Goal: Task Accomplishment & Management: Complete application form

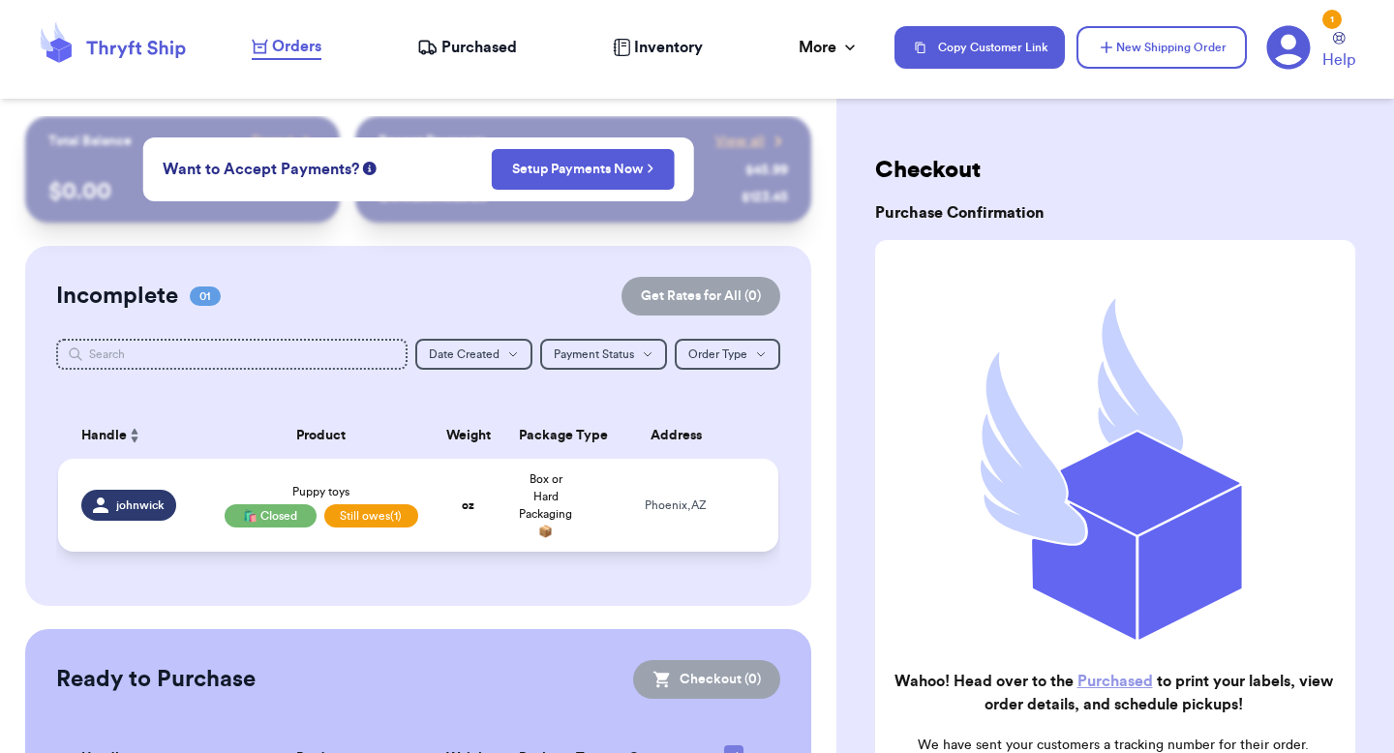
scroll to position [160, 0]
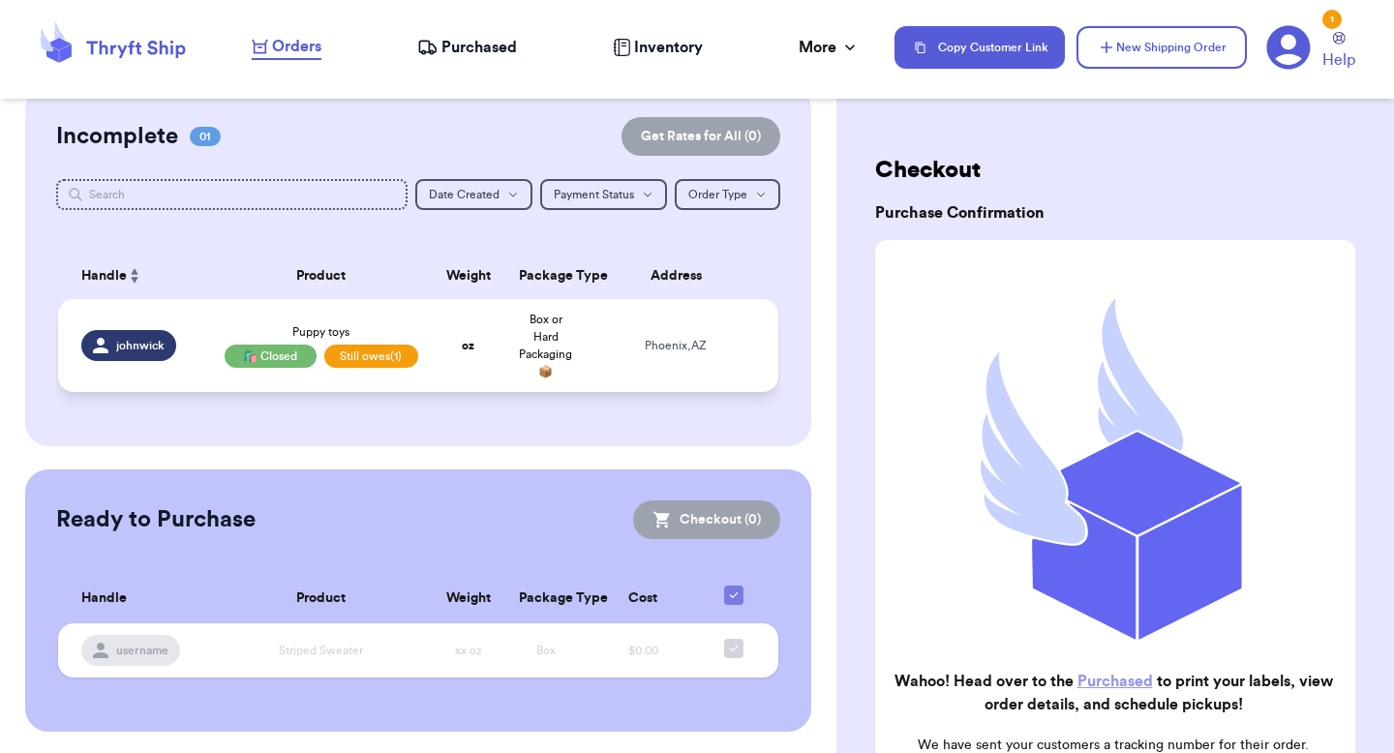
click at [474, 340] on strong "oz" at bounding box center [468, 346] width 13 height 12
select select "AZ"
select select "unpaid"
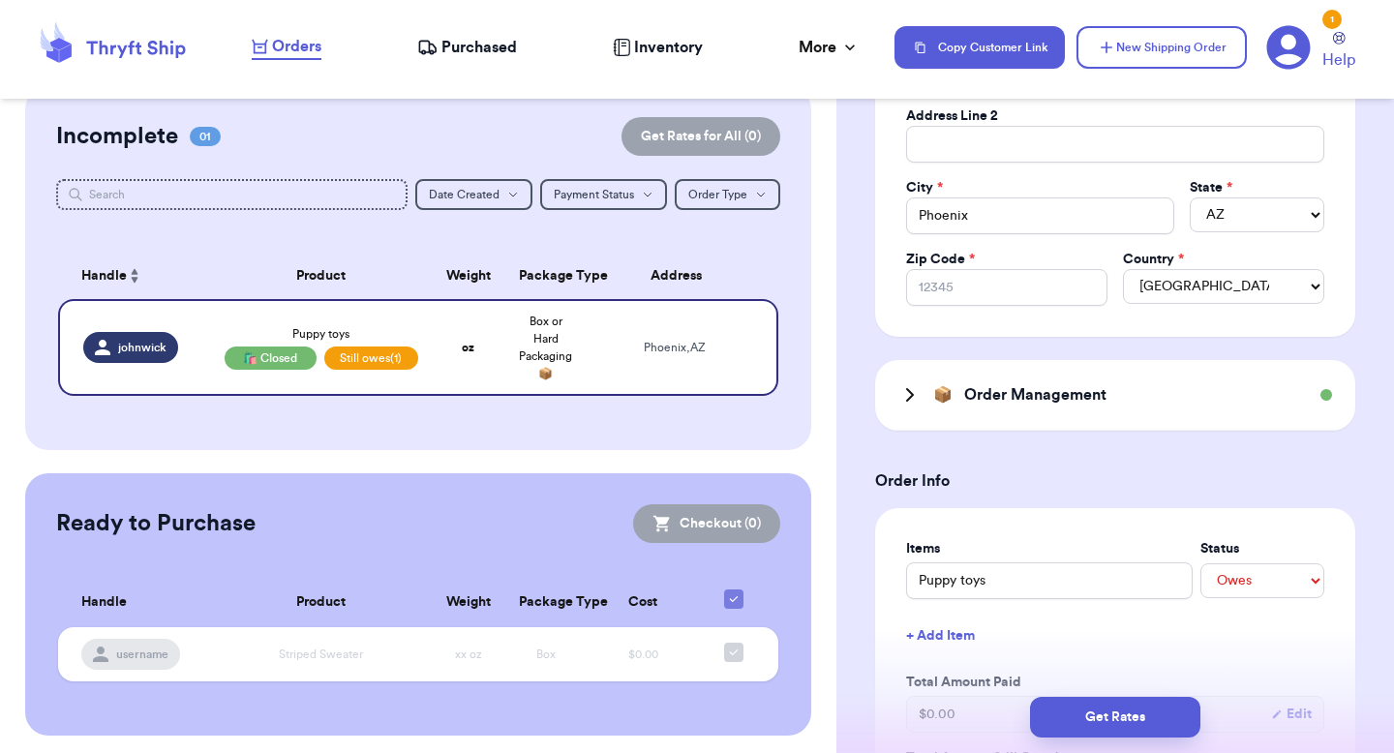
scroll to position [520, 0]
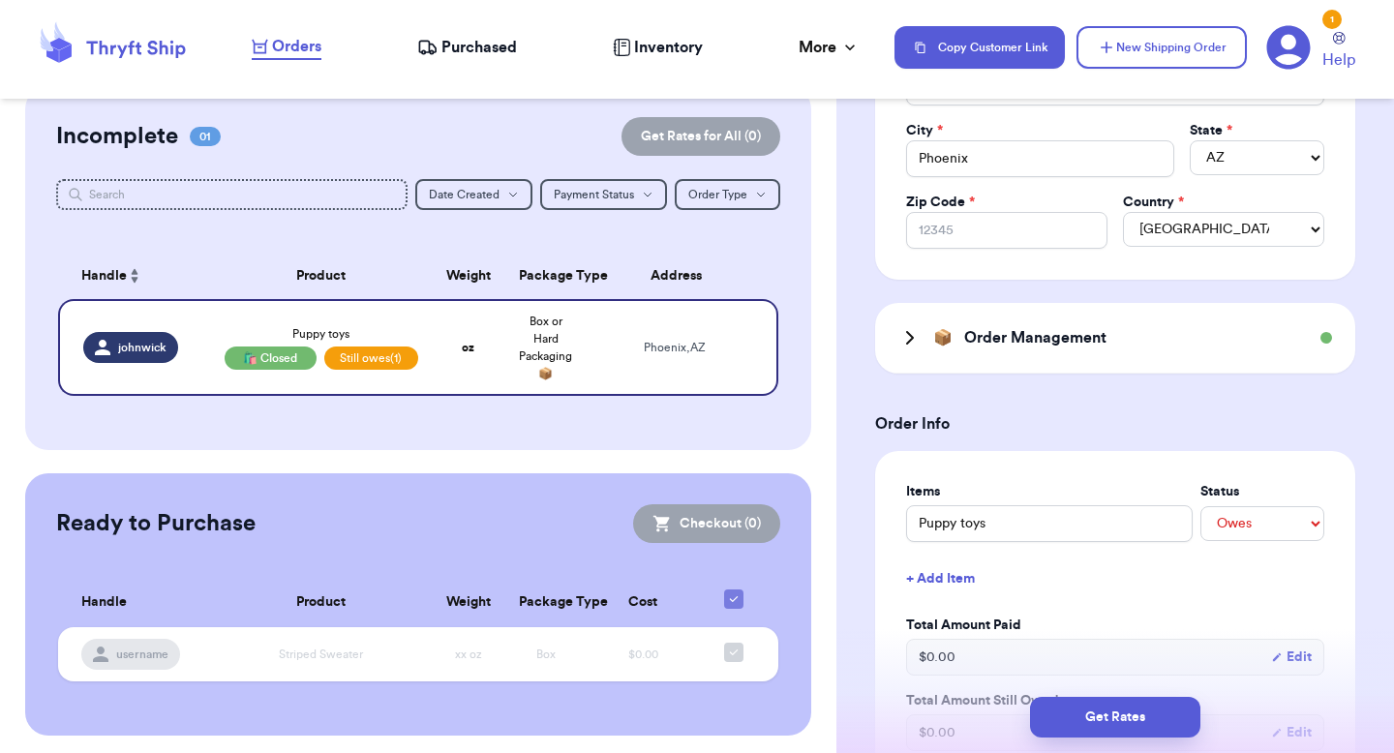
click at [934, 353] on div "📦 Order Management" at bounding box center [1115, 338] width 480 height 71
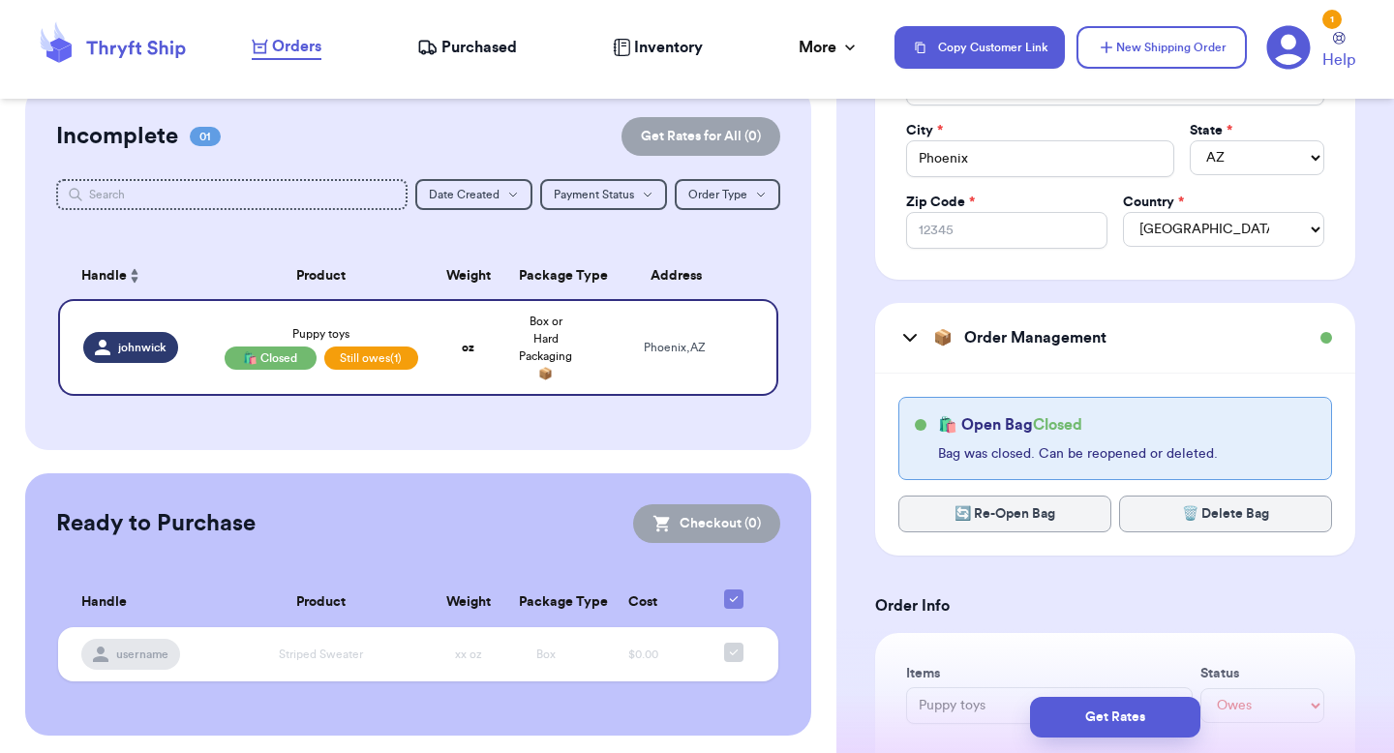
click at [971, 617] on h3 "Order Info" at bounding box center [1115, 606] width 480 height 23
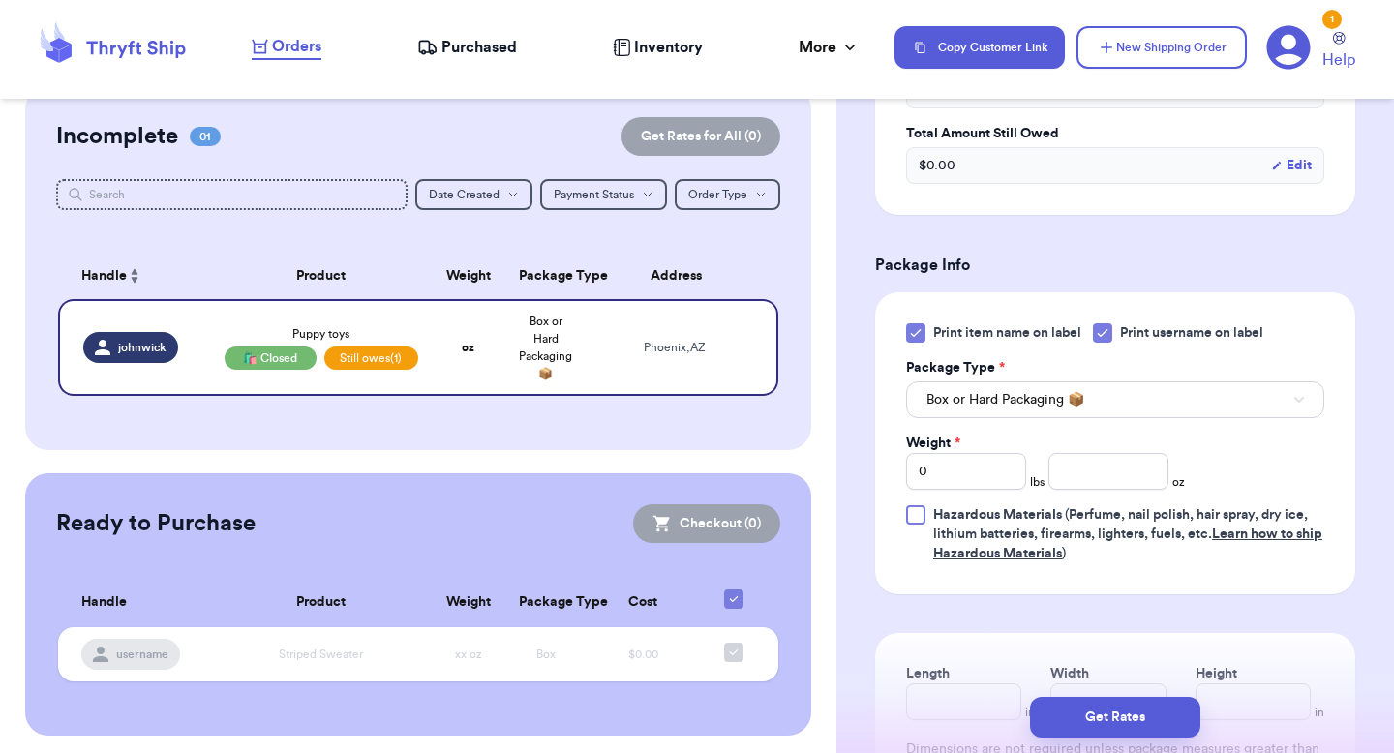
scroll to position [1380, 0]
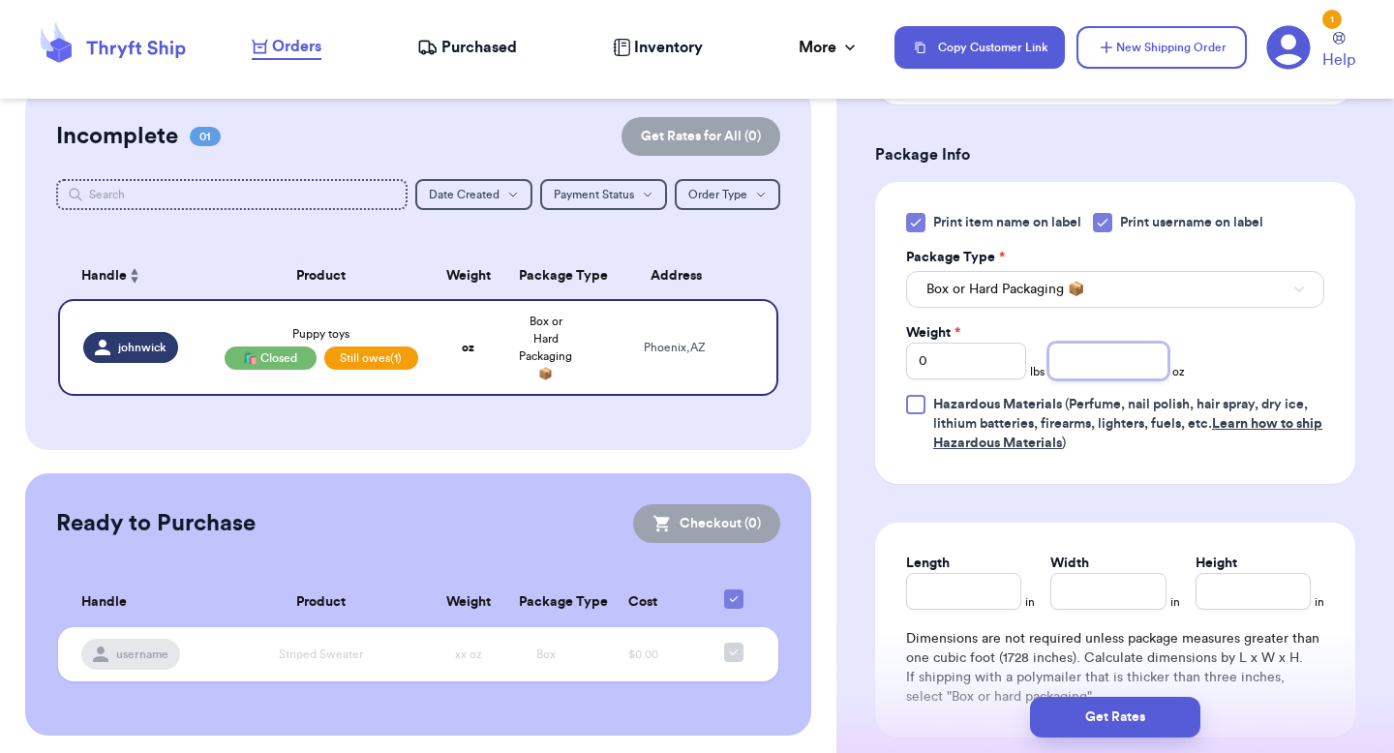
click at [1089, 368] on input "number" at bounding box center [1109, 361] width 120 height 37
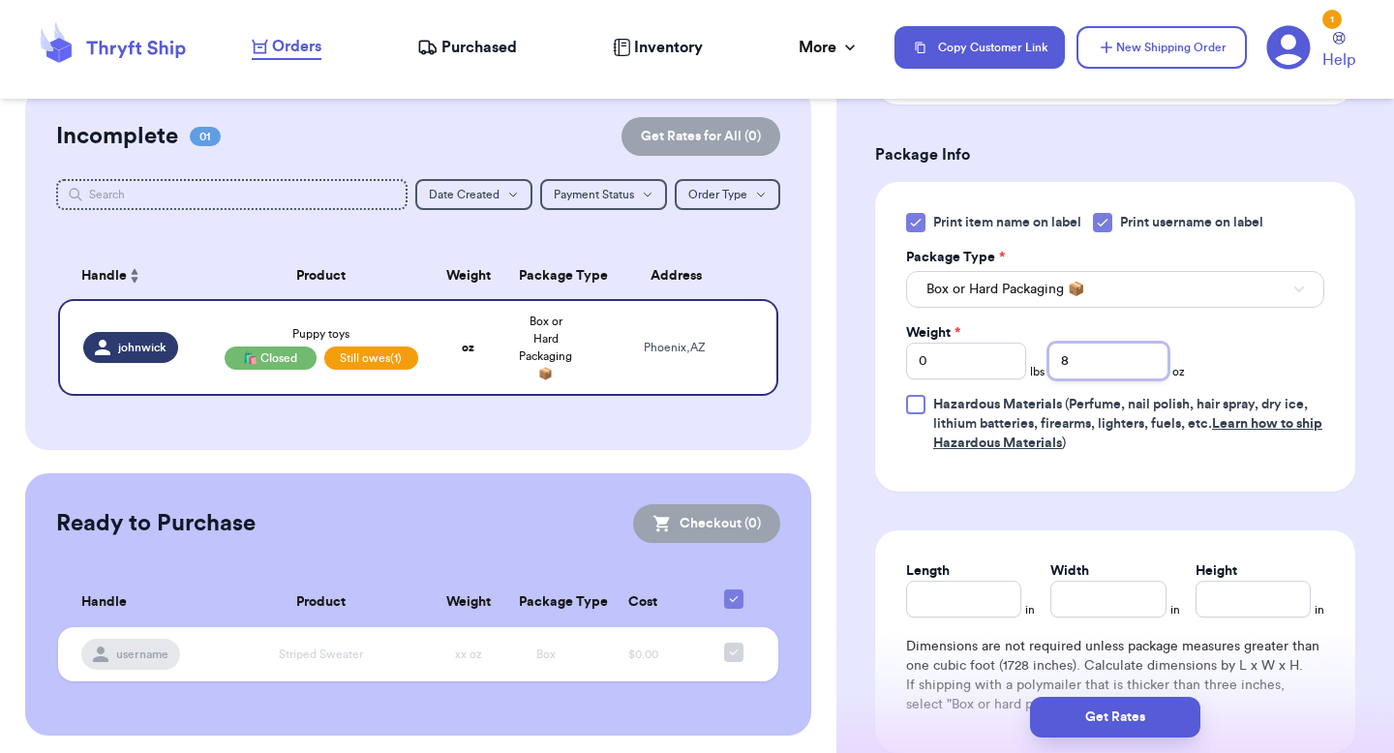
type input "8"
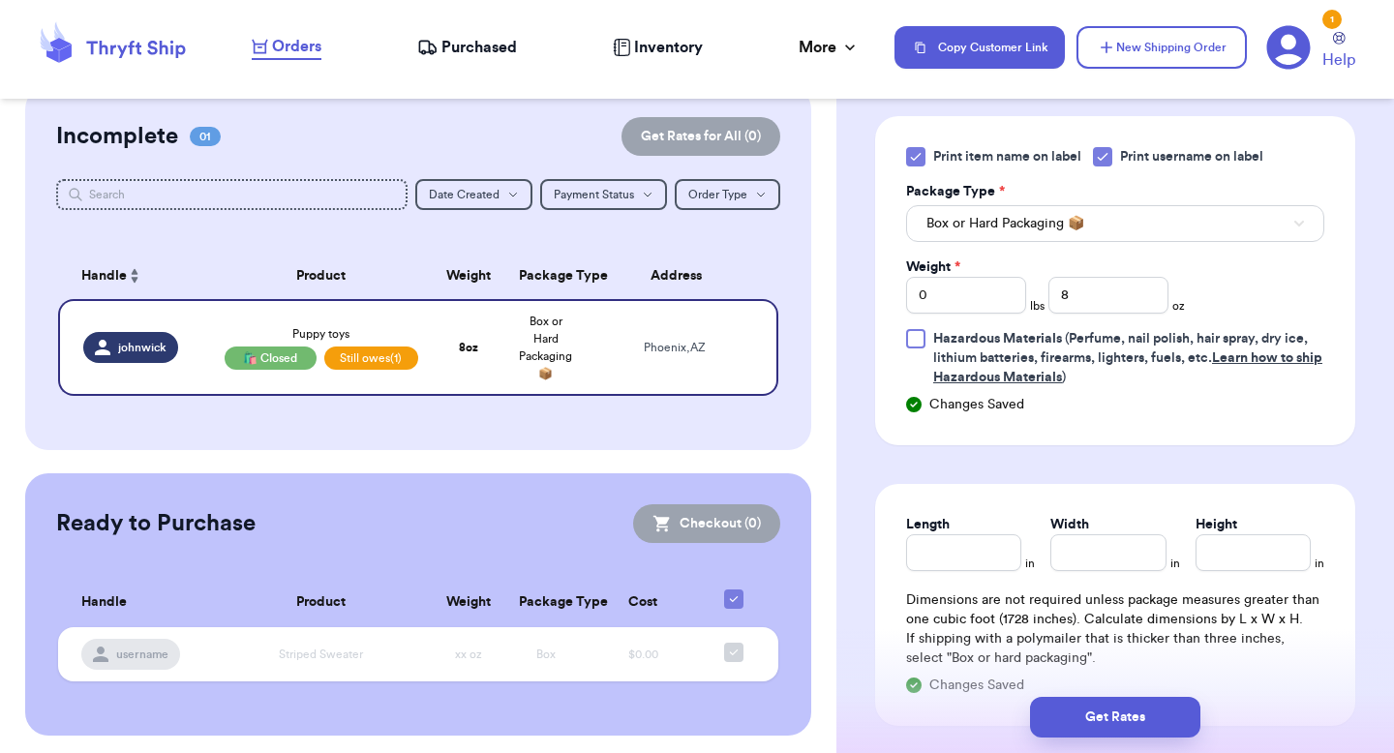
scroll to position [1507, 0]
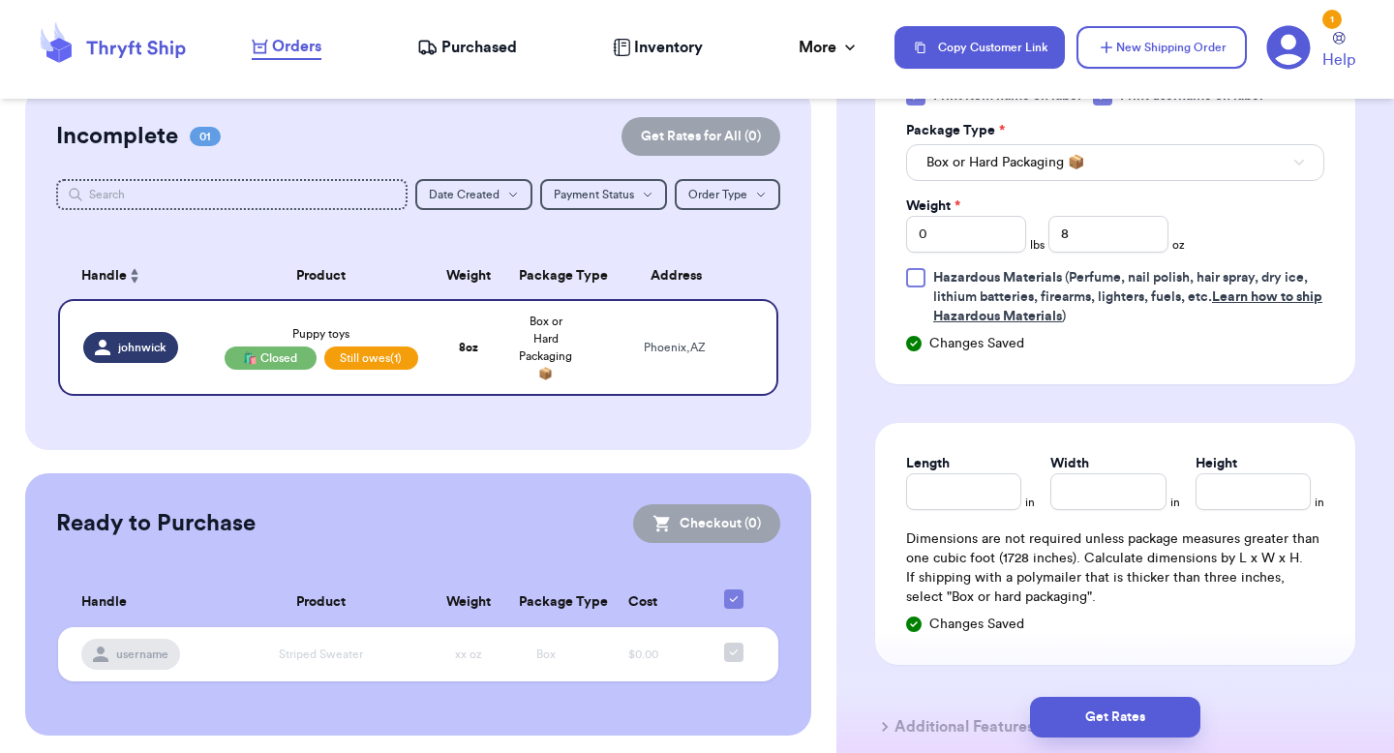
click at [1079, 752] on div "Get Rates" at bounding box center [1116, 718] width 558 height 72
click at [1088, 711] on button "Get Rates" at bounding box center [1115, 717] width 170 height 41
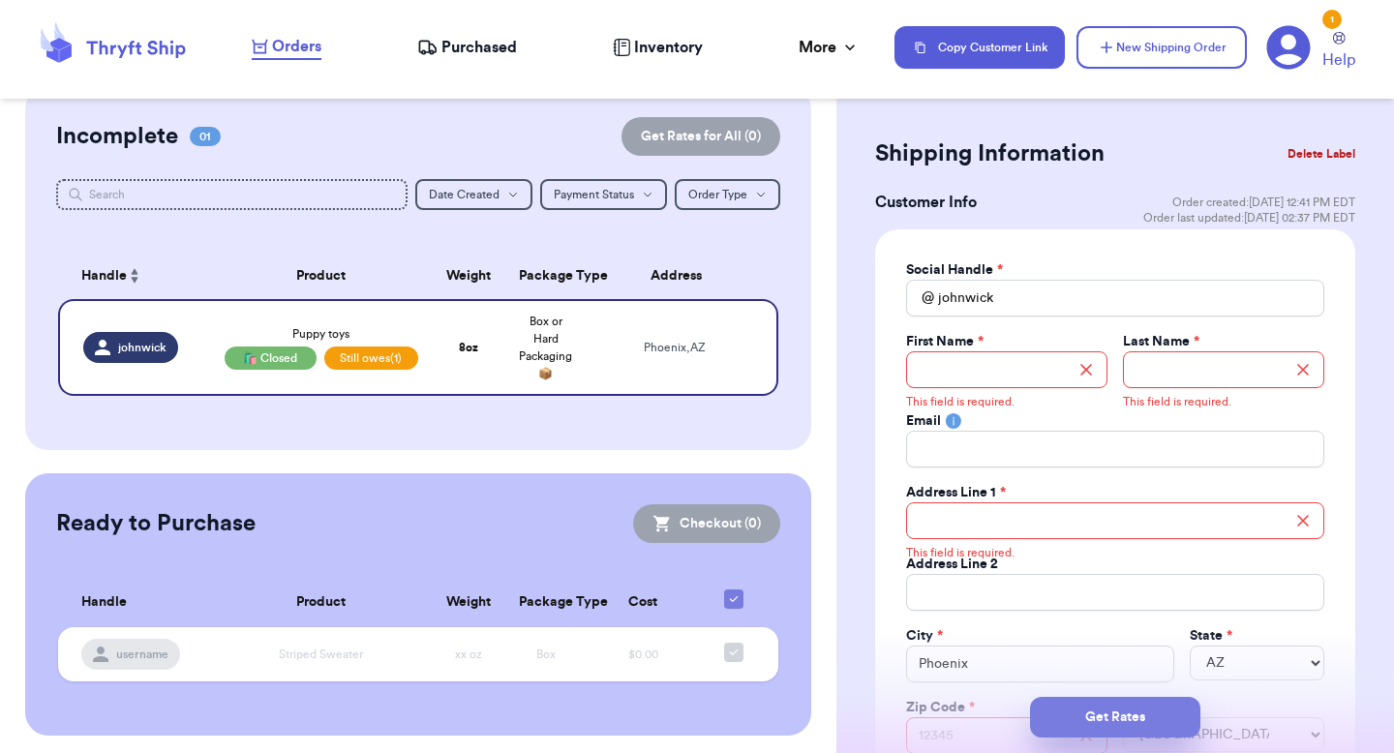
scroll to position [15, 0]
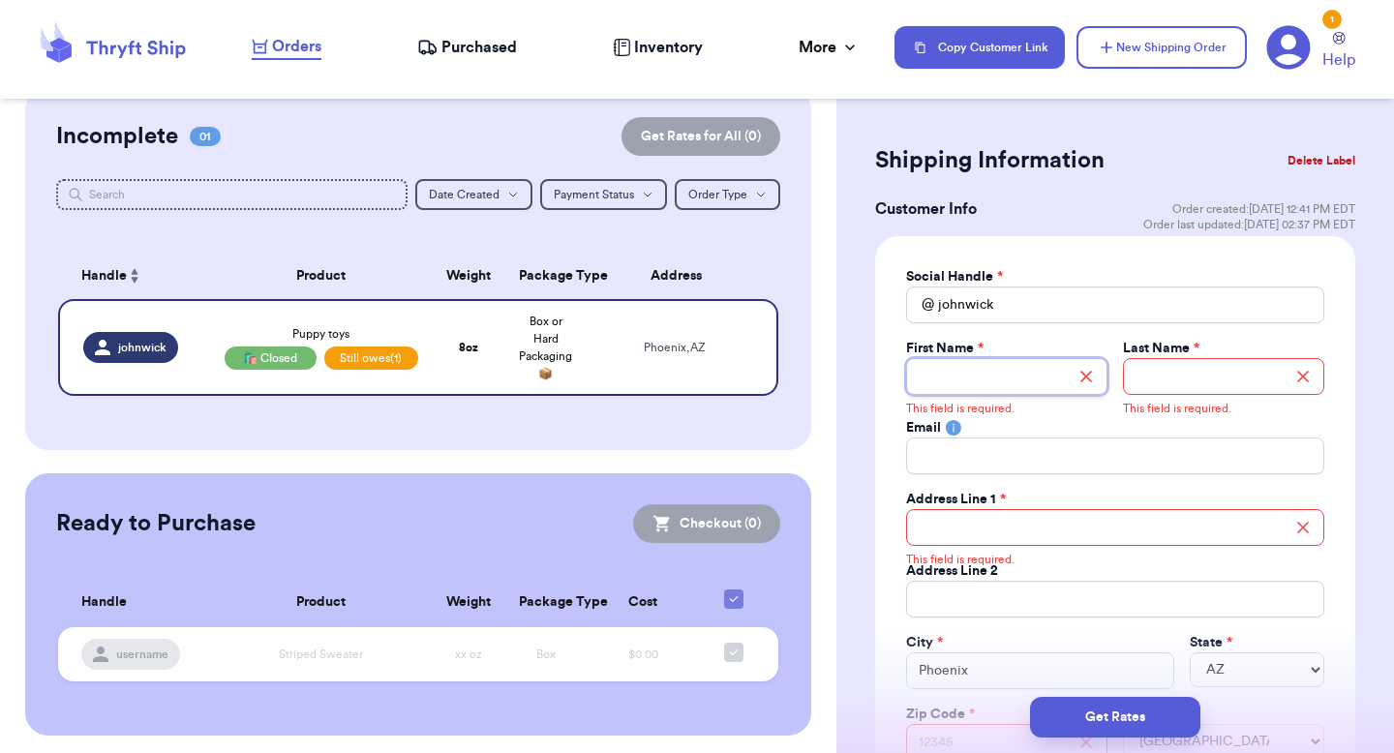
click at [1034, 374] on input "Total Amount Paid" at bounding box center [1006, 376] width 201 height 37
type input "[PERSON_NAME]"
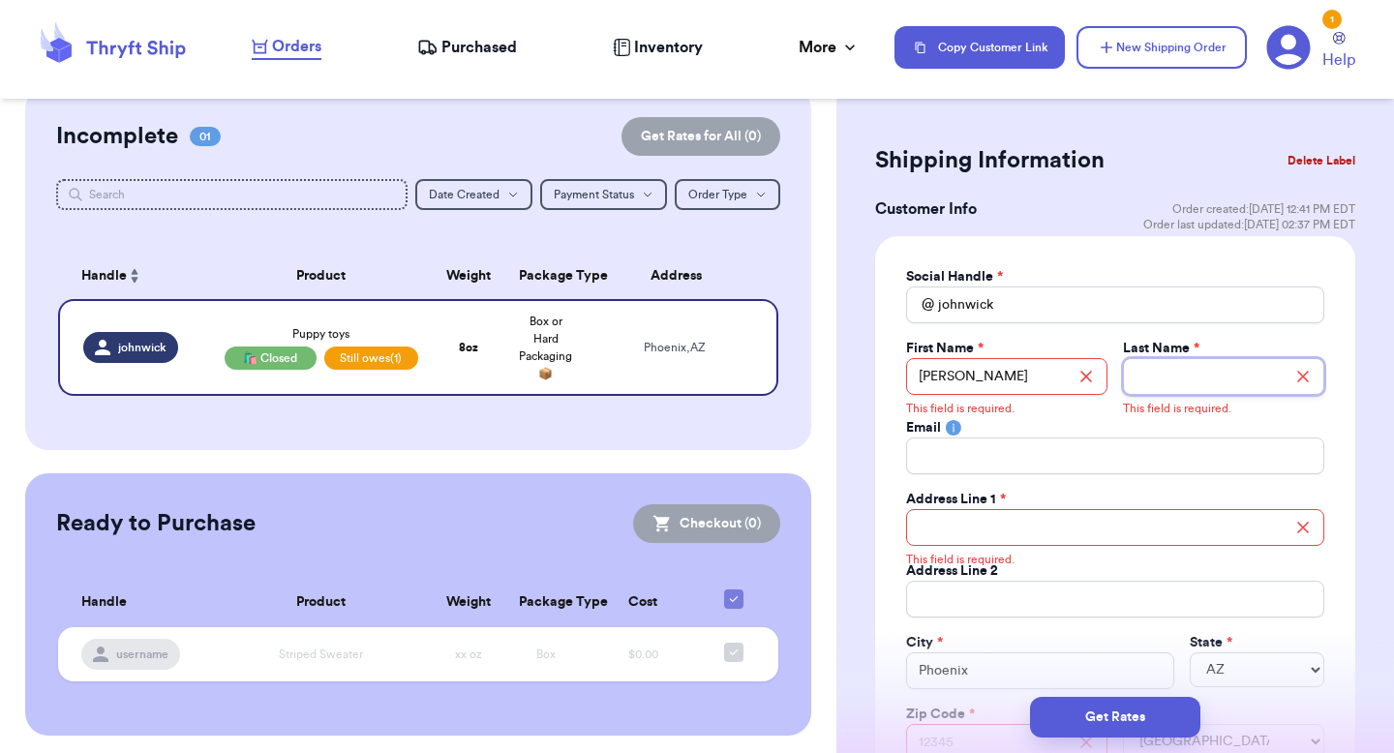
type input "[PERSON_NAME]"
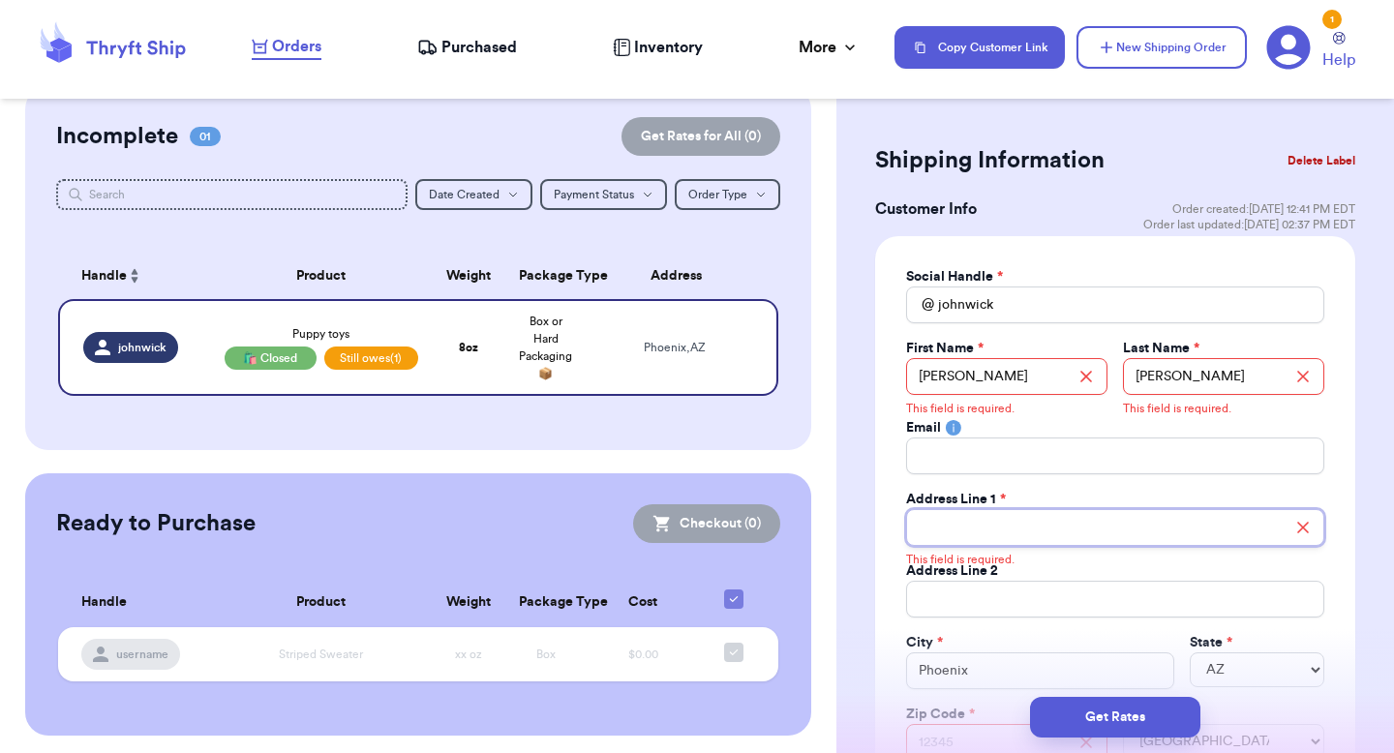
type input "[STREET_ADDRESS]"
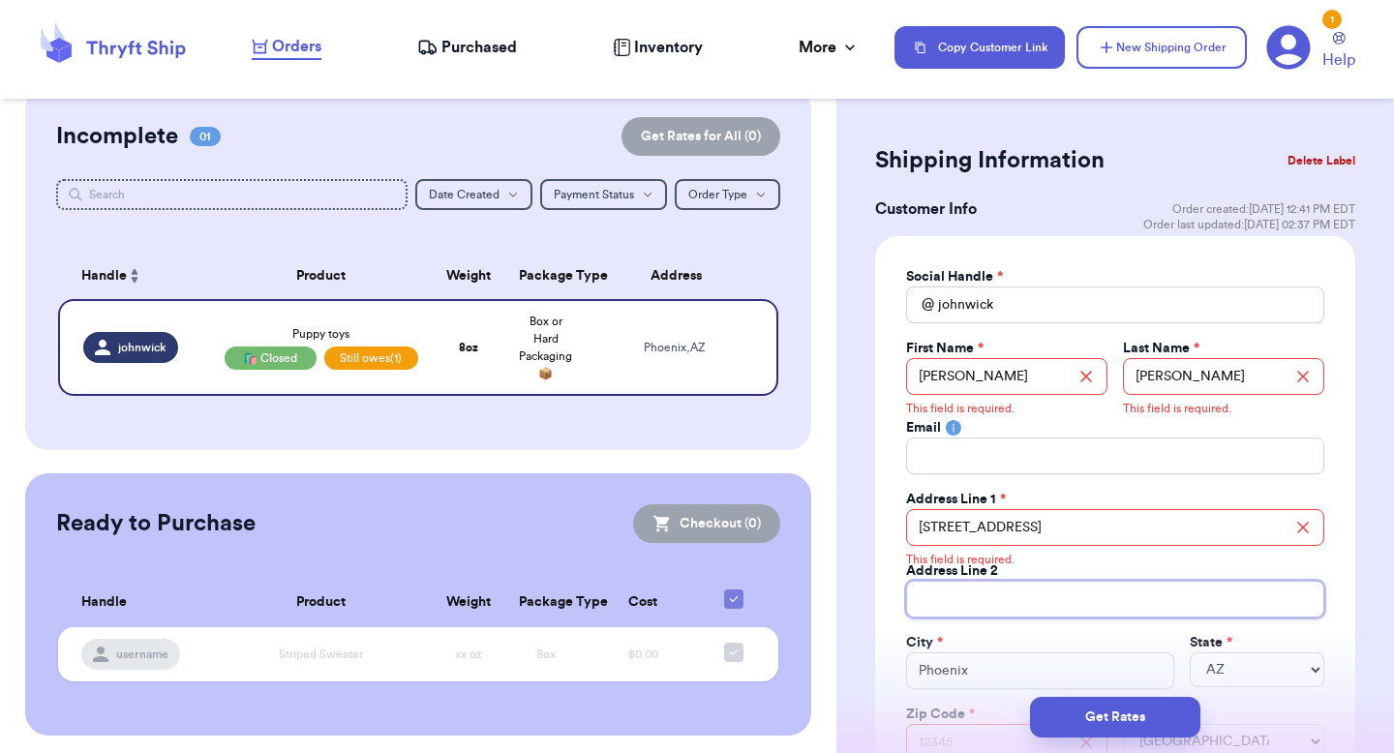
type input "apt 211"
type input "[GEOGRAPHIC_DATA]"
select select "GA"
type input "30601"
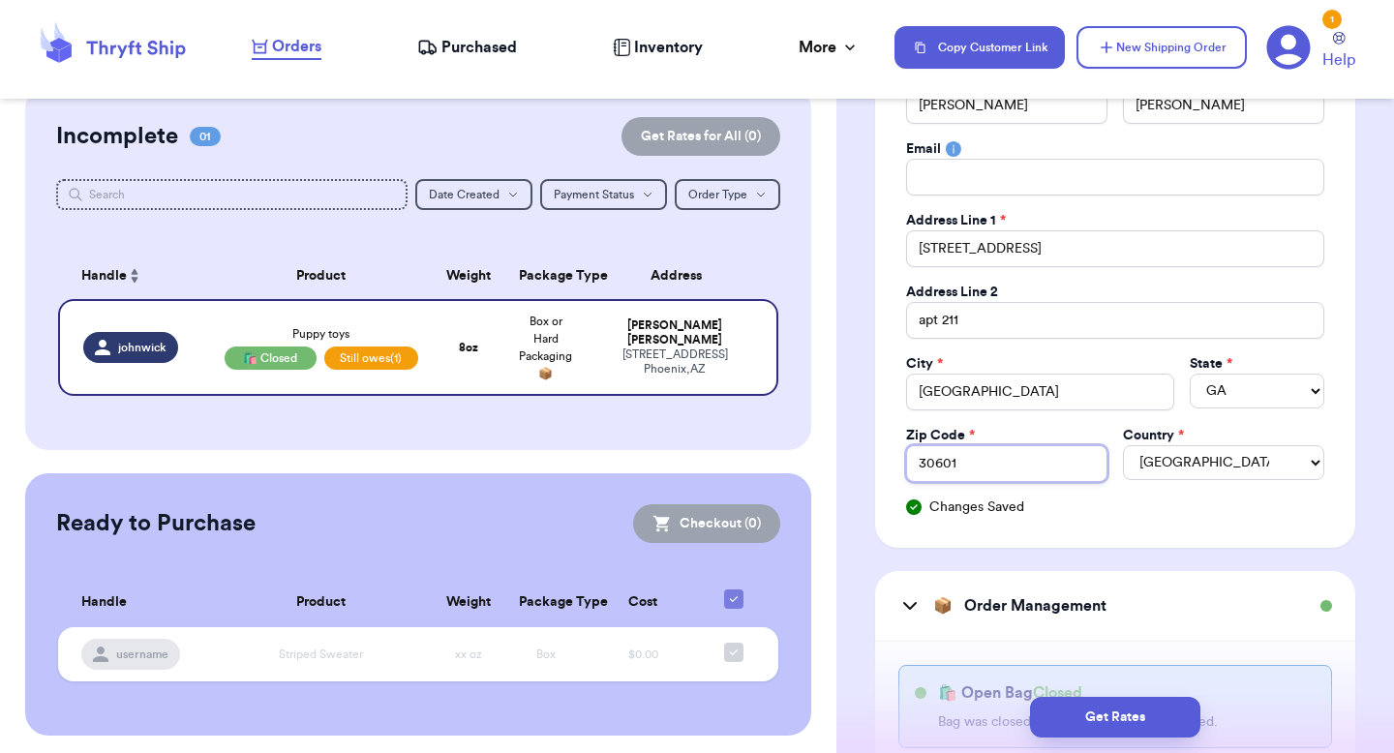
scroll to position [300, 0]
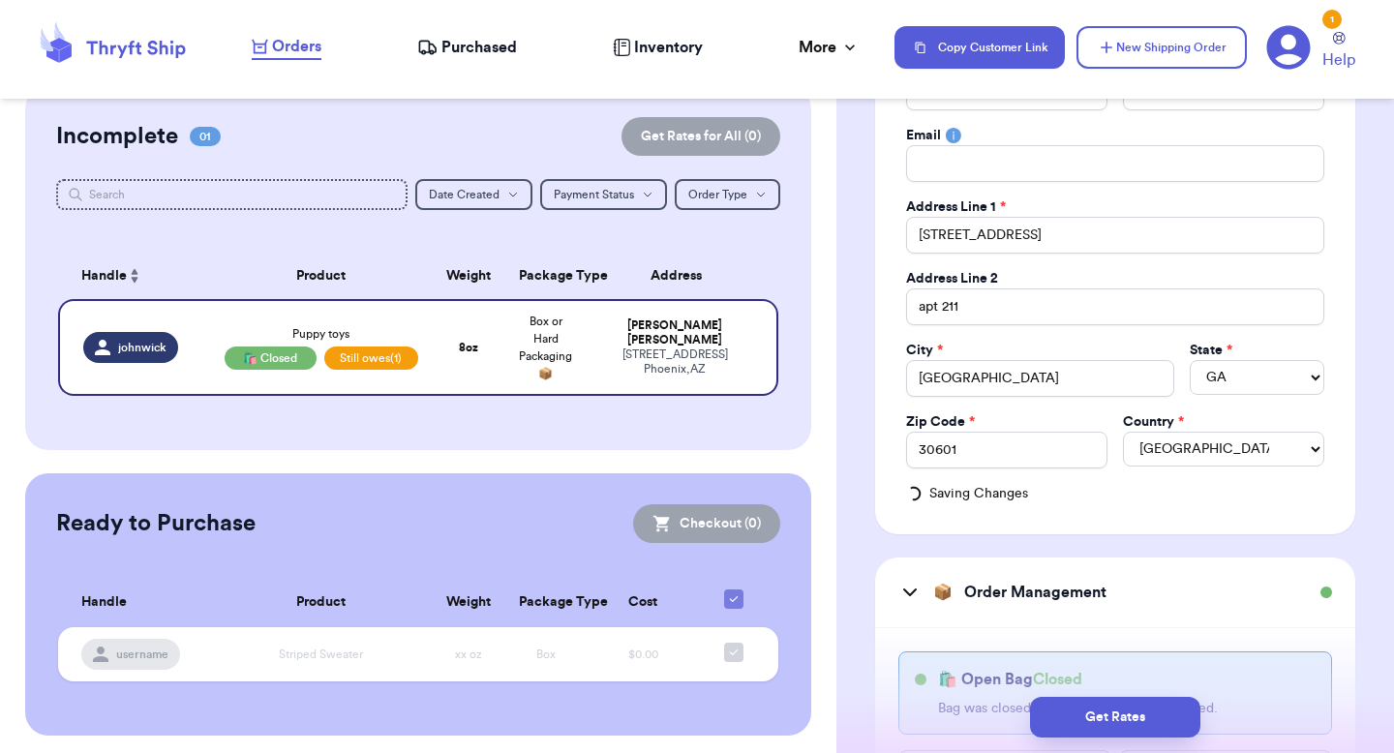
click at [1055, 522] on div "Social Handle * @ johnwick First Name * Valeria Last Name * Brenner Email Addre…" at bounding box center [1115, 243] width 480 height 583
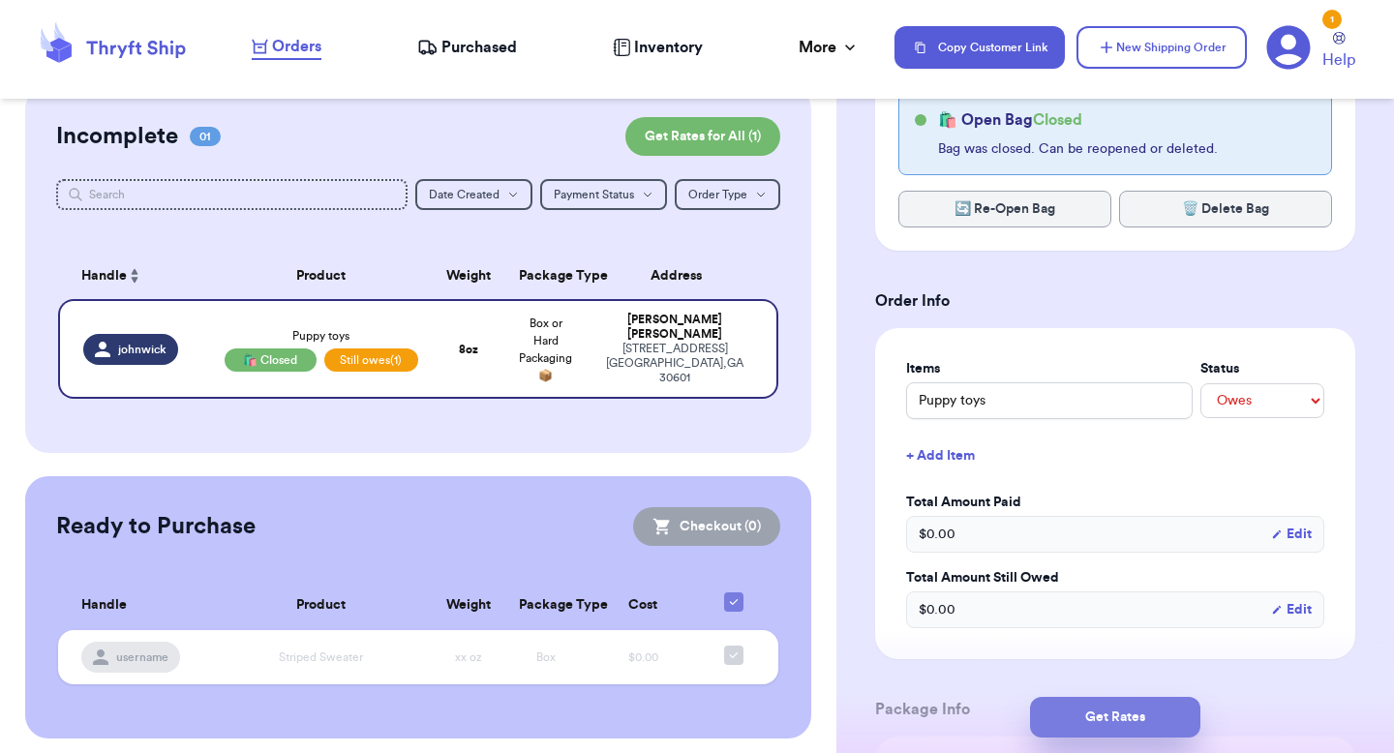
click at [1095, 705] on button "Get Rates" at bounding box center [1115, 717] width 170 height 41
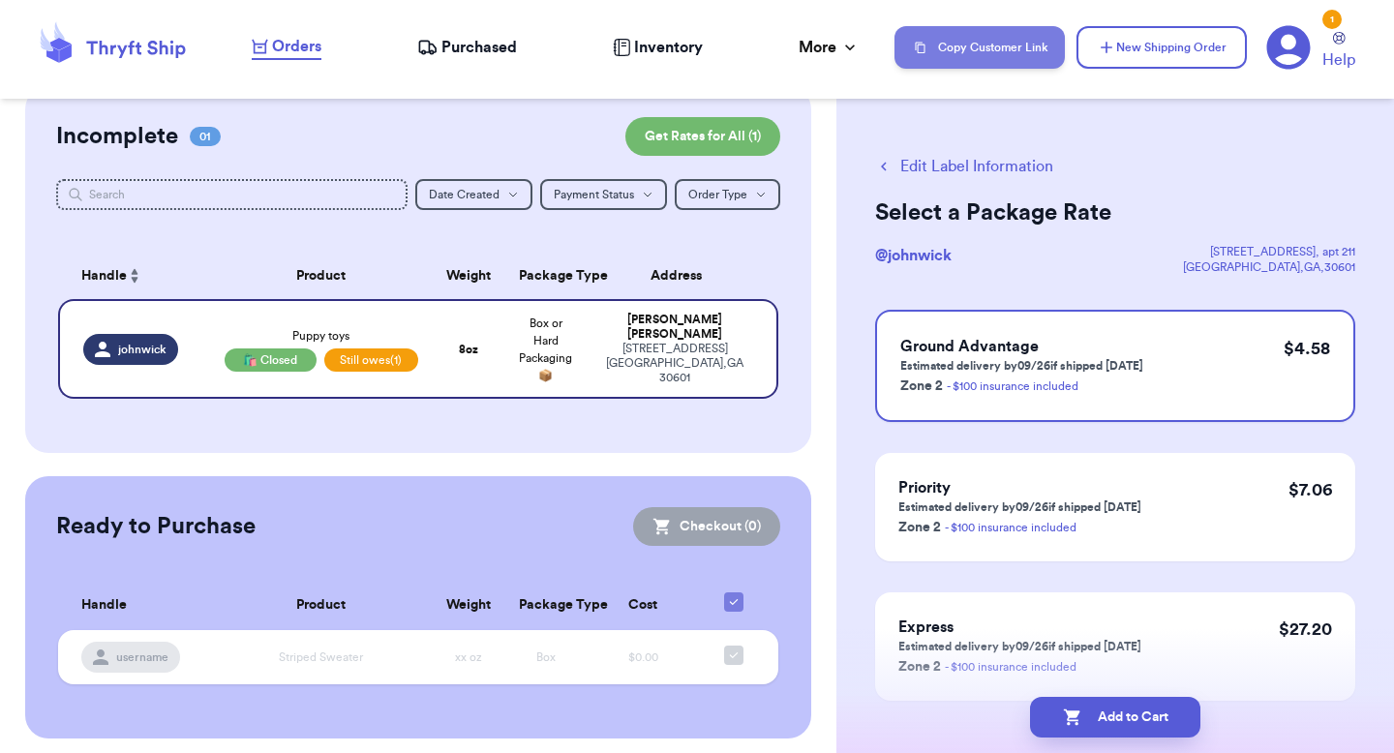
click at [1024, 30] on button "Copy Customer Link" at bounding box center [980, 47] width 170 height 43
click at [1279, 44] on icon at bounding box center [1290, 48] width 44 height 44
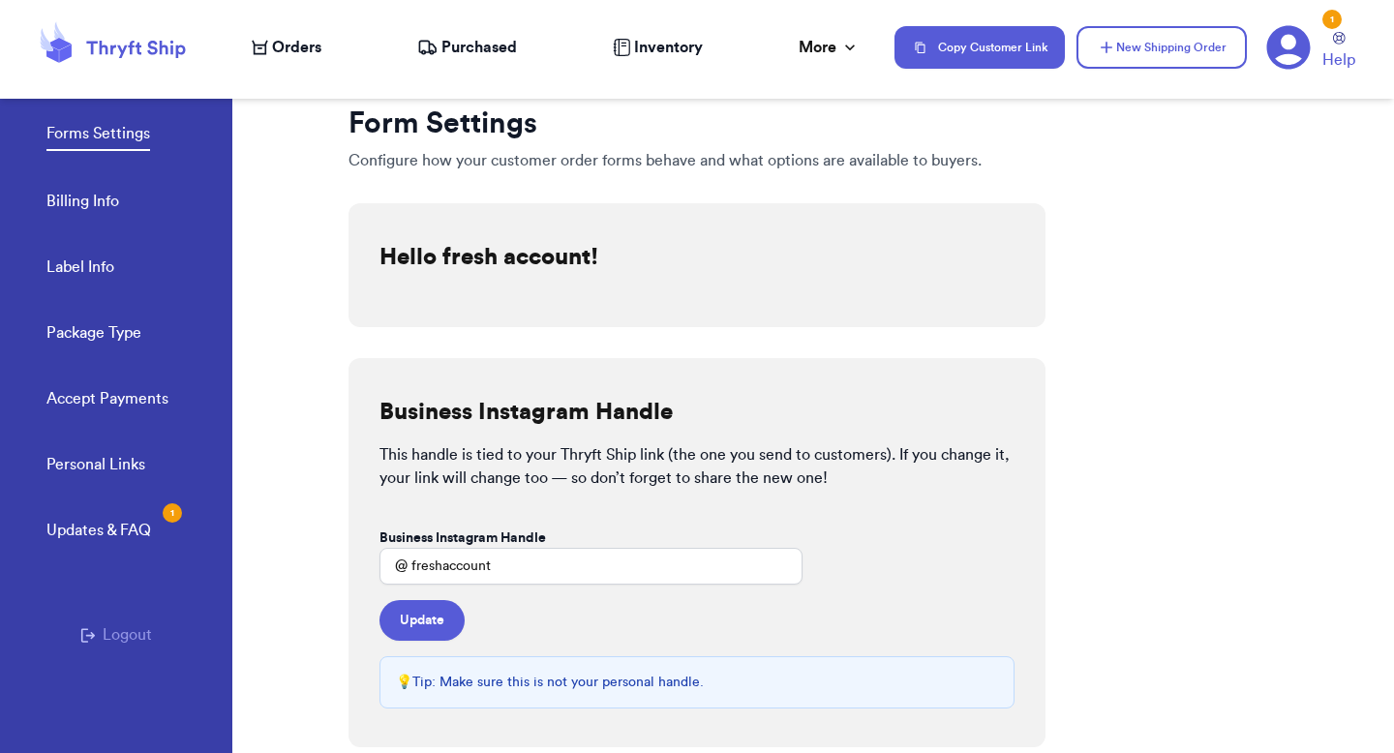
click at [1297, 47] on icon at bounding box center [1290, 48] width 44 height 44
click at [124, 613] on div "Personal Links Updates & FAQ 1 Logout" at bounding box center [116, 619] width 232 height 333
click at [120, 638] on button "Logout" at bounding box center [116, 635] width 72 height 23
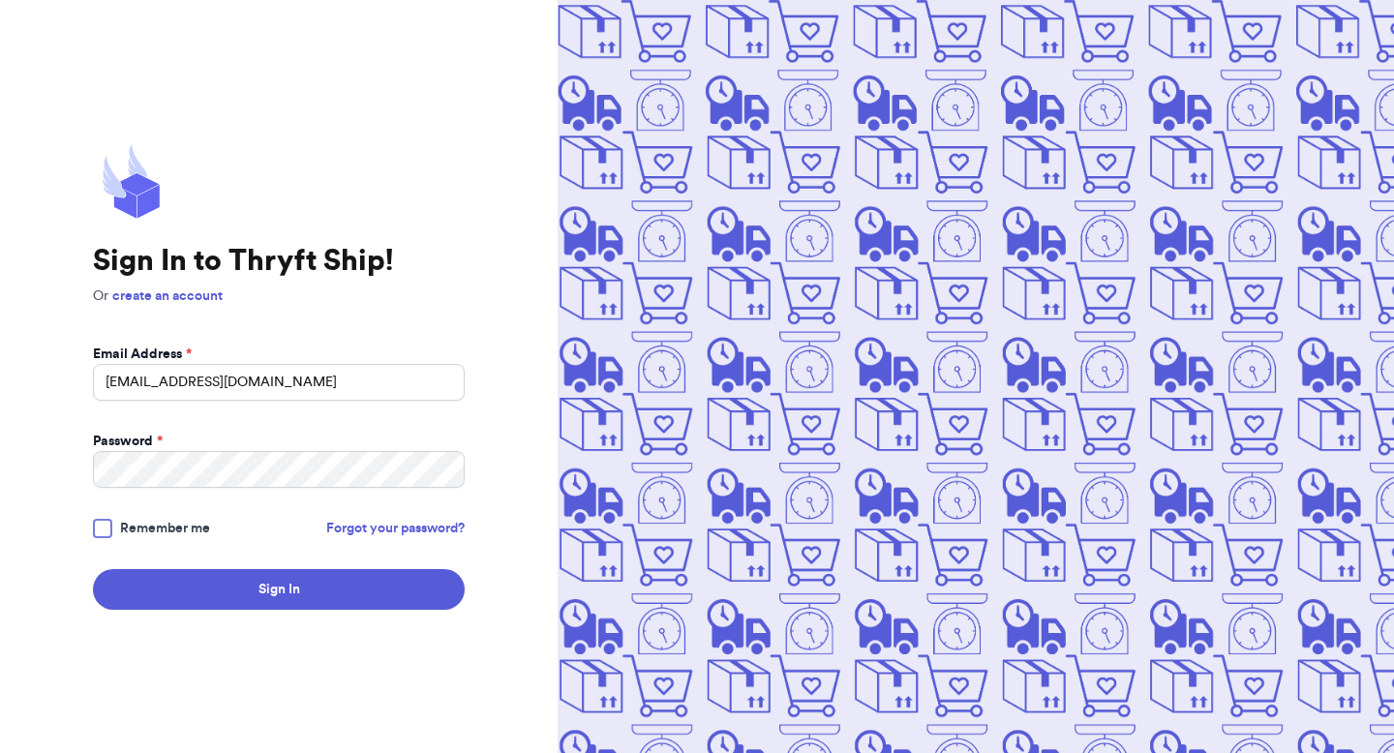
type input "[EMAIL_ADDRESS][DOMAIN_NAME]"
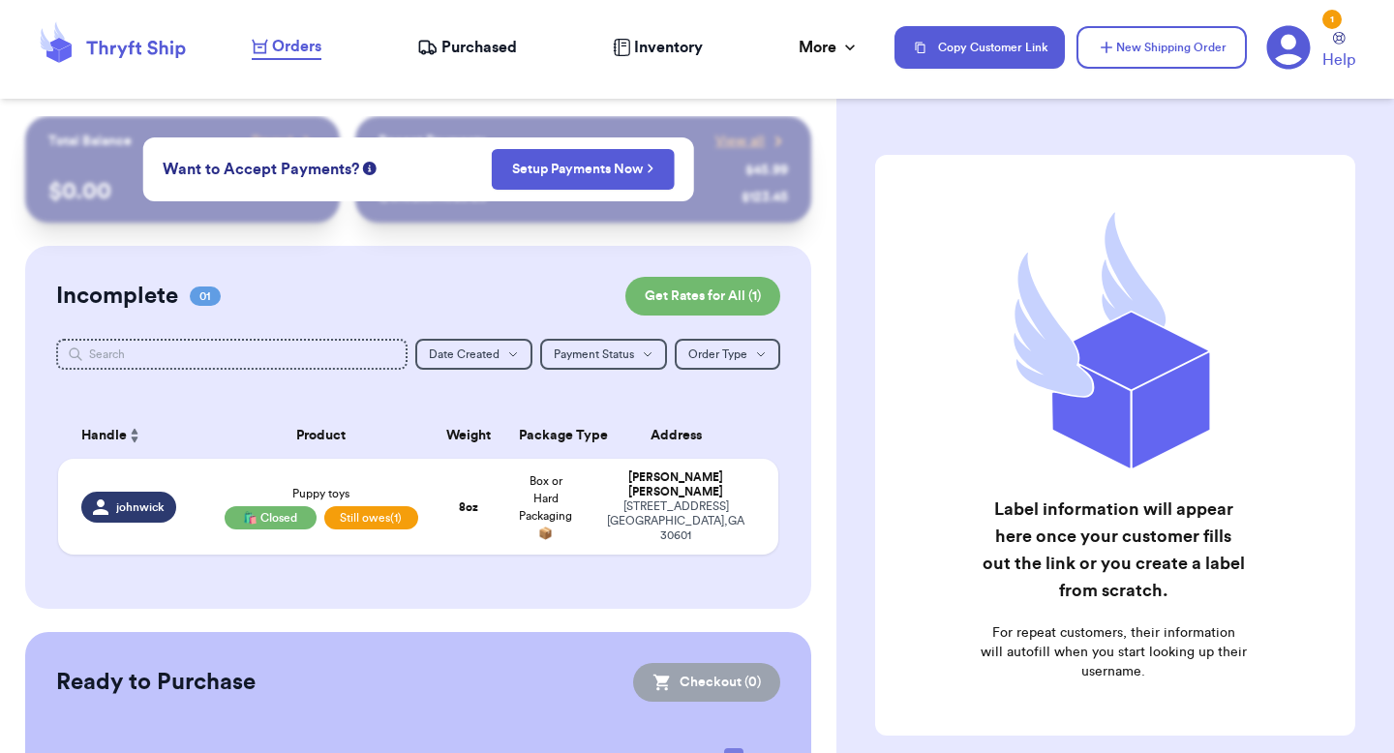
click at [1280, 48] on icon at bounding box center [1290, 48] width 44 height 44
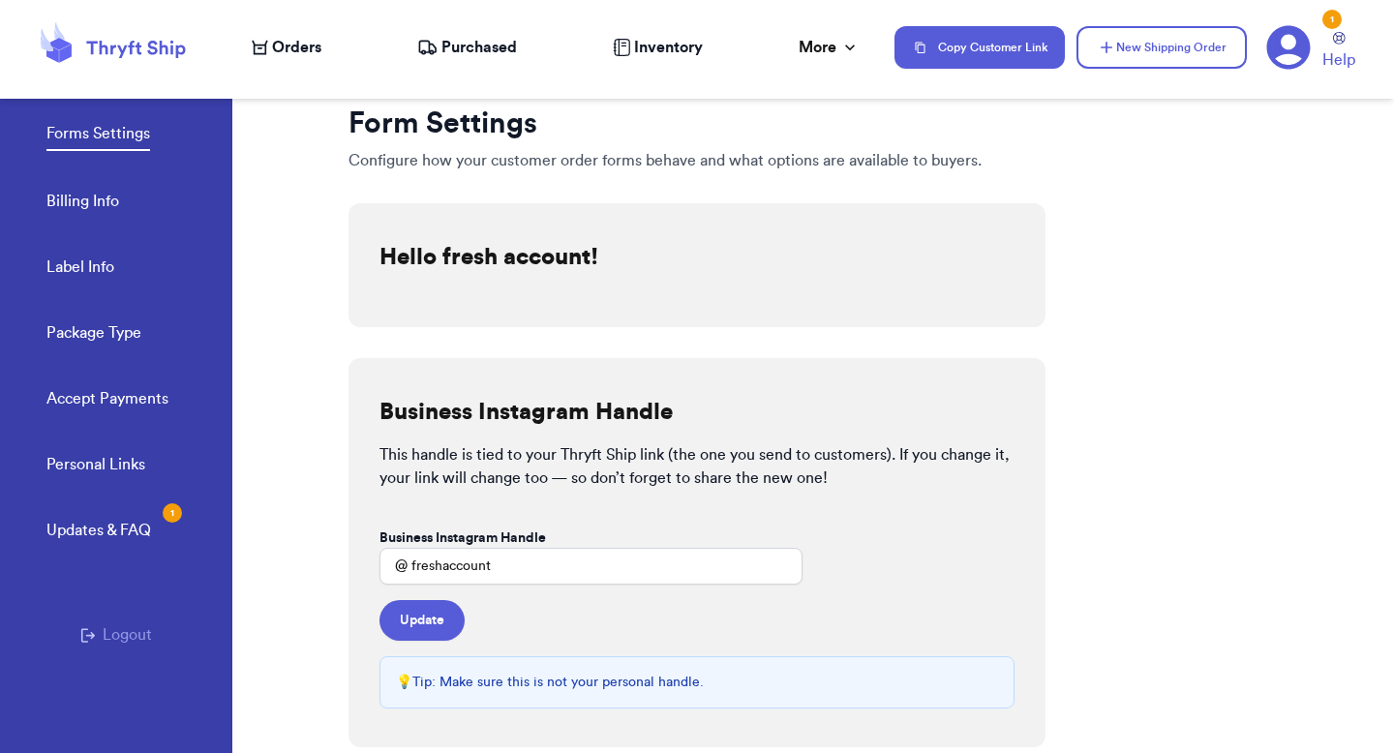
click at [155, 631] on div "Personal Links Updates & FAQ 1 Logout" at bounding box center [116, 619] width 232 height 333
click at [133, 633] on button "Logout" at bounding box center [116, 635] width 72 height 23
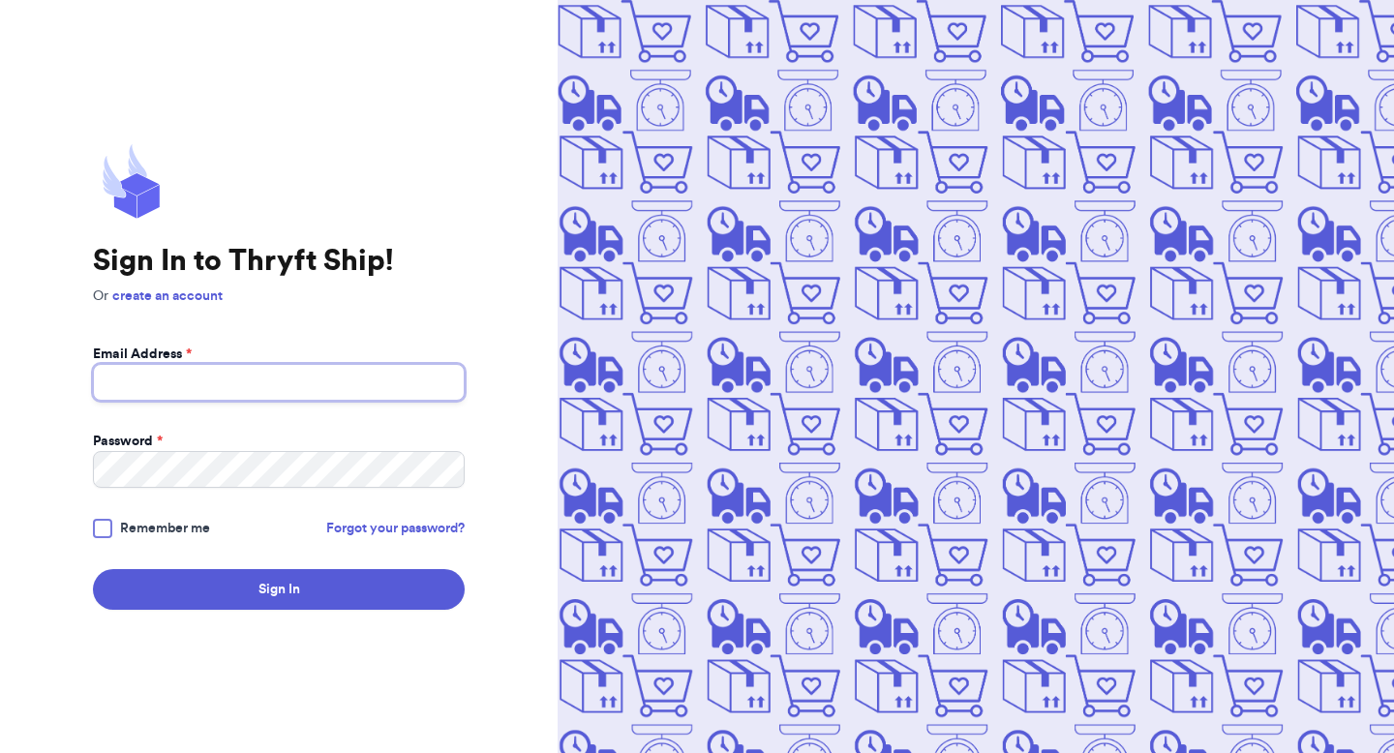
click at [248, 396] on input "Email Address *" at bounding box center [279, 382] width 372 height 37
type input "valeria+9@thryftship.com"
click at [93, 569] on button "Sign In" at bounding box center [279, 589] width 372 height 41
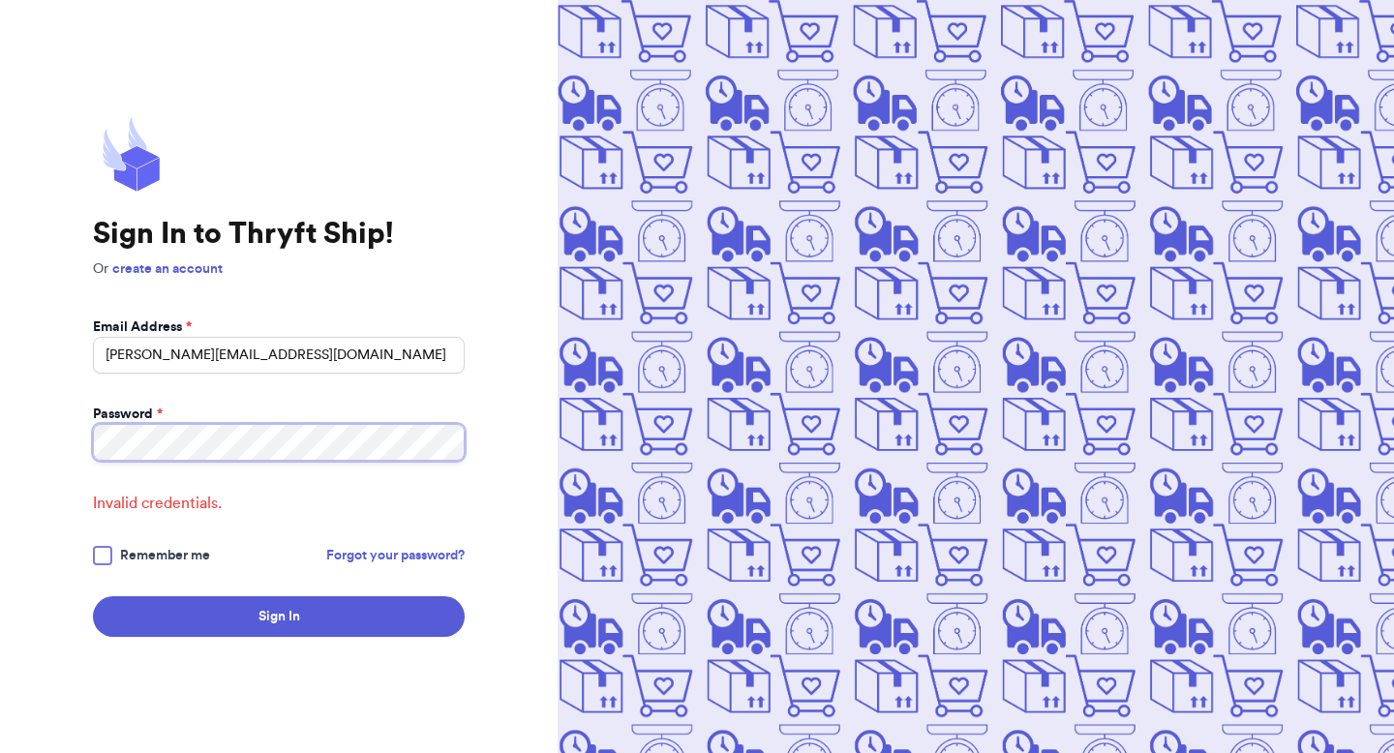
click at [93, 596] on button "Sign In" at bounding box center [279, 616] width 372 height 41
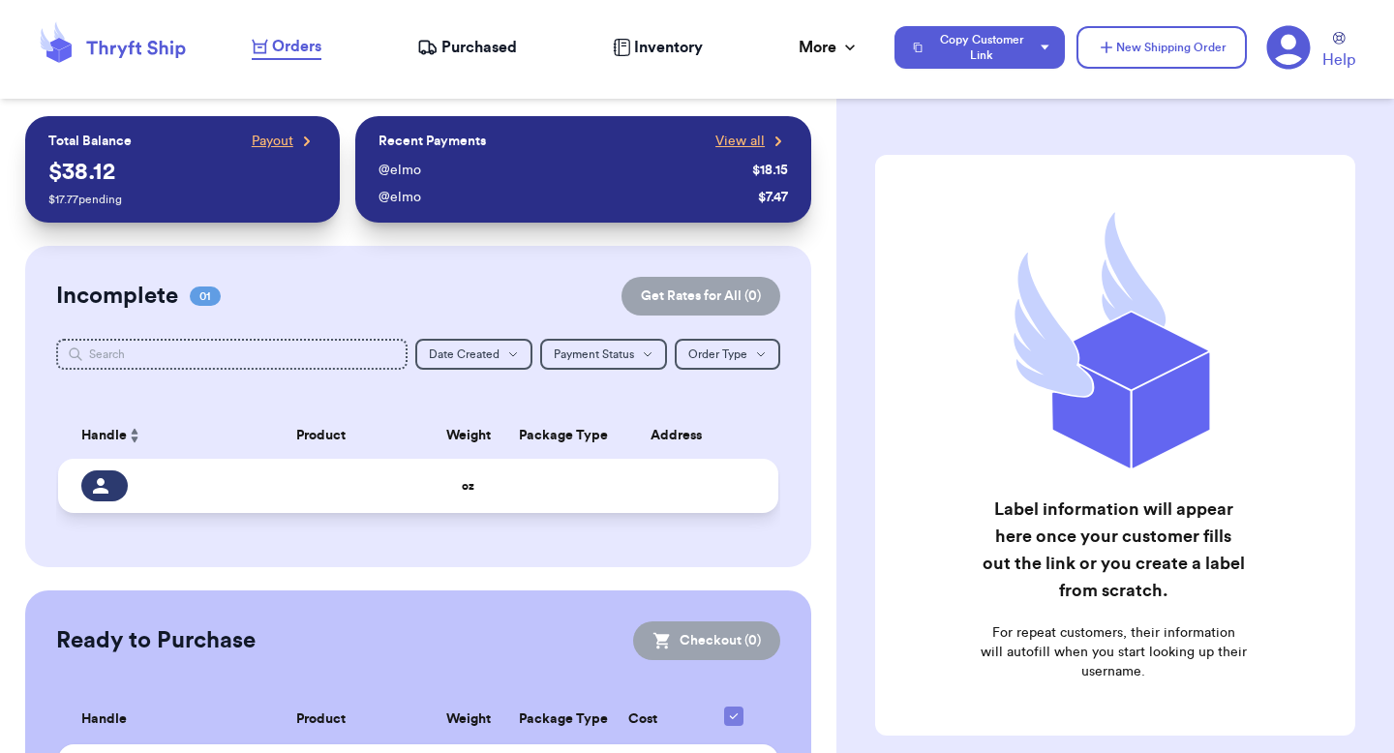
click at [727, 492] on td at bounding box center [682, 486] width 194 height 54
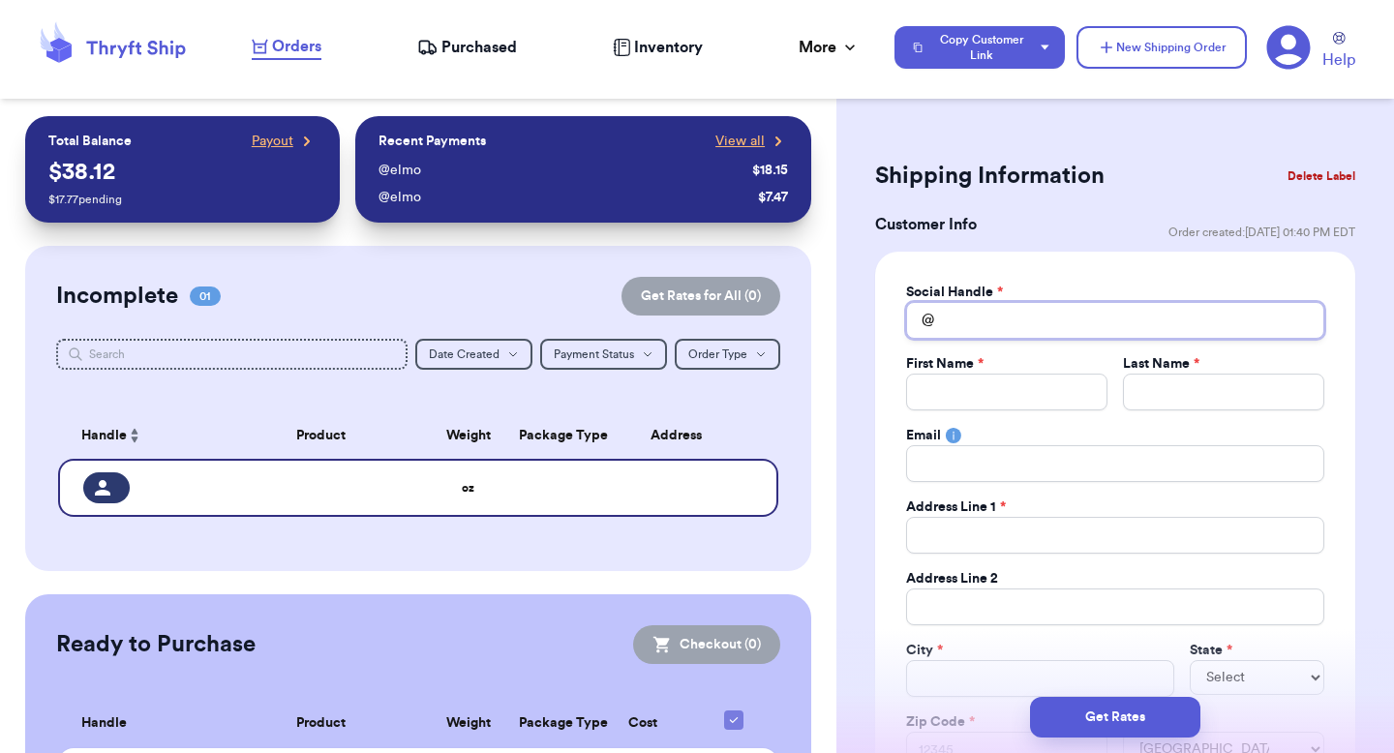
click at [1042, 312] on input "Total Amount Paid" at bounding box center [1115, 320] width 418 height 37
type input "e"
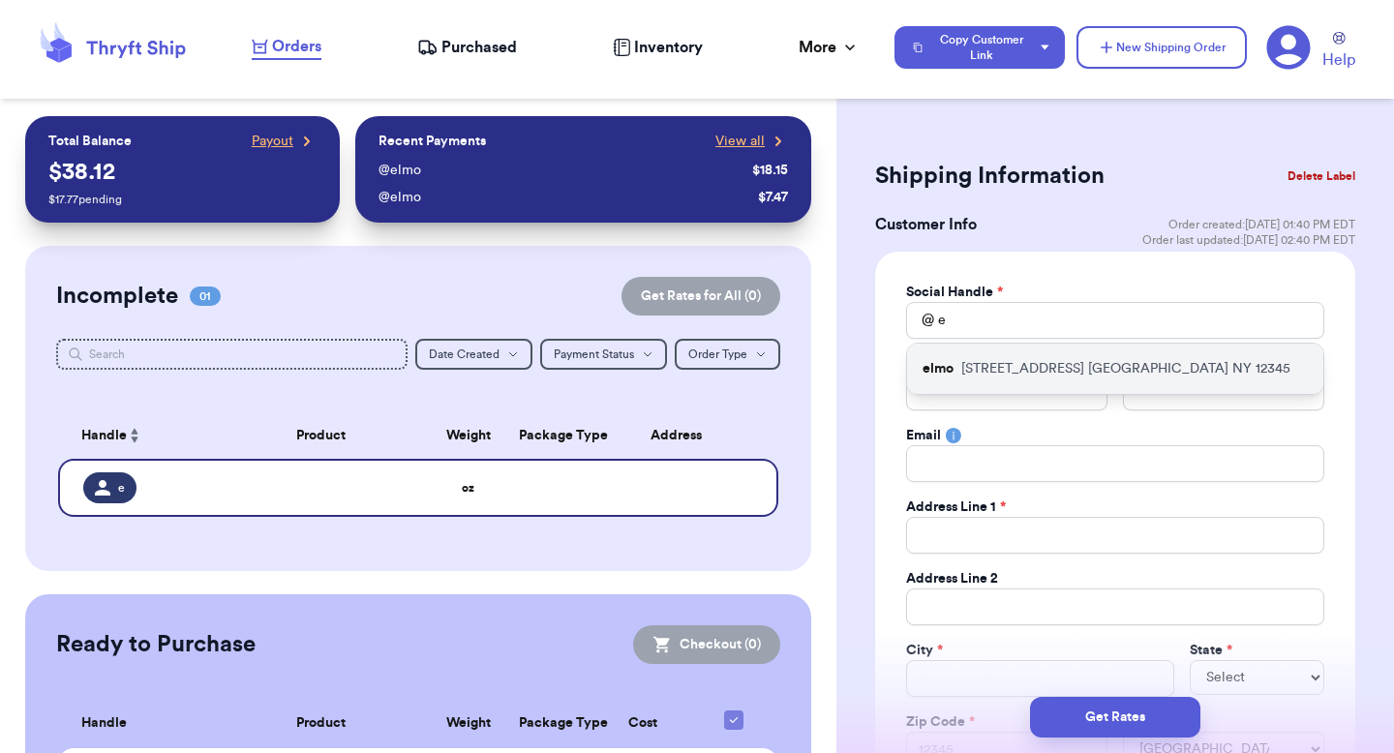
click at [1029, 377] on p "123 Sesame Street NYC NY 12345" at bounding box center [1126, 368] width 329 height 19
type input "elmo"
type input "Elmo"
type input "Elmoson"
type input "valeria@thryftship.com"
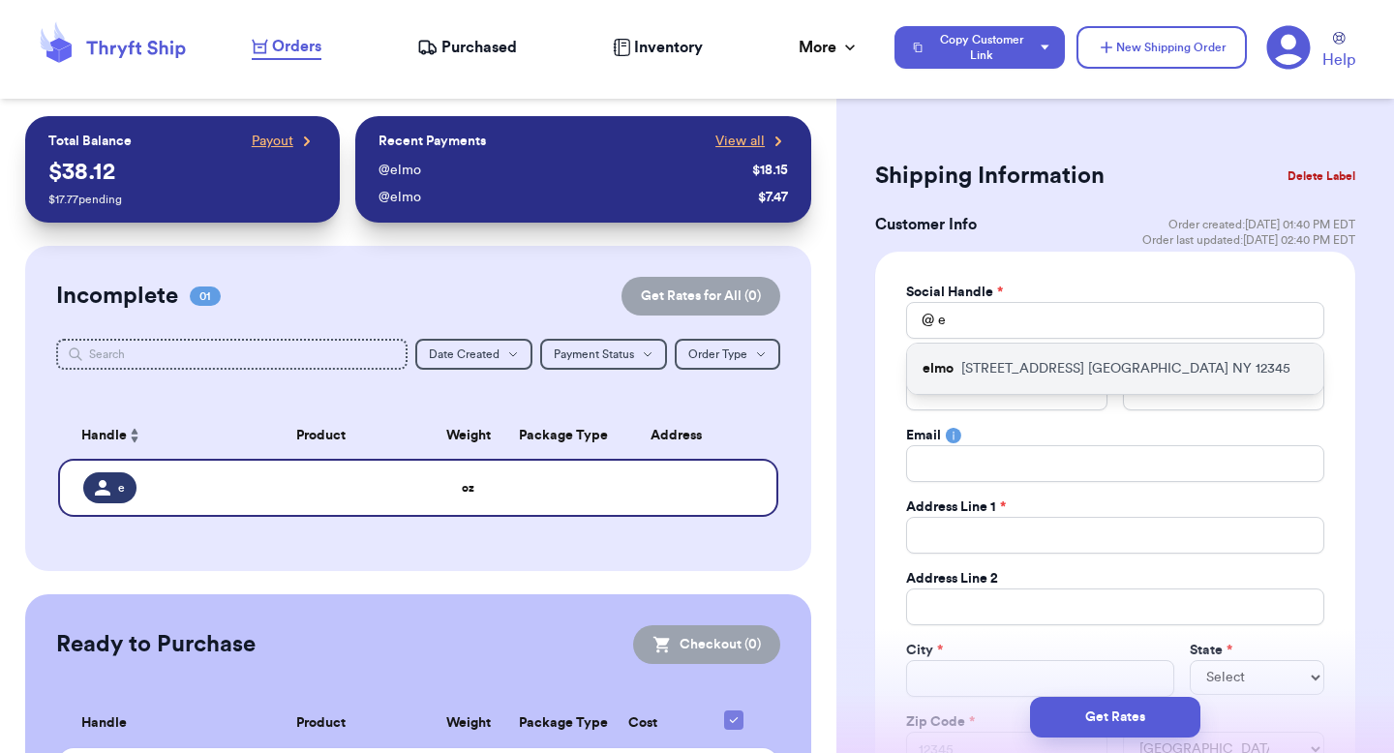
type input "123 Sesame Street"
type input "NYC"
select select "NY"
type input "12345"
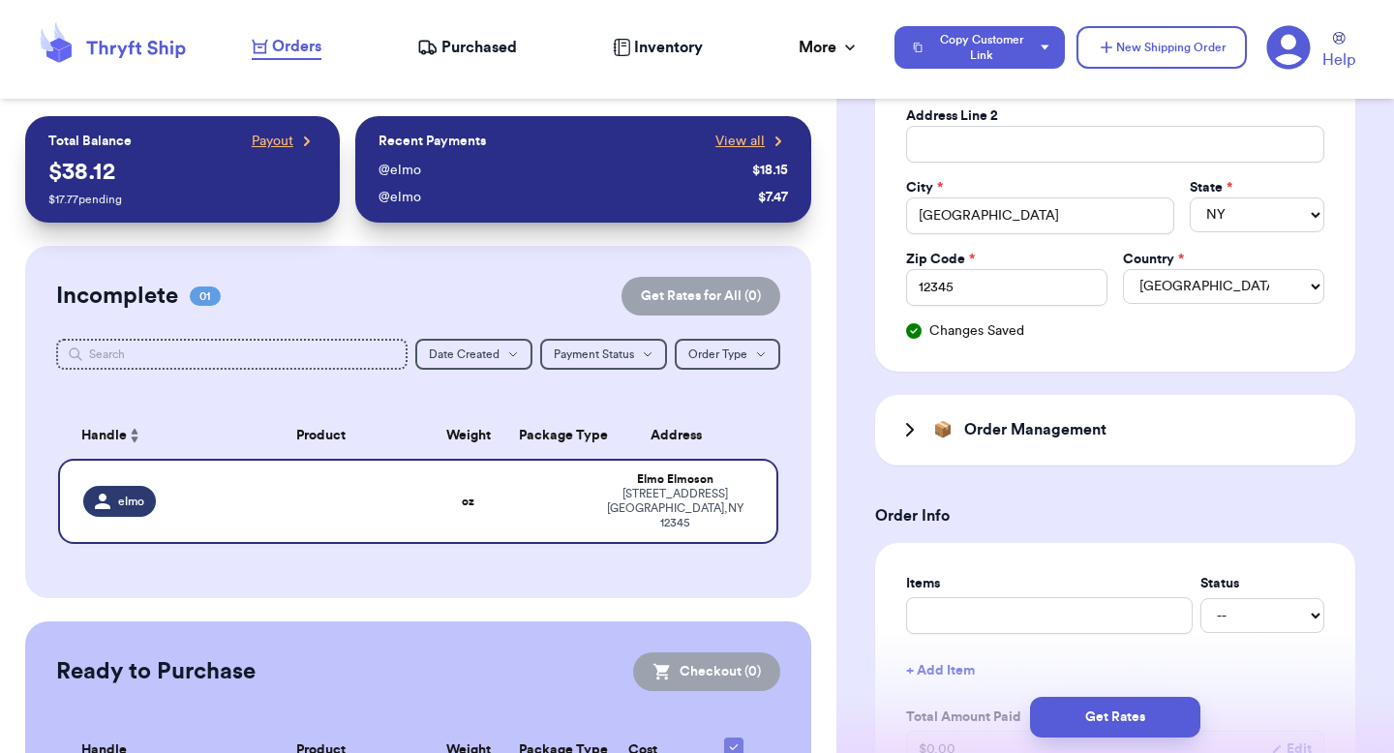
scroll to position [522, 0]
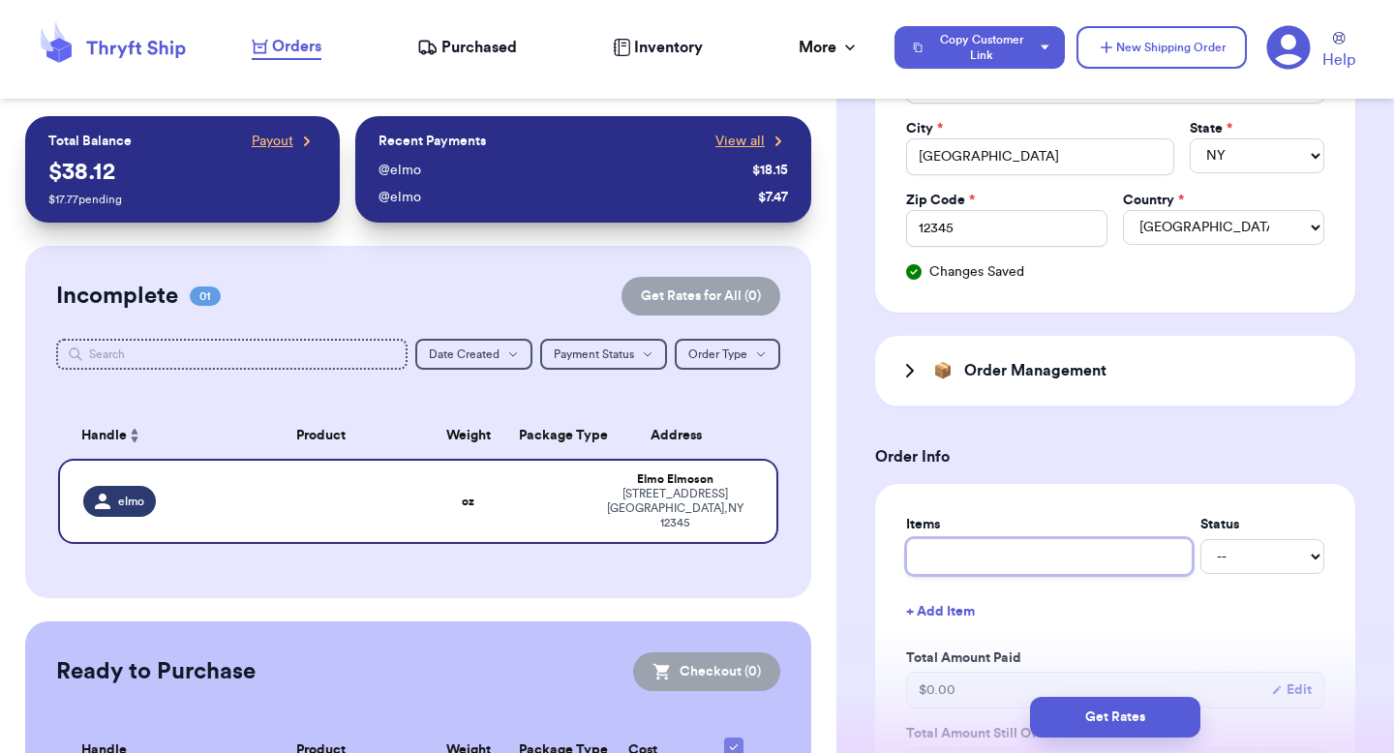
click at [985, 550] on input "text" at bounding box center [1049, 556] width 287 height 37
type input "b"
type input "ba"
type input "bag"
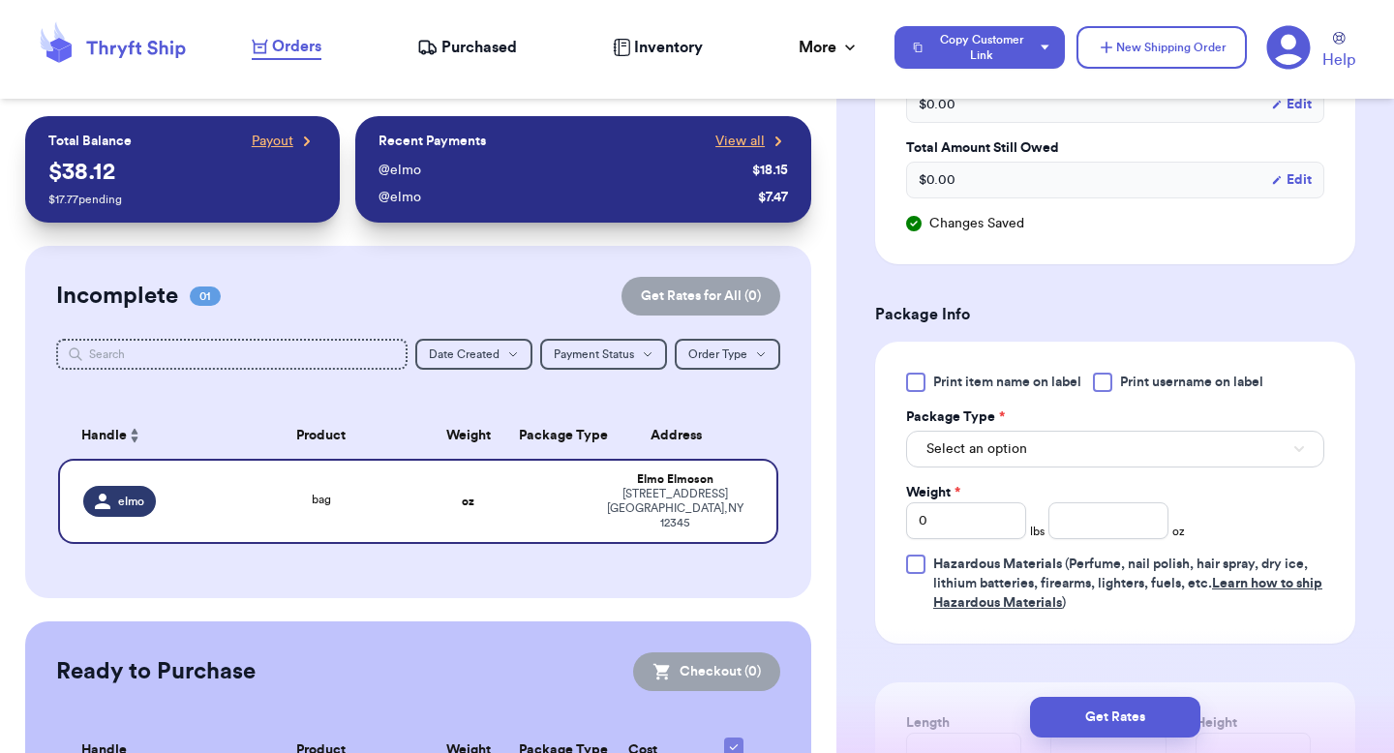
scroll to position [1116, 0]
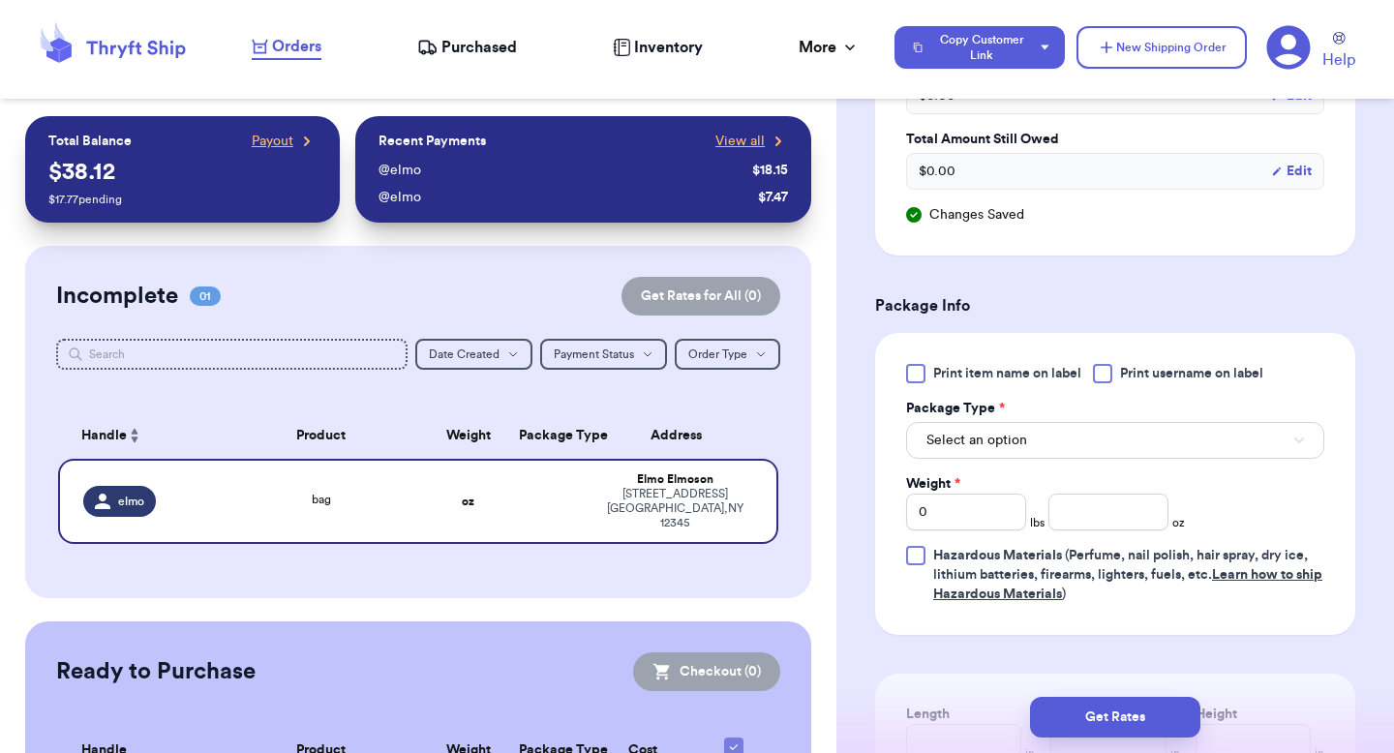
type input "bag"
click at [1105, 413] on div "Package Type *" at bounding box center [1115, 408] width 418 height 19
click at [1105, 437] on button "Select an option" at bounding box center [1115, 440] width 418 height 37
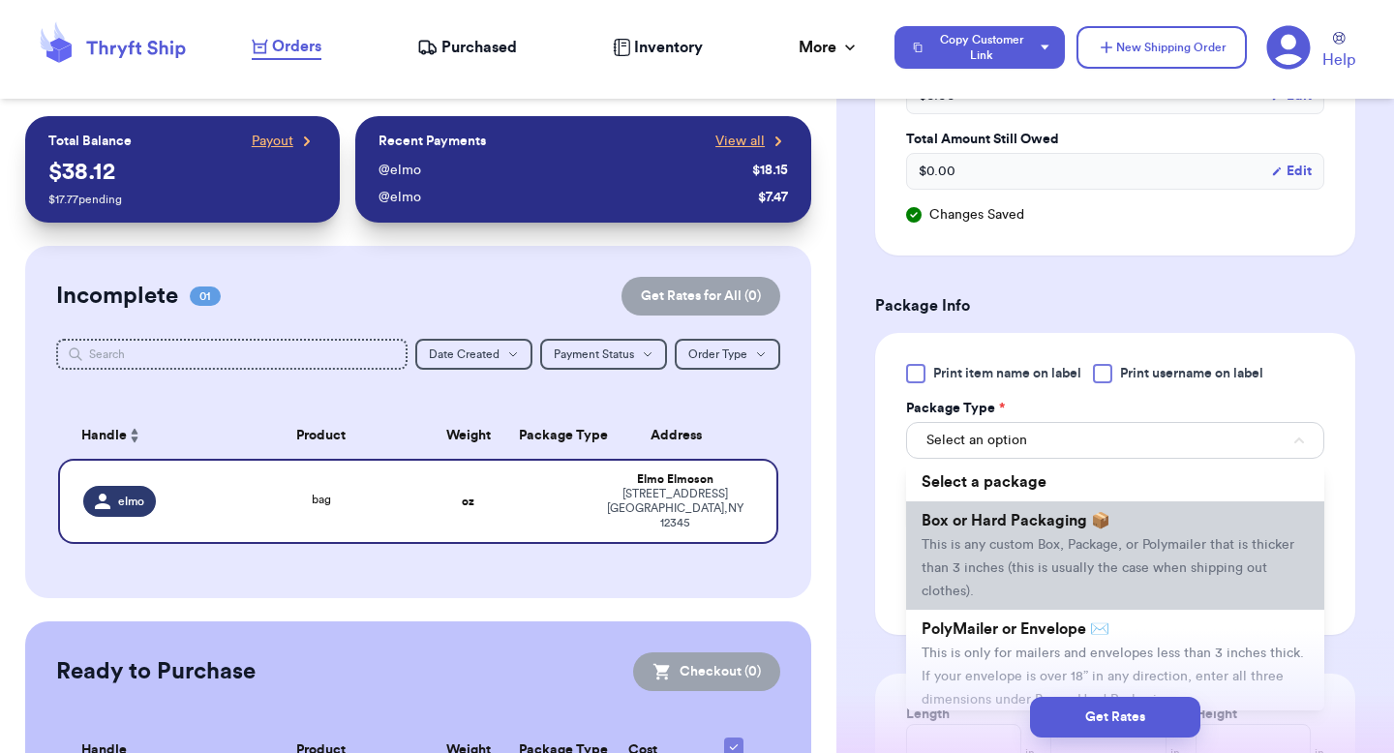
click at [1086, 522] on span "Box or Hard Packaging 📦" at bounding box center [1016, 520] width 189 height 15
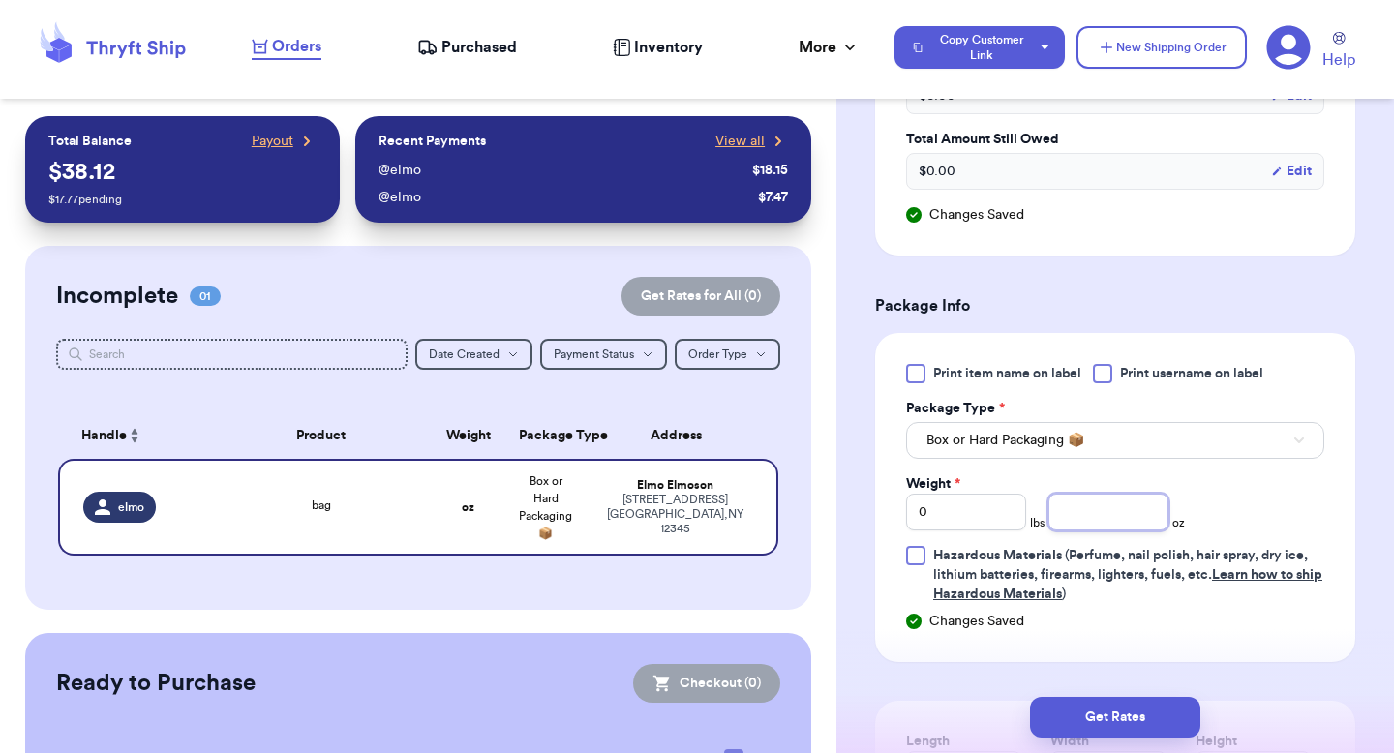
click at [1097, 521] on input "number" at bounding box center [1109, 512] width 120 height 37
type input "8"
click at [1082, 705] on button "Get Rates" at bounding box center [1115, 717] width 170 height 41
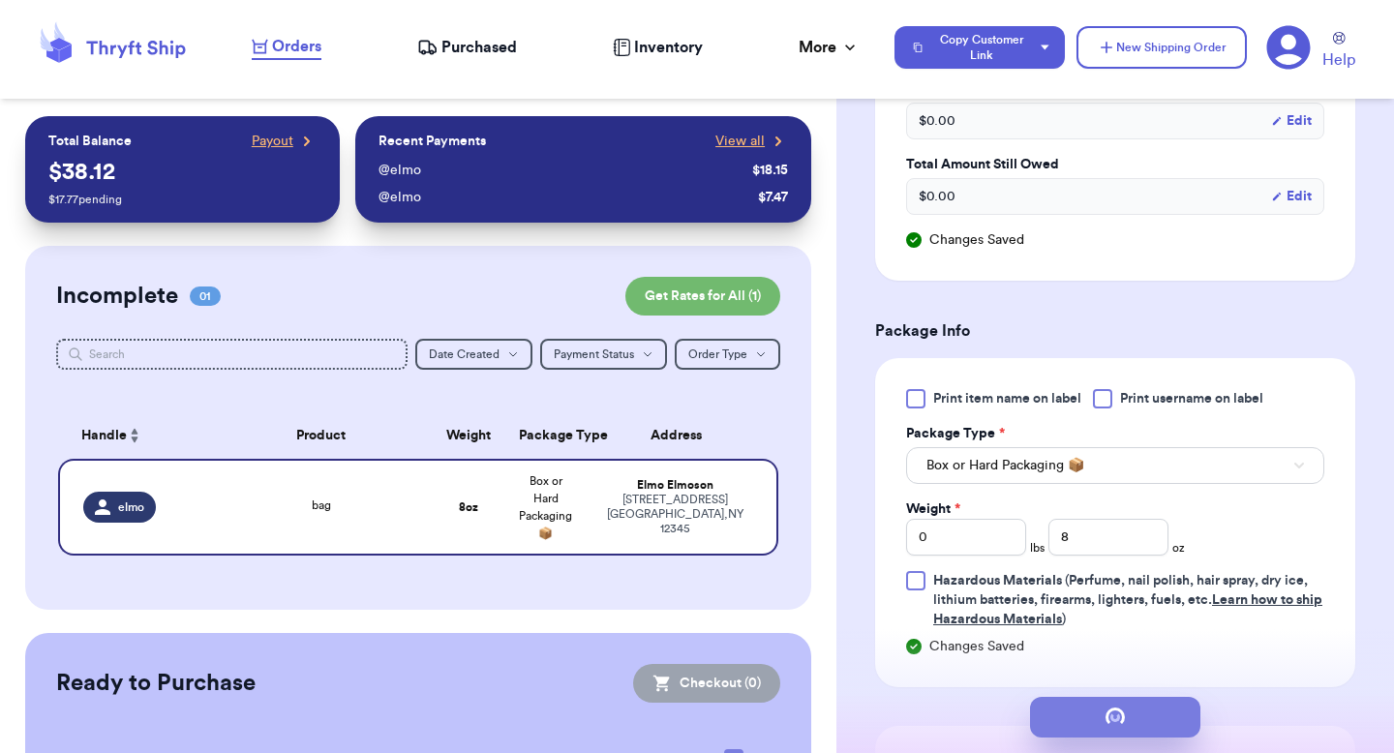
scroll to position [0, 0]
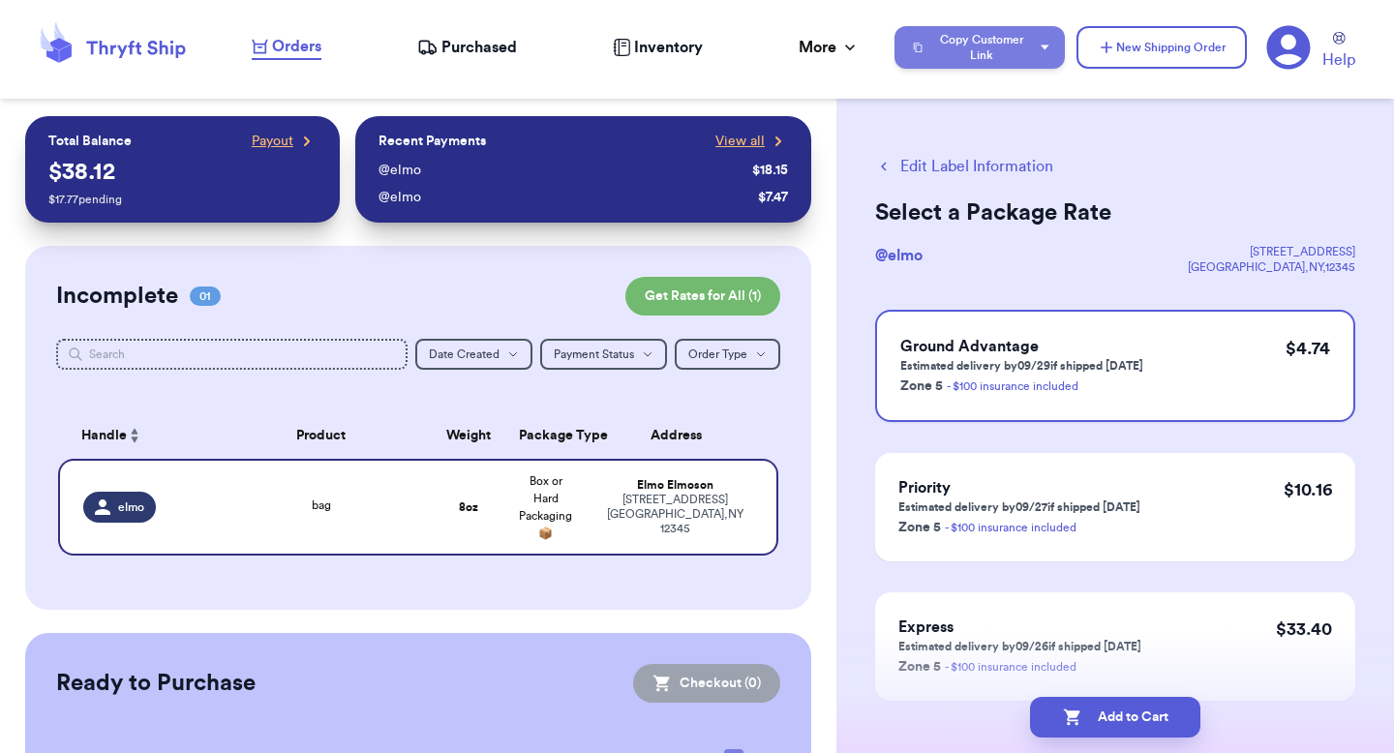
click at [976, 49] on button "Copy Customer Link" at bounding box center [980, 47] width 170 height 43
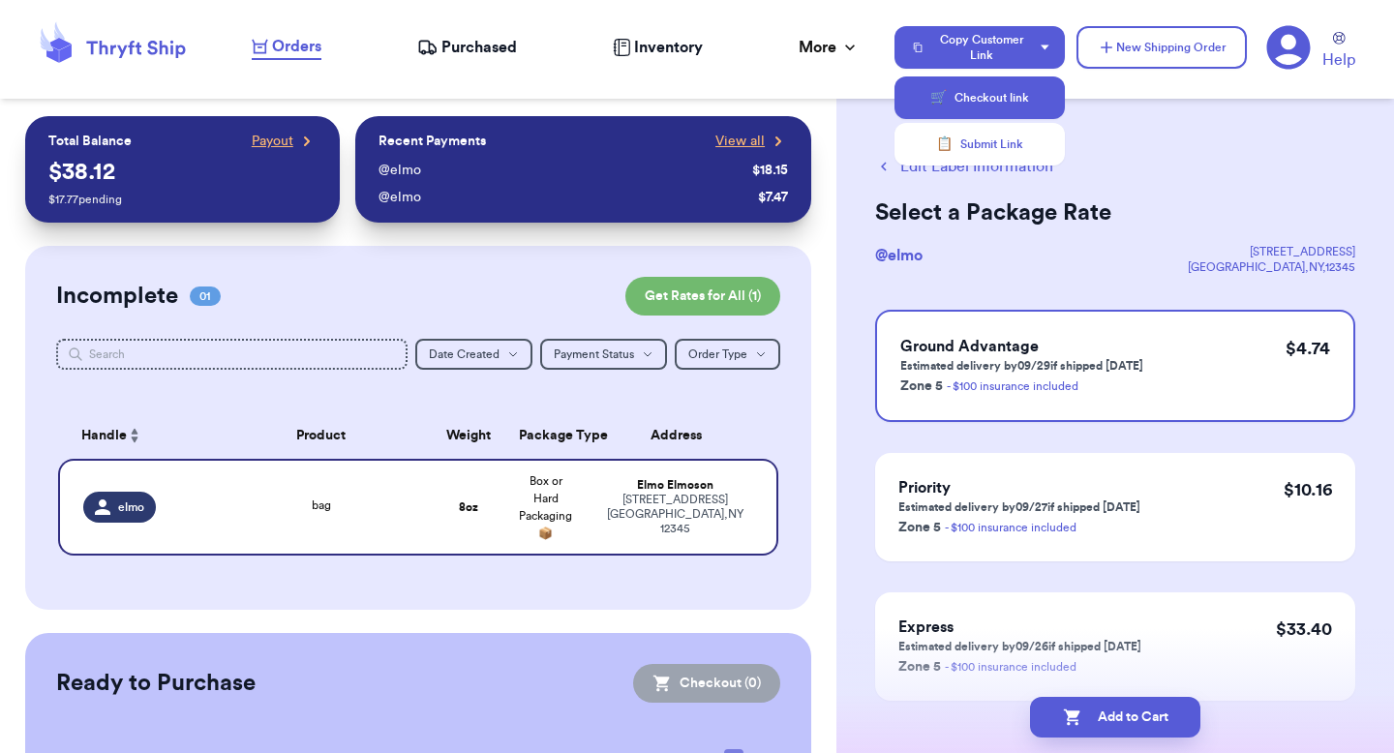
click at [965, 106] on button "🛒 Checkout link" at bounding box center [980, 97] width 170 height 43
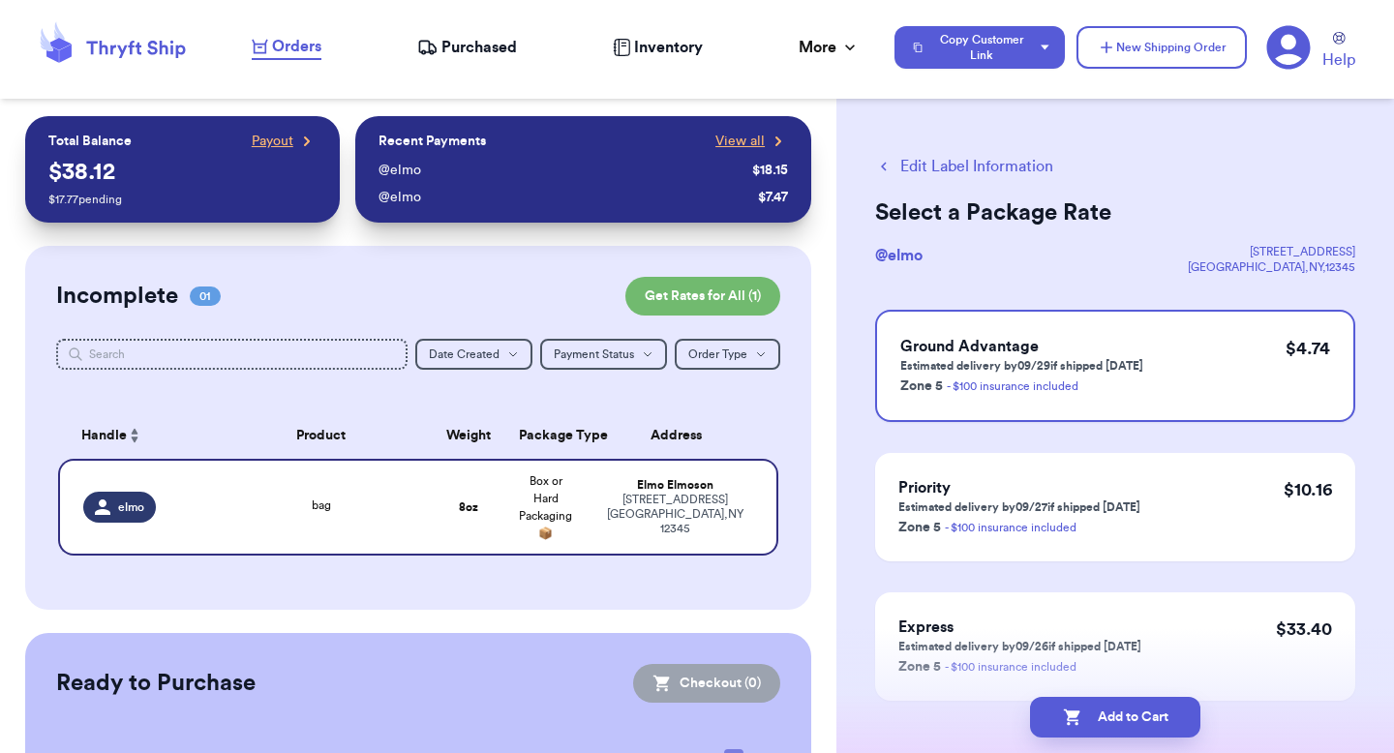
click at [932, 170] on button "Edit Label Information" at bounding box center [964, 166] width 178 height 23
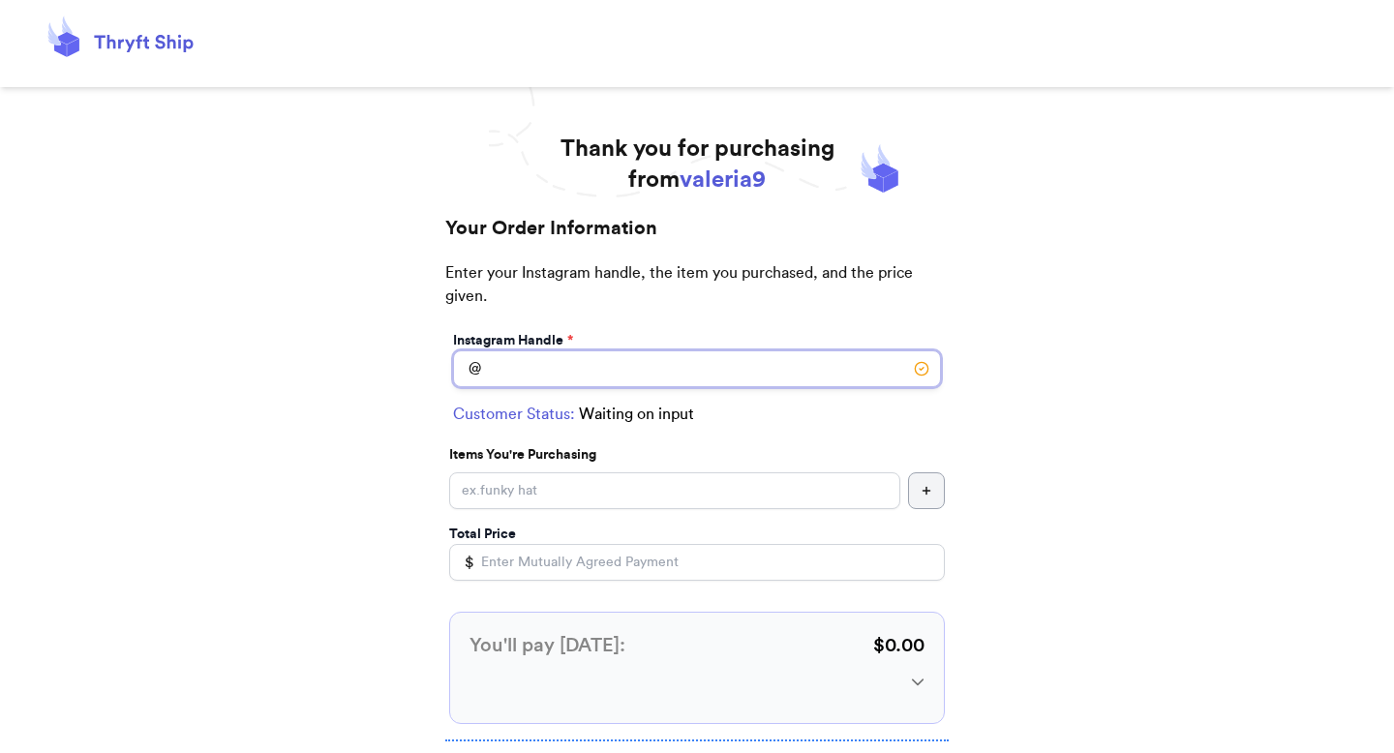
click at [570, 364] on input "Instagram Handle *" at bounding box center [697, 369] width 488 height 37
type input "elmo"
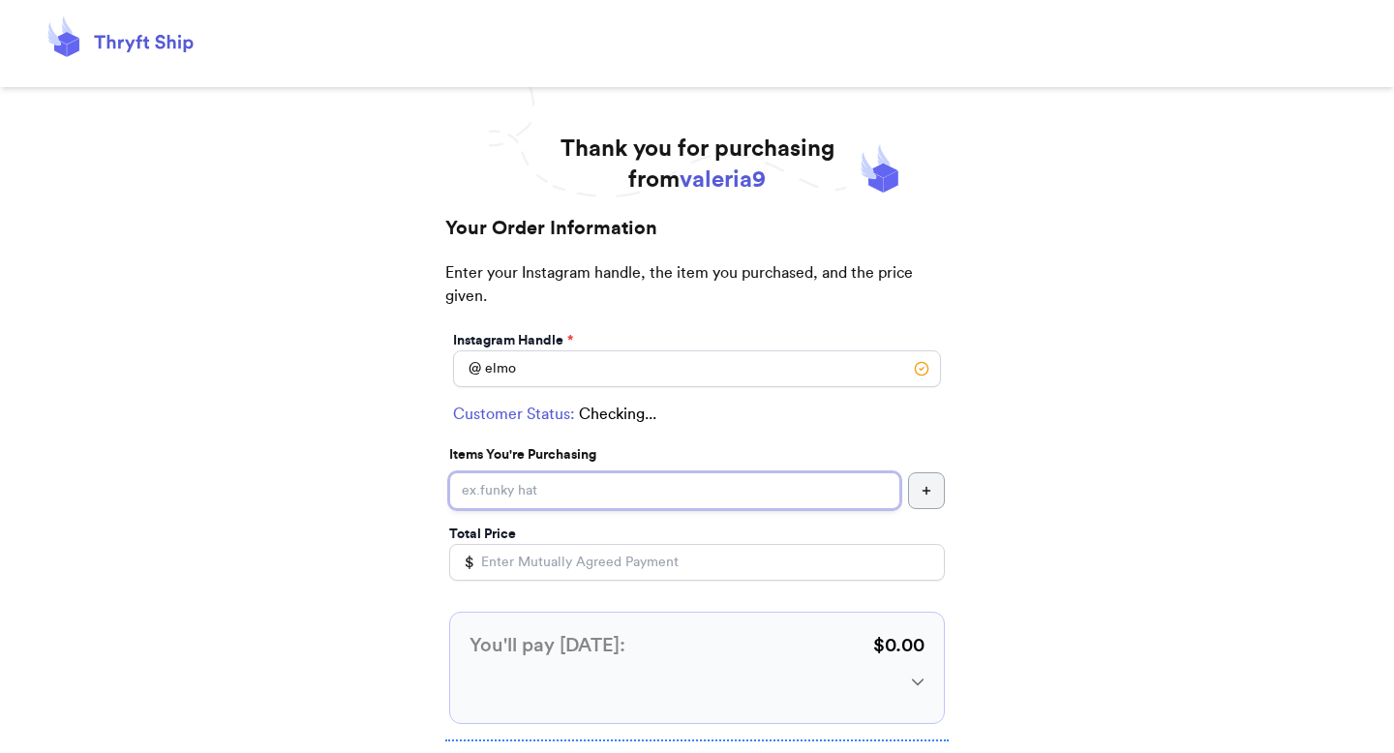
click at [540, 488] on input "Instagram Handle *" at bounding box center [674, 491] width 451 height 37
select select "NY"
type input "NYC"
type input "12345"
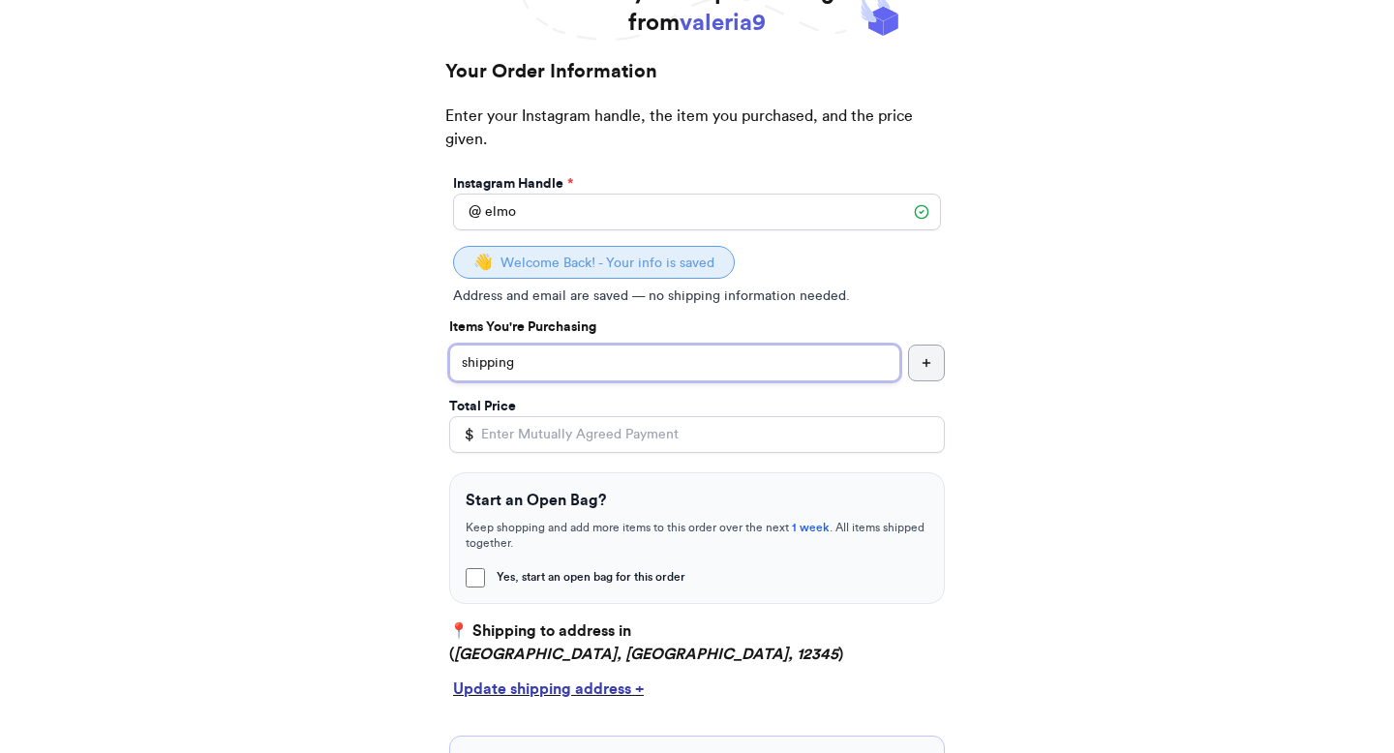
scroll to position [179, 0]
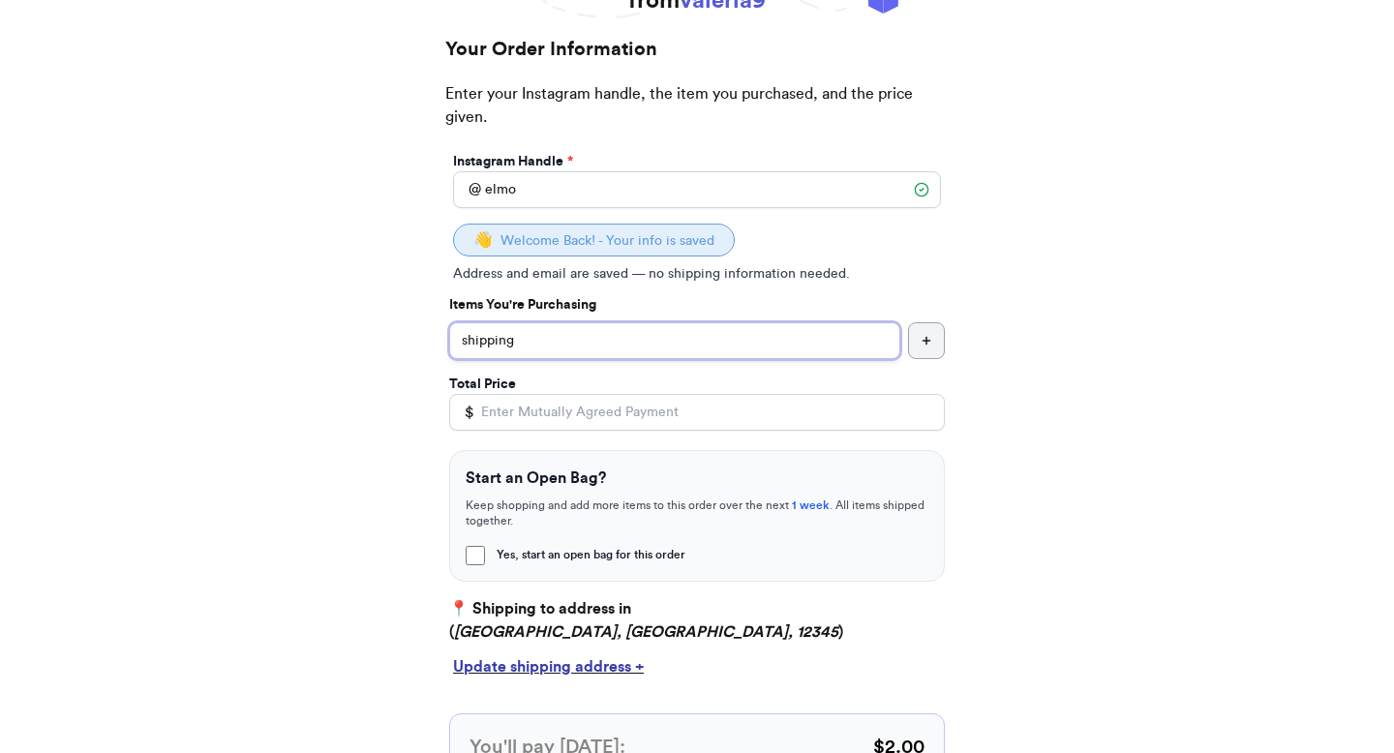
type input "shipping"
click at [604, 422] on input "Total Price" at bounding box center [697, 412] width 496 height 37
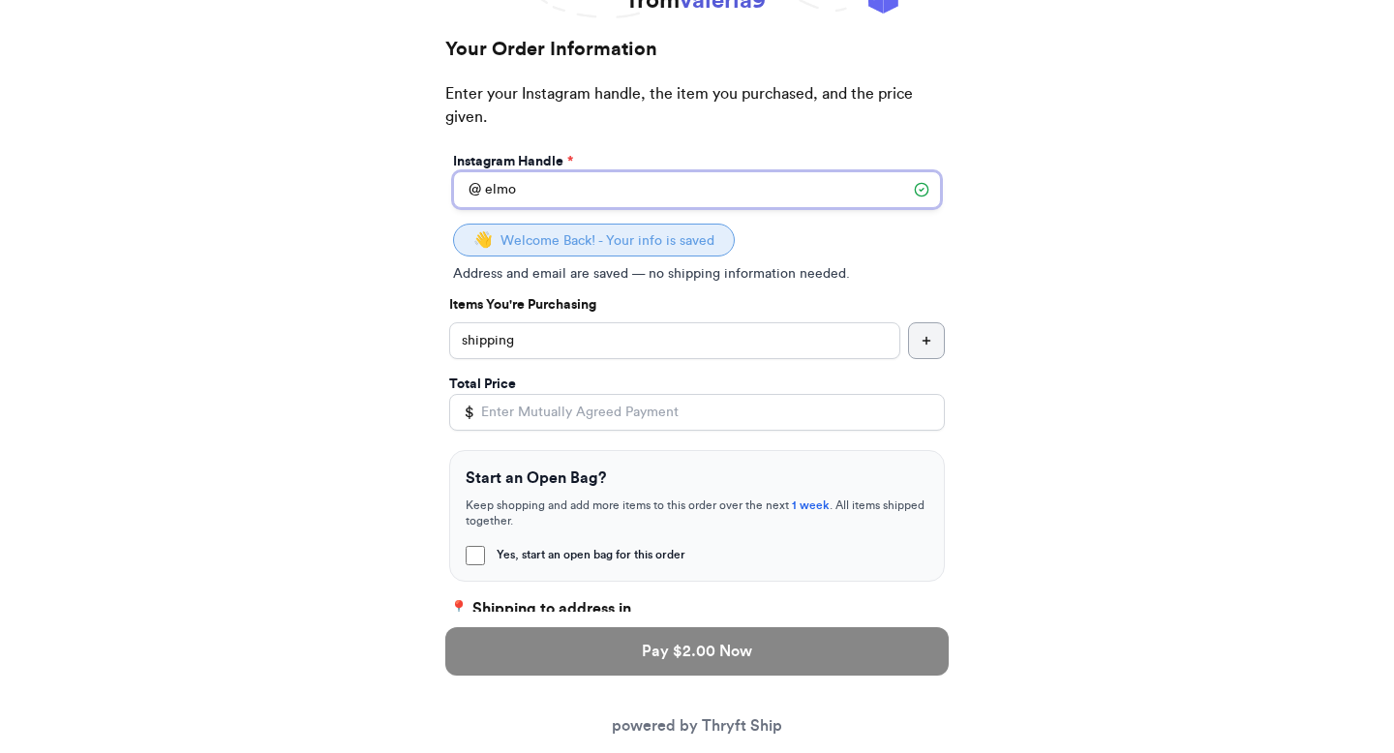
click at [597, 186] on input "elmo" at bounding box center [697, 189] width 488 height 37
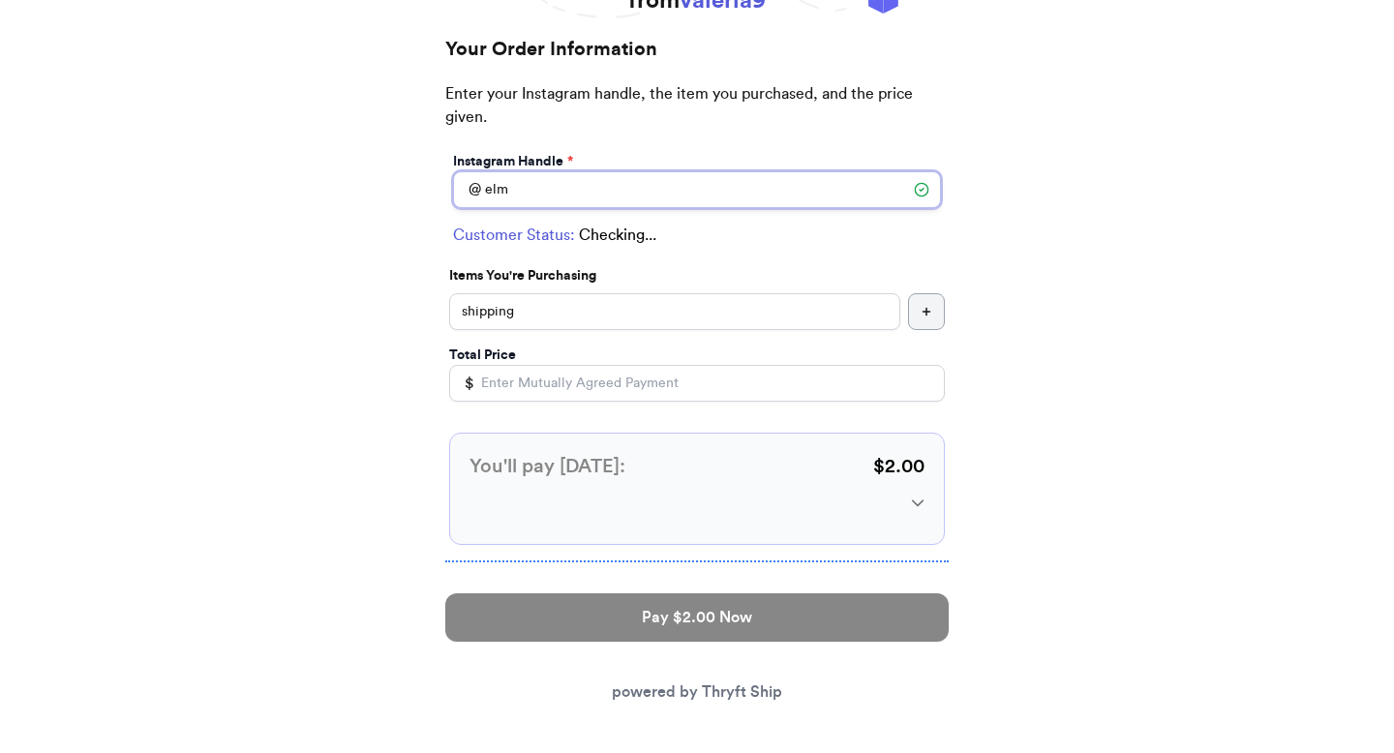
type input "elmo"
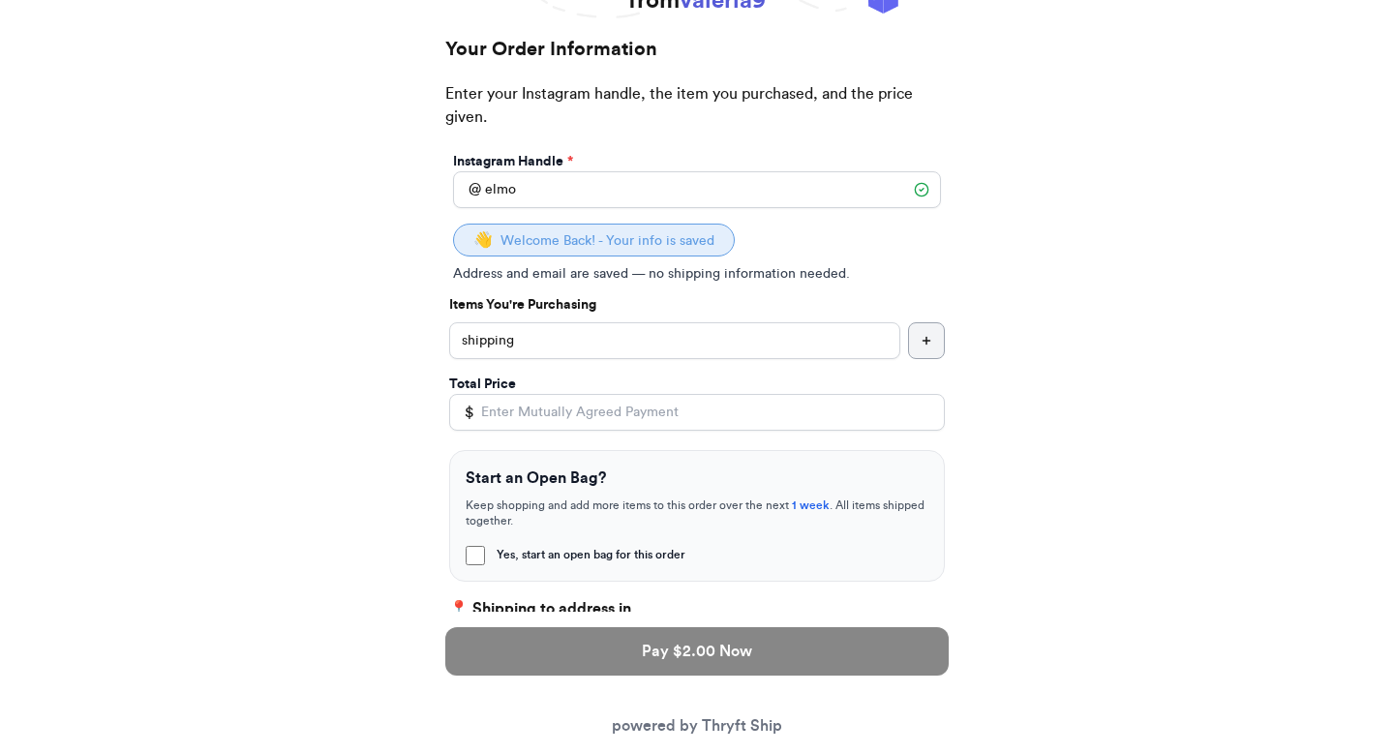
click at [747, 164] on div "Instagram Handle *" at bounding box center [697, 161] width 488 height 19
click at [732, 178] on input "elmo" at bounding box center [697, 189] width 488 height 37
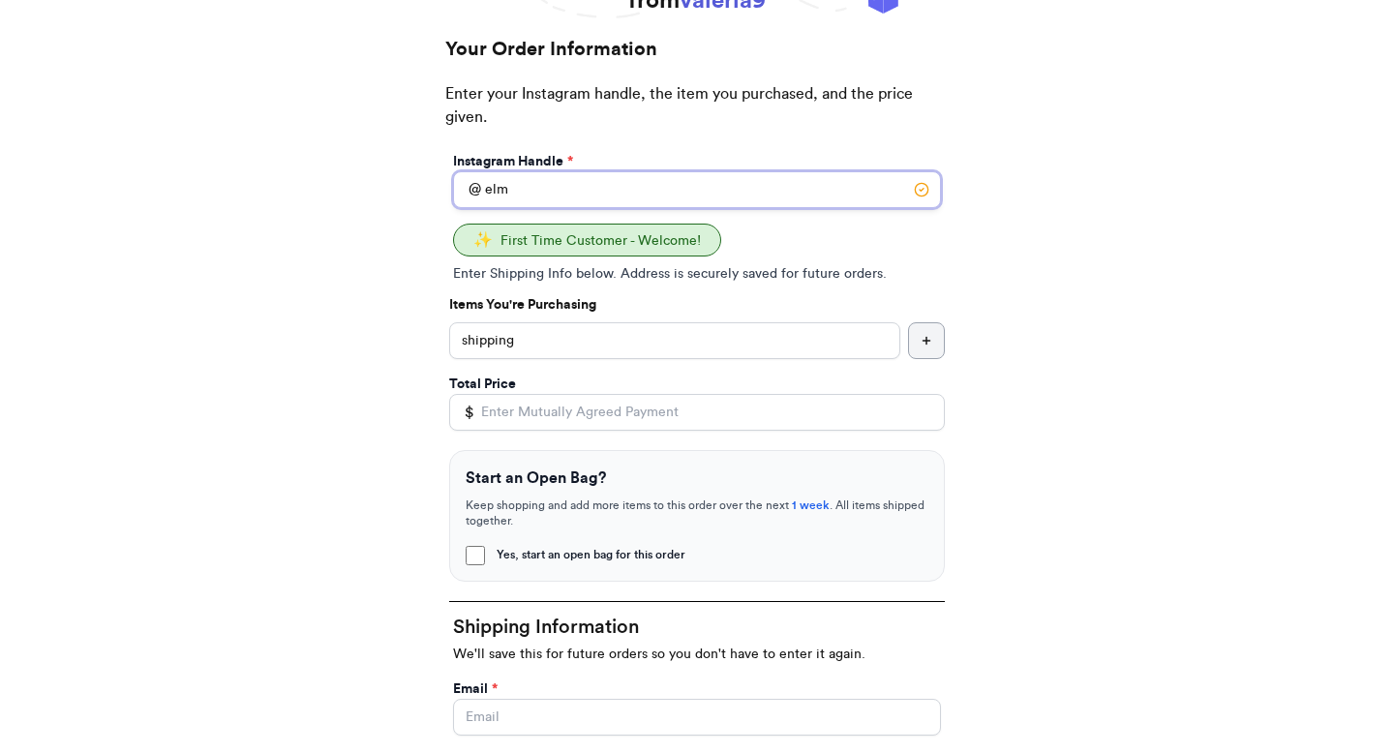
type input "elmo"
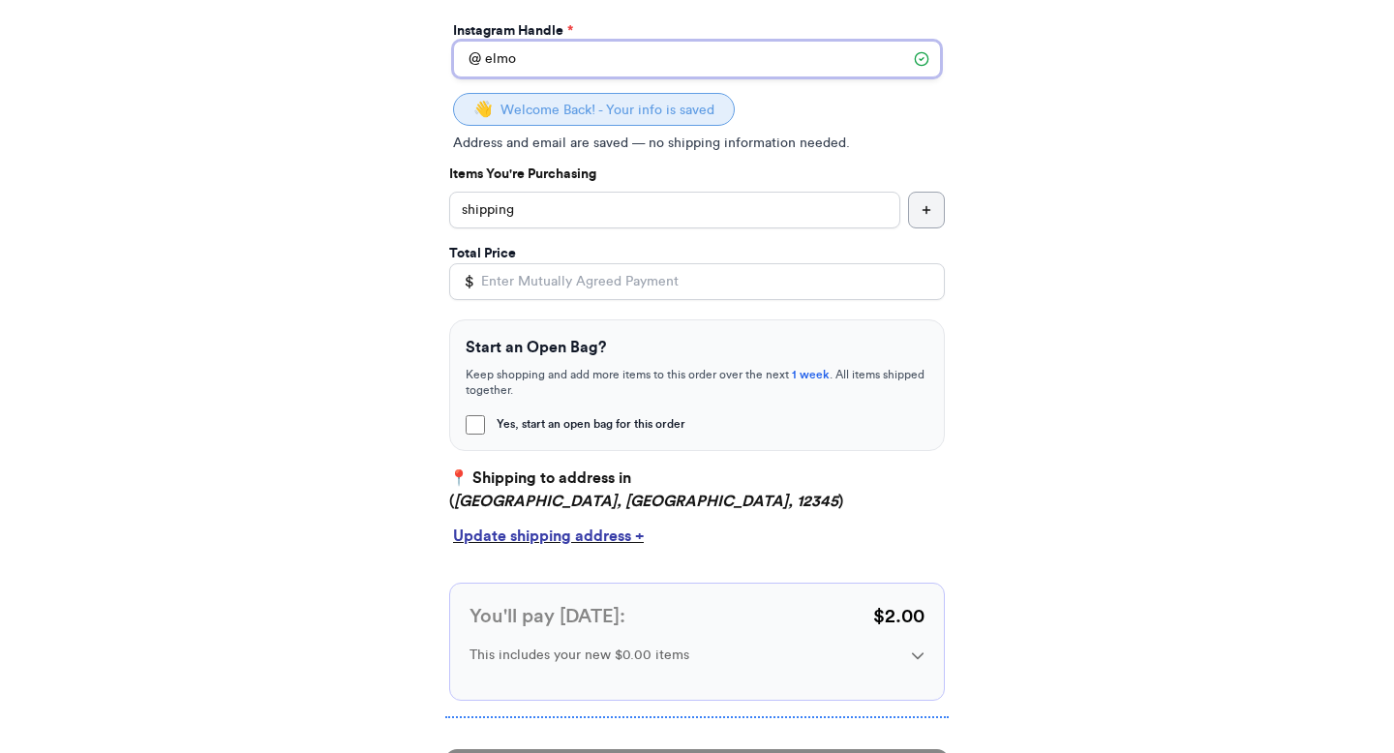
scroll to position [157, 0]
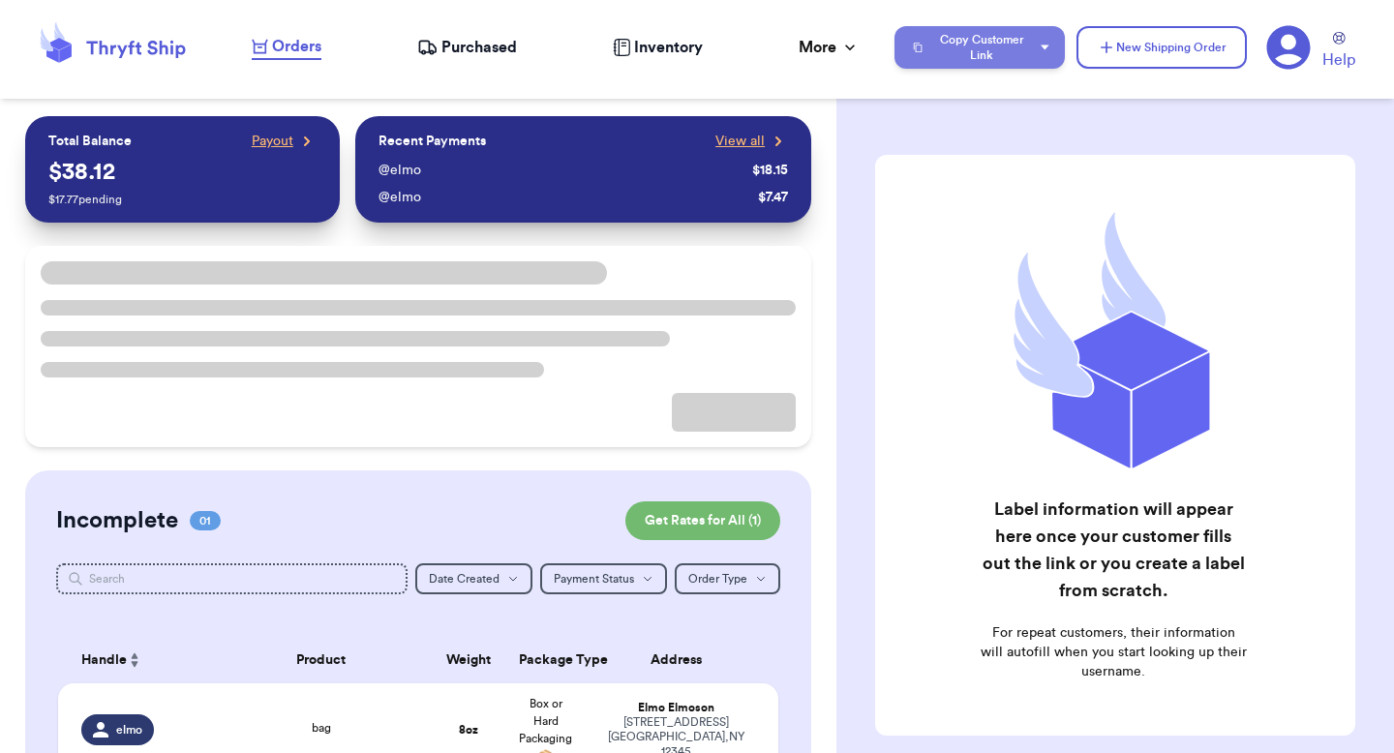
click at [961, 51] on button "Copy Customer Link" at bounding box center [980, 47] width 170 height 43
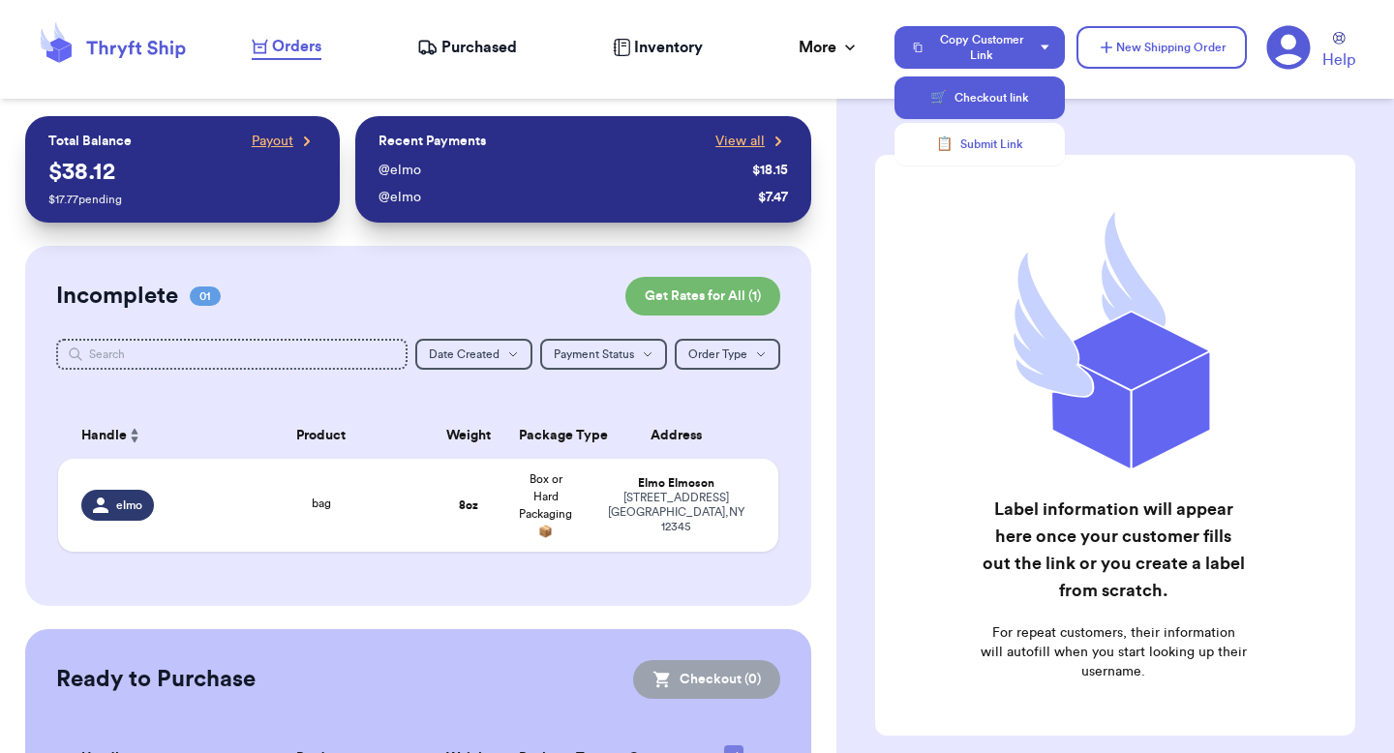
click at [954, 94] on button "🛒 Checkout link" at bounding box center [980, 97] width 170 height 43
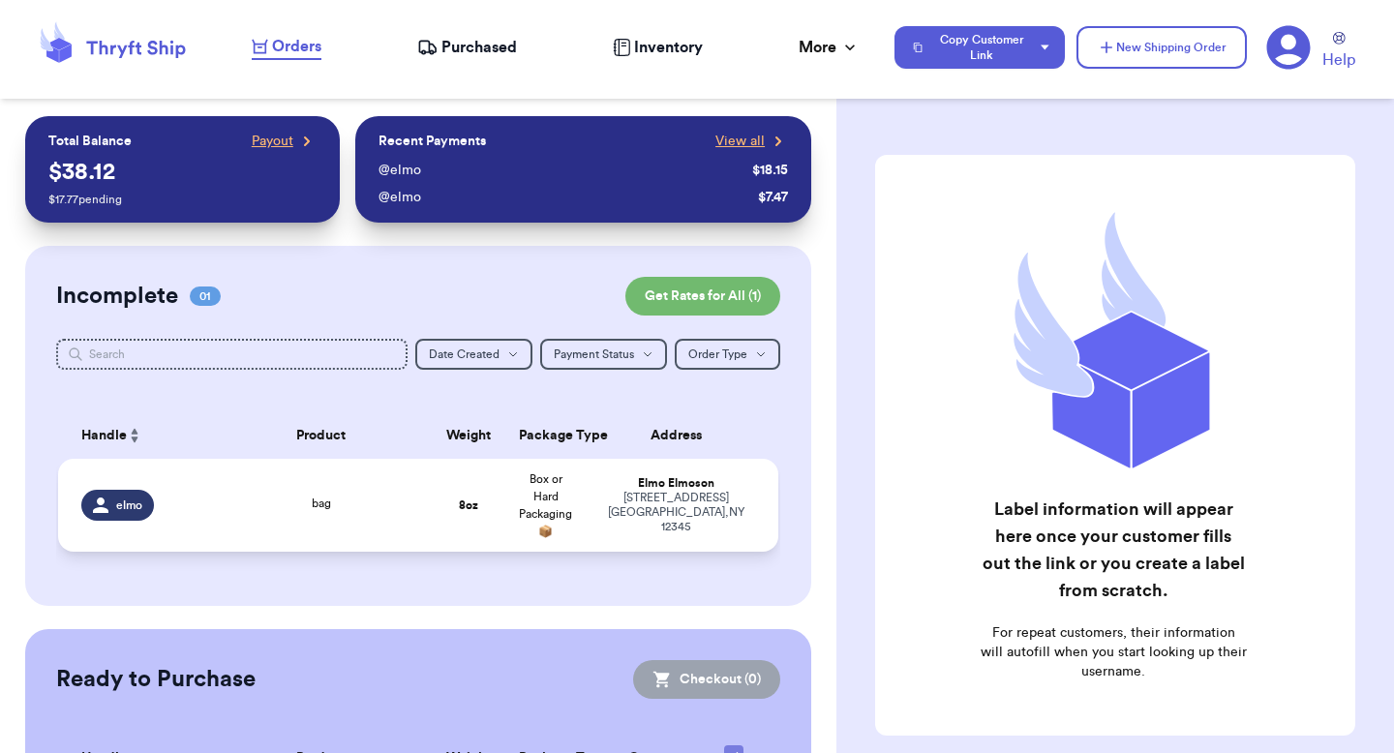
click at [647, 504] on div "[STREET_ADDRESS]" at bounding box center [675, 513] width 159 height 44
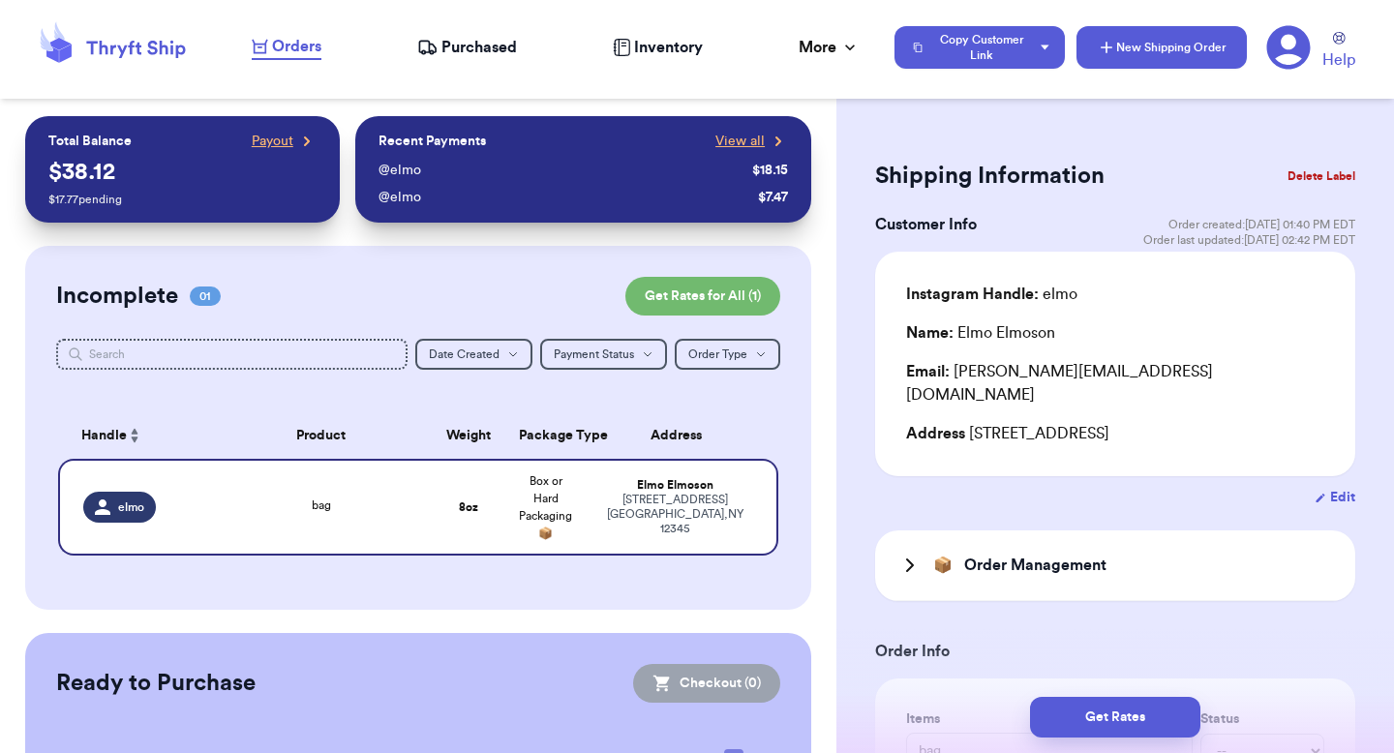
click at [1131, 46] on button "New Shipping Order" at bounding box center [1162, 47] width 170 height 43
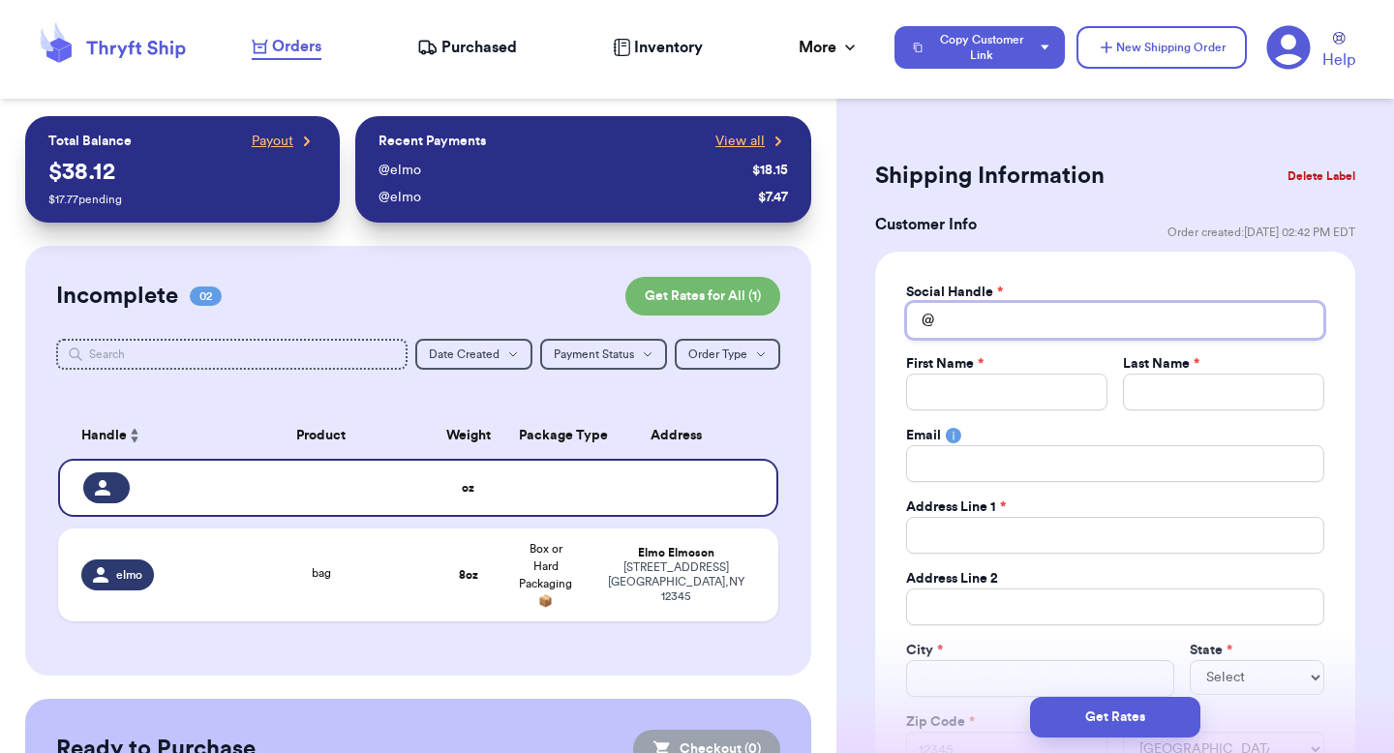
click at [964, 319] on input "Total Amount Paid" at bounding box center [1115, 320] width 418 height 37
type input "v"
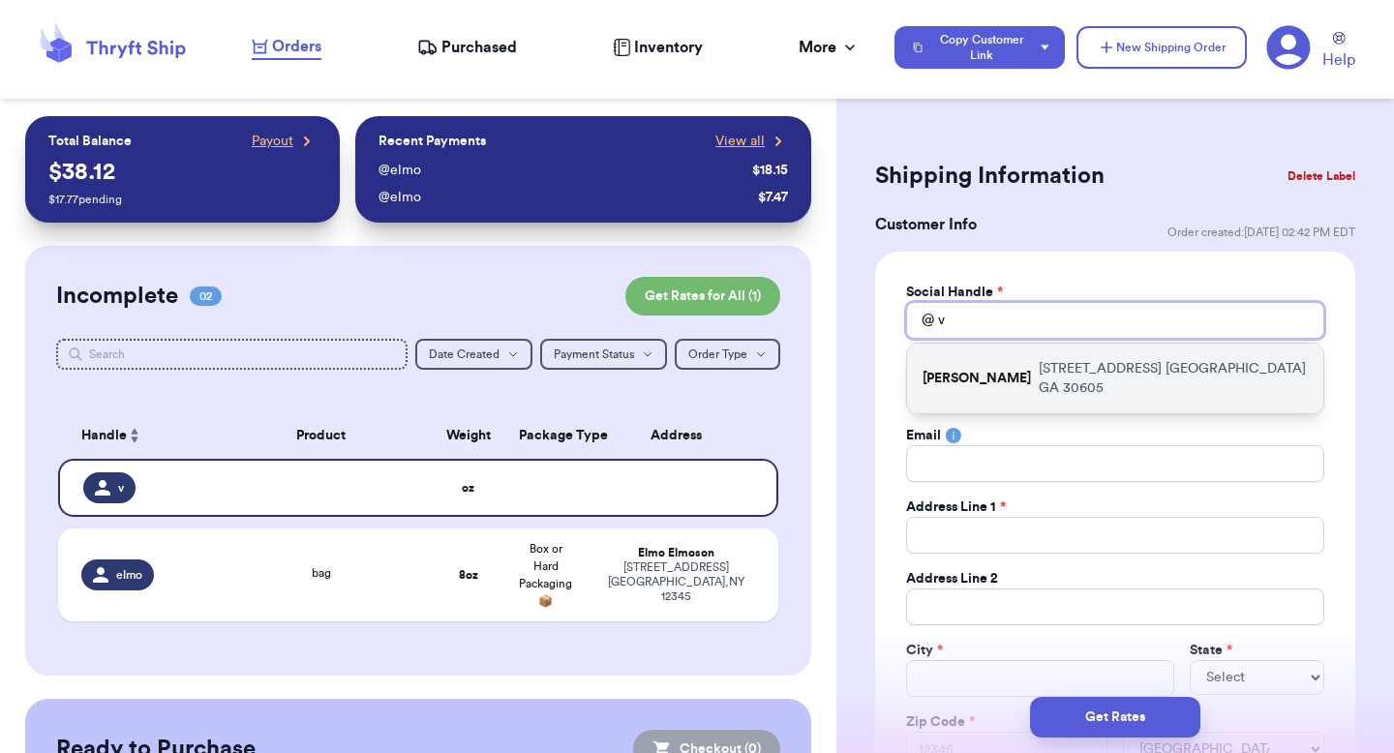
type input "v"
click at [1039, 367] on p "269 hull street athens GA 30605" at bounding box center [1173, 378] width 269 height 39
type input "[PERSON_NAME]"
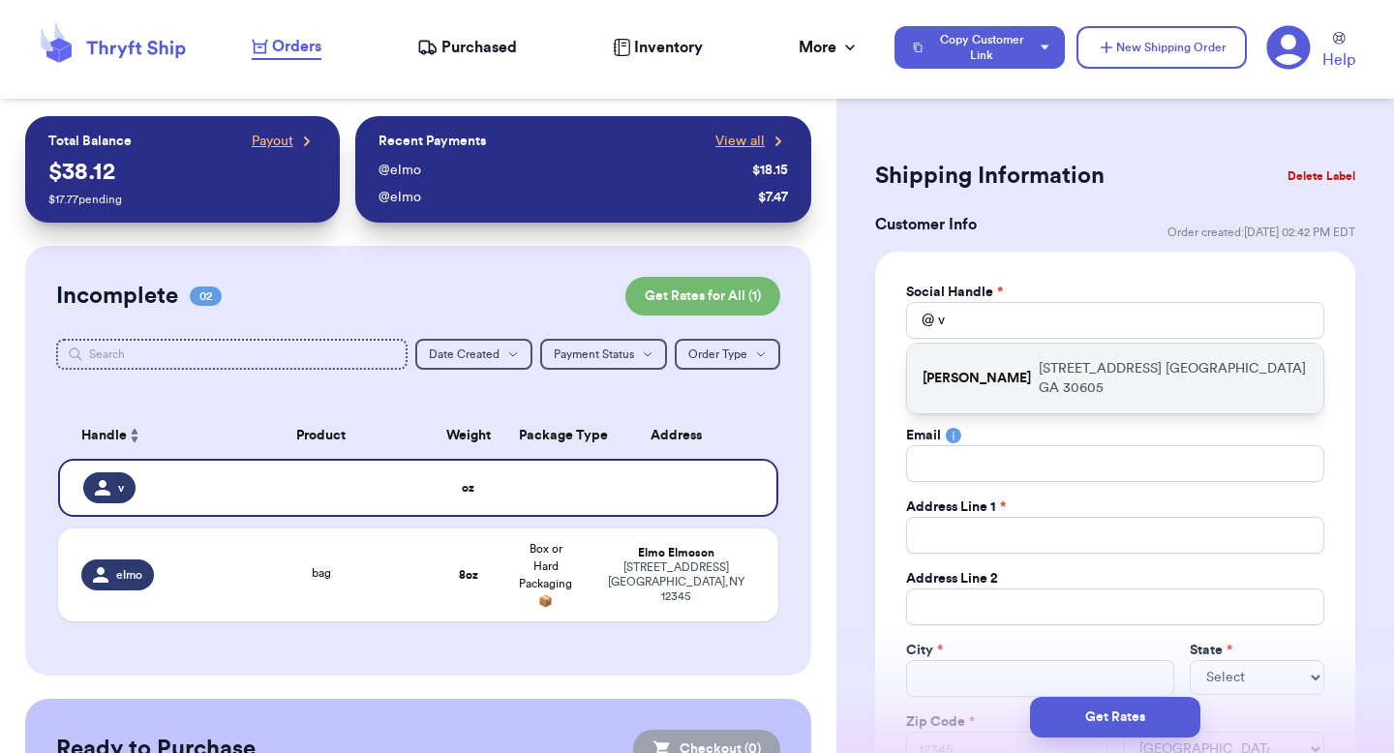
type input "paulchutney69@gmail.com"
type input "[STREET_ADDRESS]"
type input "apt 211"
type input "[GEOGRAPHIC_DATA]"
select select "GA"
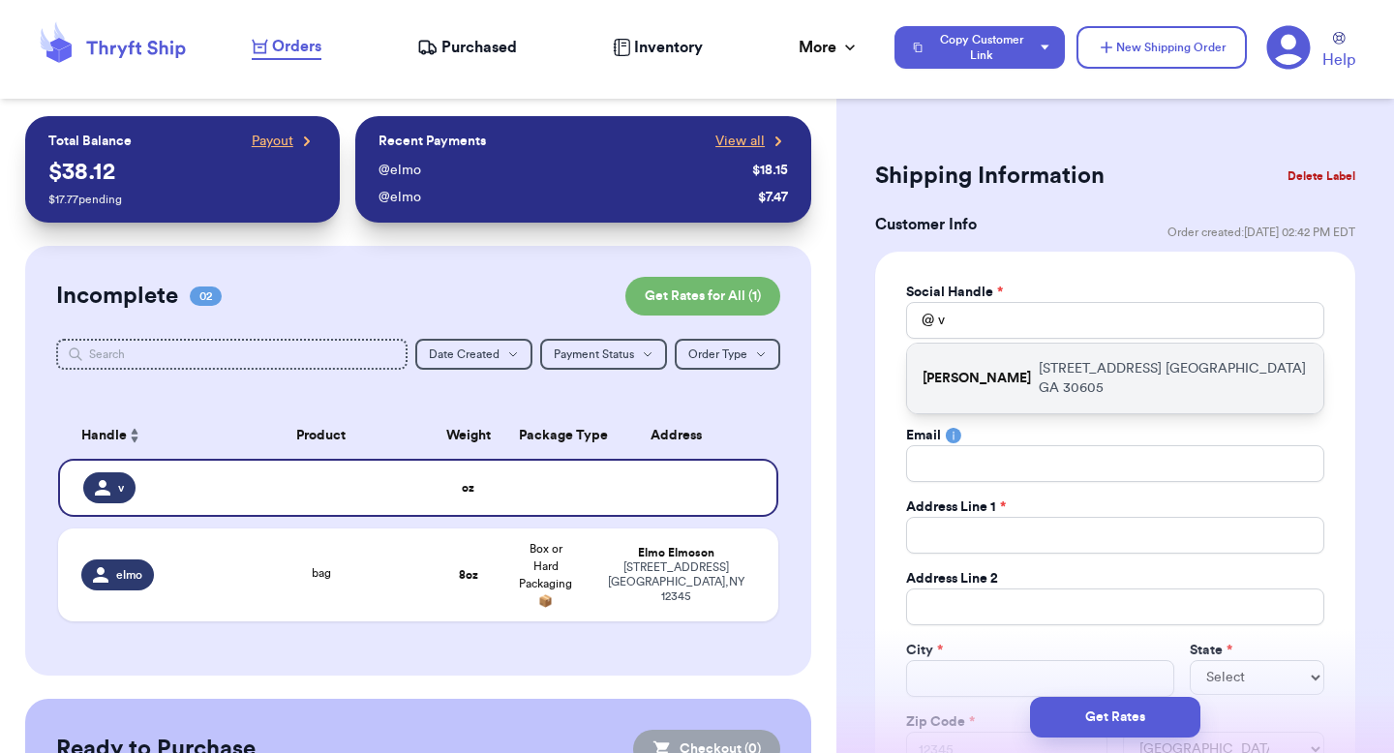
type input "30605"
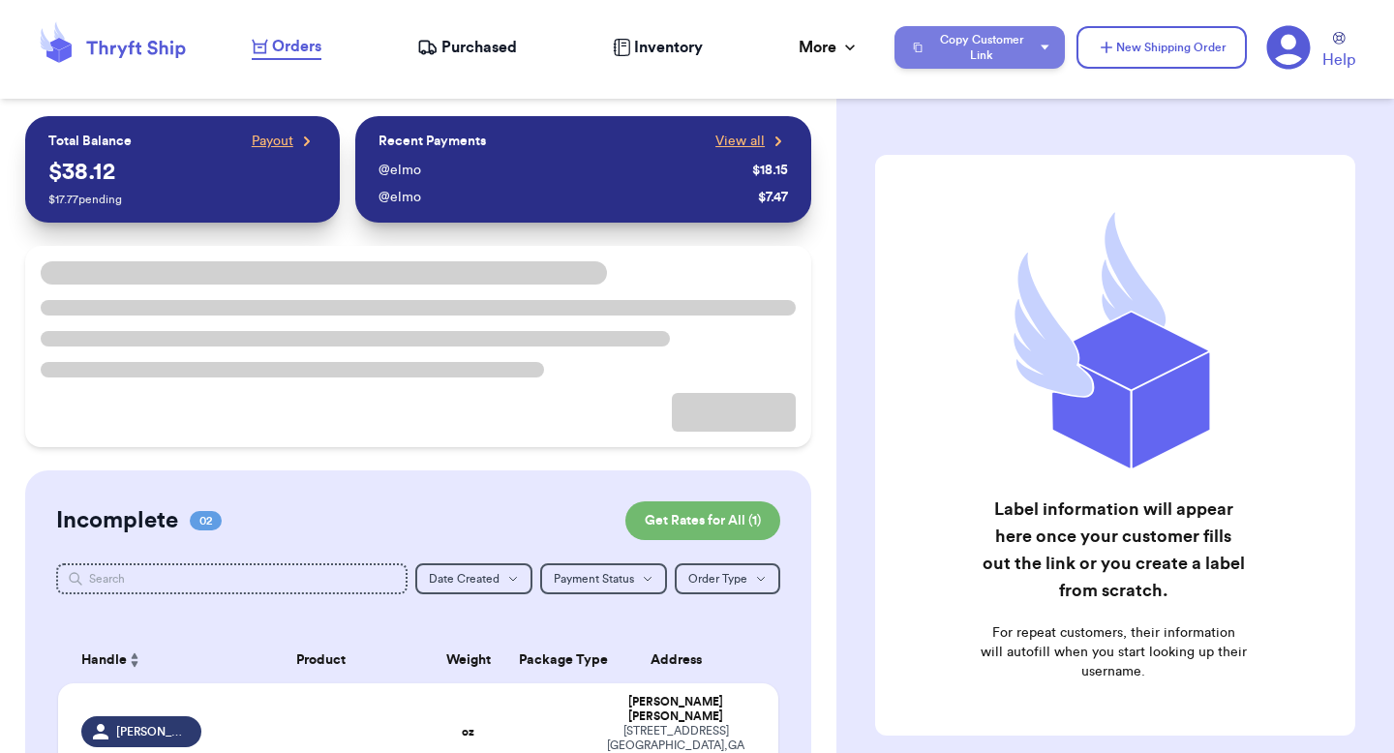
click at [965, 35] on button "Copy Customer Link" at bounding box center [980, 47] width 170 height 43
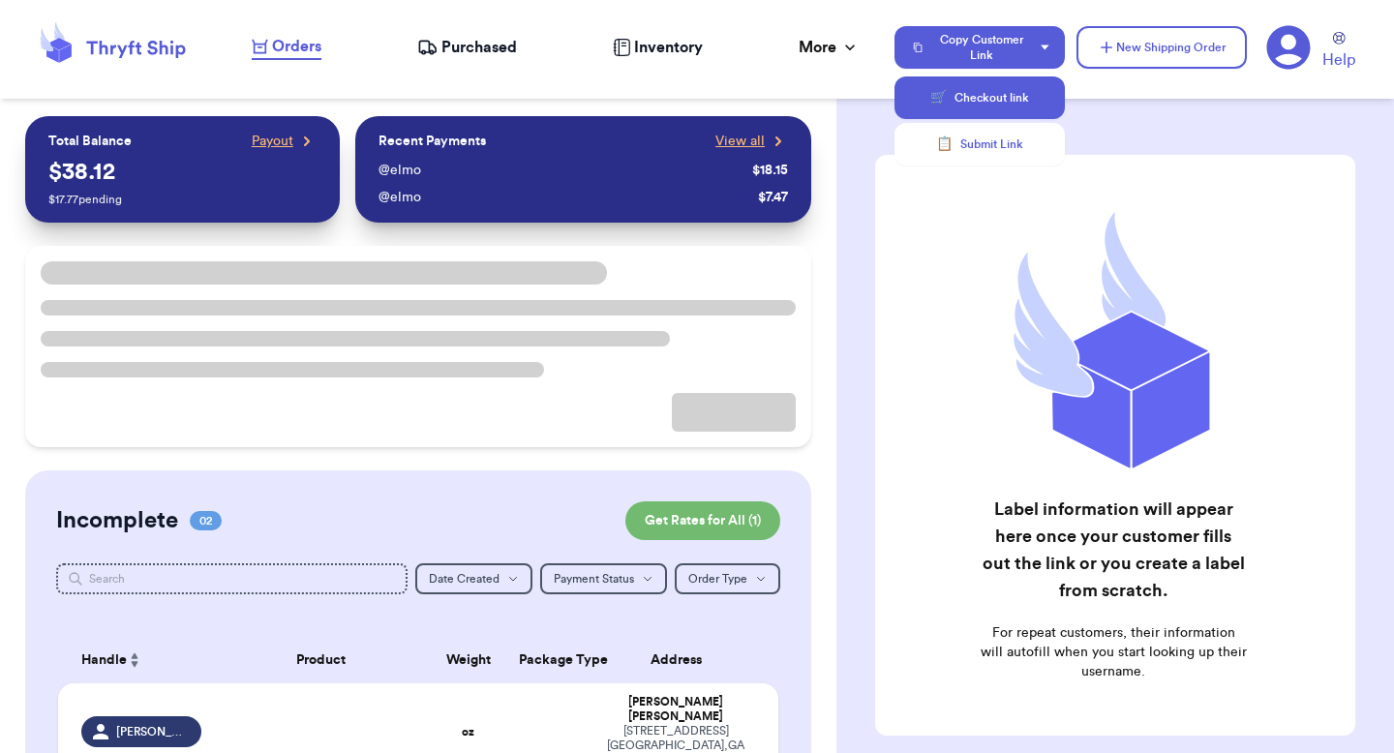
click at [941, 98] on span "🛒" at bounding box center [939, 97] width 16 height 19
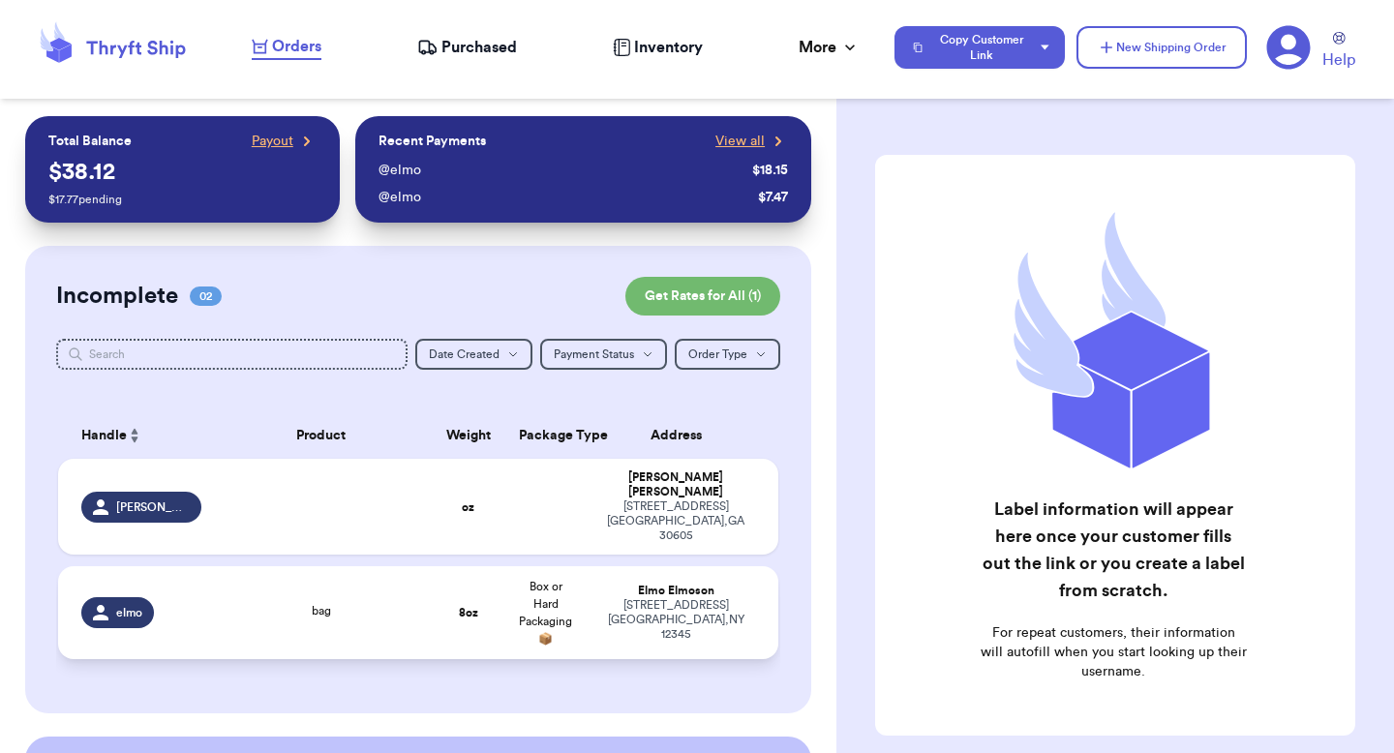
click at [628, 598] on div "[STREET_ADDRESS]" at bounding box center [675, 620] width 159 height 44
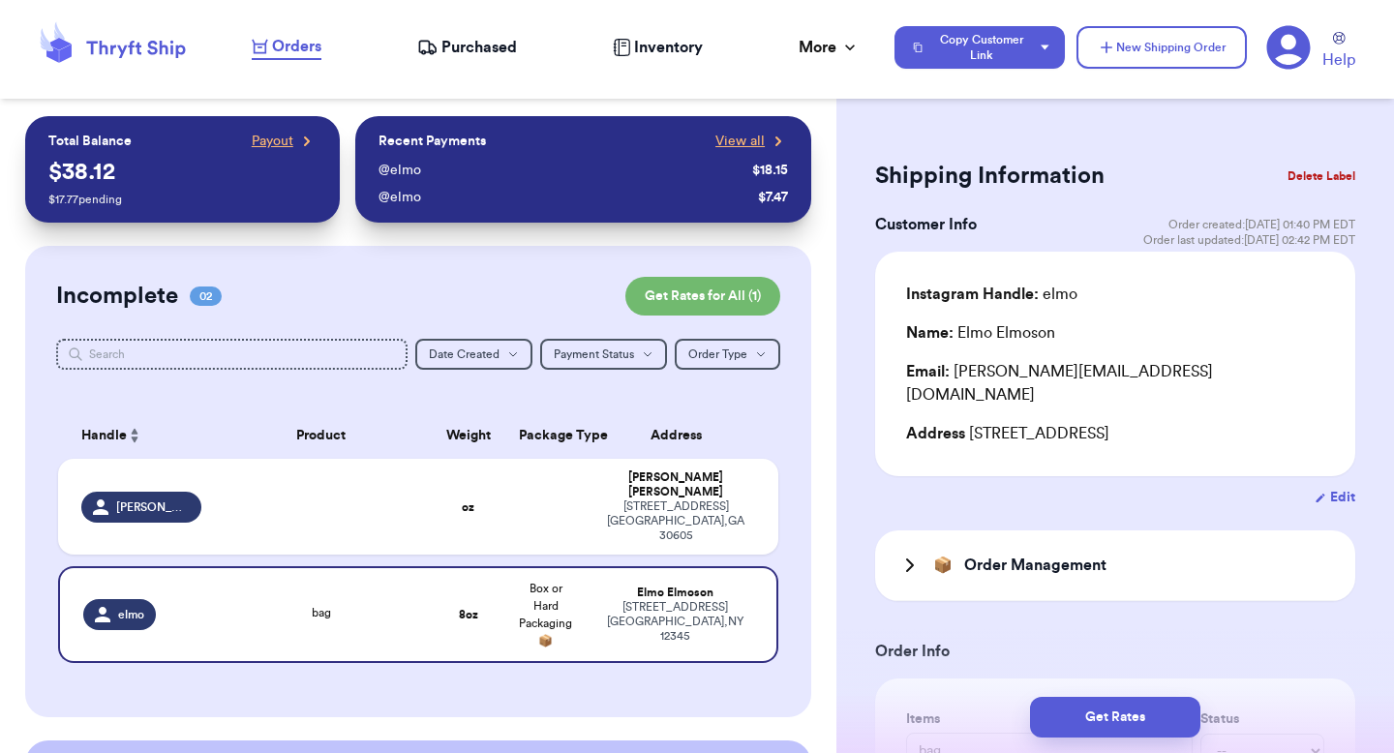
click at [1323, 492] on icon "button" at bounding box center [1321, 498] width 12 height 13
select select "NY"
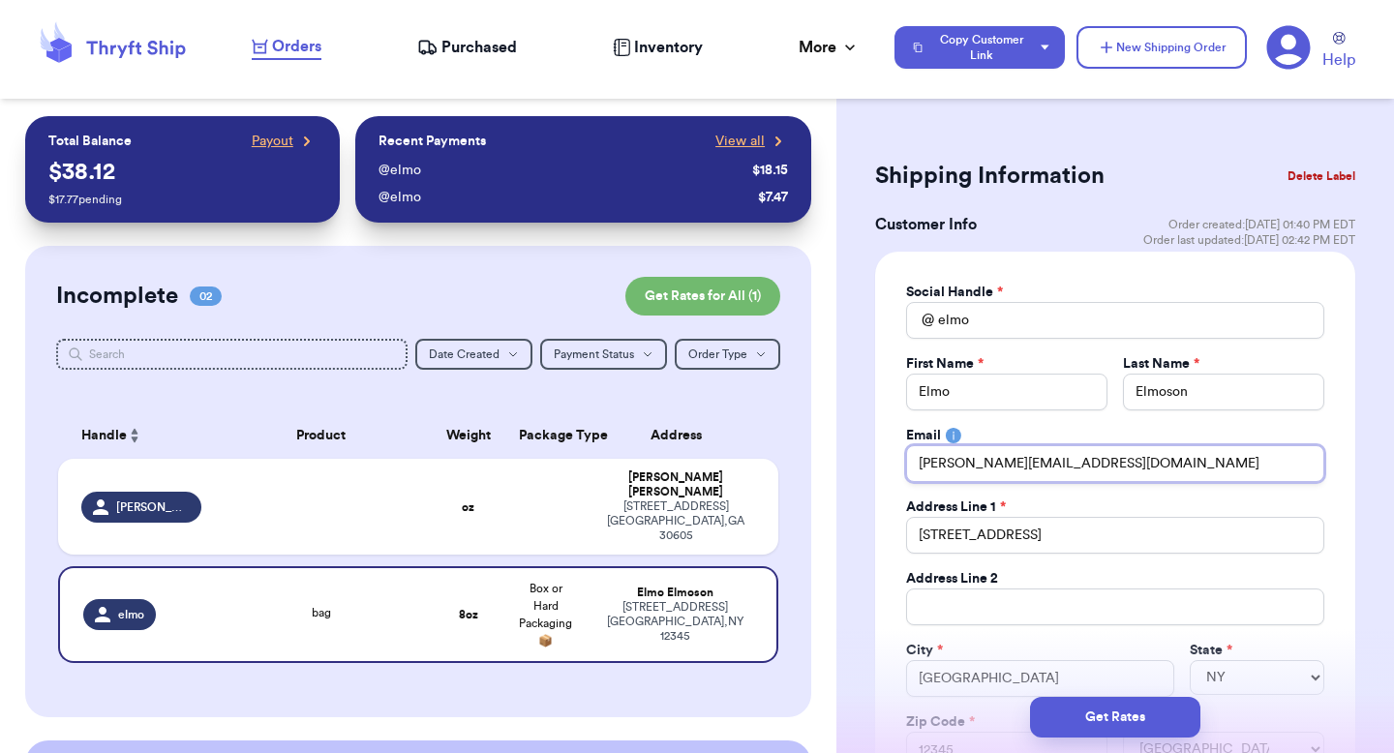
click at [1323, 471] on input "valeria@thryftship.com" at bounding box center [1115, 463] width 418 height 37
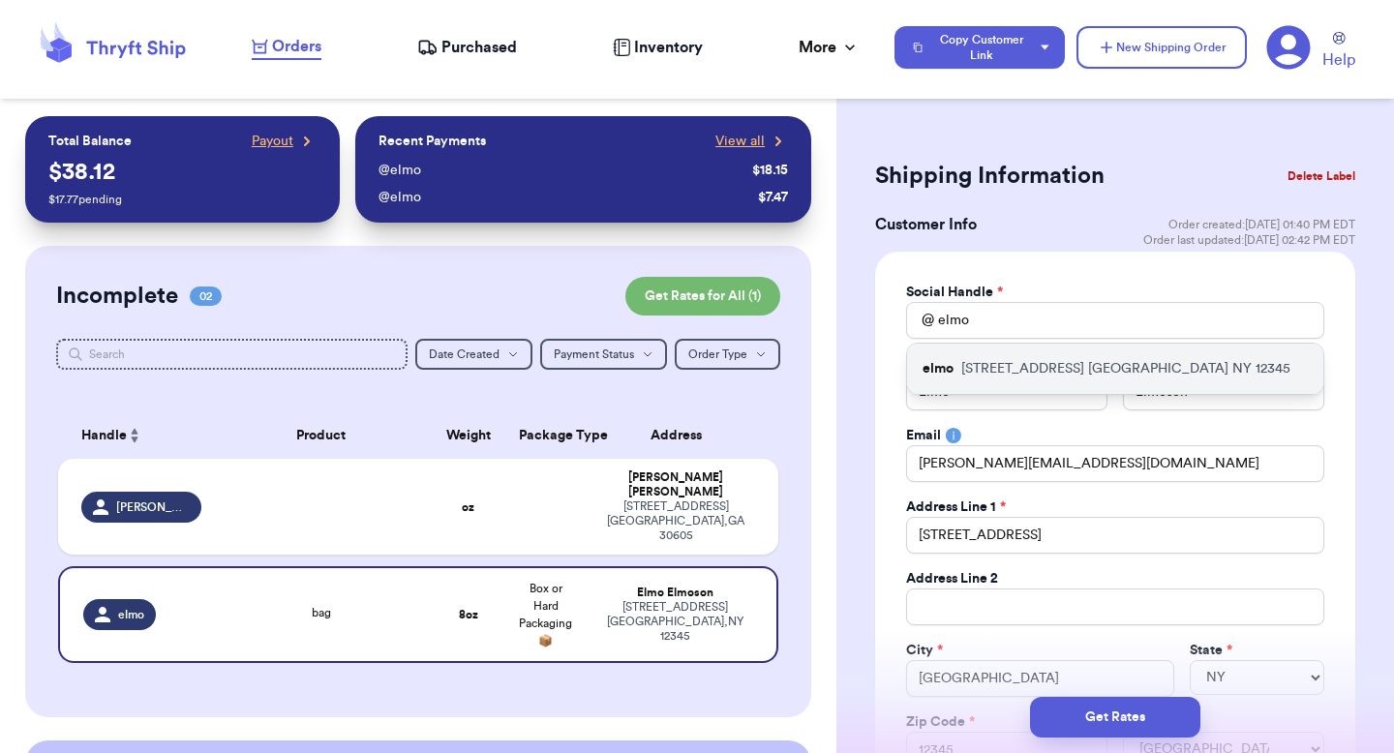
click at [1184, 363] on div "elmo 123 Sesame Street NYC NY 12345" at bounding box center [1115, 369] width 416 height 50
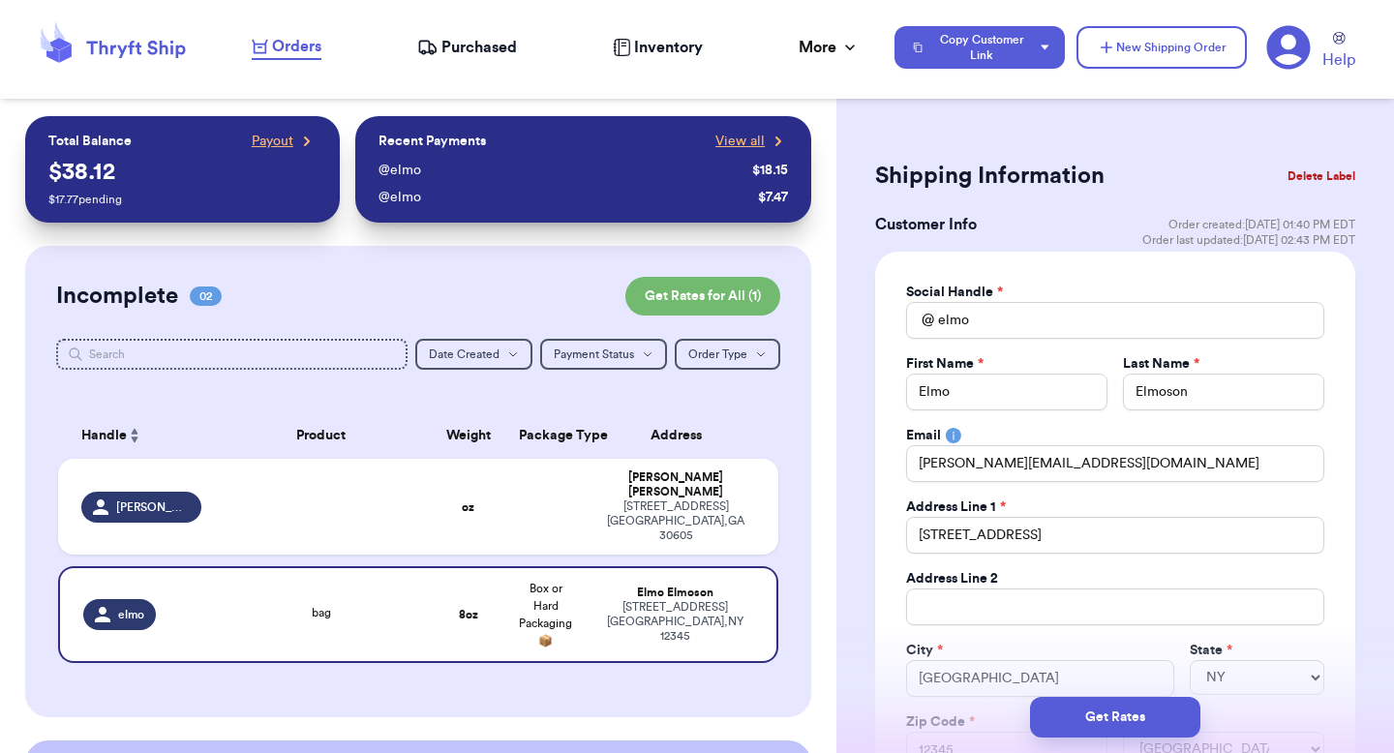
click at [826, 505] on div "Customer Link New Order Total Balance Payout $ 38.12 $ 17.77 pending Recent Pay…" at bounding box center [418, 571] width 837 height 910
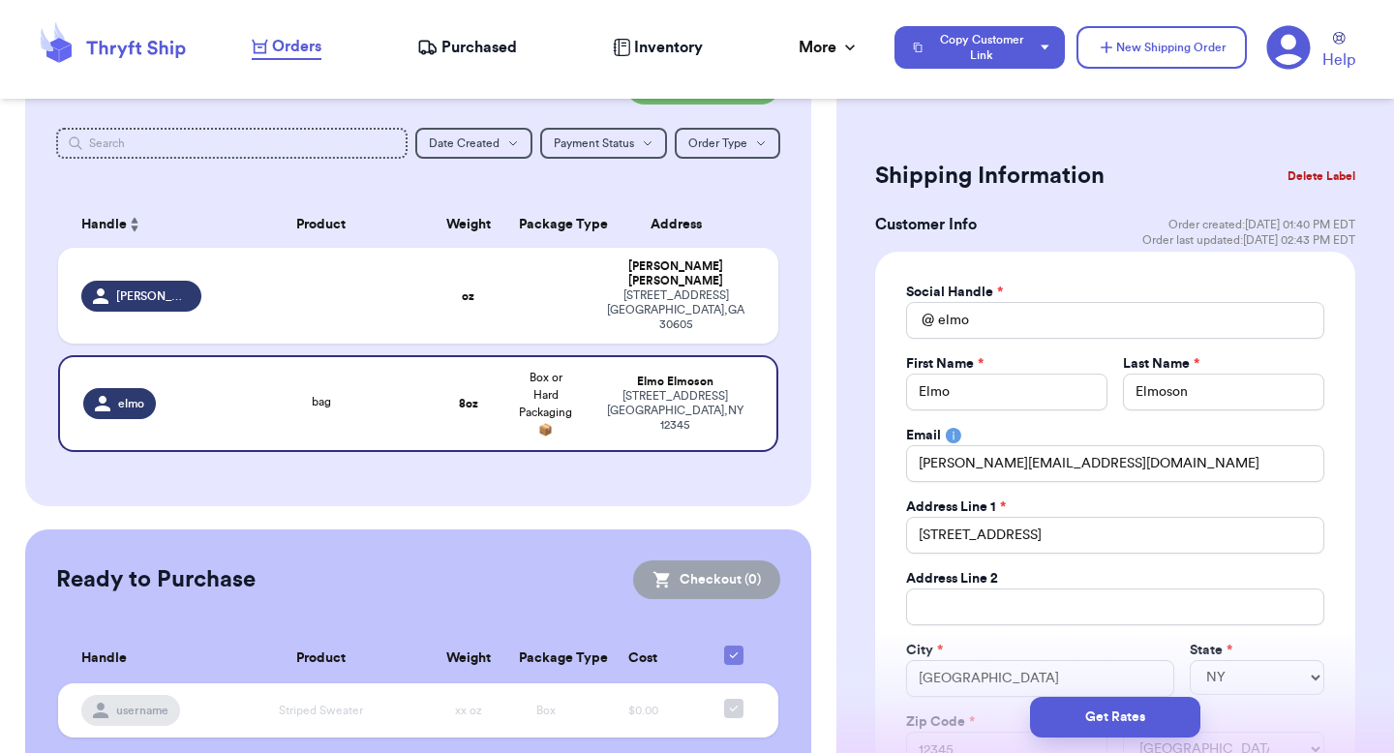
scroll to position [242, 0]
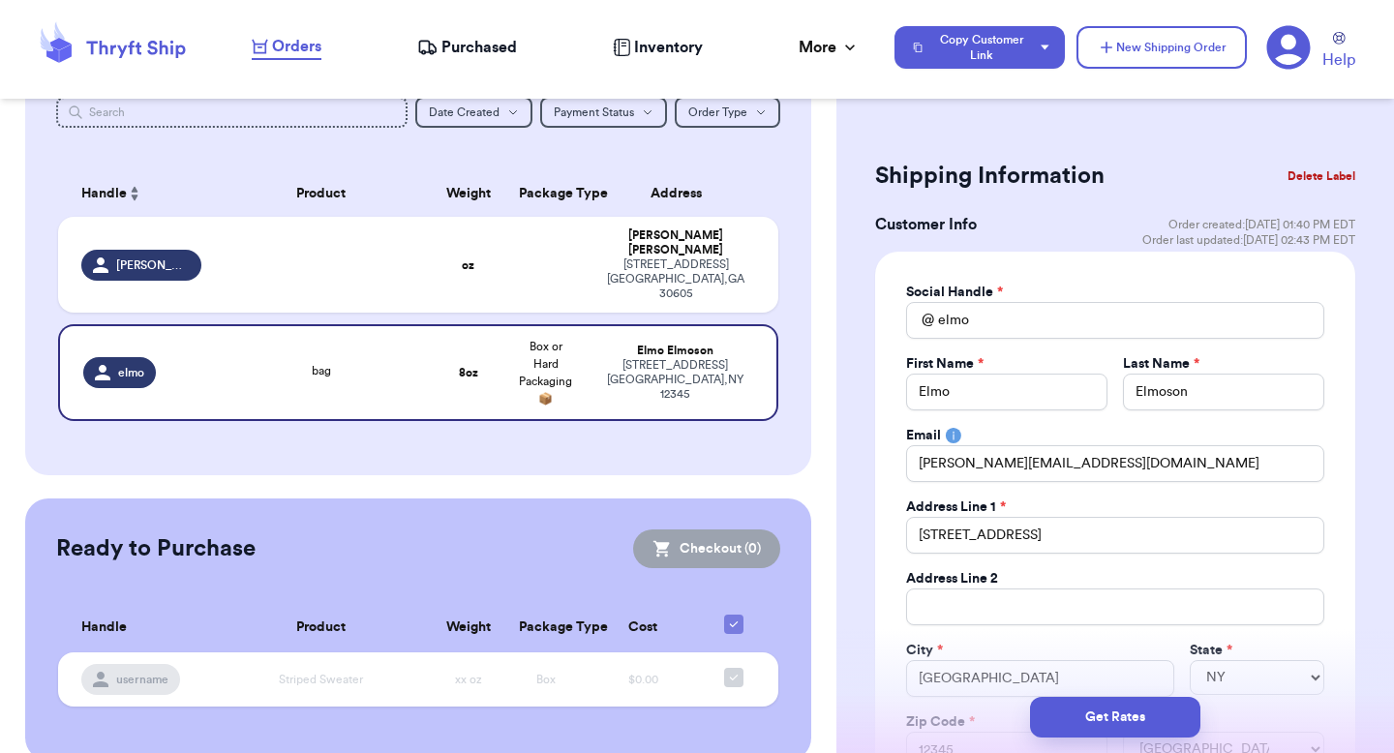
click at [810, 438] on div "Customer Link New Order Total Balance Payout $ 38.12 $ 17.77 pending Recent Pay…" at bounding box center [418, 329] width 837 height 910
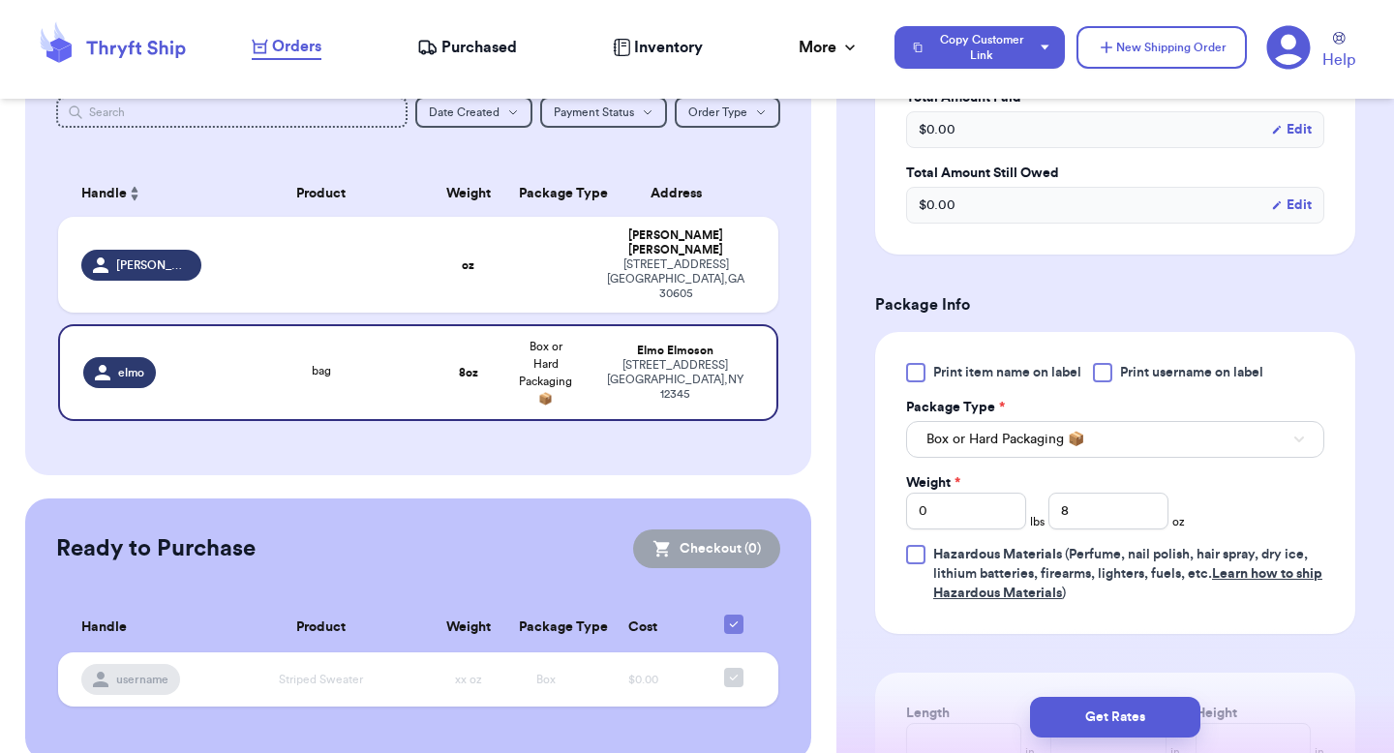
scroll to position [1132, 0]
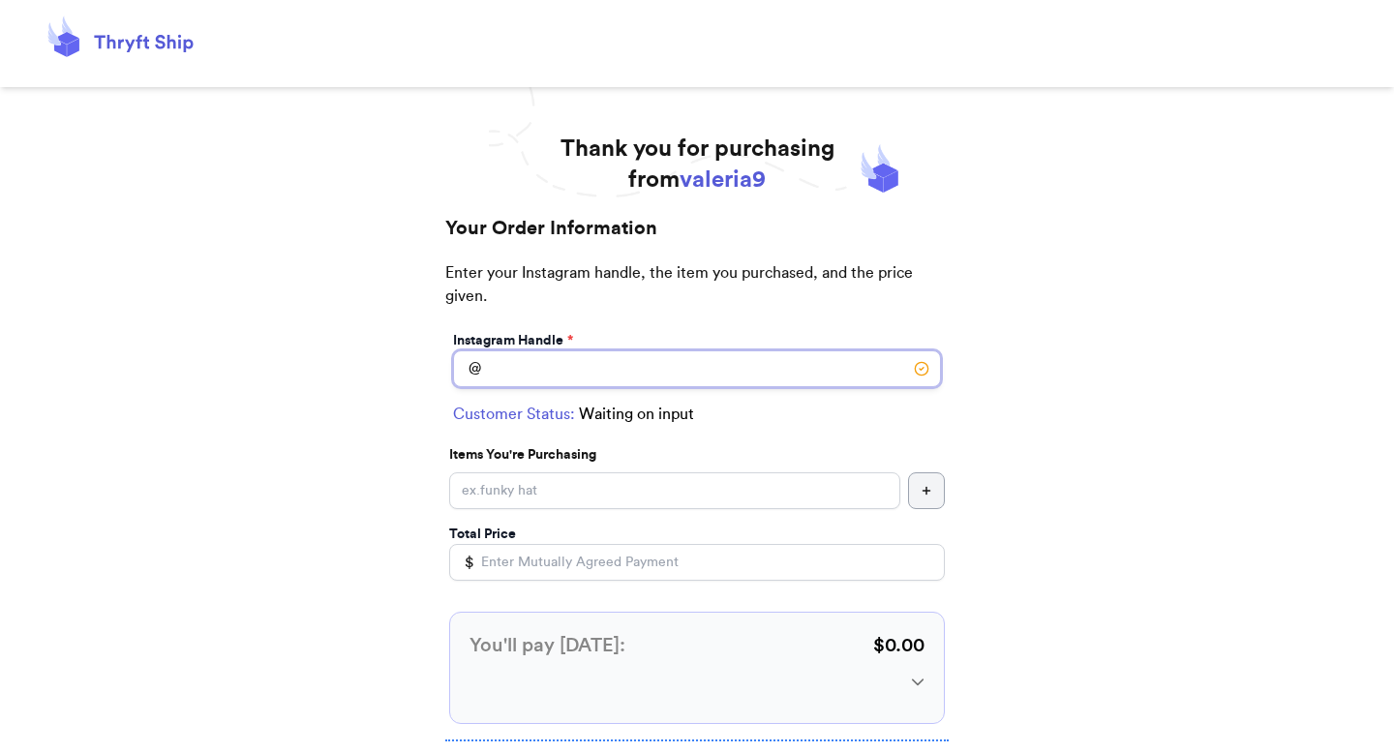
click at [642, 371] on input "Instagram Handle *" at bounding box center [697, 369] width 488 height 37
type input "elmo"
select select "NY"
type input "[GEOGRAPHIC_DATA]"
type input "12345"
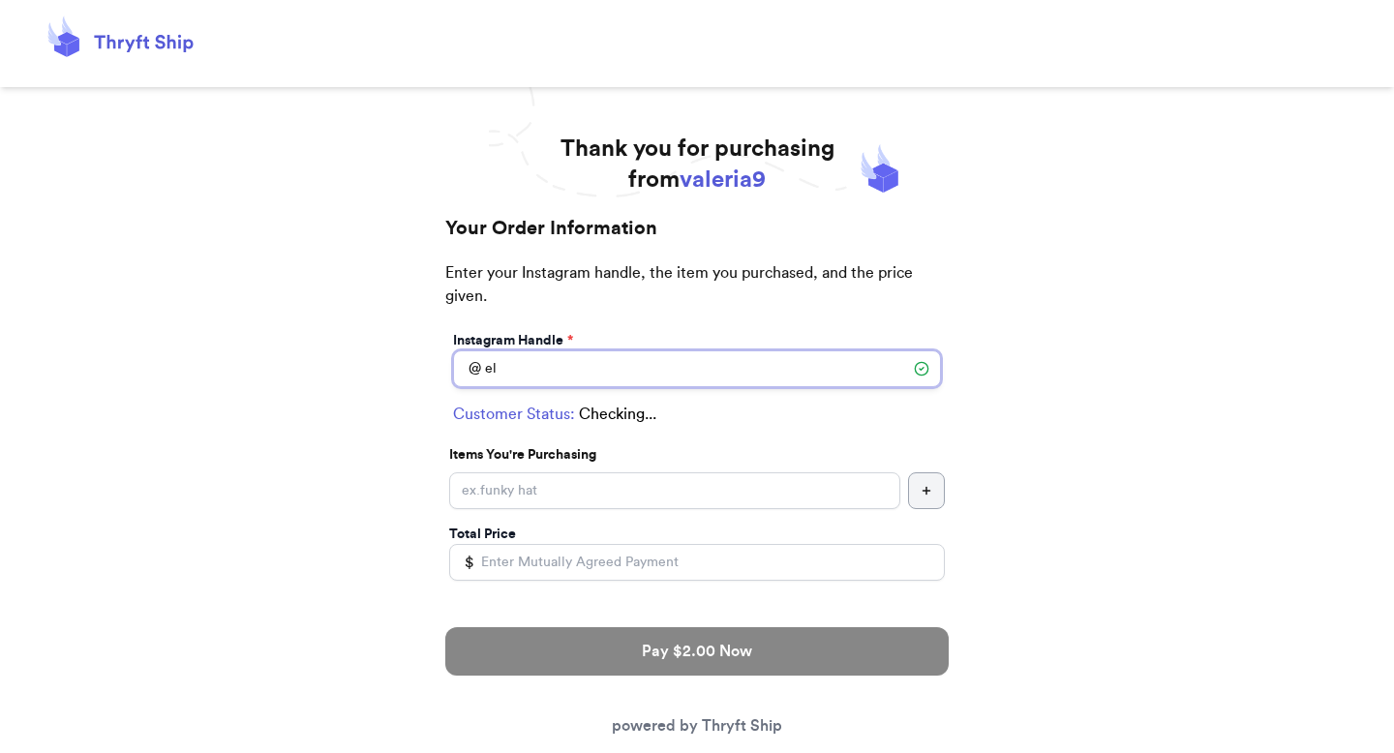
type input "e"
type input "[PERSON_NAME]"
select select "GA"
type input "[GEOGRAPHIC_DATA]"
type input "30605"
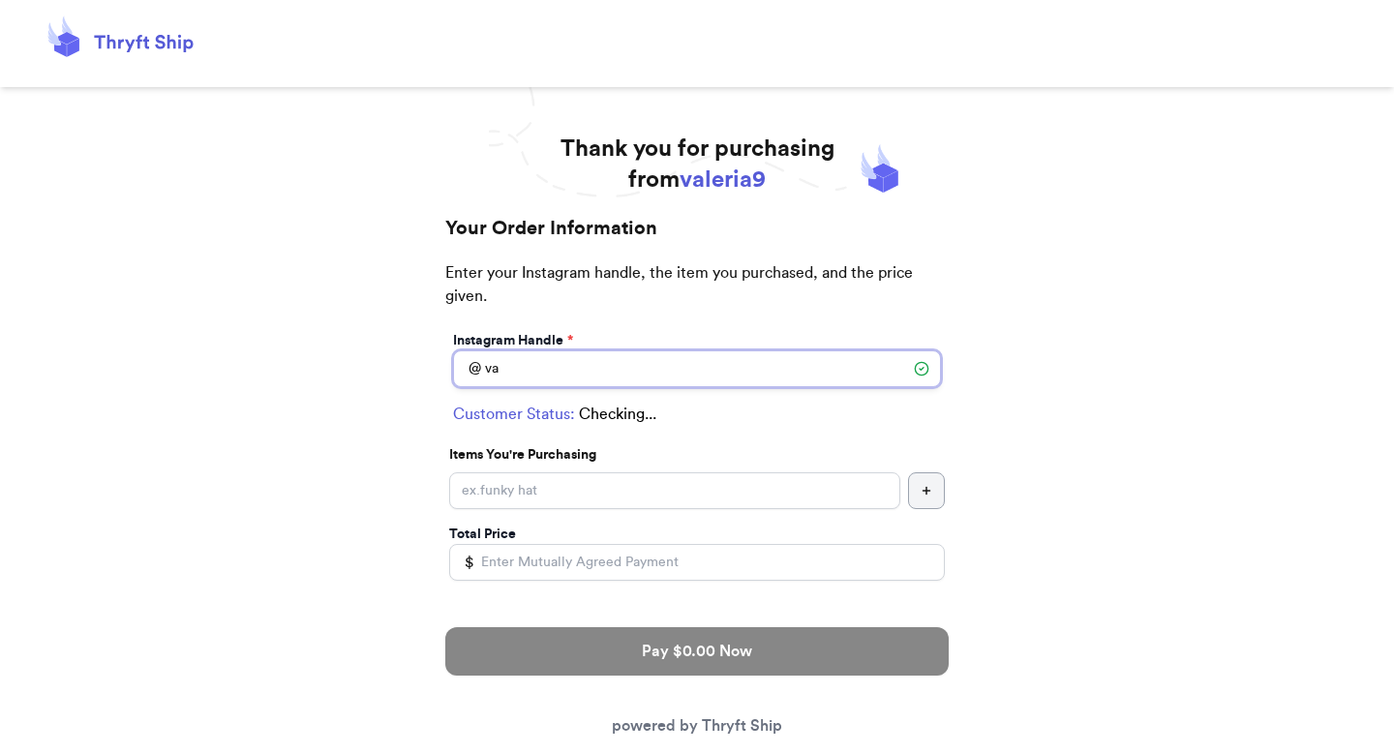
type input "v"
type input "elmo"
select select "NY"
type input "[GEOGRAPHIC_DATA]"
type input "12345"
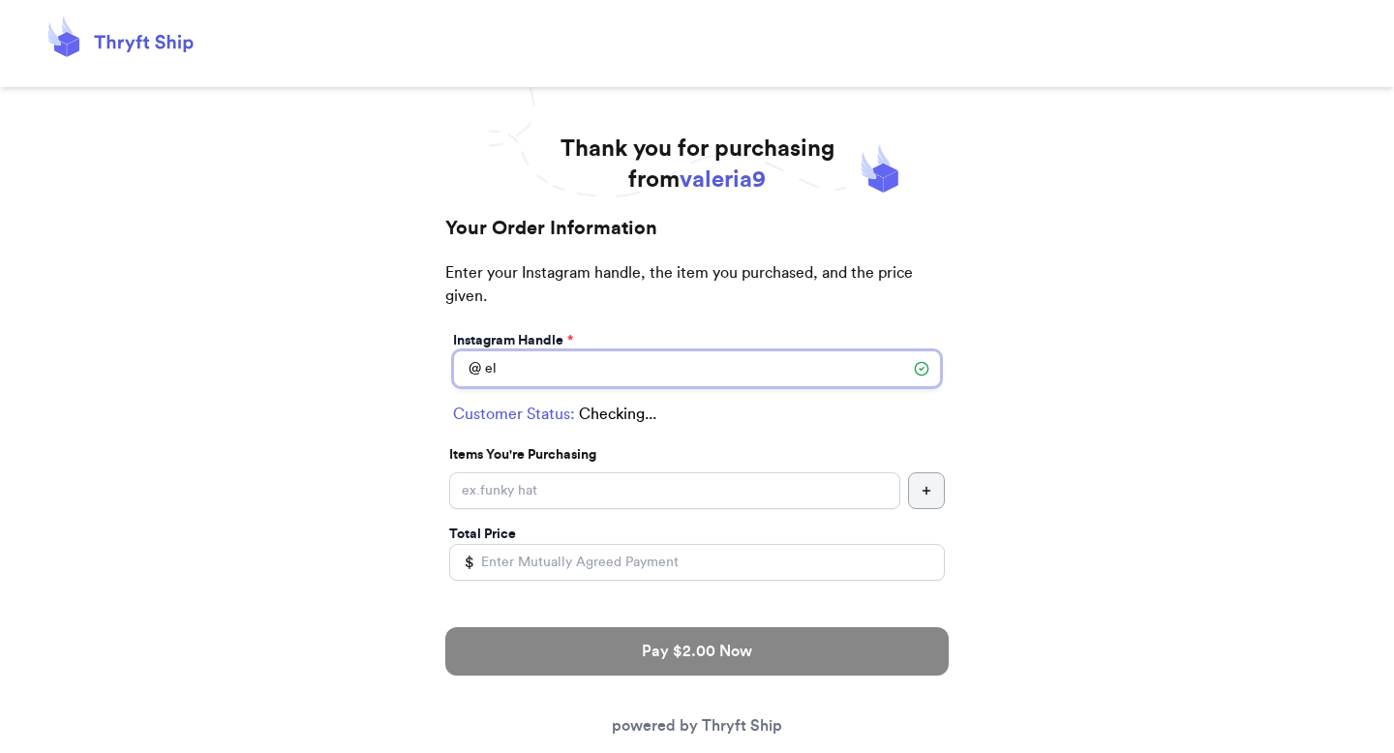
type input "e"
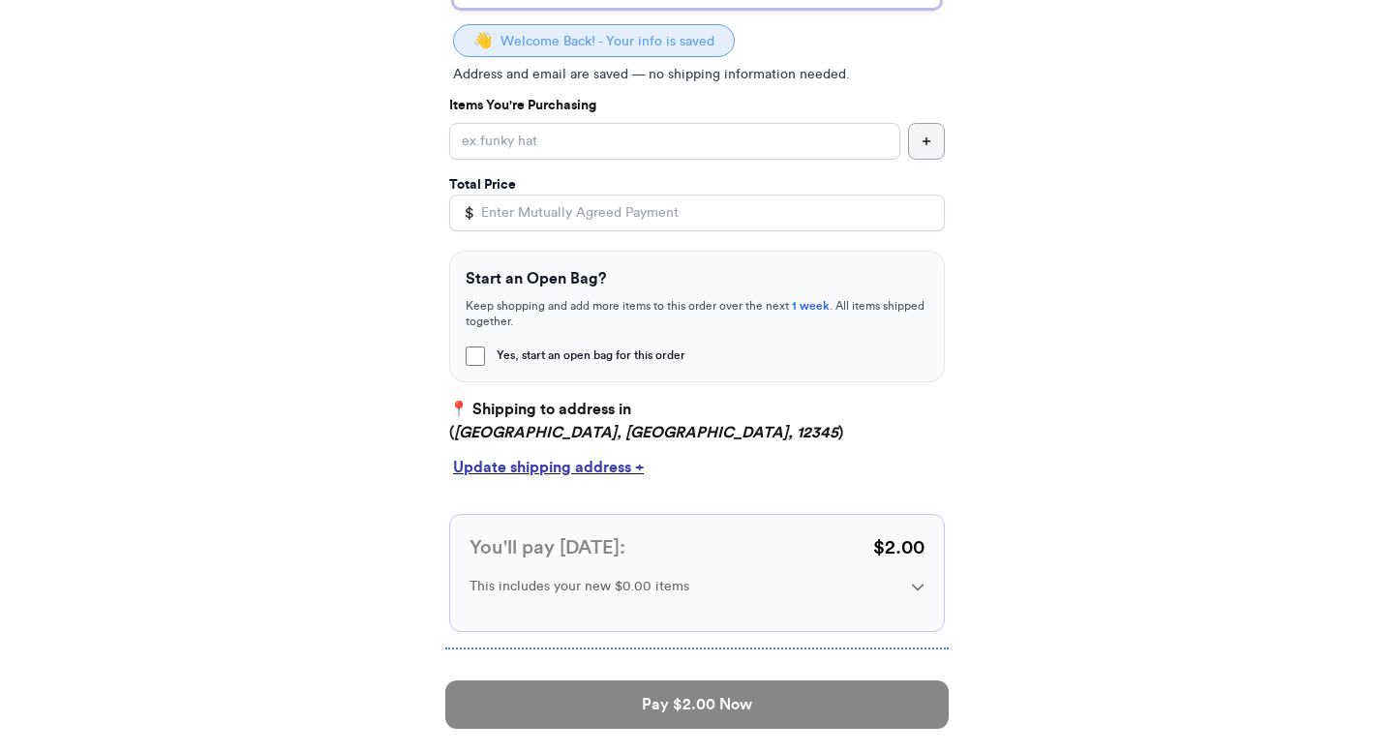
scroll to position [382, 0]
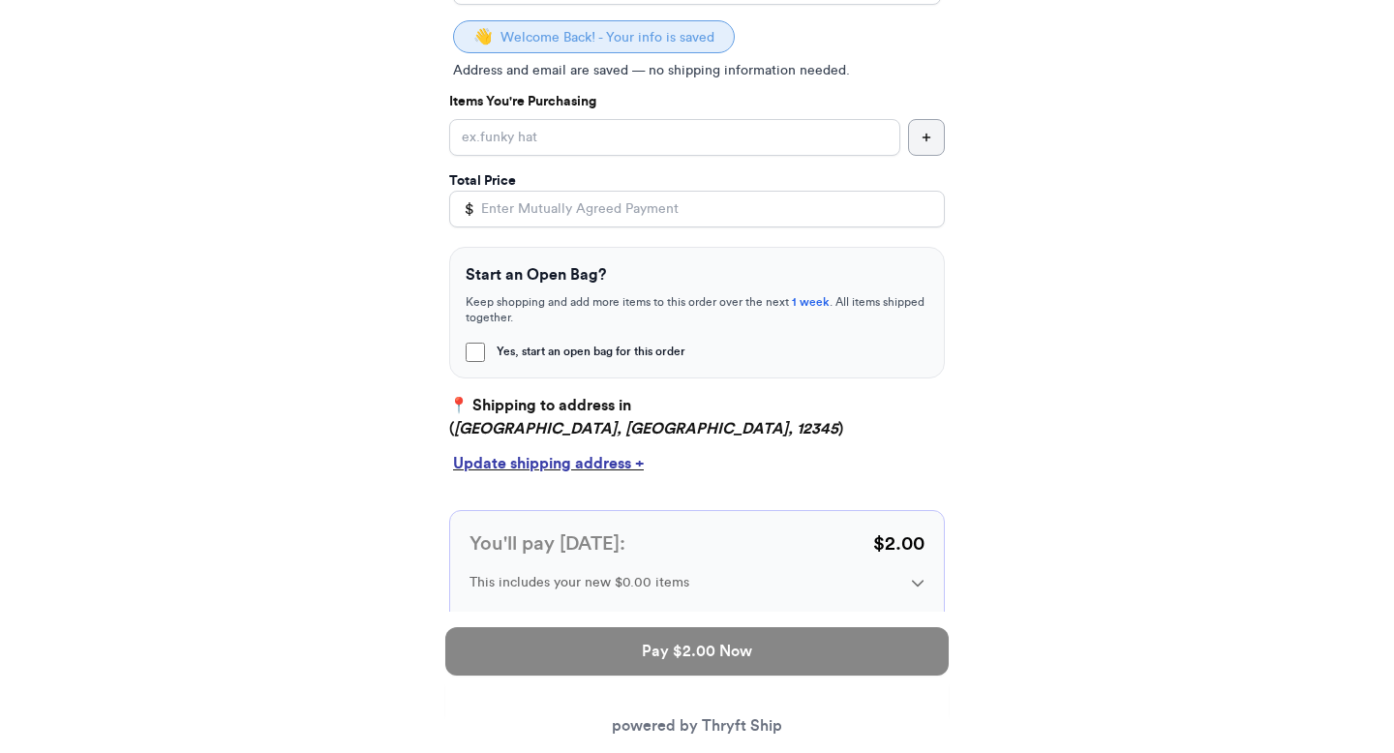
click at [742, 539] on div "You'll pay today: $ 2.00" at bounding box center [697, 544] width 455 height 27
click at [909, 573] on div "This includes your new $0.00 items" at bounding box center [697, 582] width 455 height 19
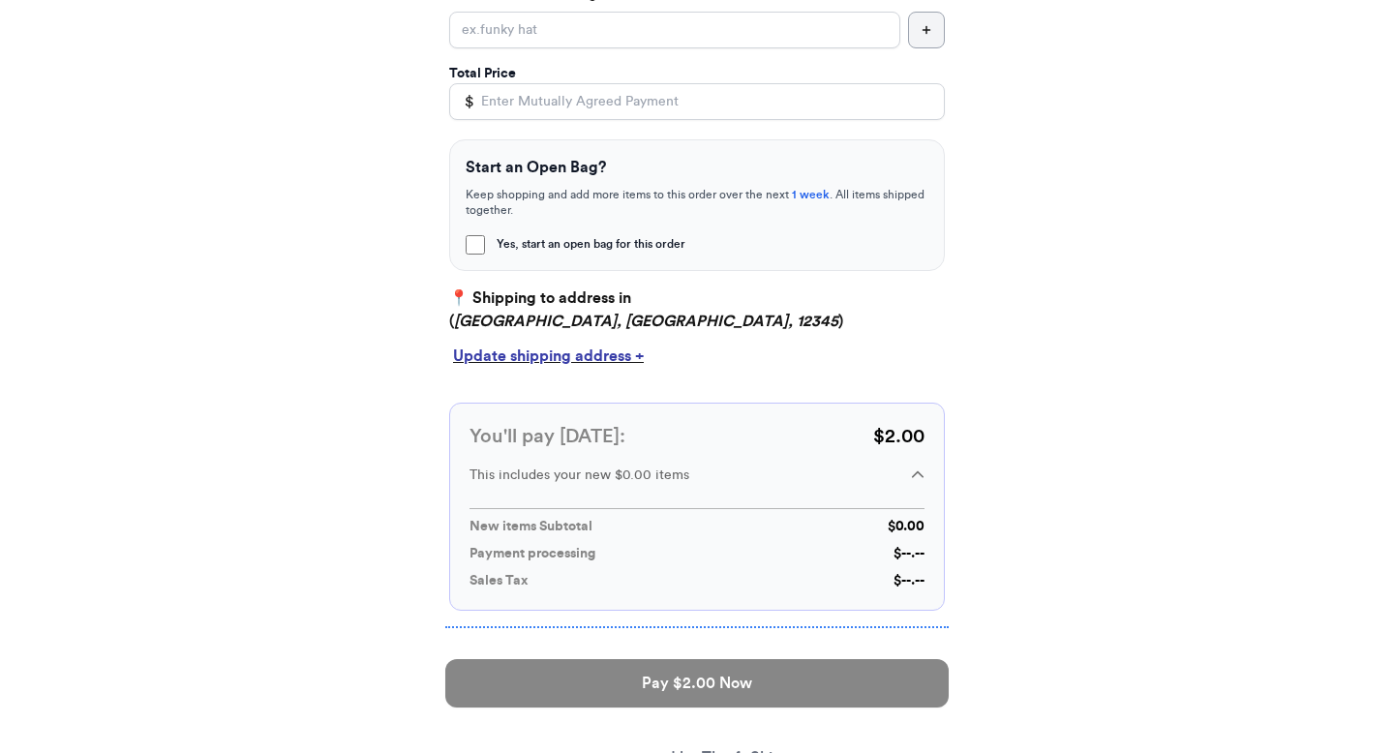
scroll to position [531, 0]
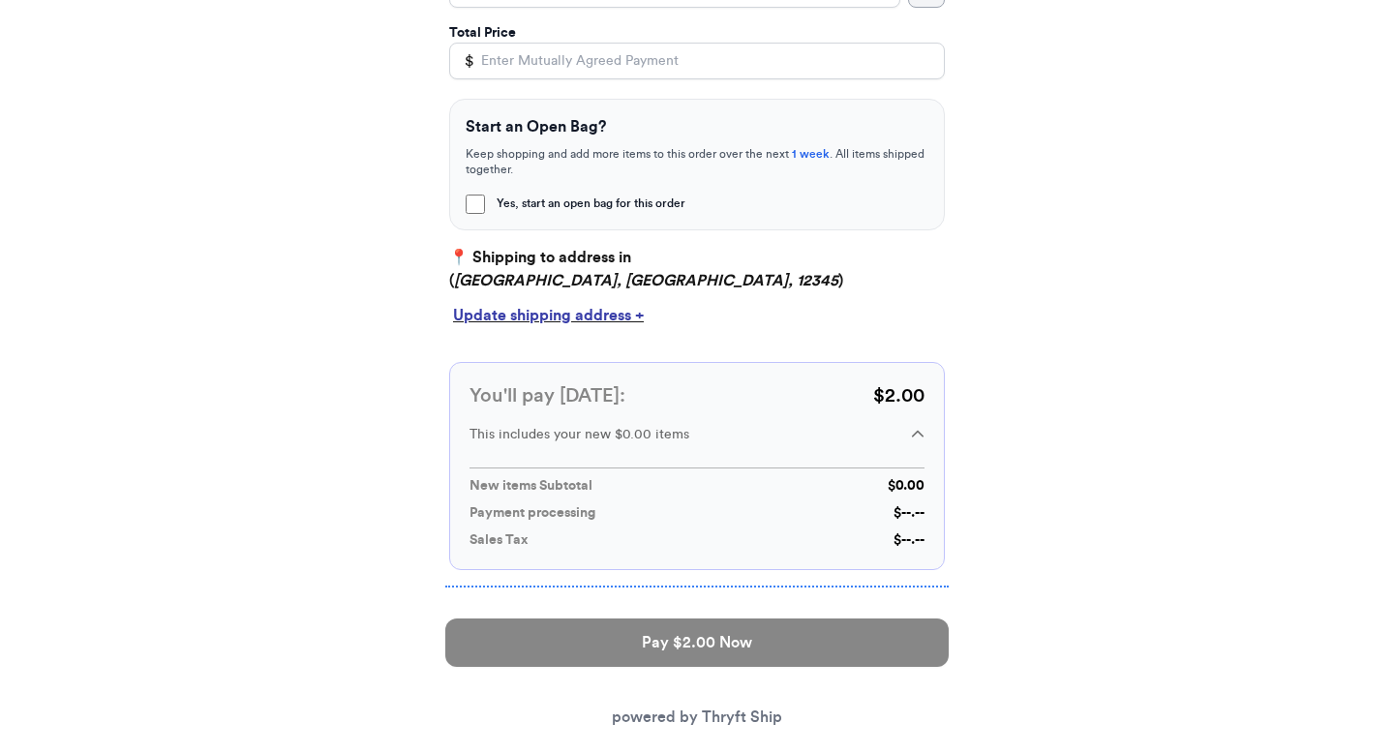
click at [799, 667] on div "Pay $2.00 Now powered by Thryft Ship" at bounding box center [697, 673] width 504 height 141
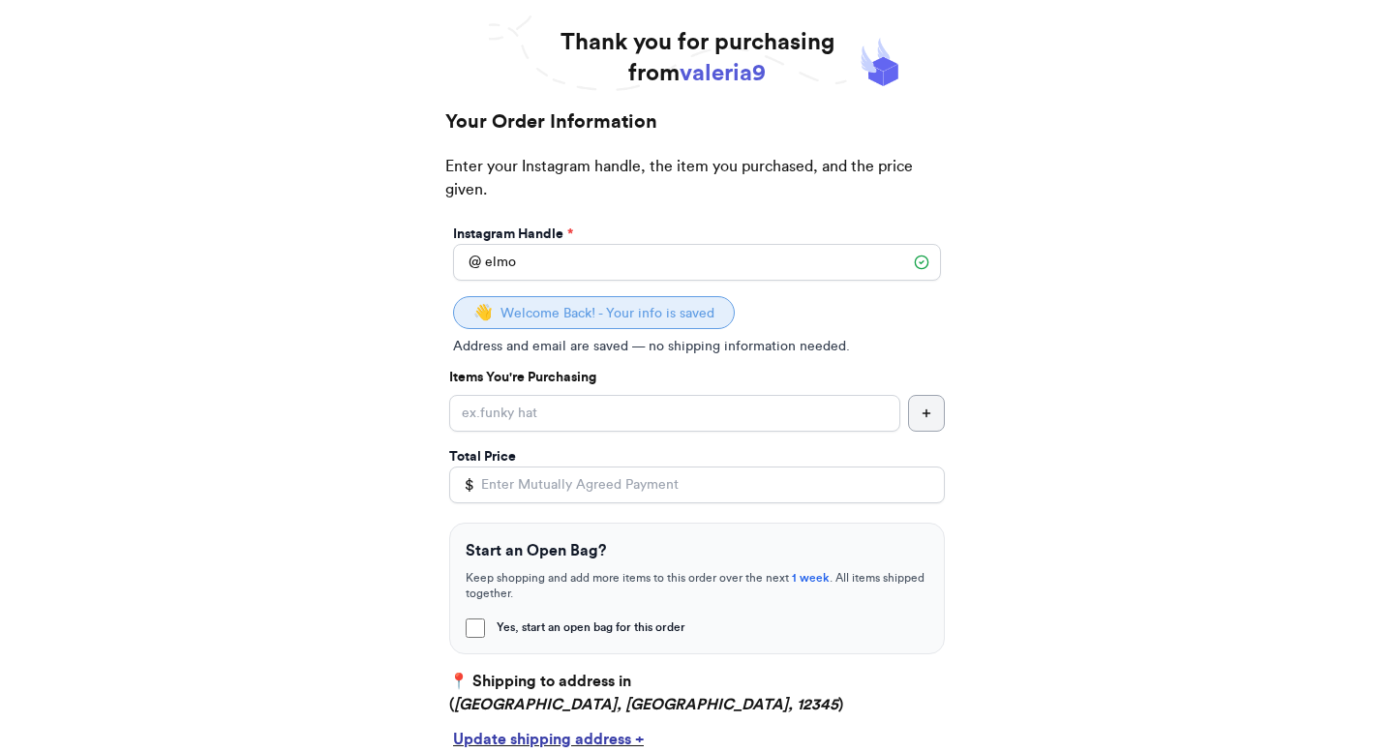
scroll to position [29, 0]
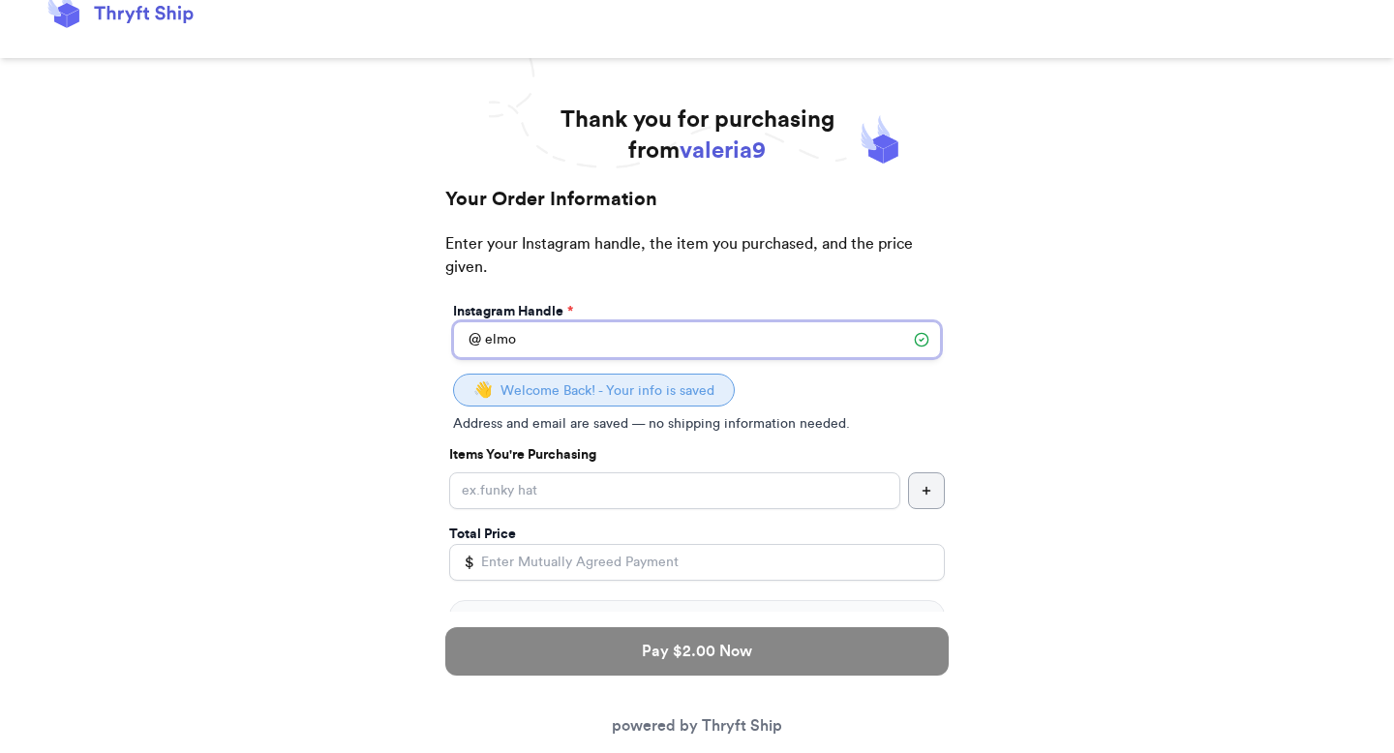
click at [638, 352] on input "elmo" at bounding box center [697, 339] width 488 height 37
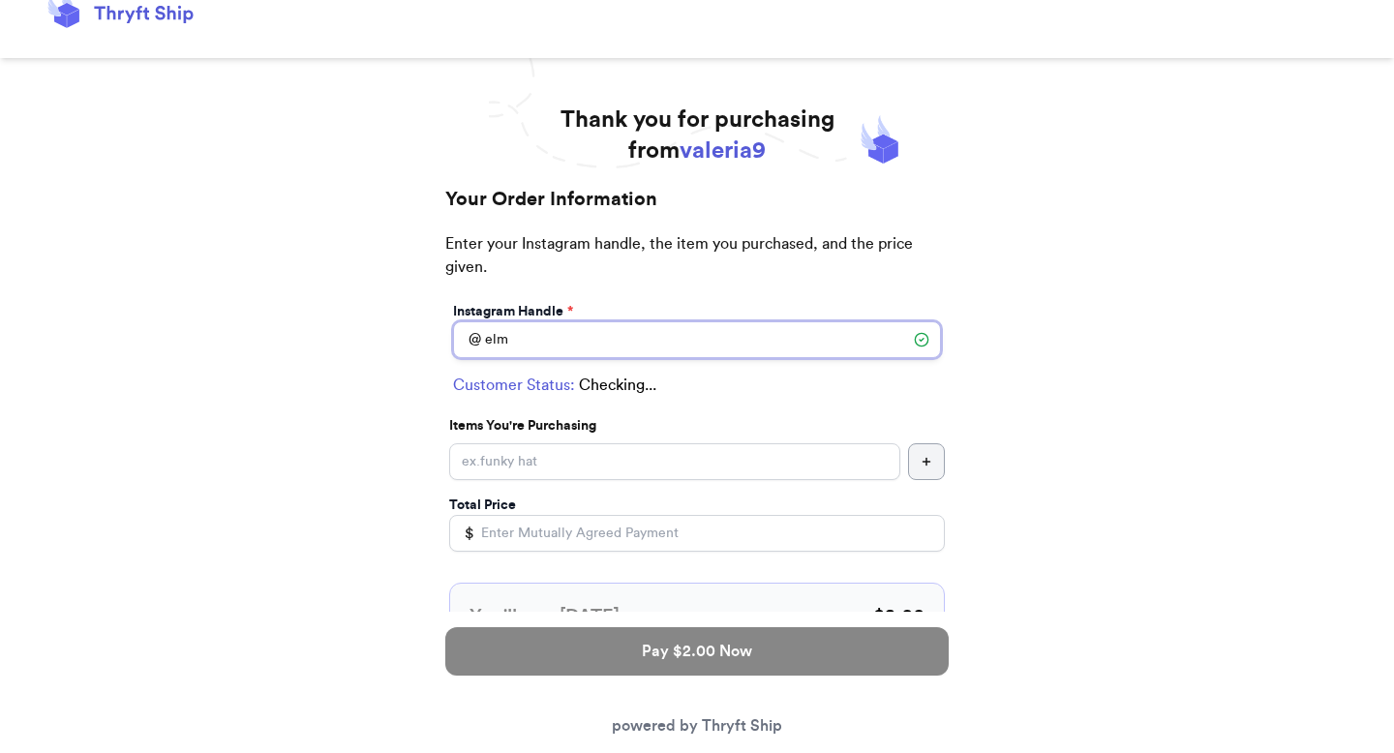
type input "elmo"
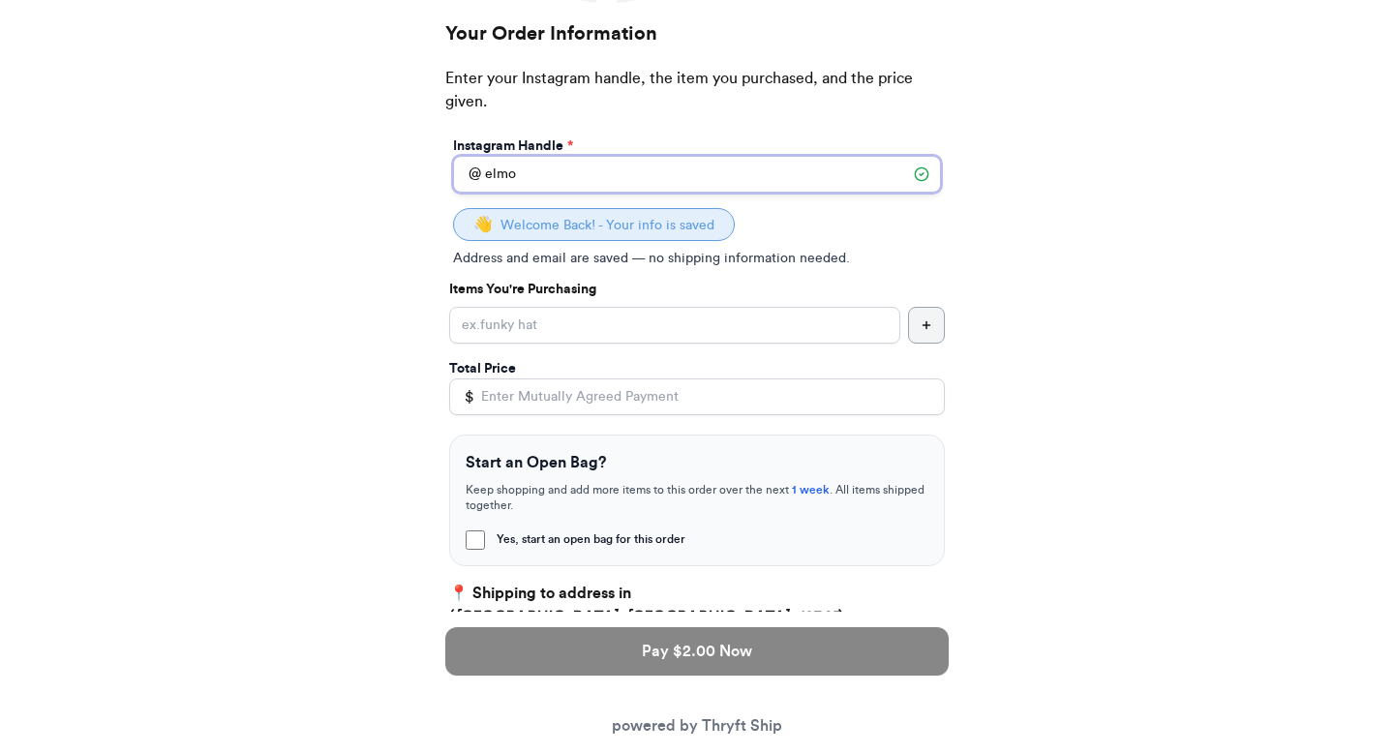
scroll to position [204, 0]
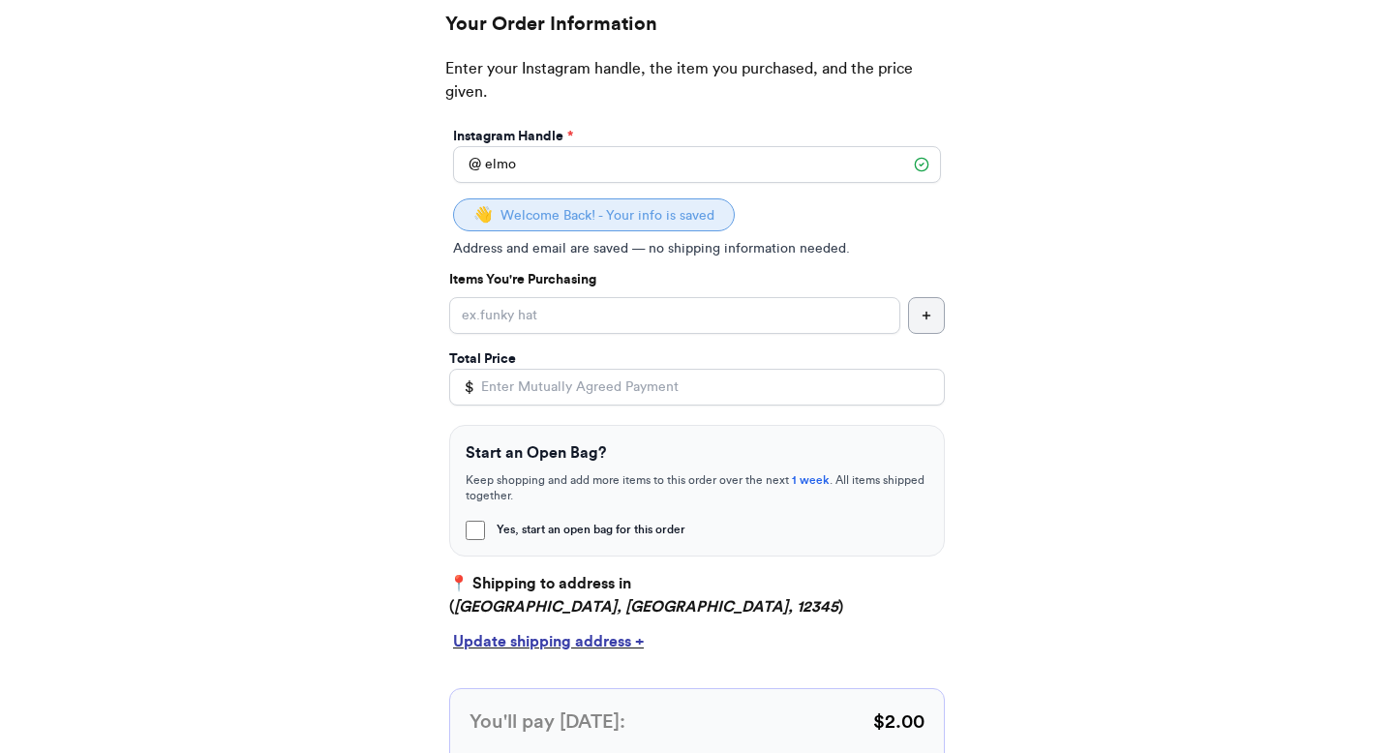
click at [624, 339] on div "Instagram Handle * @ elmo 👋 Welcome Back! - Your info is saved Address and emai…" at bounding box center [697, 510] width 504 height 774
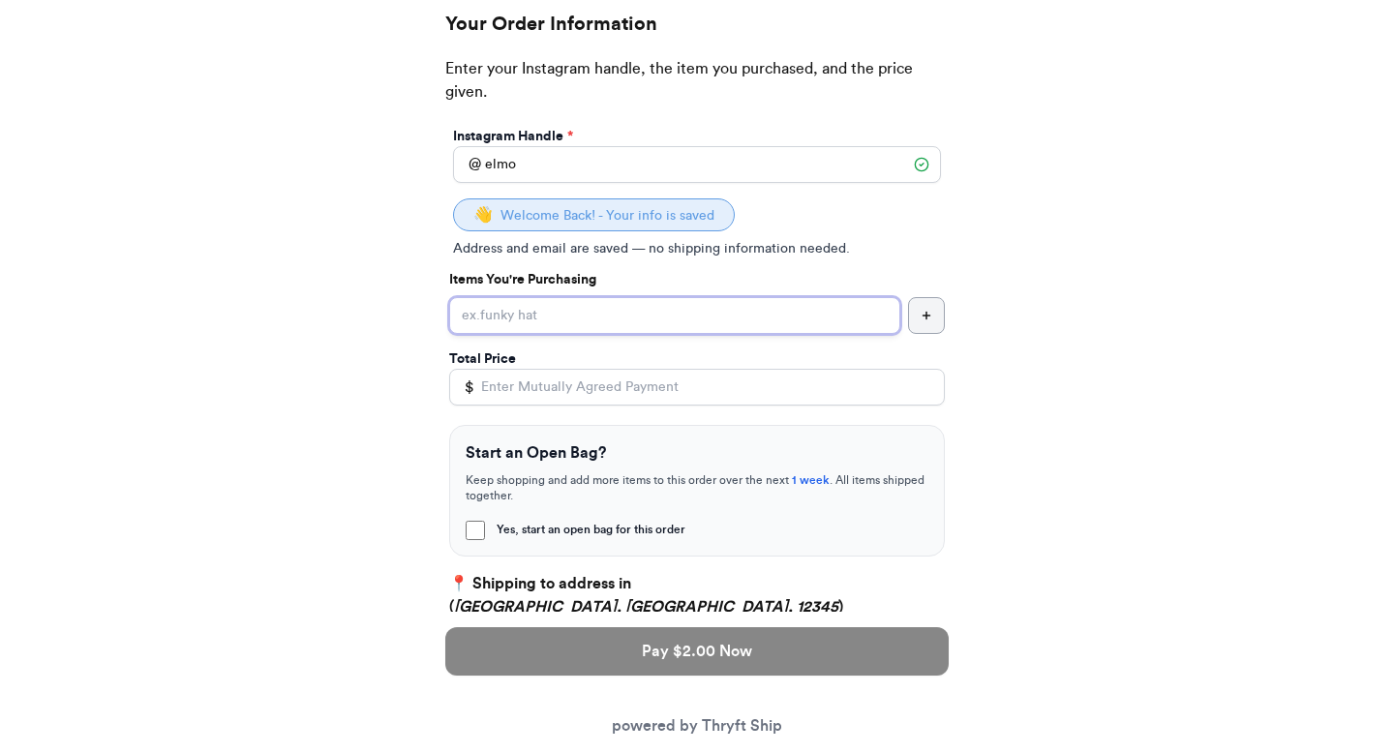
click at [625, 318] on input "Yes, start an open bag for this order" at bounding box center [674, 315] width 451 height 37
type input "item"
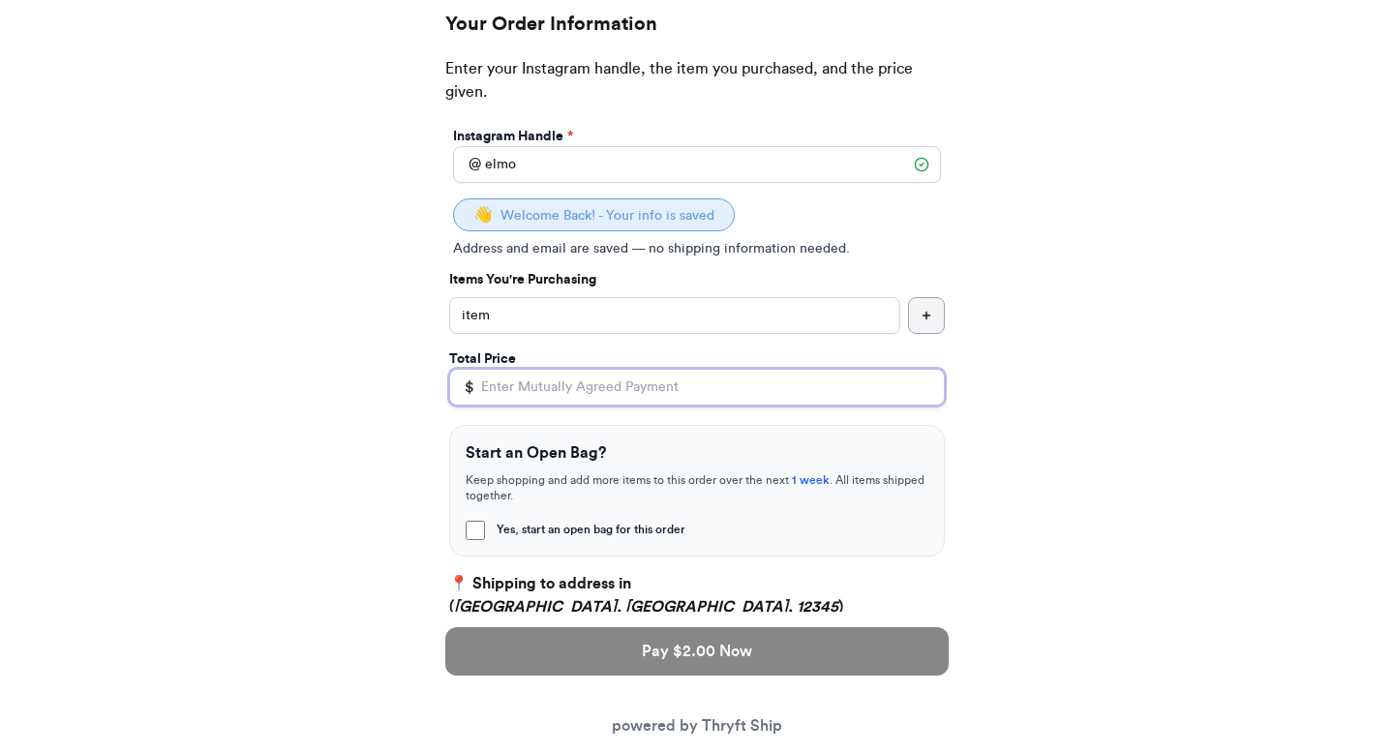
click at [601, 390] on input "Total Price" at bounding box center [697, 387] width 496 height 37
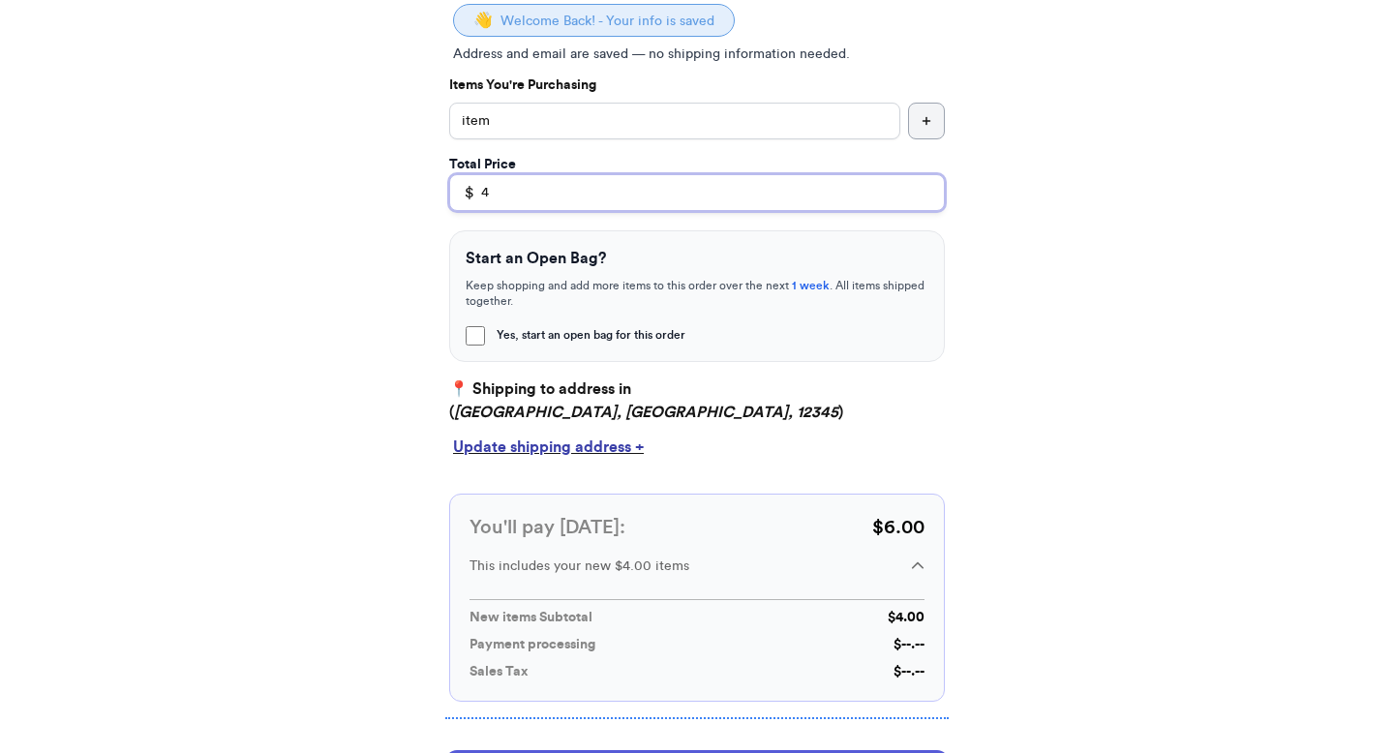
scroll to position [416, 0]
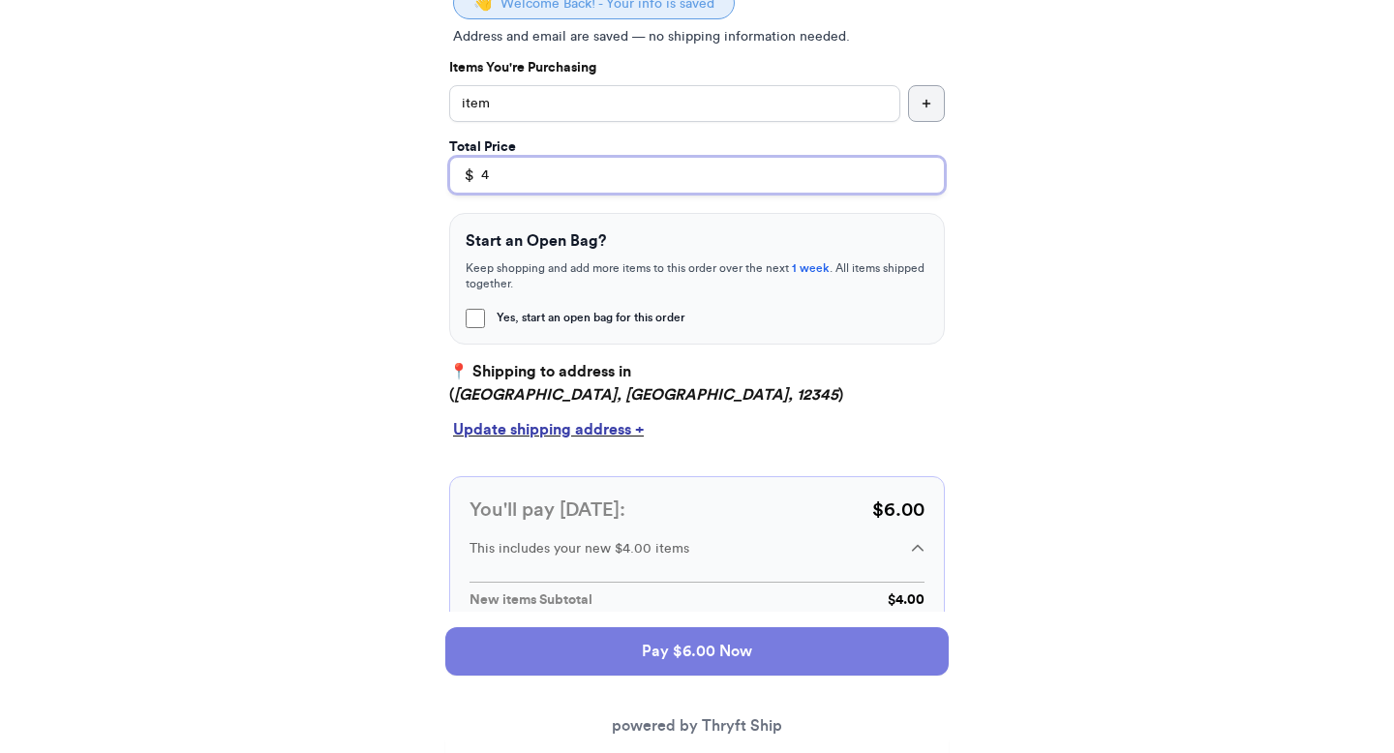
type input "4"
click at [541, 642] on button "Pay $6.00 Now" at bounding box center [697, 651] width 504 height 48
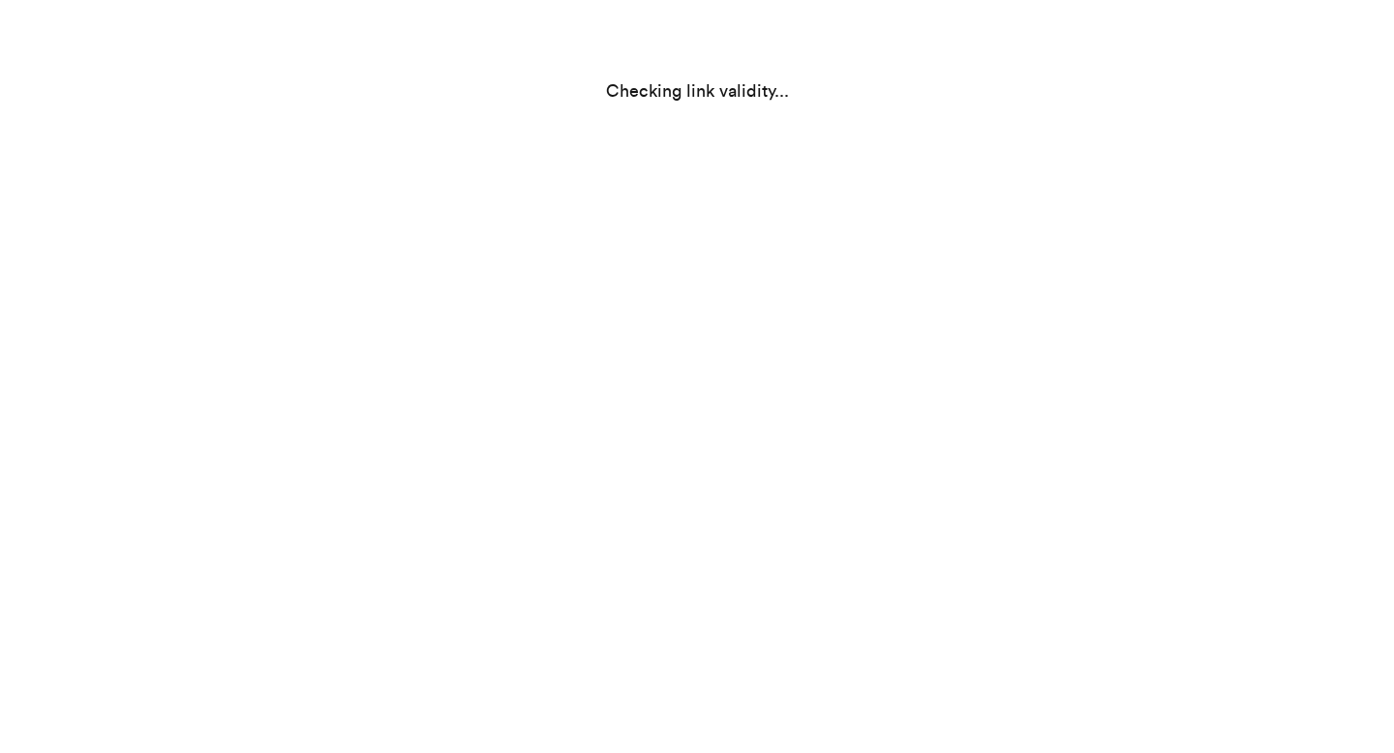
select select "NY"
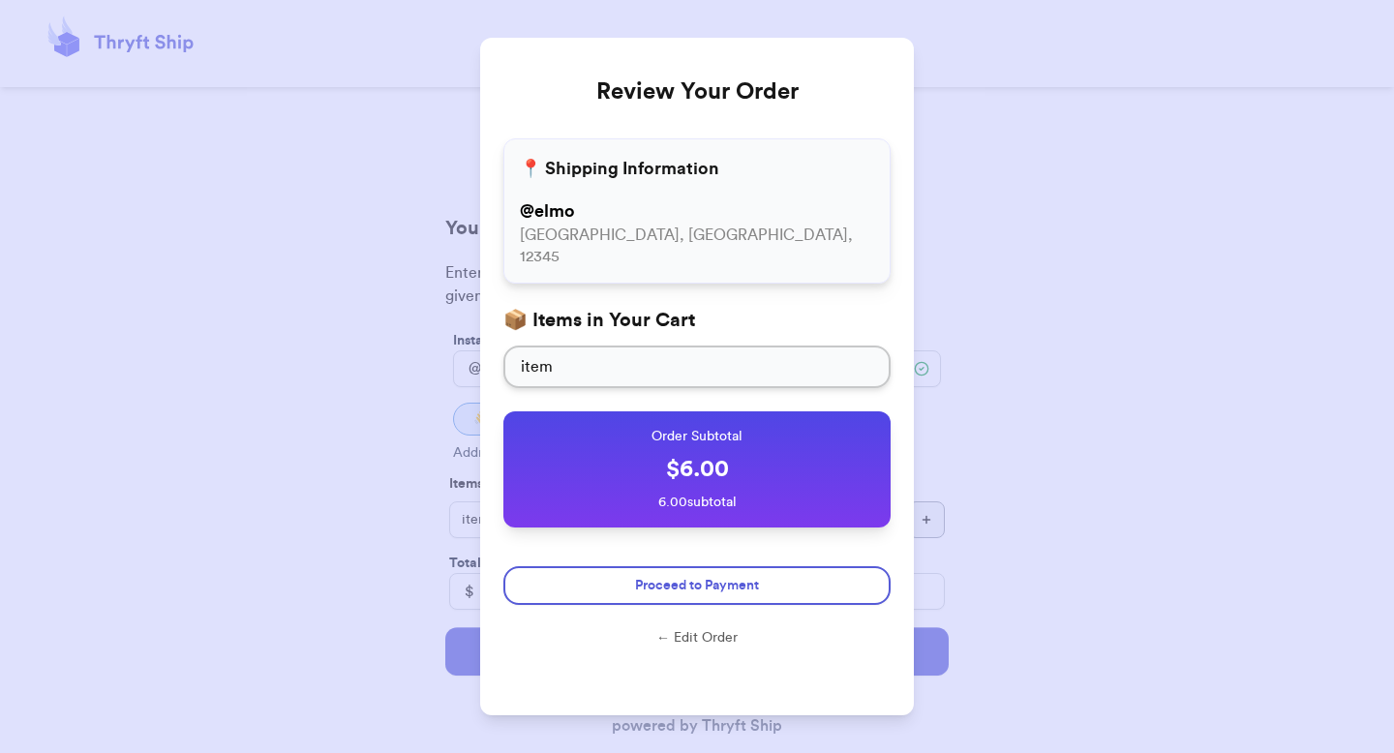
click at [614, 584] on form "Proceed to Payment ← Edit Order" at bounding box center [697, 611] width 387 height 120
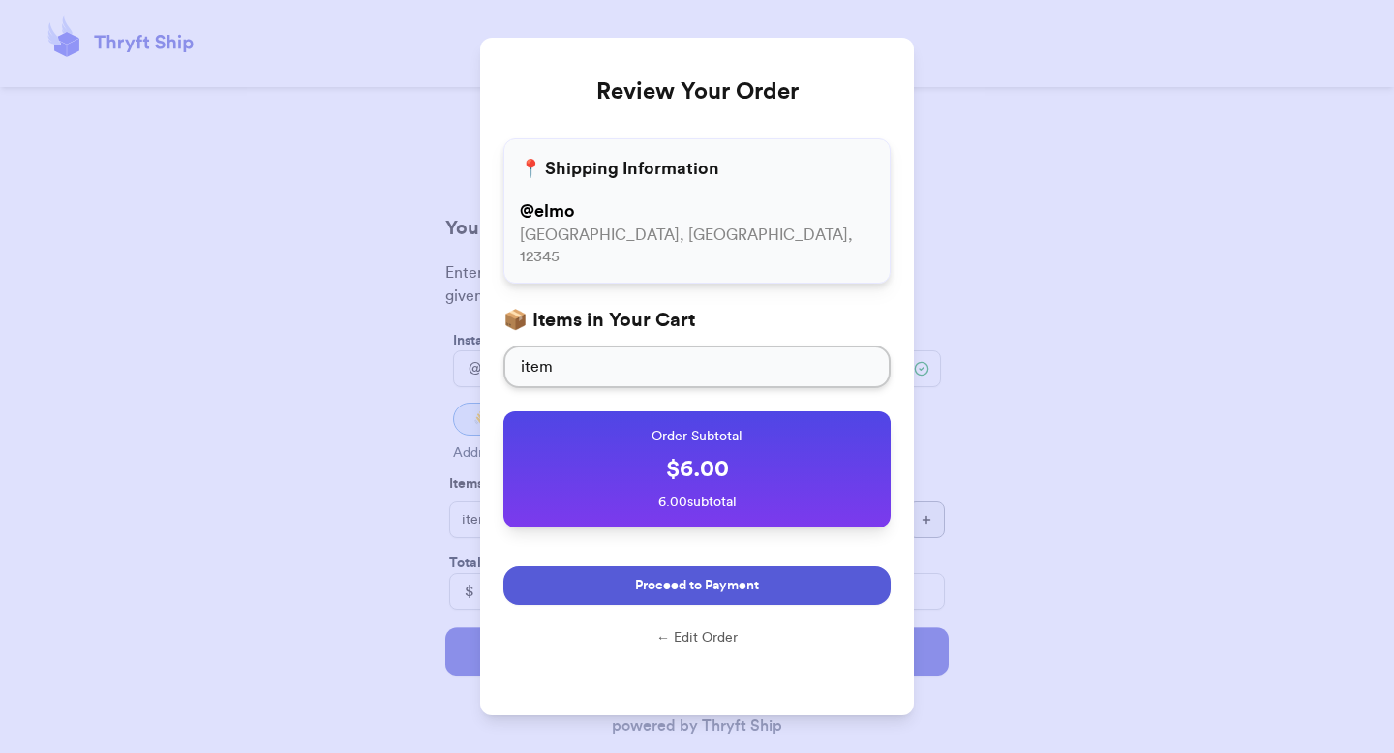
click at [618, 566] on button "Proceed to Payment" at bounding box center [697, 585] width 387 height 39
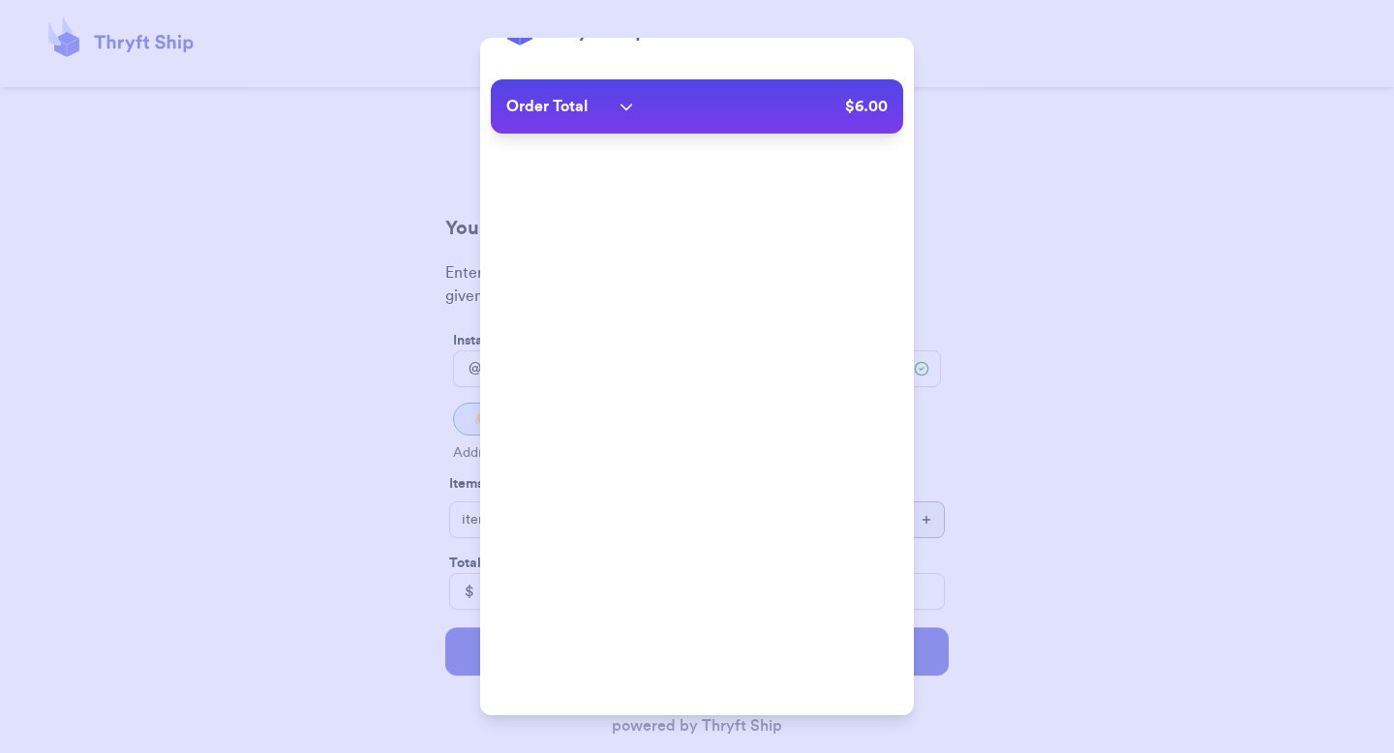
scroll to position [71, 0]
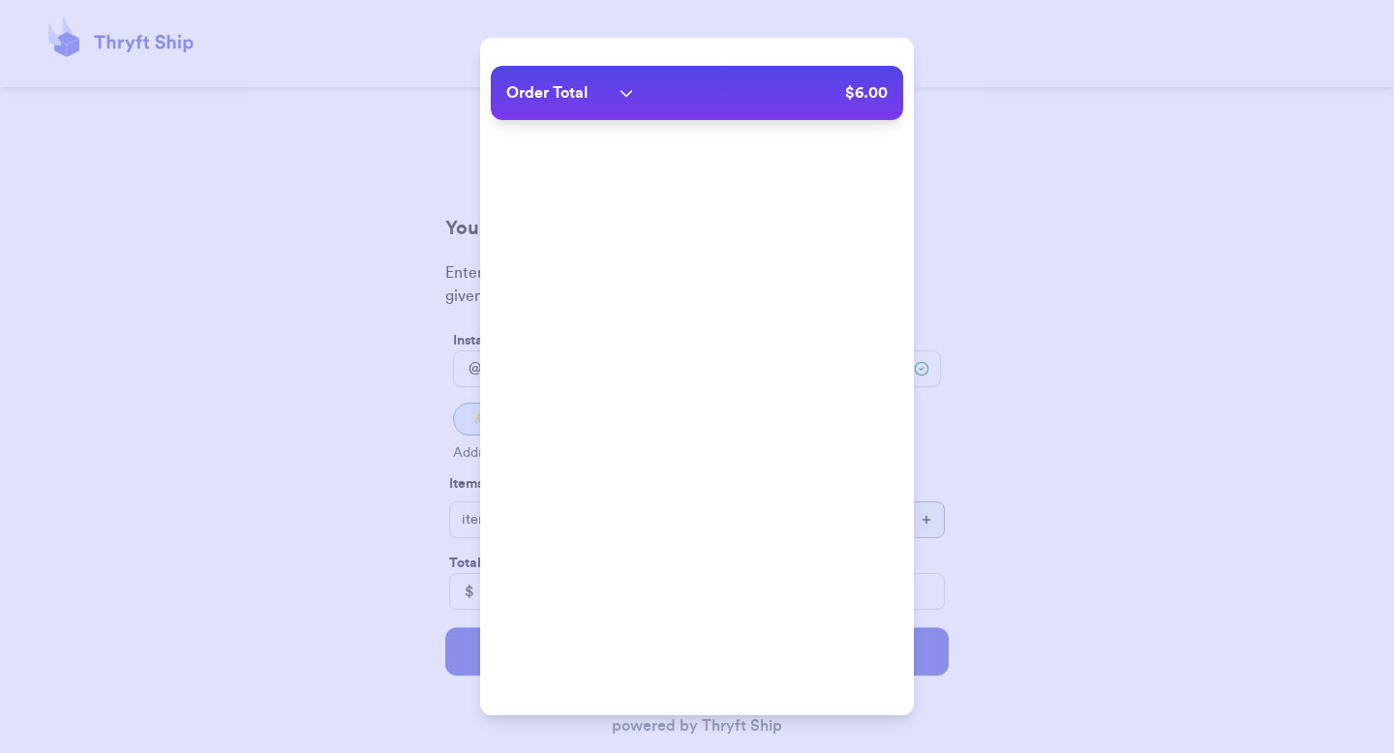
type input "paulchutney69@gmail.com"
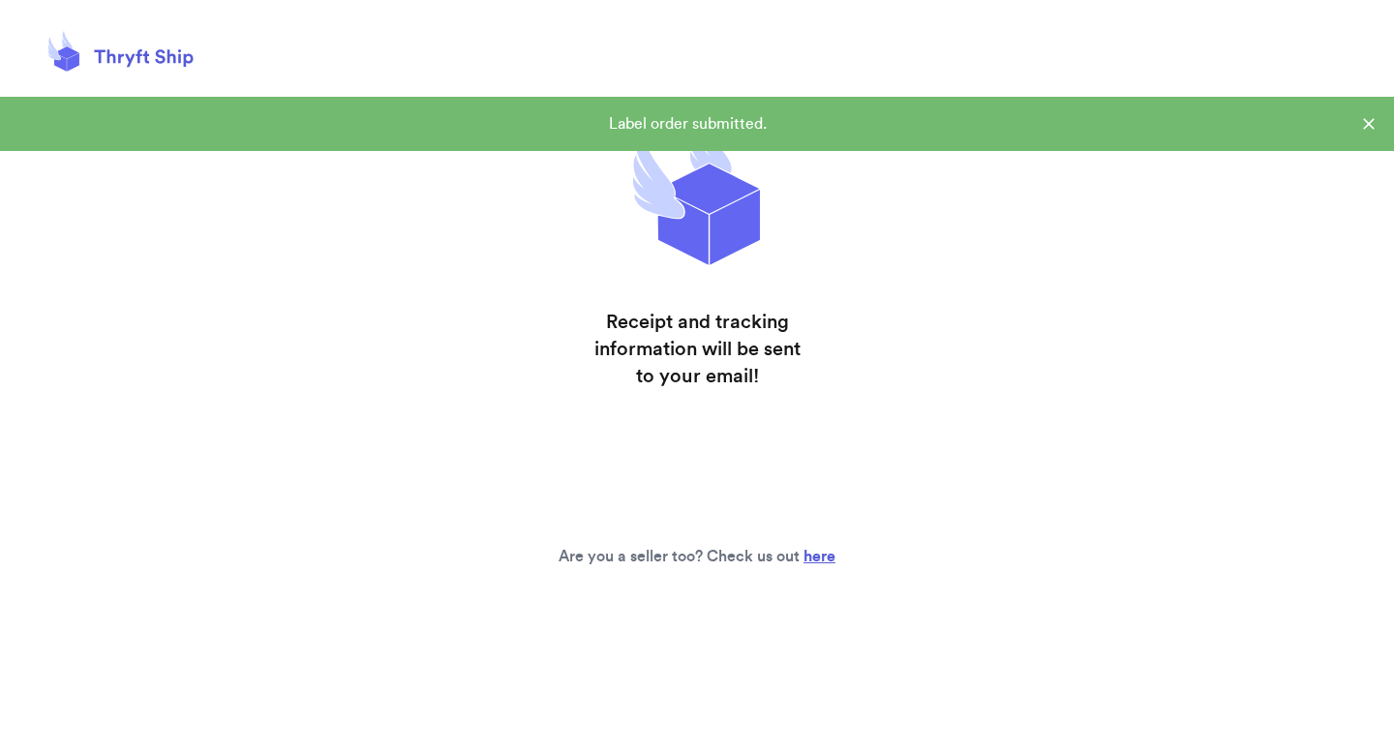
scroll to position [0, 0]
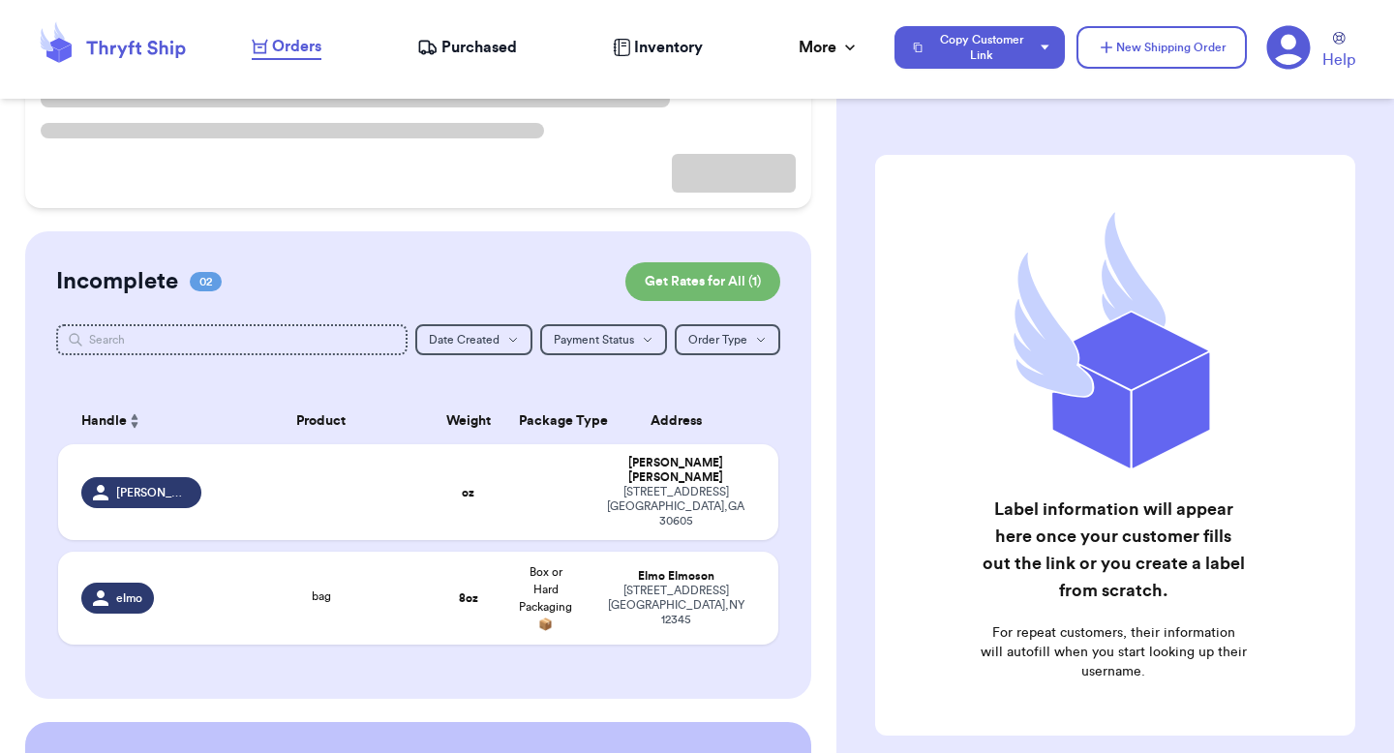
scroll to position [263, 0]
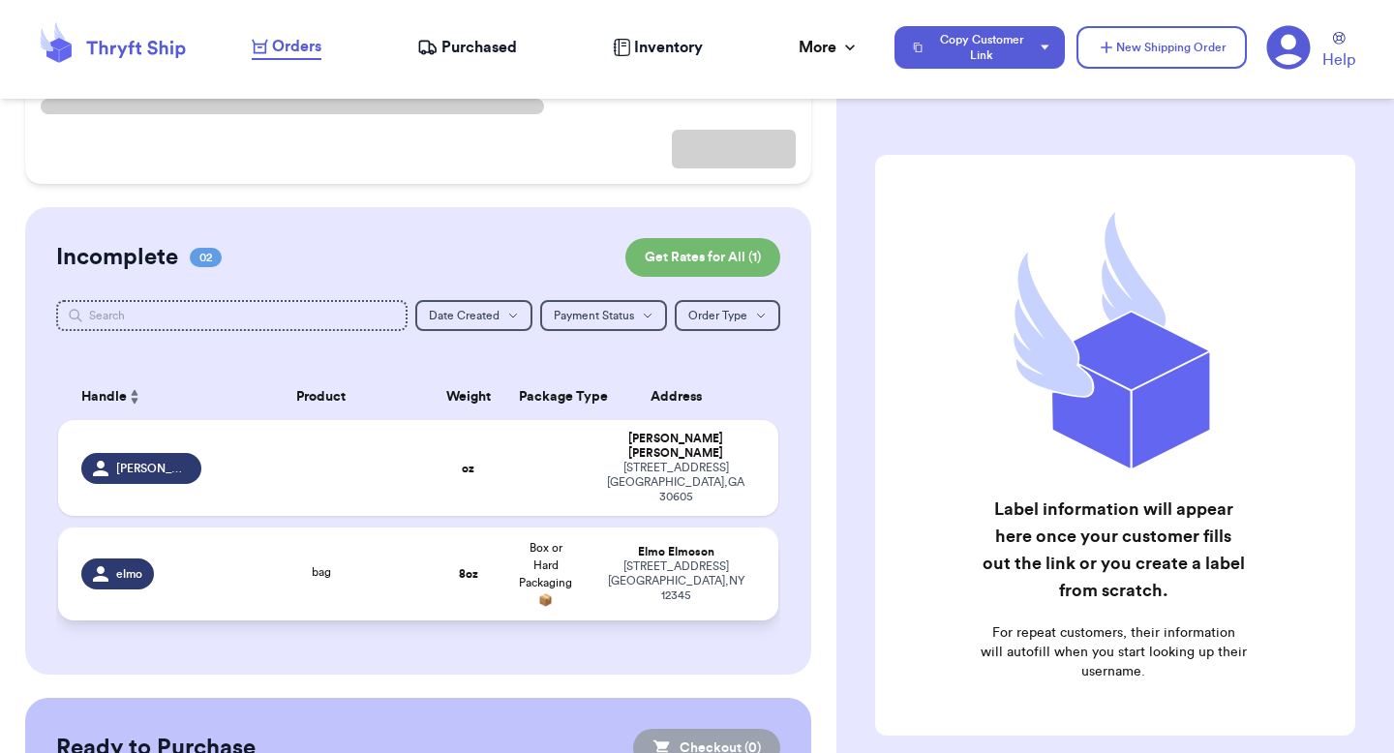
click at [612, 528] on td "[PERSON_NAME] [STREET_ADDRESS]" at bounding box center [682, 574] width 194 height 93
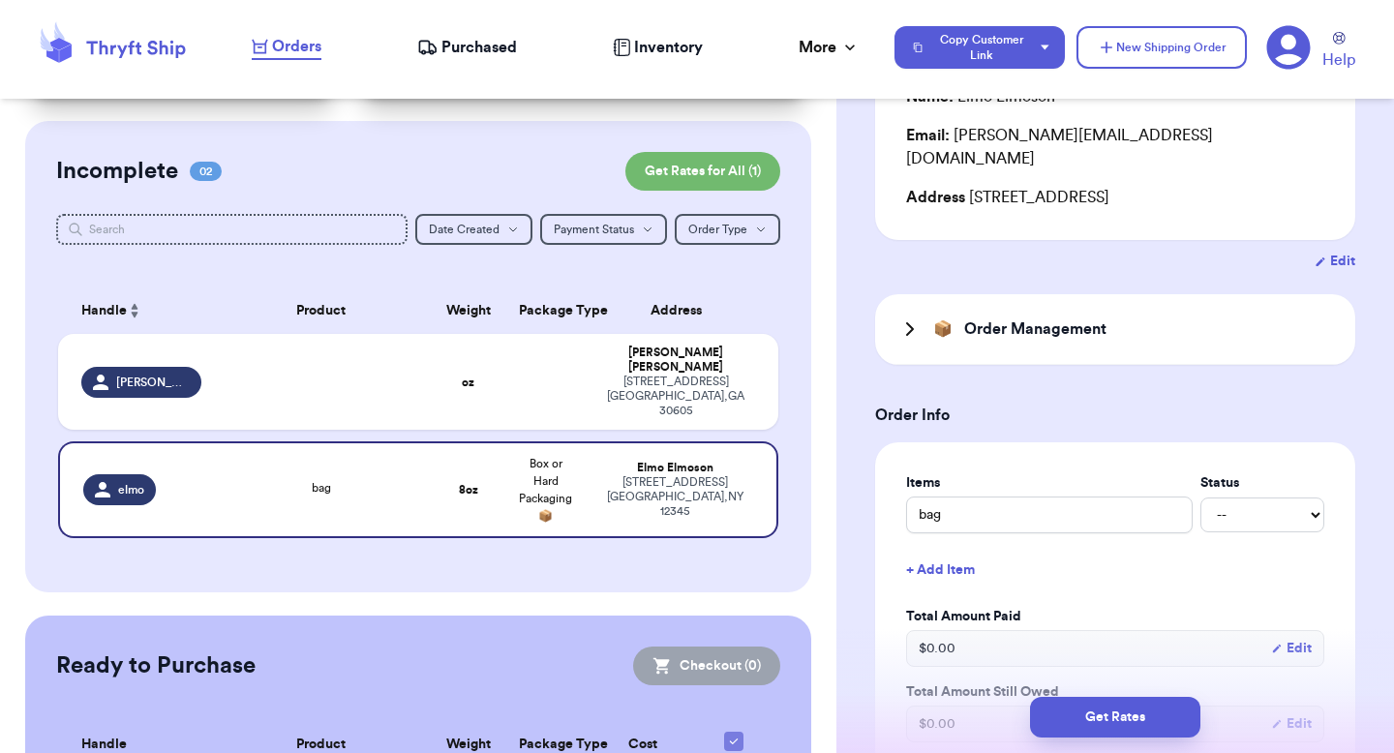
scroll to position [0, 0]
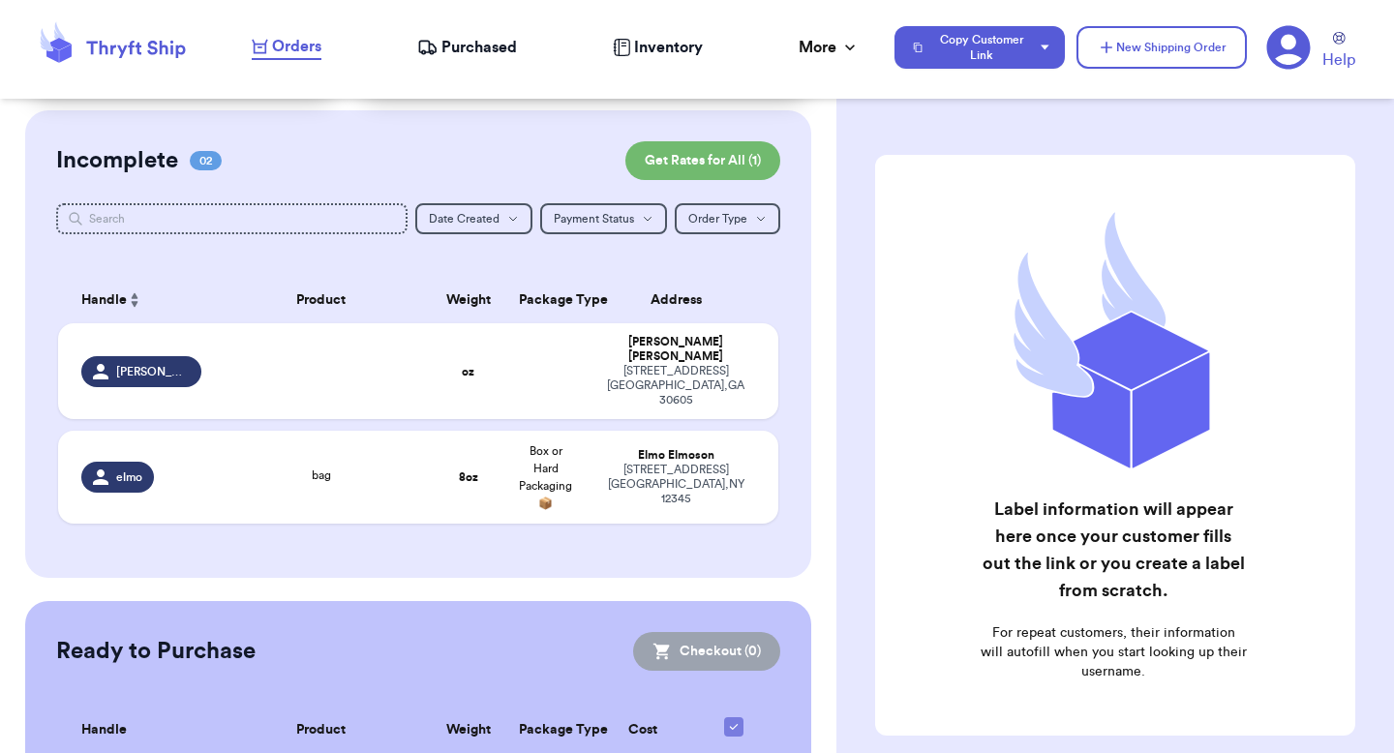
scroll to position [148, 0]
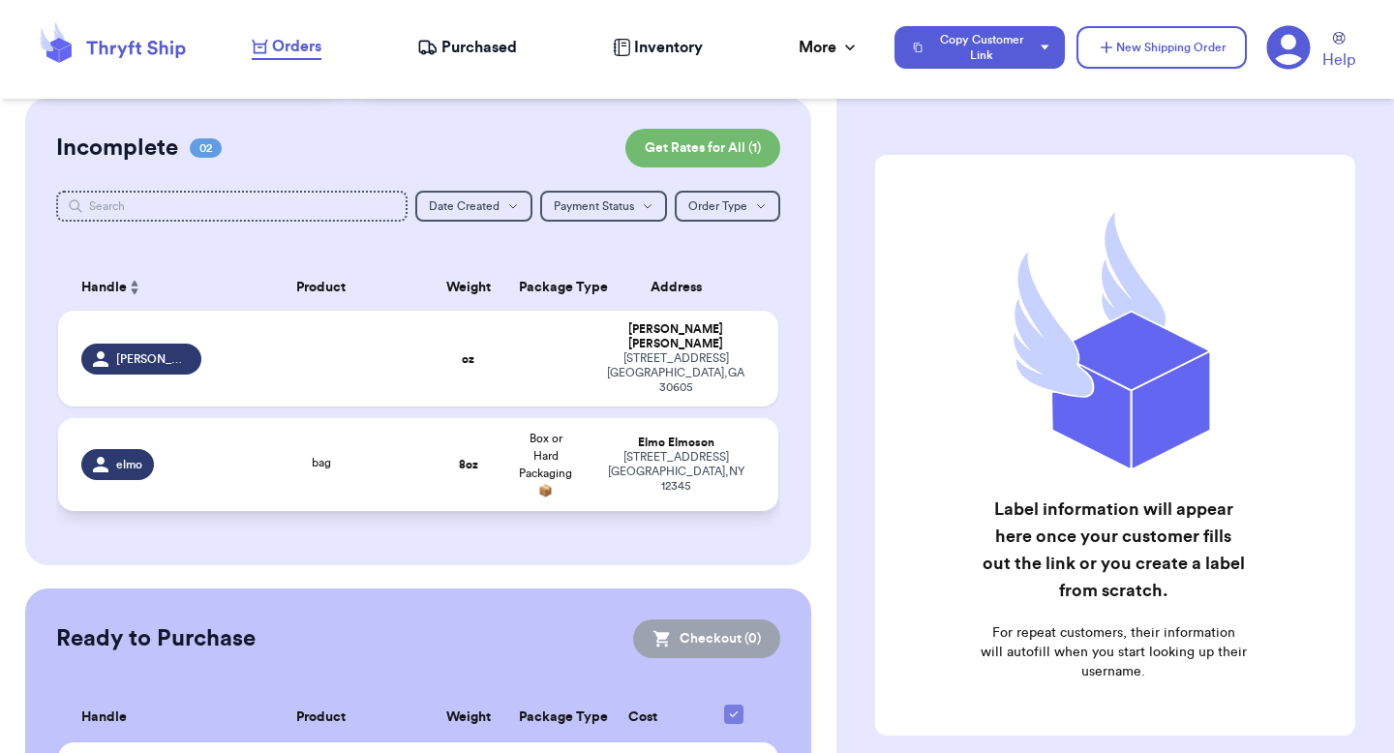
click at [606, 436] on div "[PERSON_NAME]" at bounding box center [675, 443] width 159 height 15
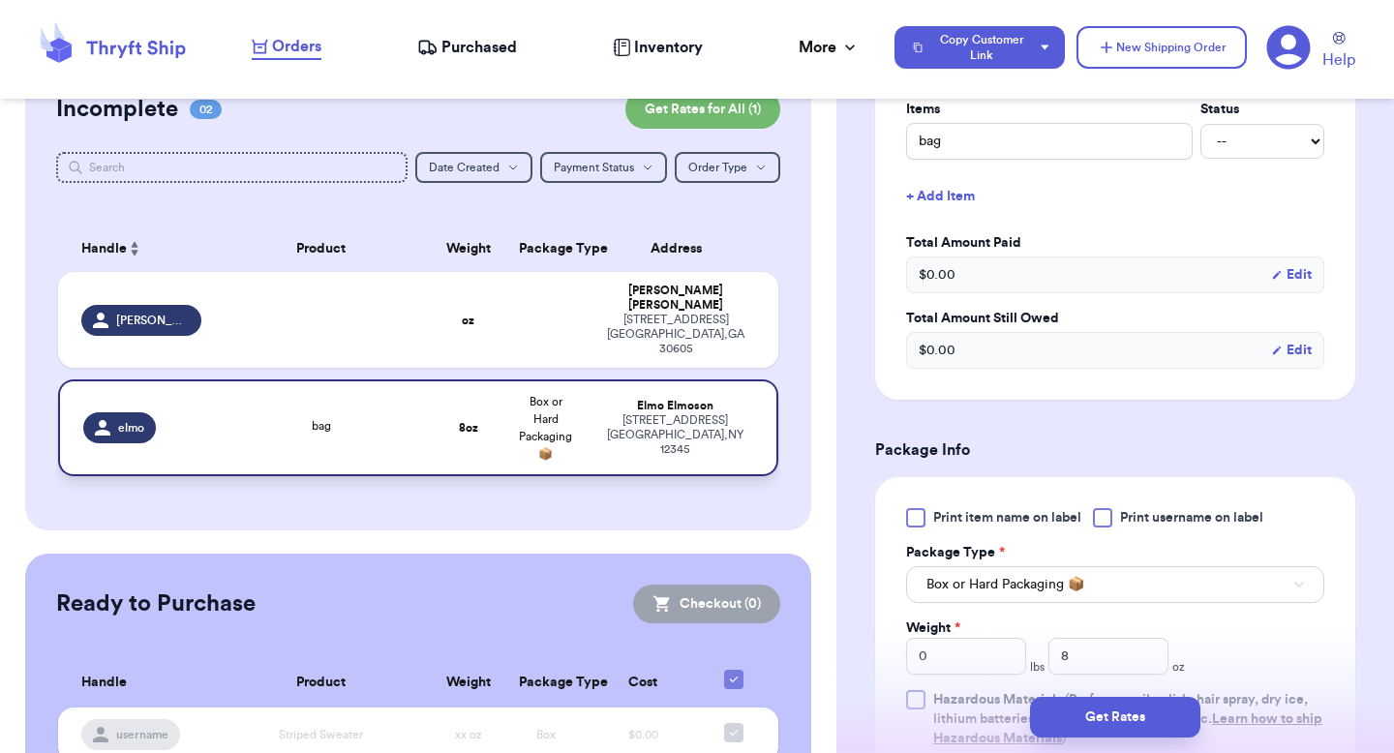
scroll to position [132, 0]
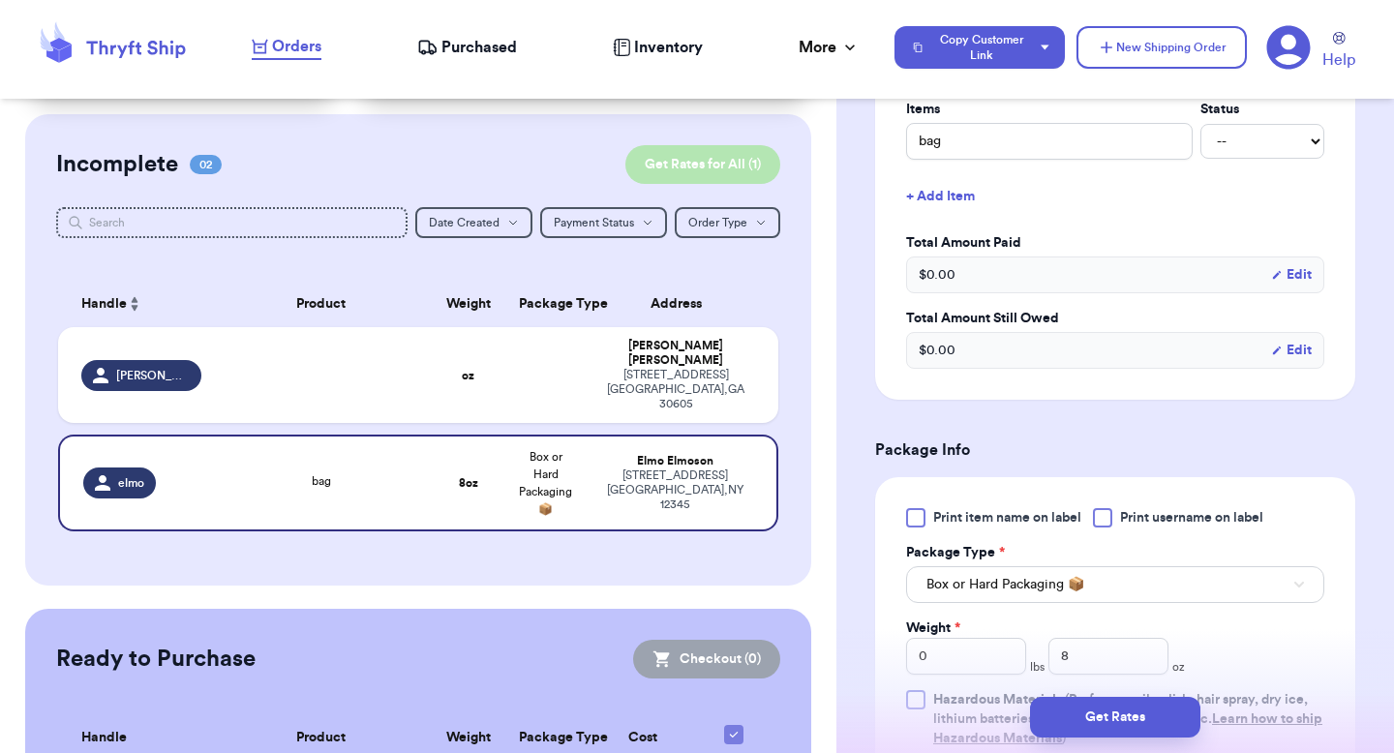
click at [700, 150] on button "Get Rates for All ( 1 )" at bounding box center [703, 164] width 155 height 39
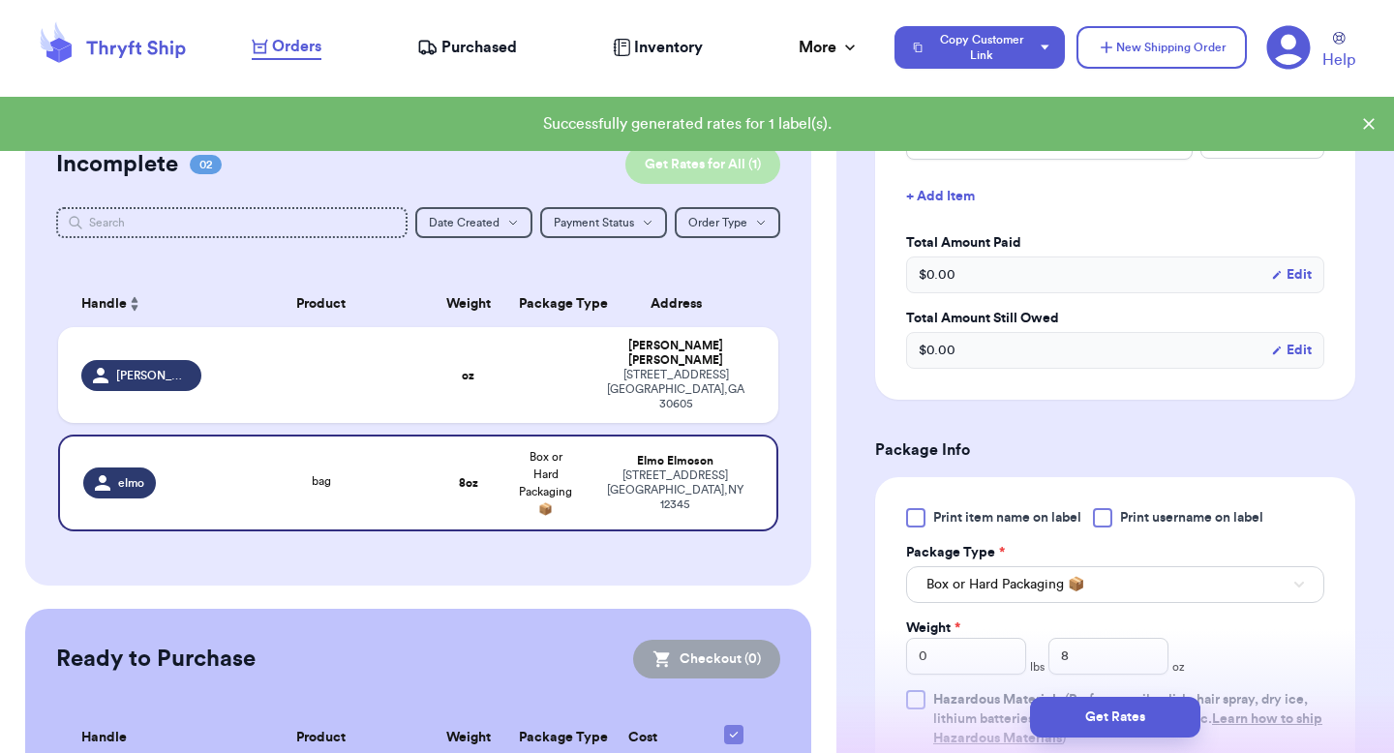
checkbox input "true"
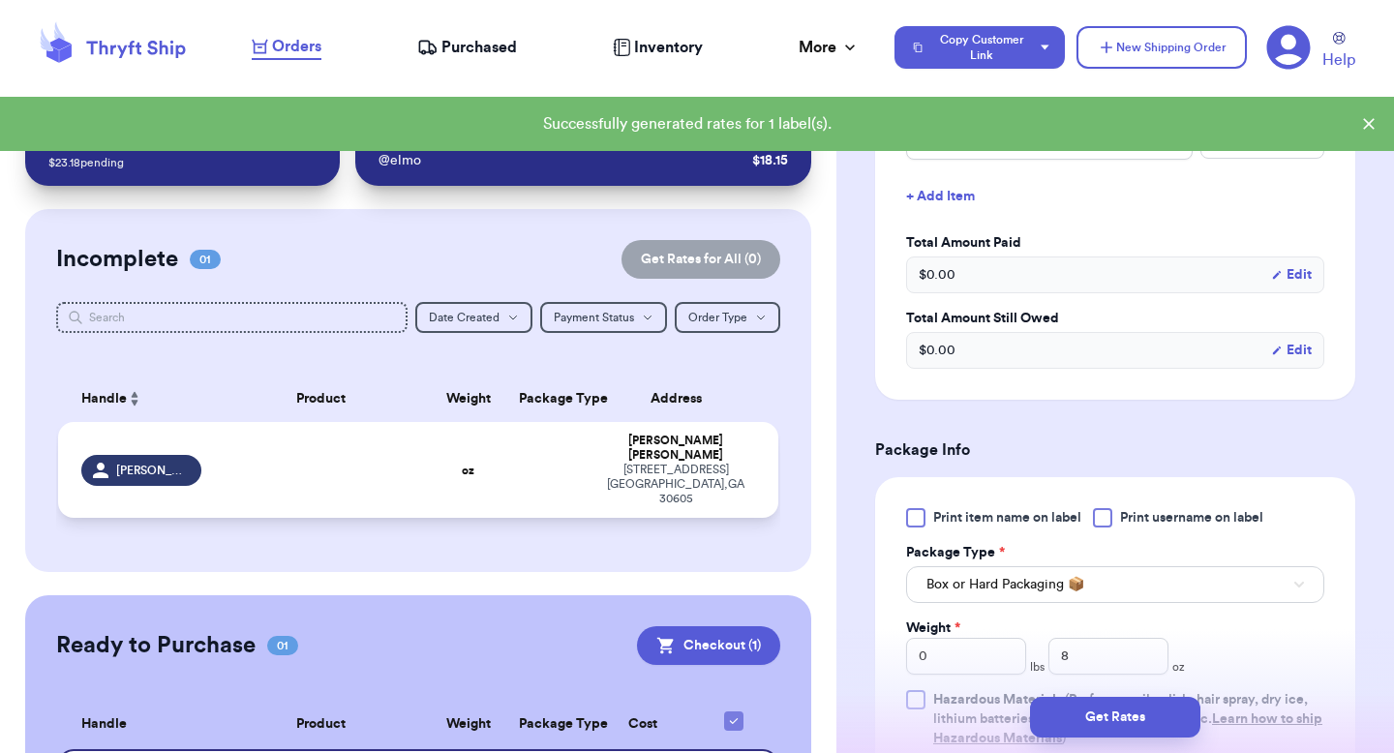
scroll to position [0, 0]
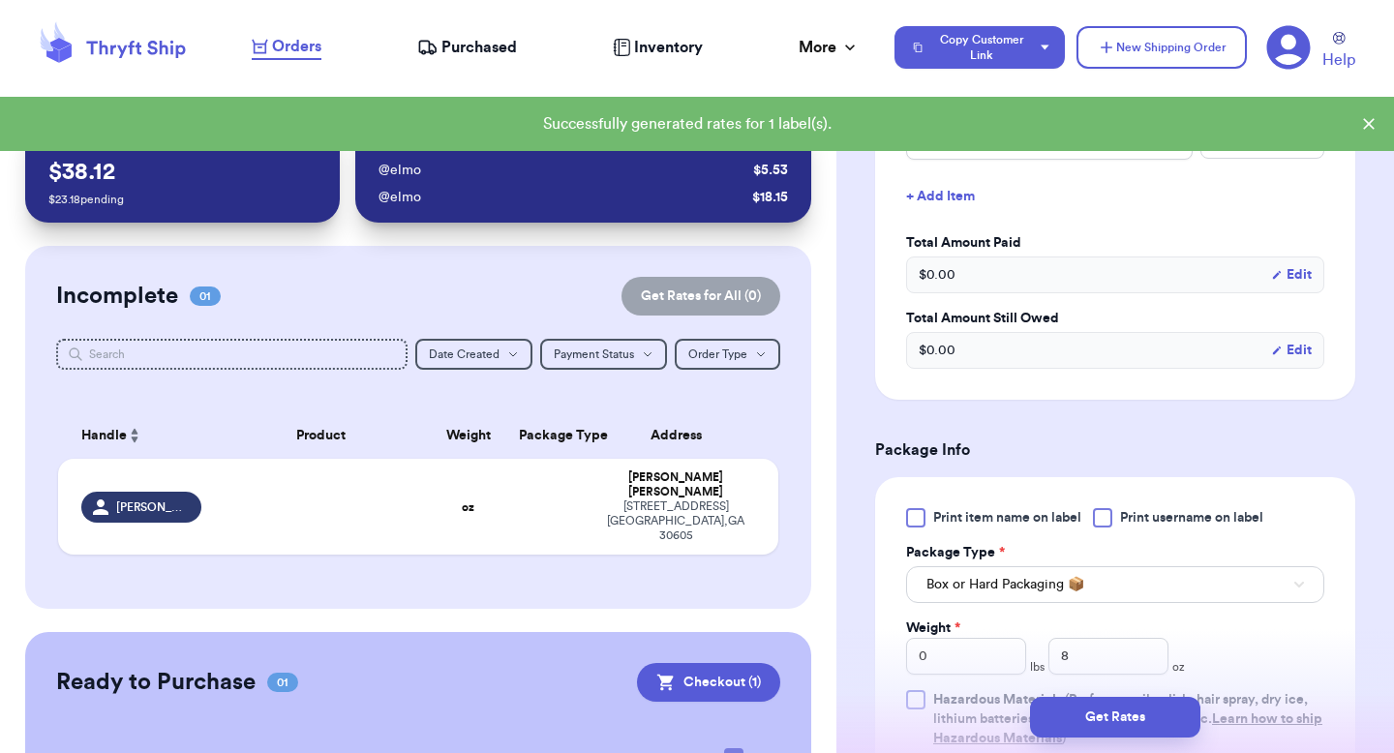
click at [737, 191] on div "@ elmo" at bounding box center [562, 197] width 366 height 19
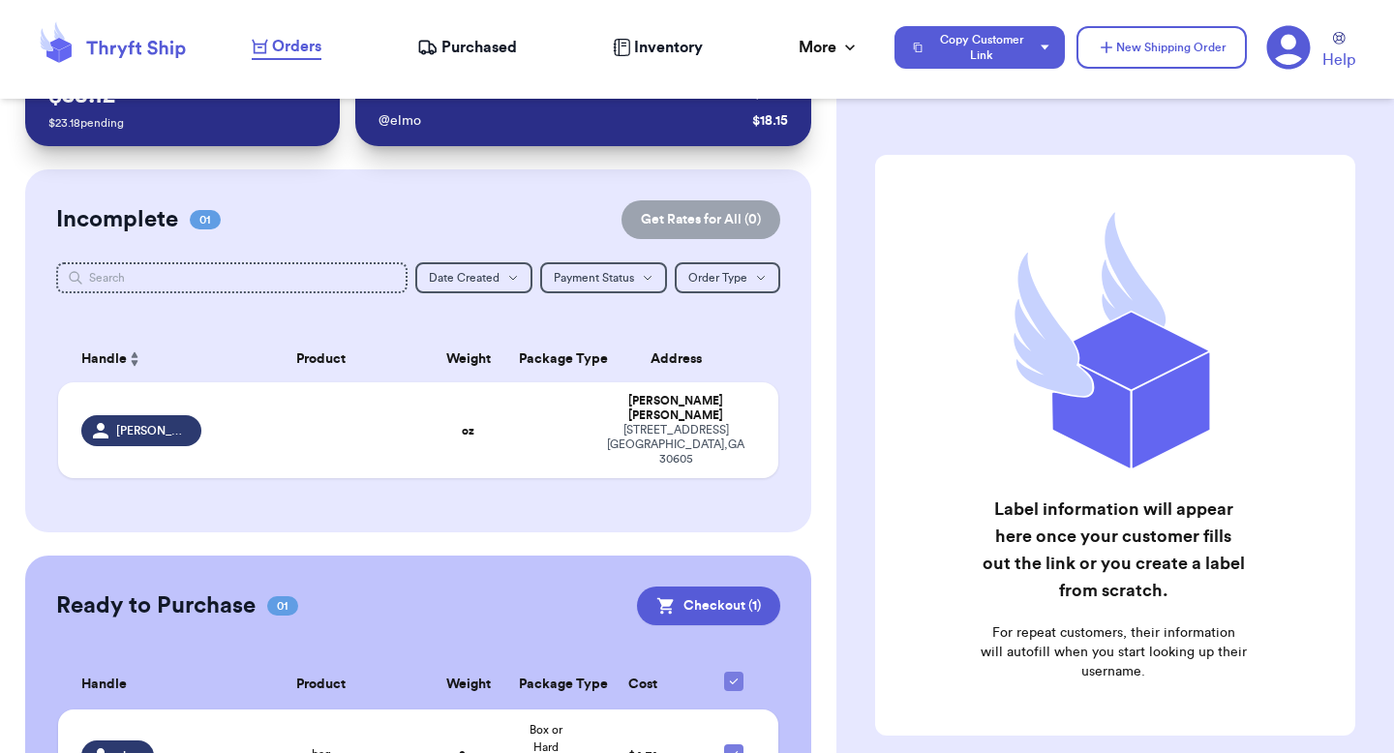
scroll to position [172, 0]
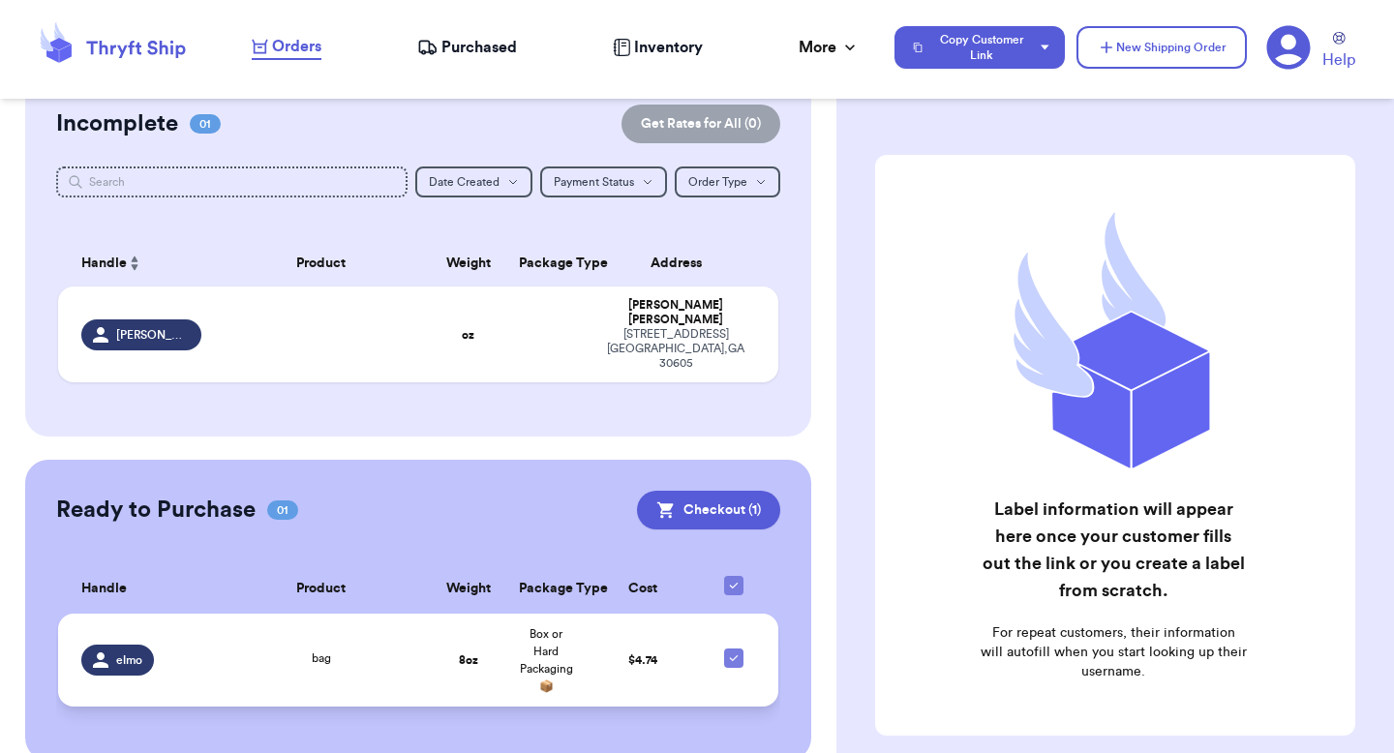
click at [567, 656] on td "Box or Hard Packaging 📦" at bounding box center [545, 660] width 77 height 93
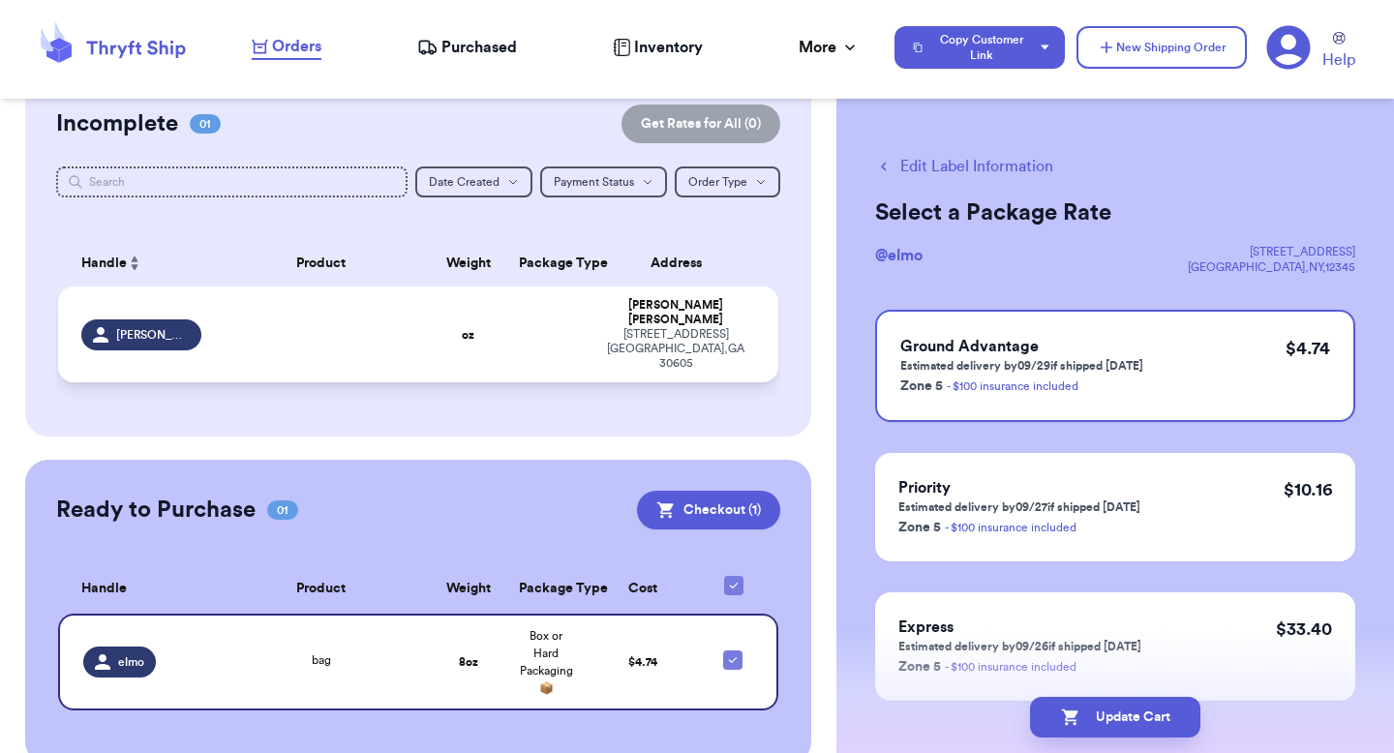
click at [615, 338] on div "269 hull street athens , GA 30605" at bounding box center [675, 349] width 159 height 44
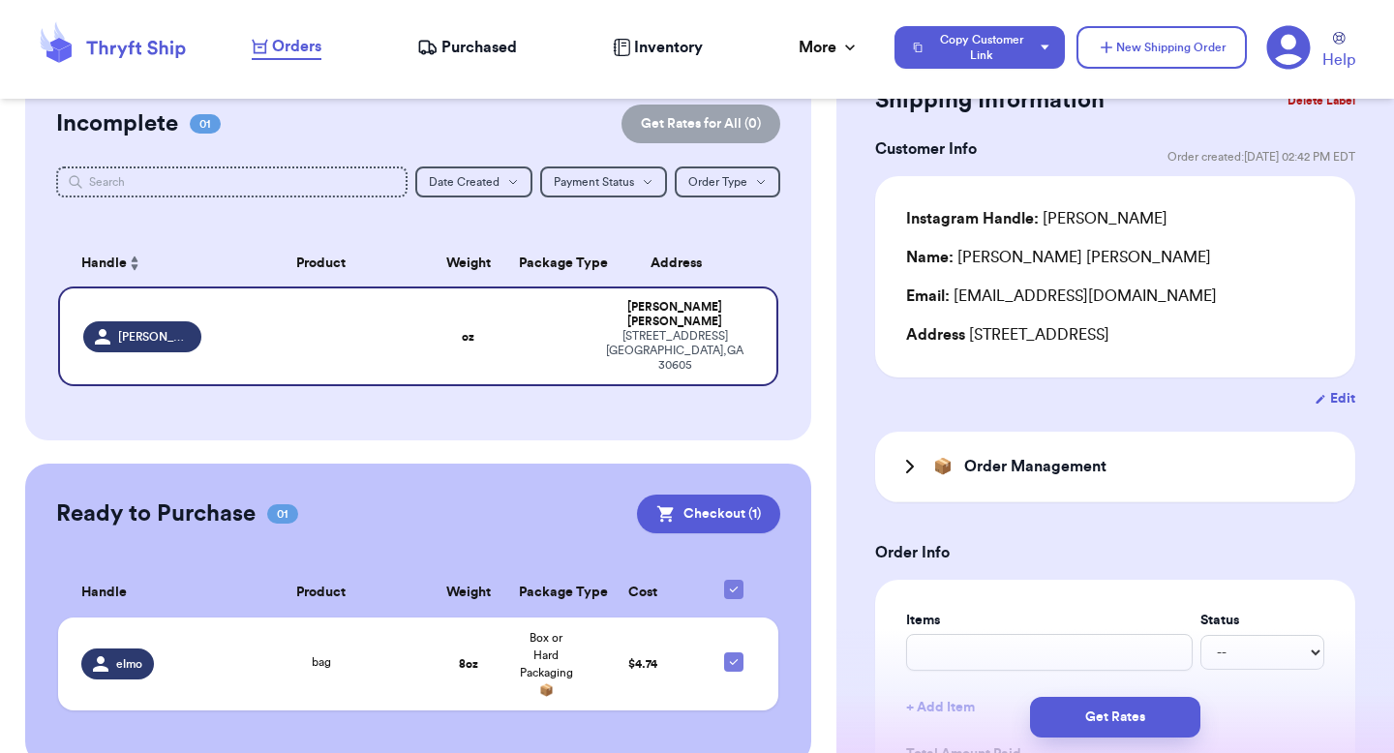
scroll to position [215, 0]
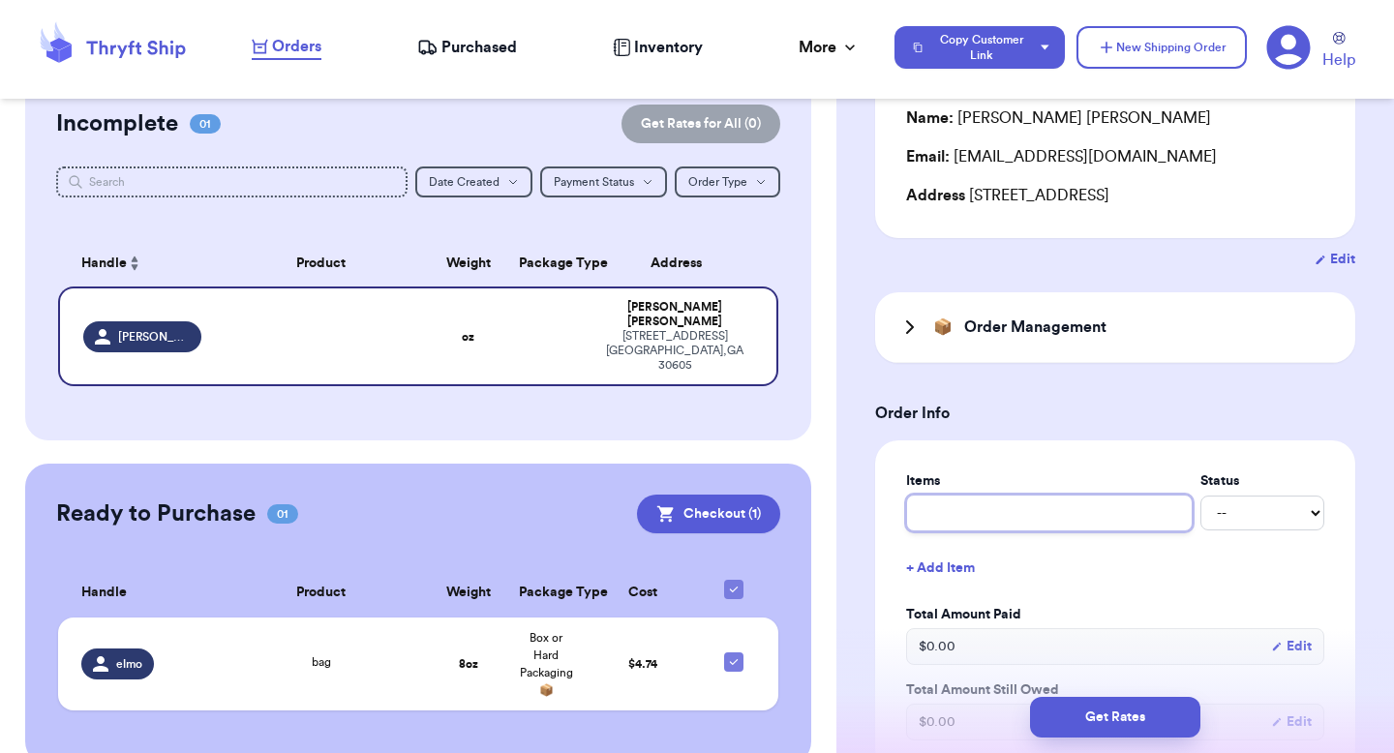
click at [951, 510] on input "text" at bounding box center [1049, 513] width 287 height 37
type input "h"
type input "ha"
type input "hat"
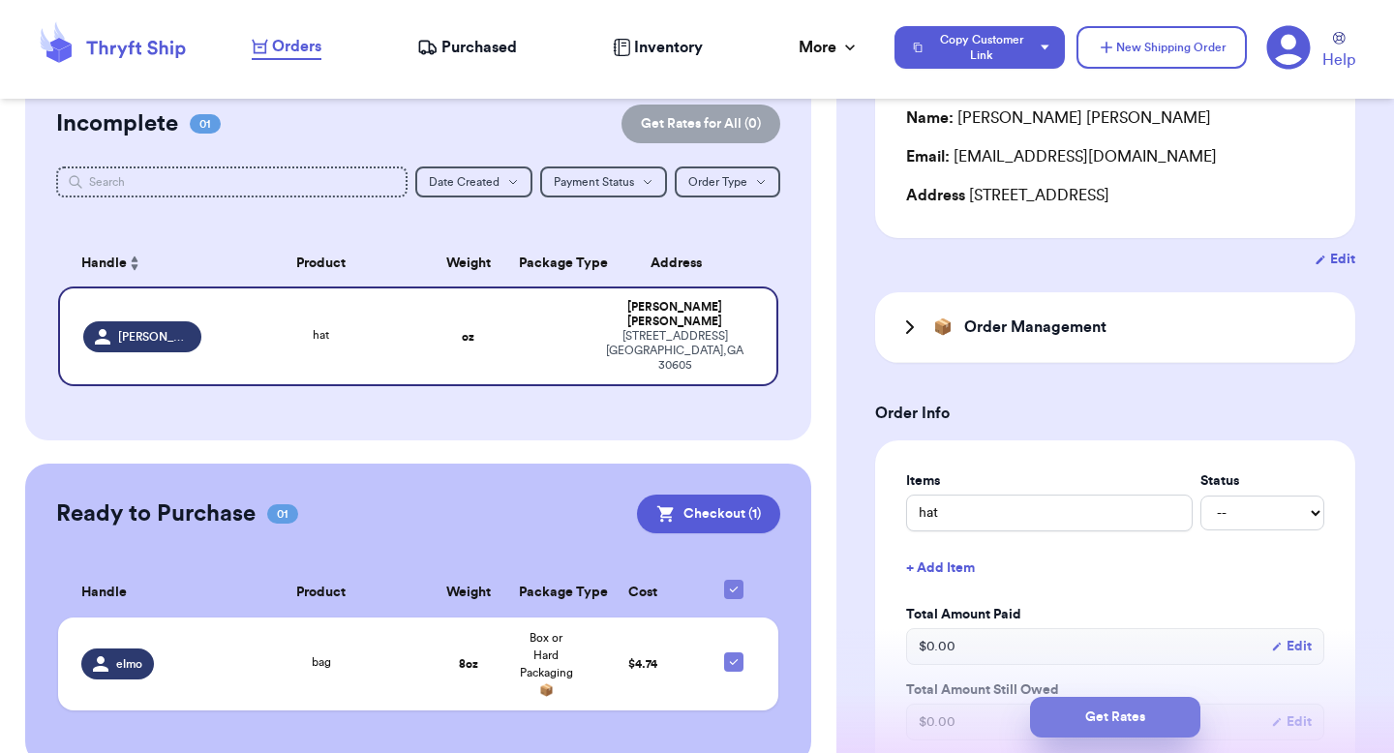
click at [1076, 732] on button "Get Rates" at bounding box center [1115, 717] width 170 height 41
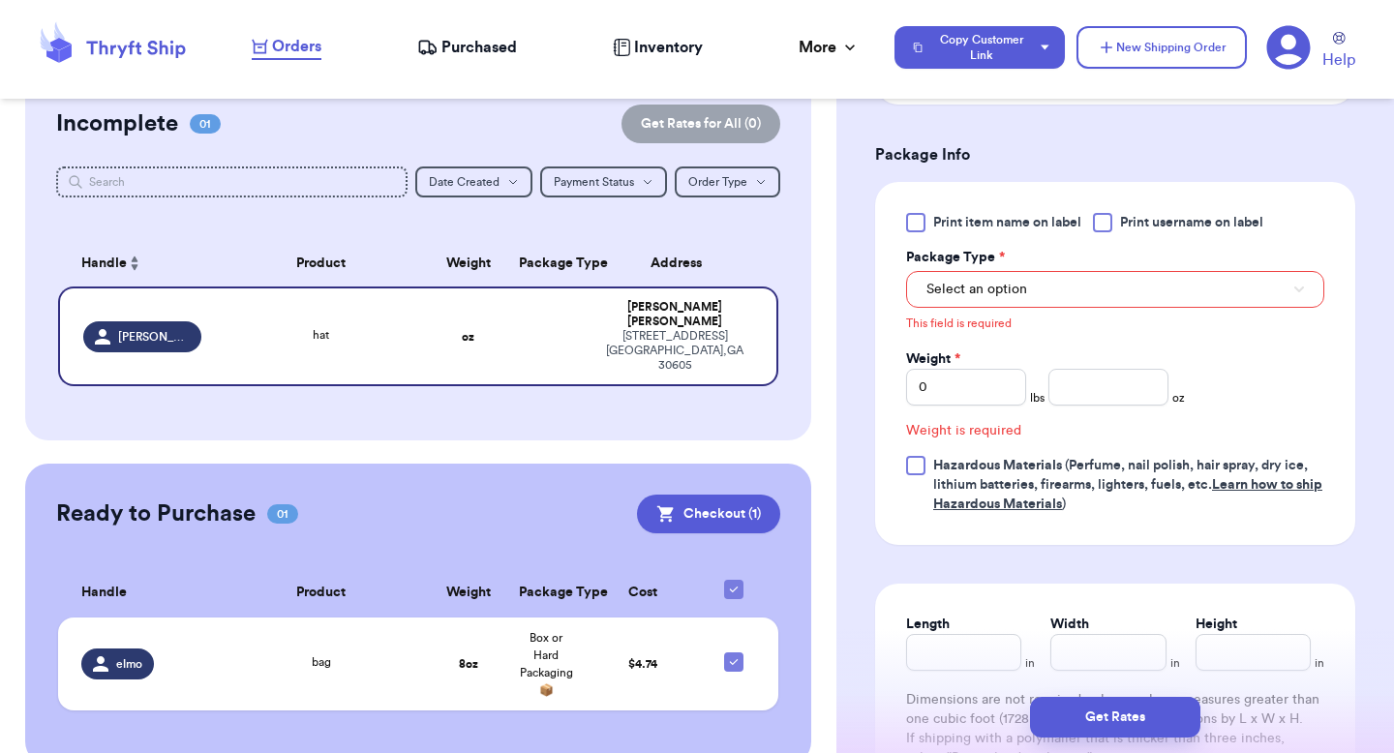
scroll to position [928, 0]
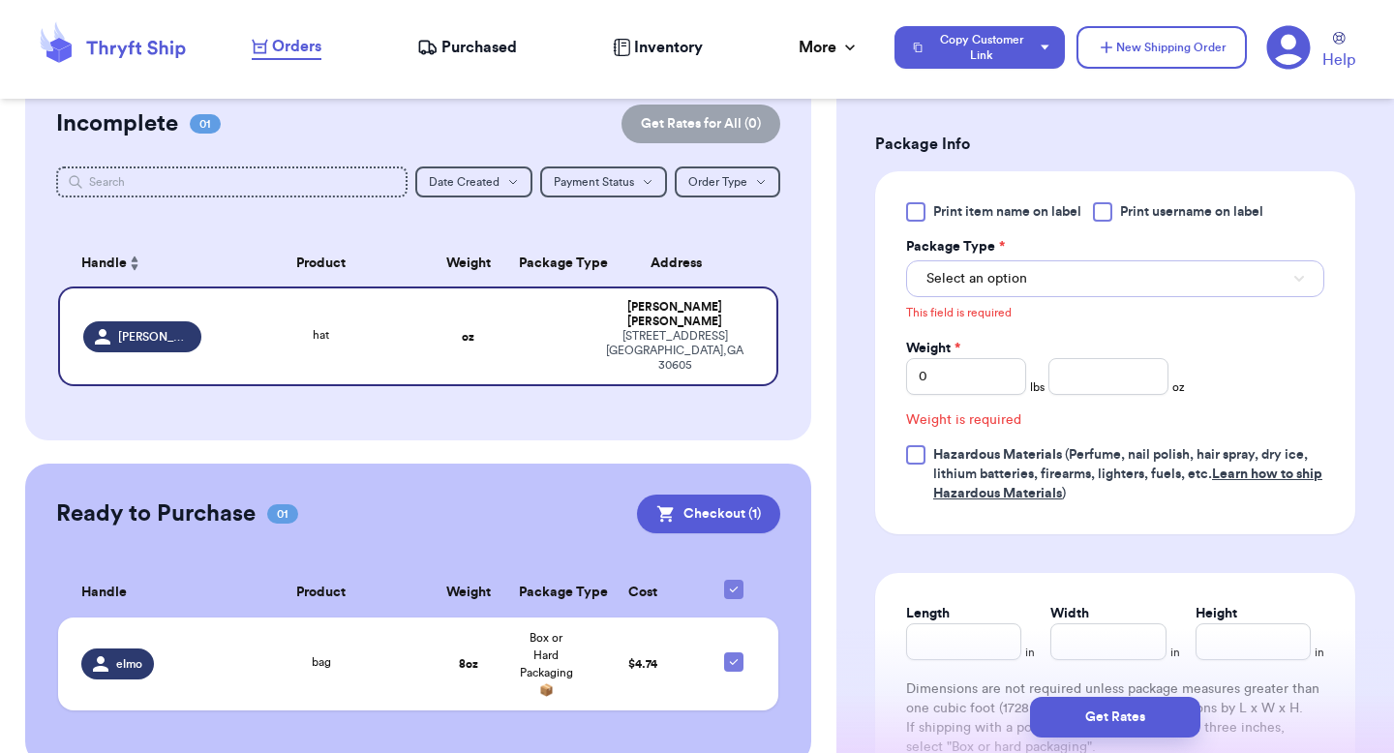
click at [1104, 284] on button "Select an option" at bounding box center [1115, 278] width 418 height 37
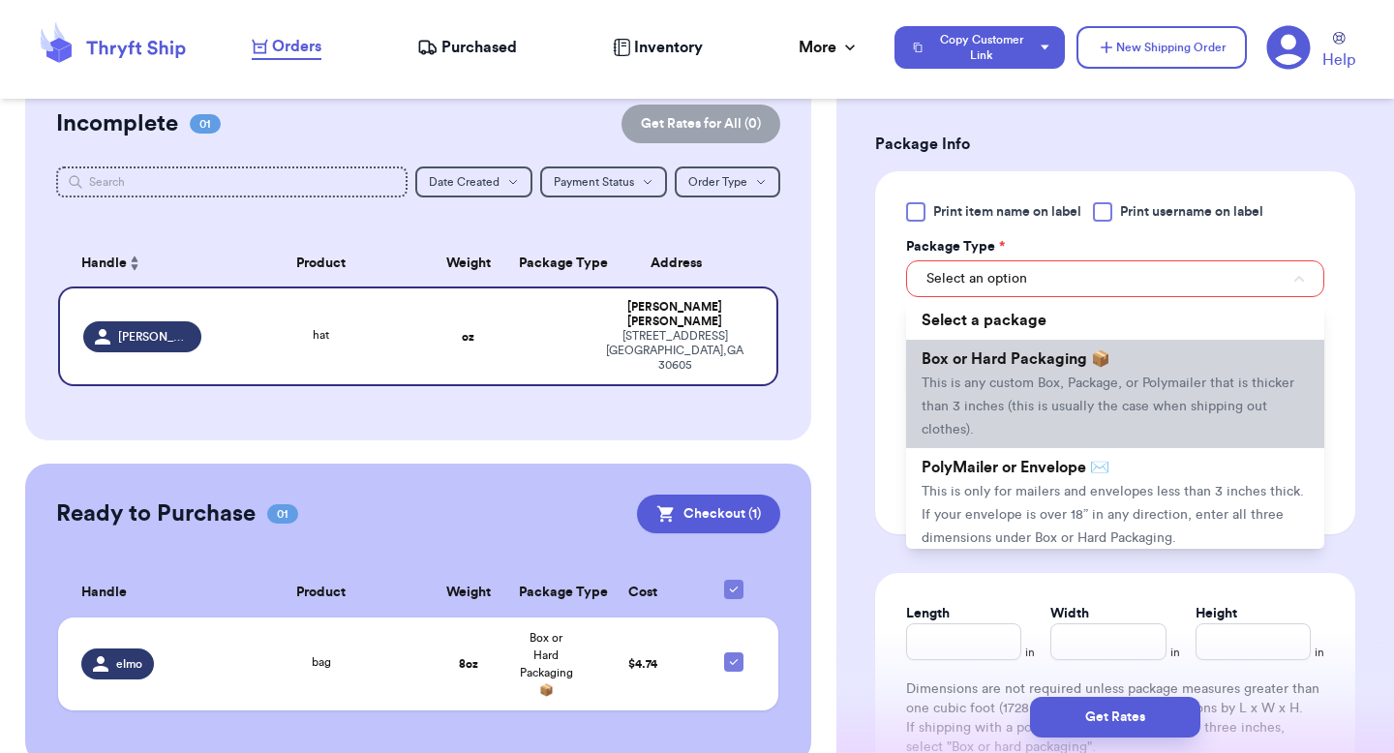
click at [1082, 363] on span "Box or Hard Packaging 📦" at bounding box center [1016, 359] width 189 height 15
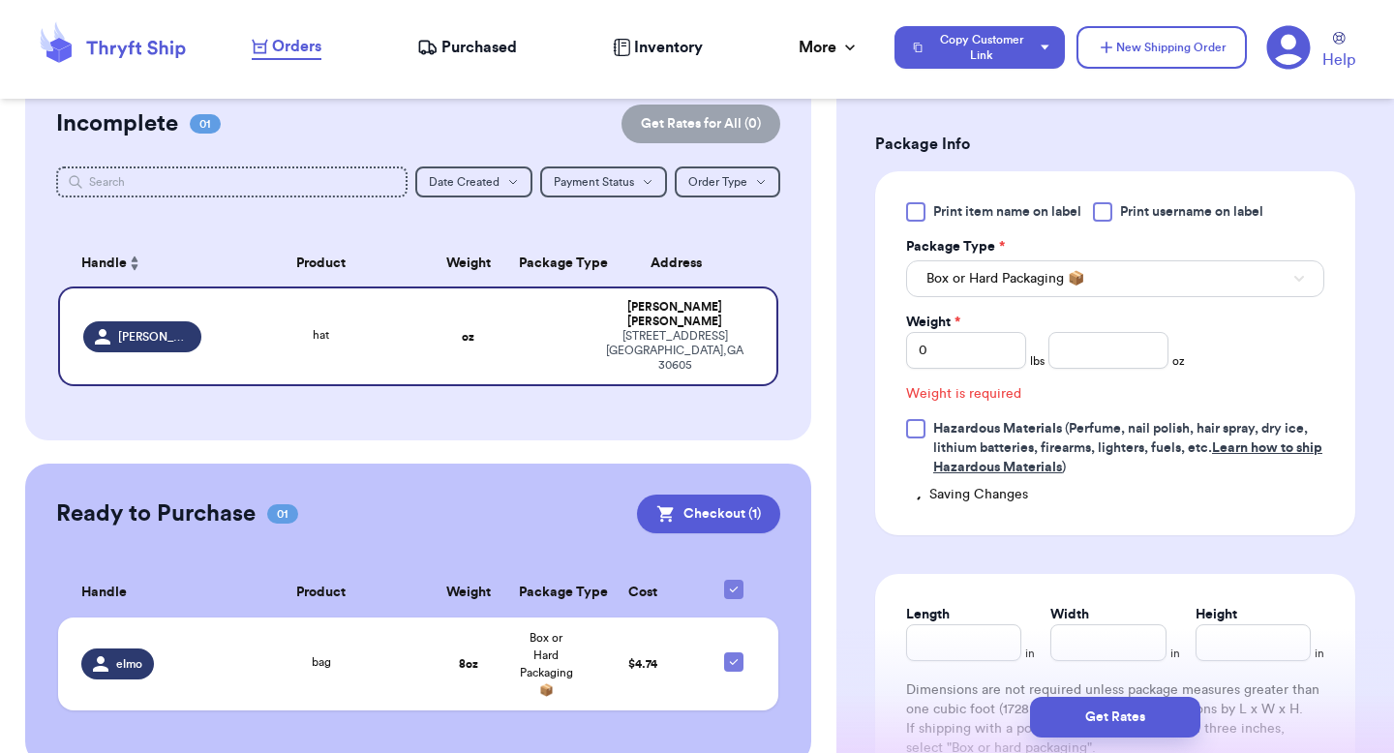
scroll to position [902, 0]
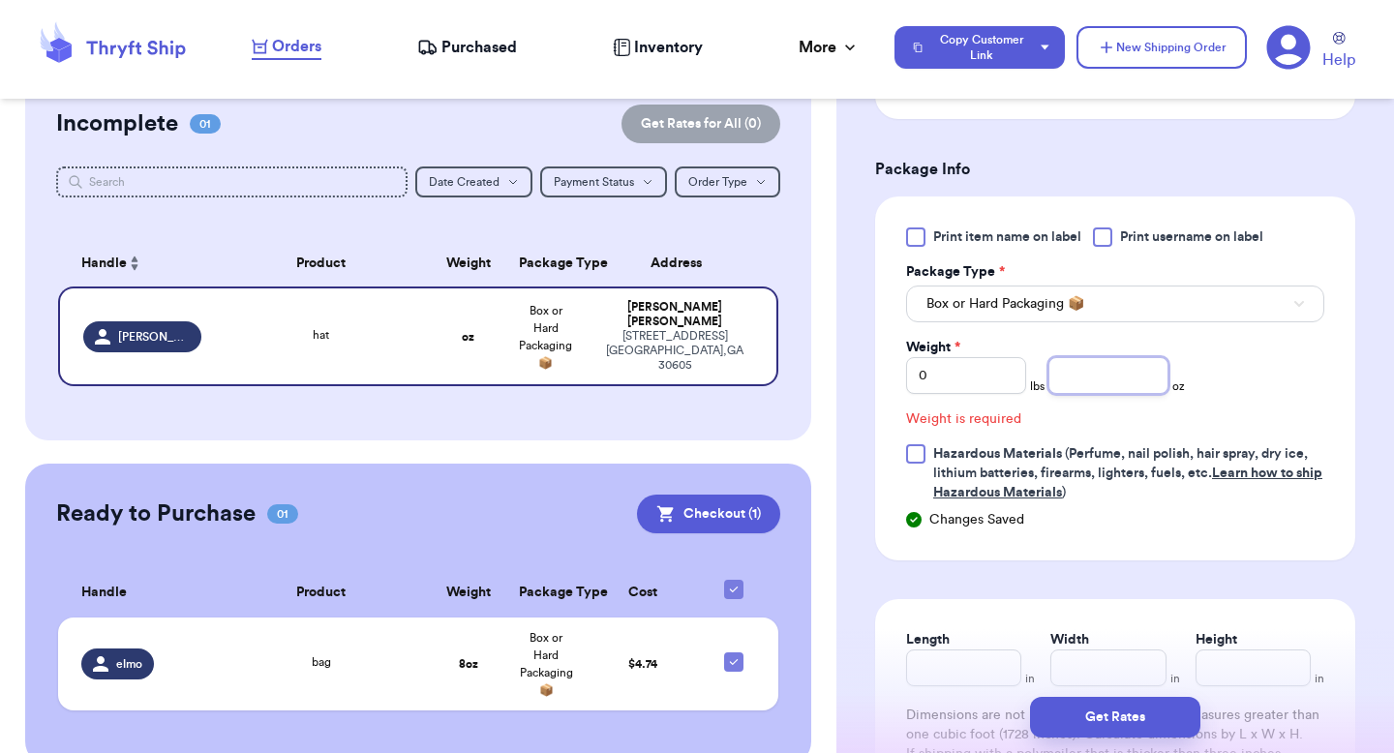
click at [1083, 387] on input "number" at bounding box center [1109, 375] width 120 height 37
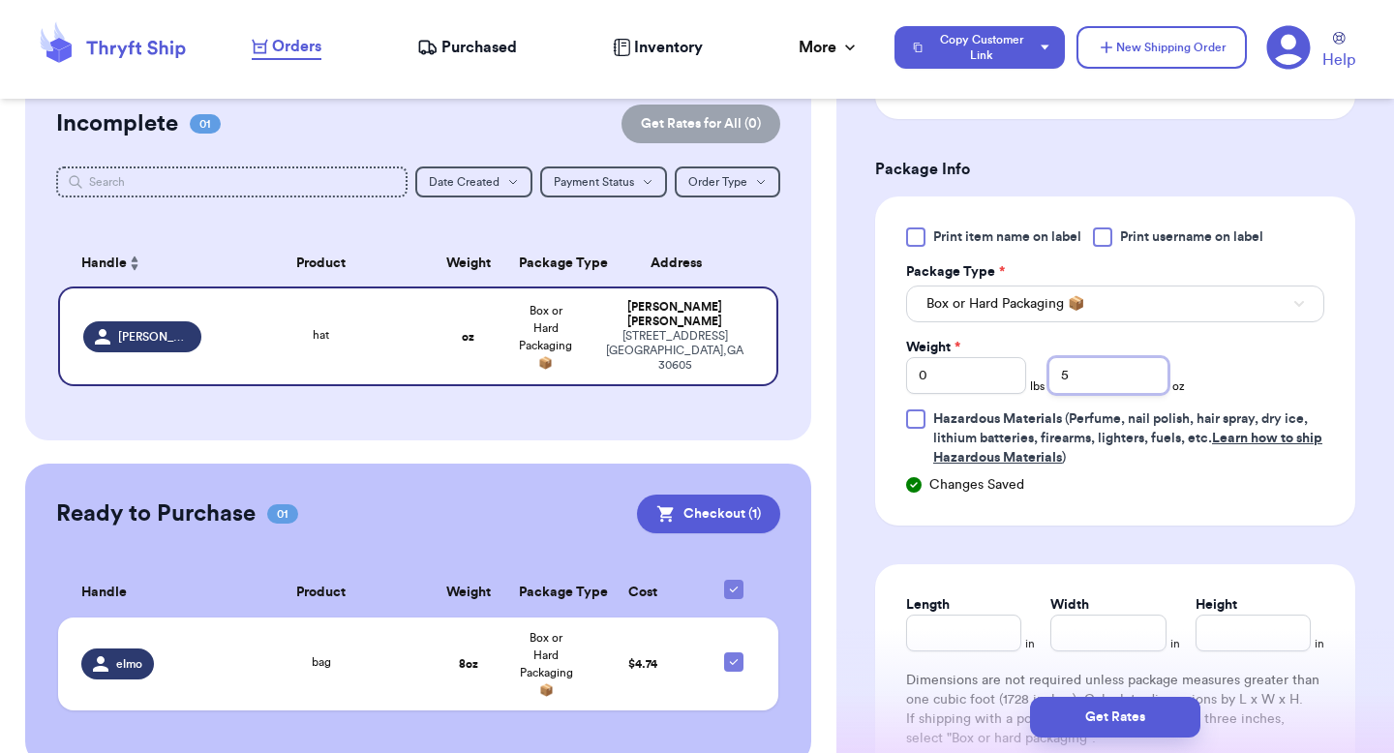
type input "5"
click at [1063, 473] on div "Print item name on label Print username on label Package Type * Box or Hard Pac…" at bounding box center [1115, 361] width 480 height 329
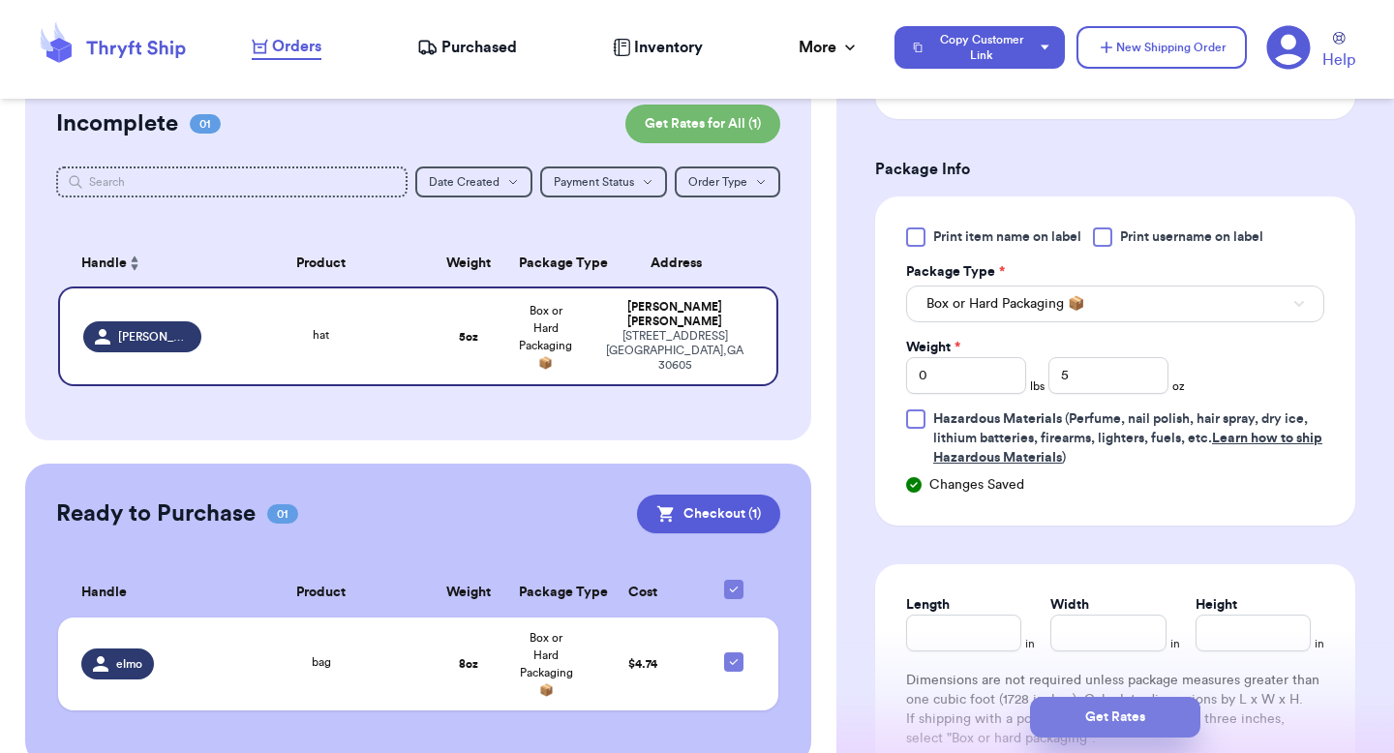
click at [1062, 716] on button "Get Rates" at bounding box center [1115, 717] width 170 height 41
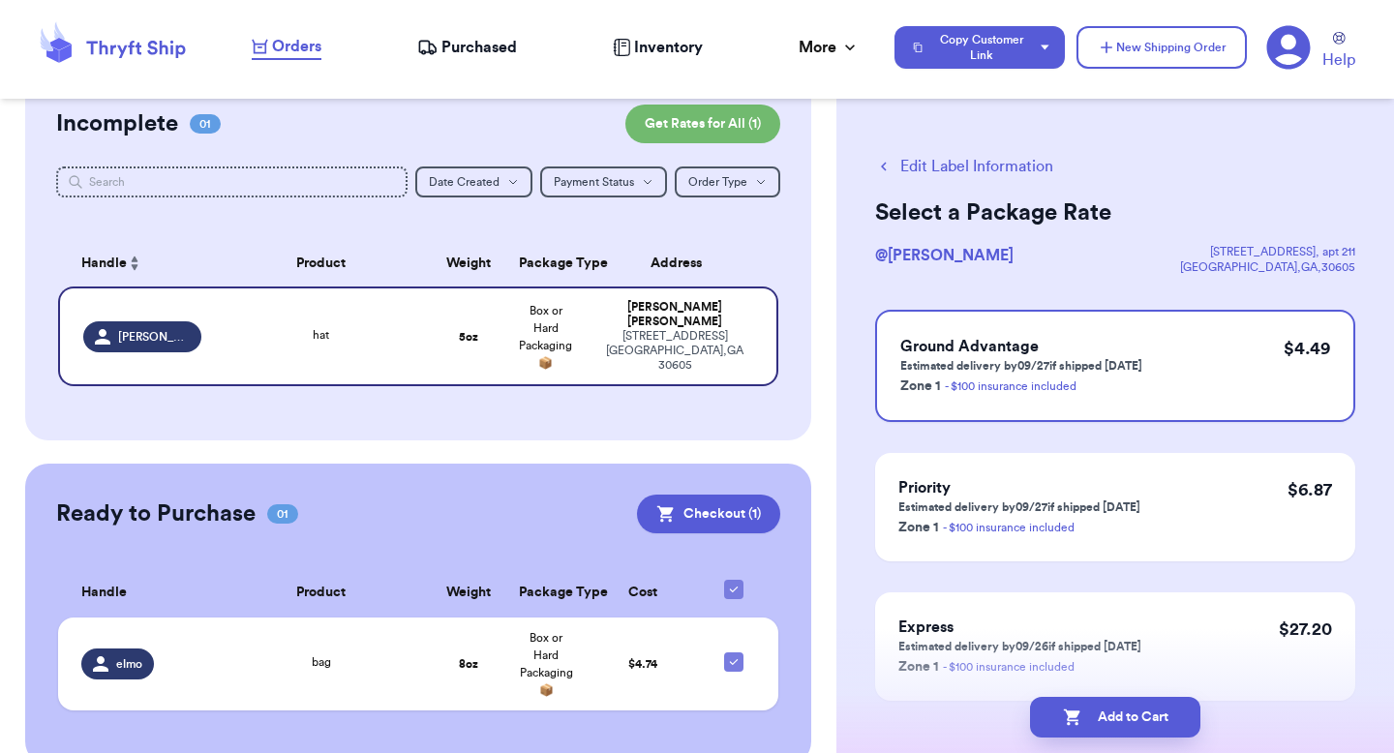
scroll to position [0, 0]
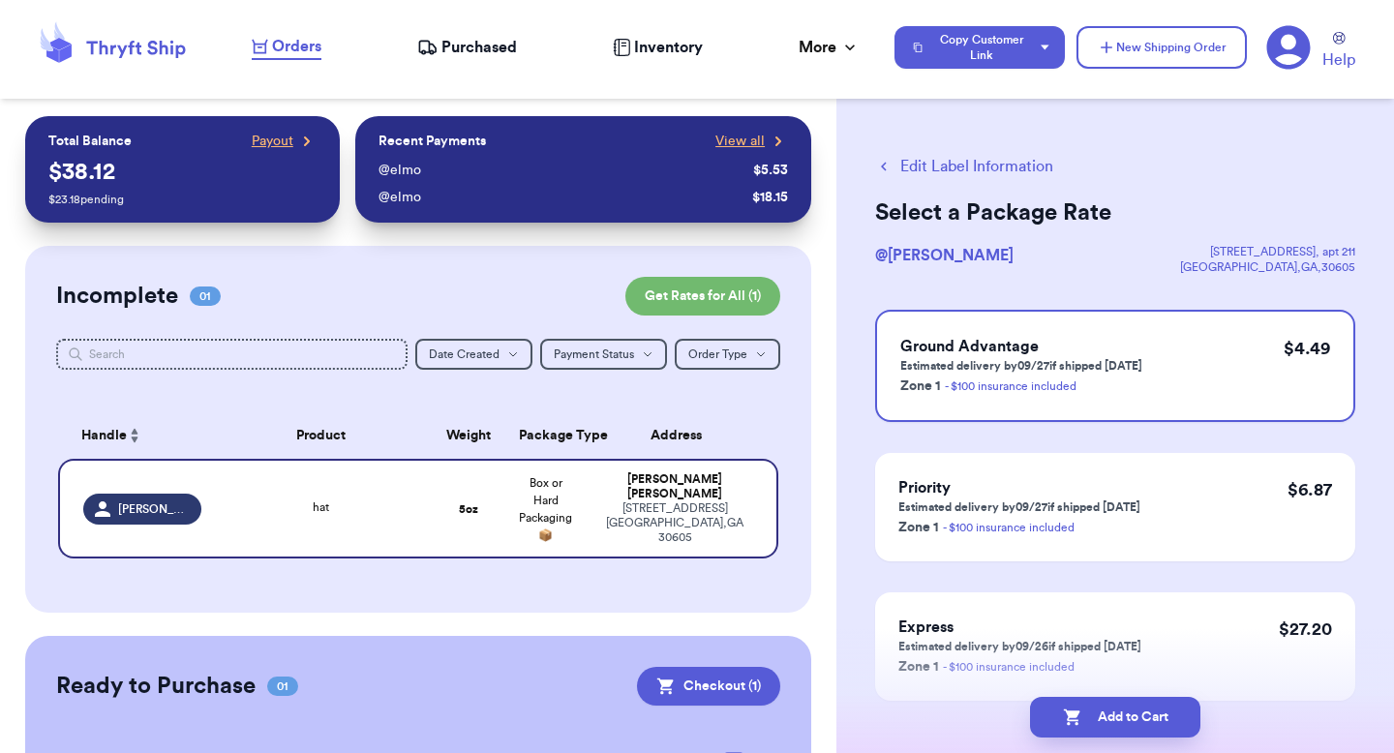
click at [934, 170] on button "Edit Label Information" at bounding box center [964, 166] width 178 height 23
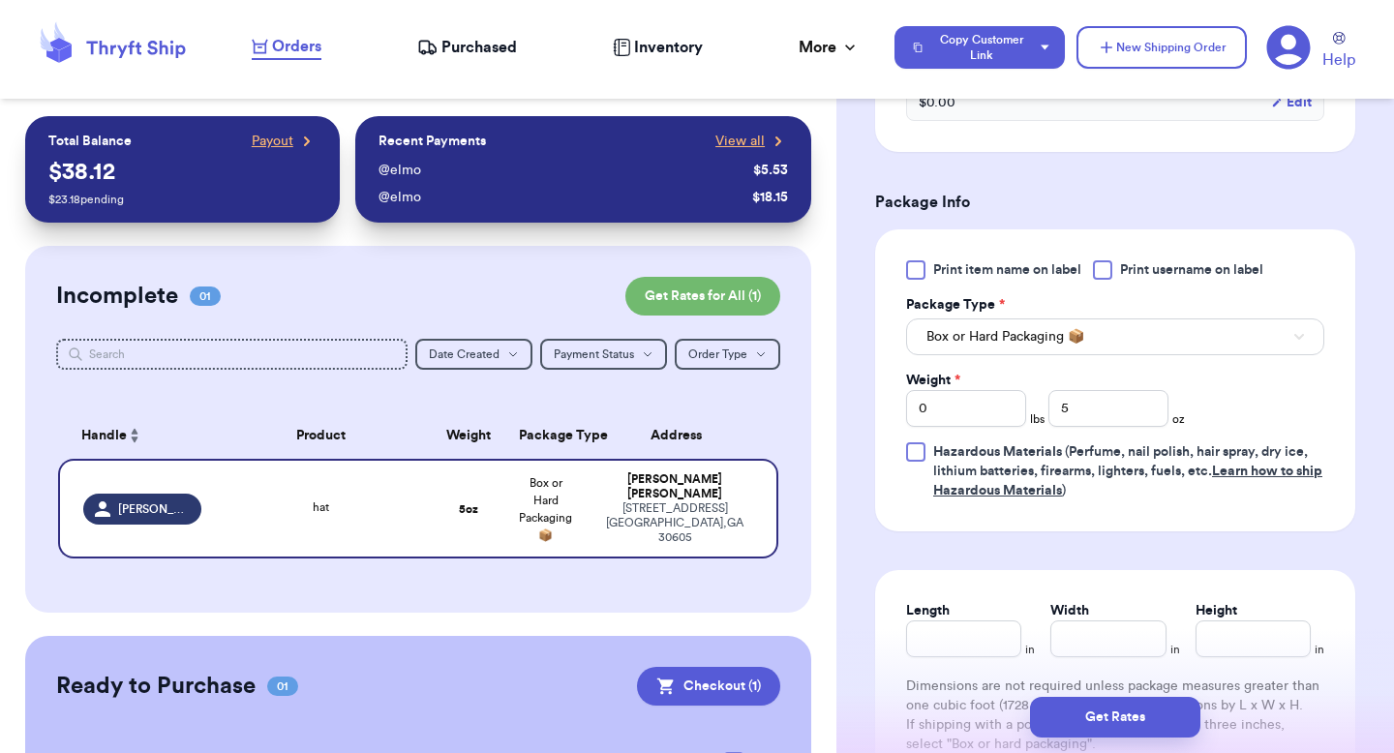
scroll to position [848, 0]
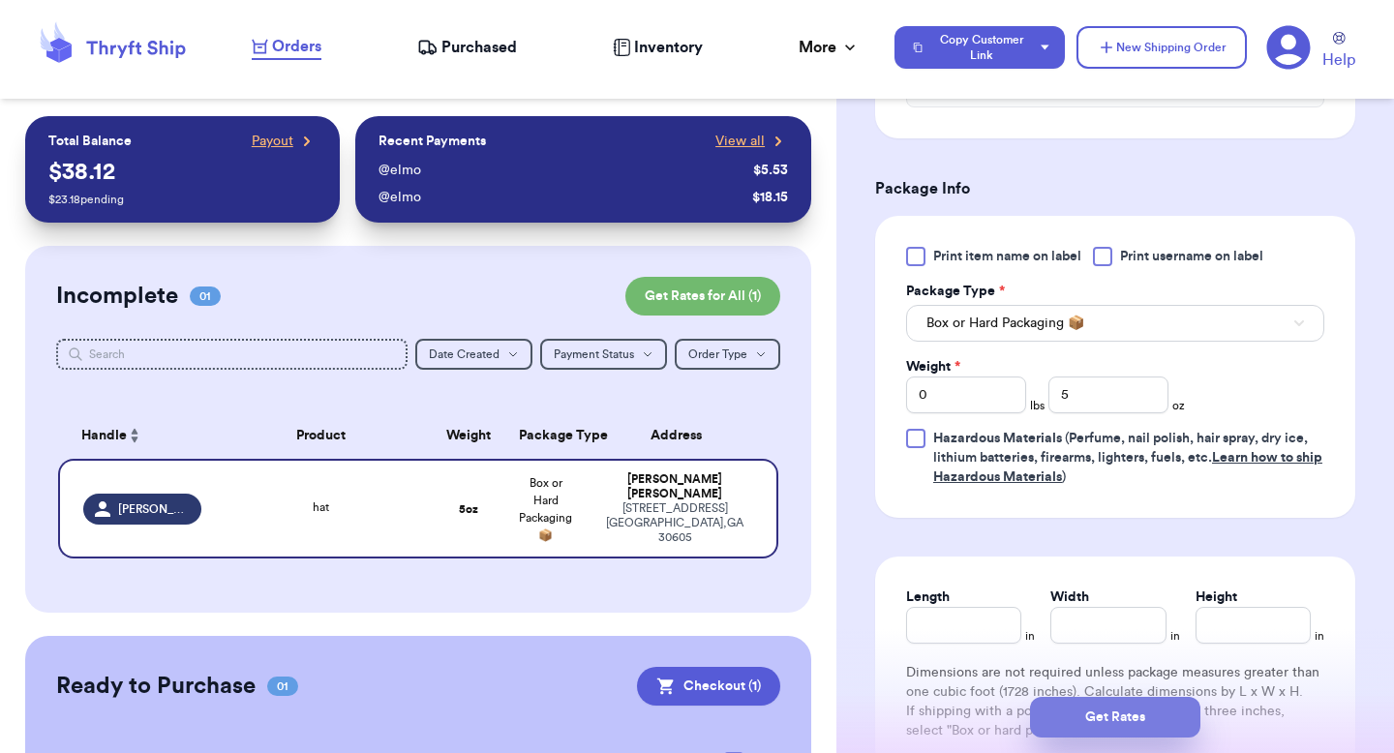
click at [1069, 711] on button "Get Rates" at bounding box center [1115, 717] width 170 height 41
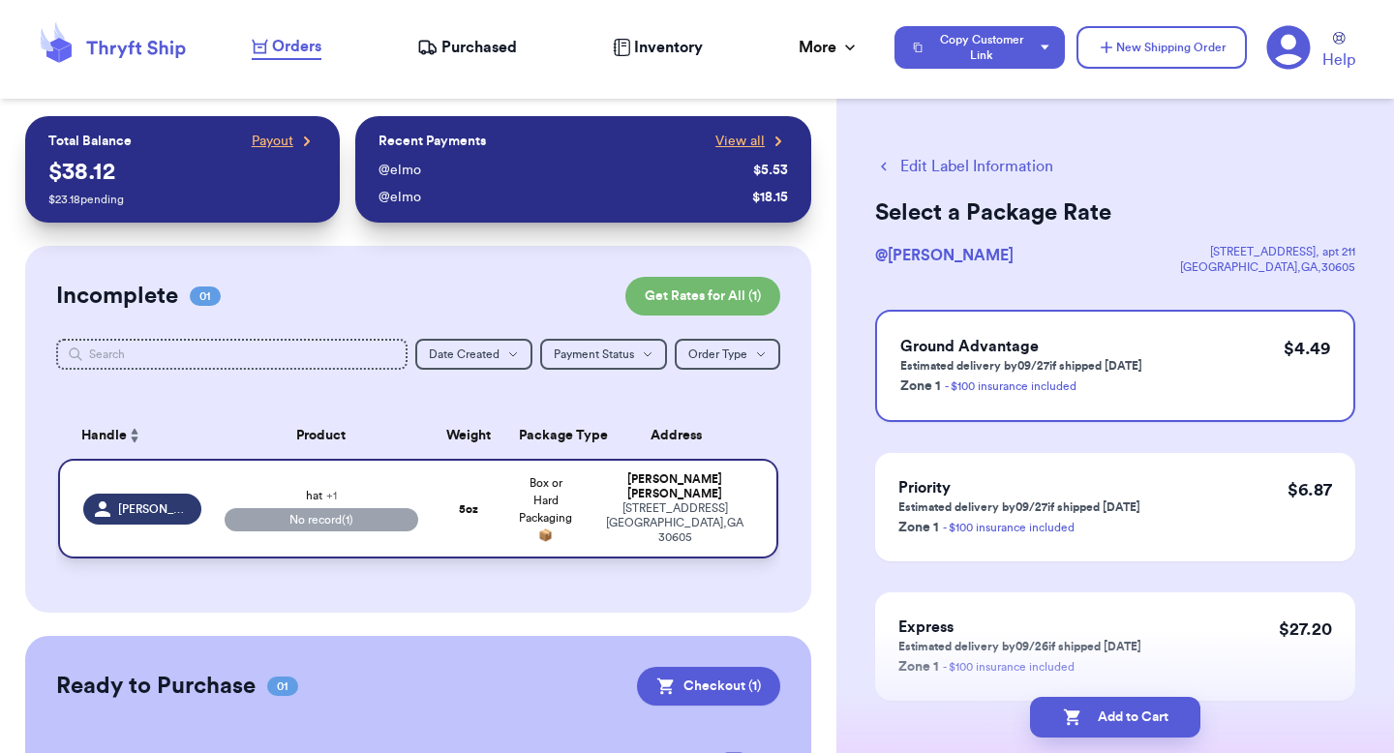
click at [426, 503] on td "hat + 1 No record (1)" at bounding box center [321, 509] width 217 height 100
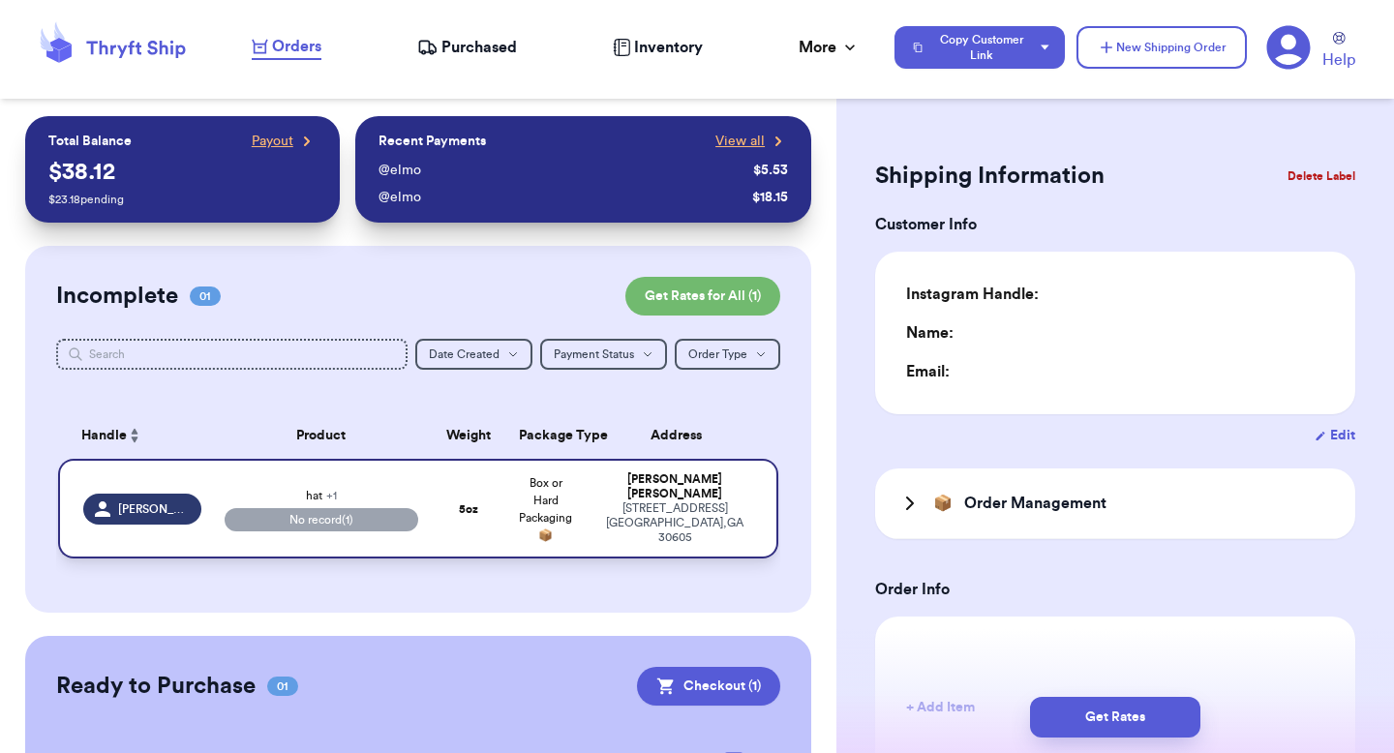
type input "0"
type input "5"
type input "0"
type input "5"
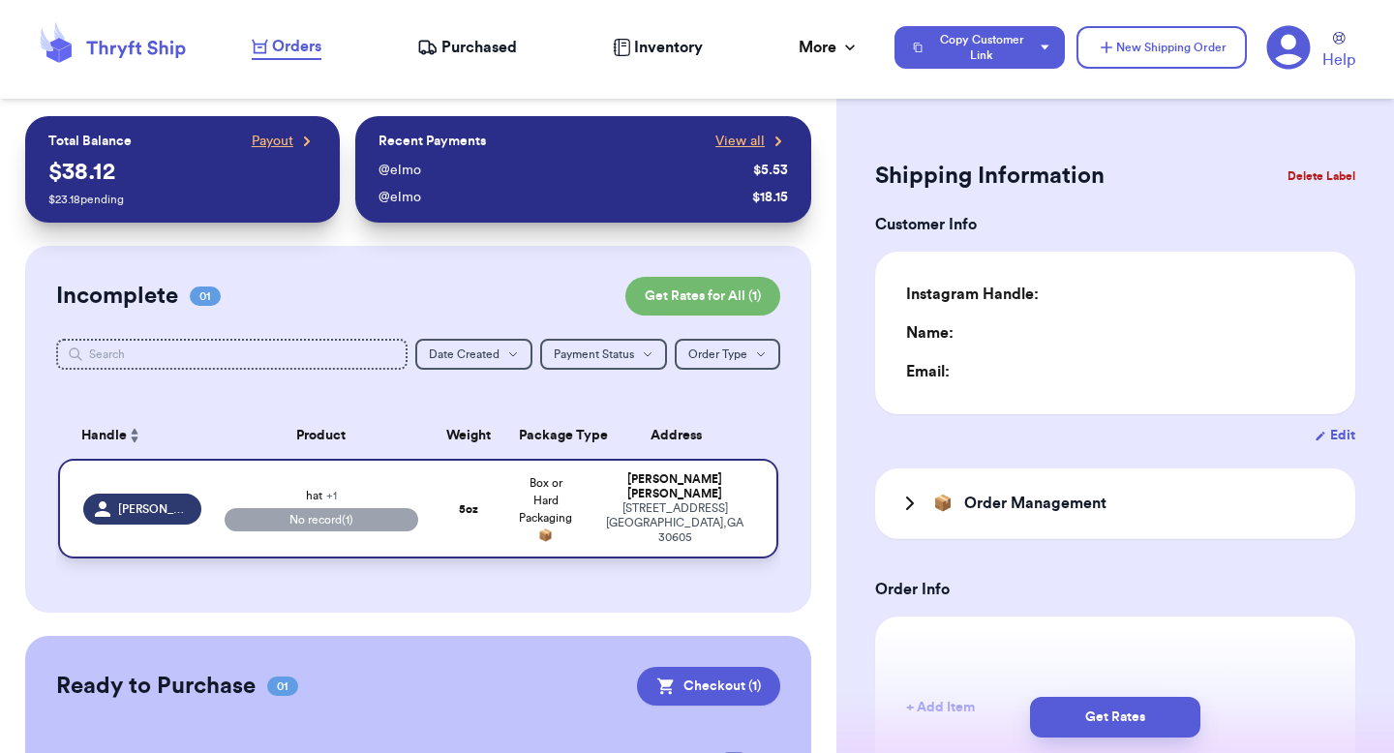
select select "paid"
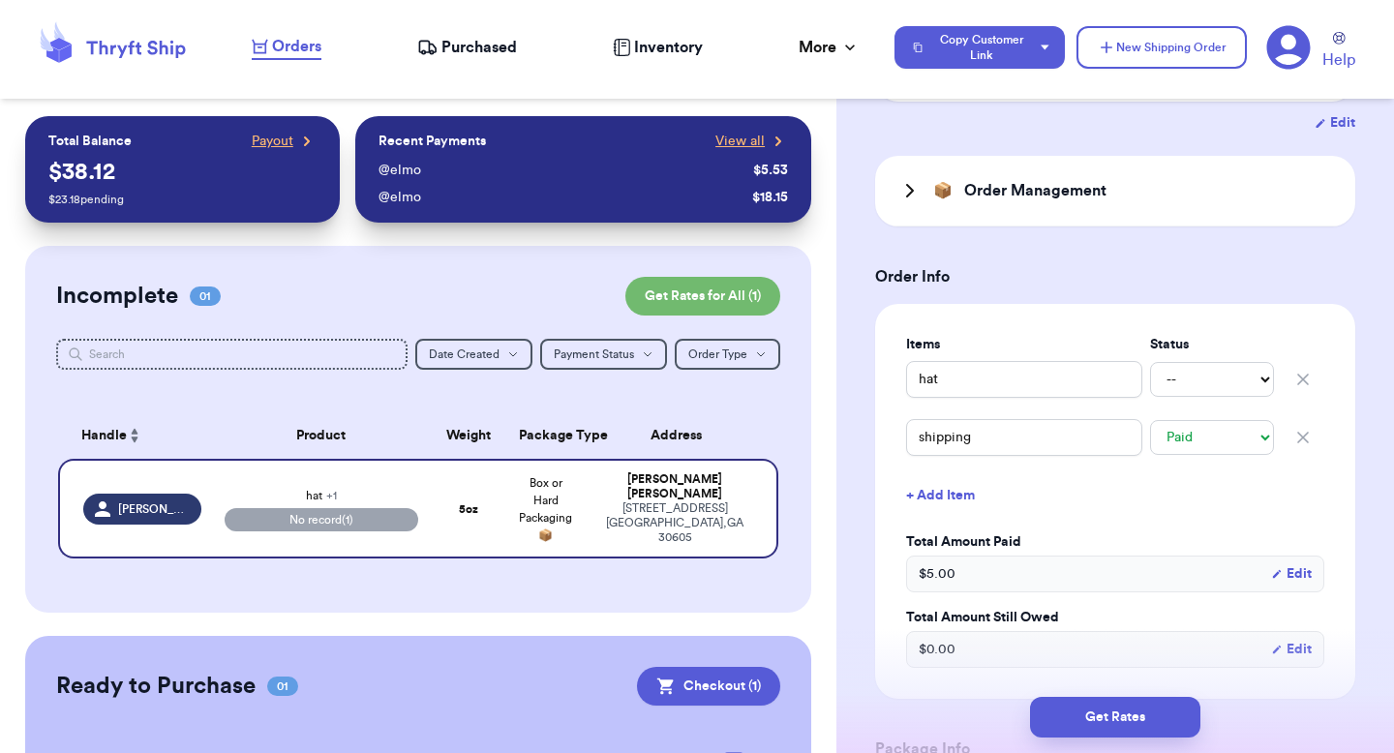
scroll to position [360, 0]
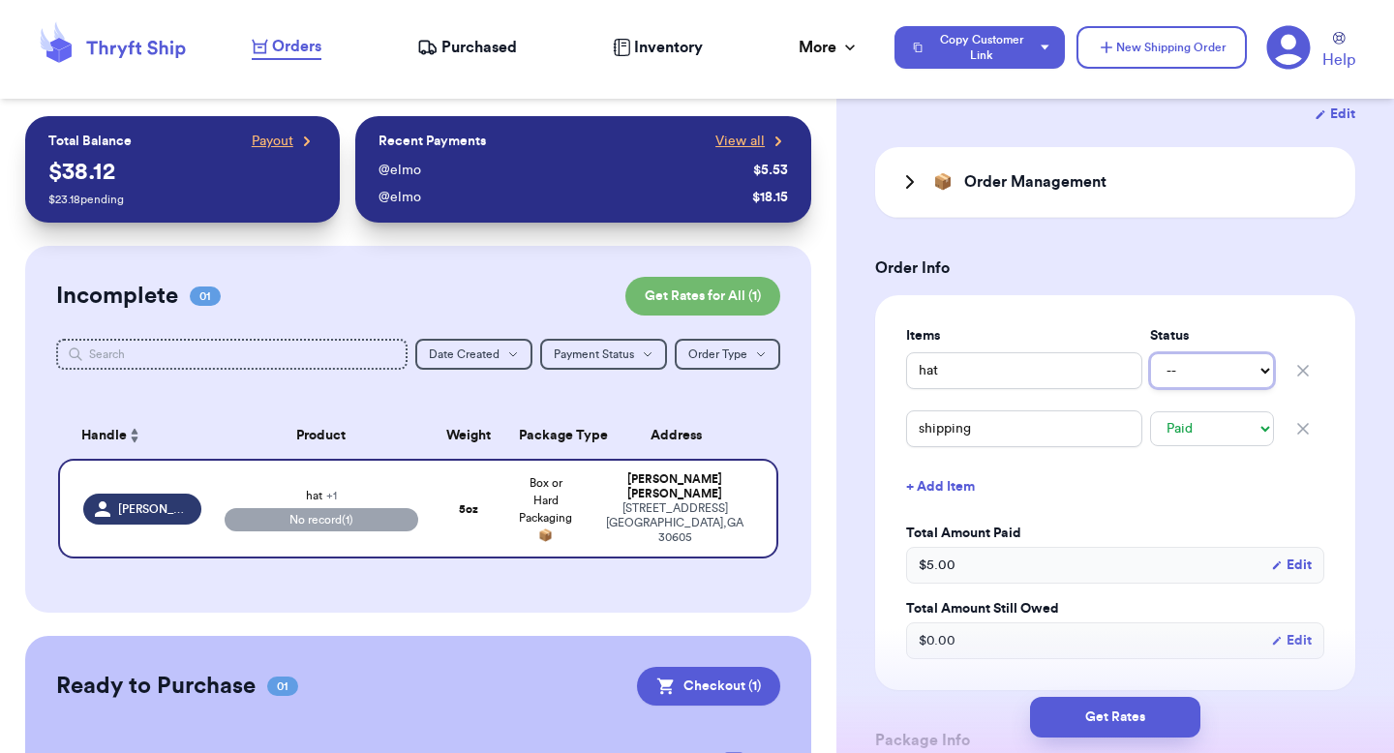
click at [1188, 357] on select "-- Paid Owes" at bounding box center [1212, 370] width 124 height 35
select select "paid"
click at [1150, 353] on select "-- Paid Owes" at bounding box center [1212, 370] width 124 height 35
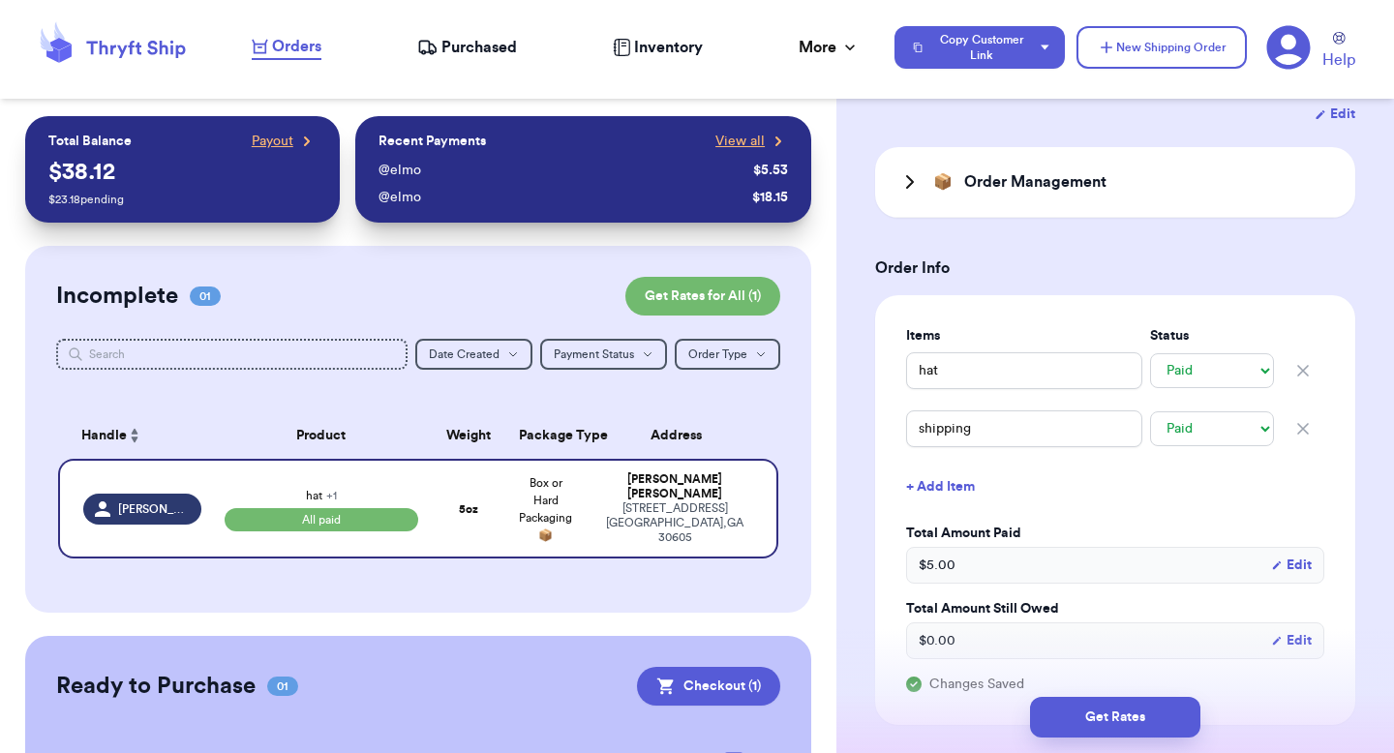
click at [638, 54] on span "Inventory" at bounding box center [668, 47] width 69 height 23
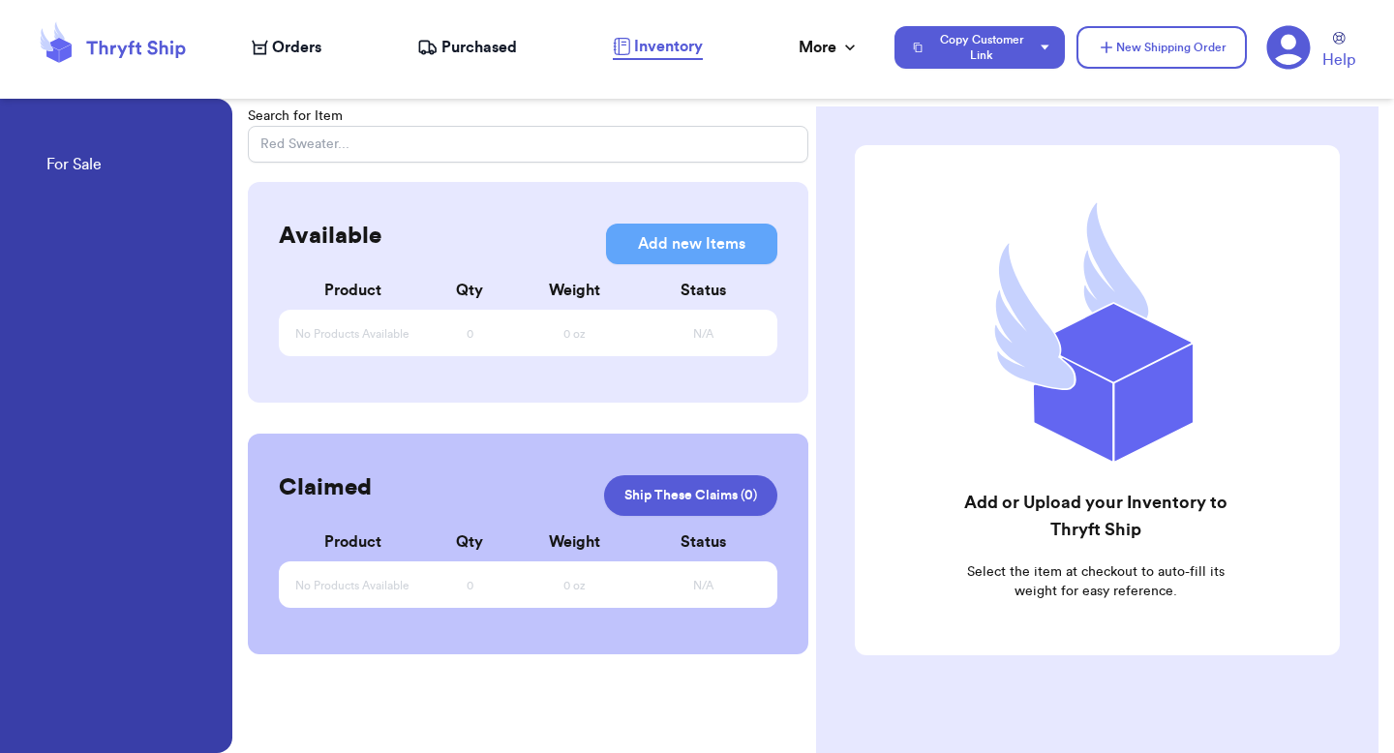
click at [492, 29] on nav "Orders Purchased Inventory More Stats Completed Orders Payments Payouts Copy Cu…" at bounding box center [813, 47] width 1162 height 64
click at [476, 46] on span "Purchased" at bounding box center [480, 47] width 76 height 23
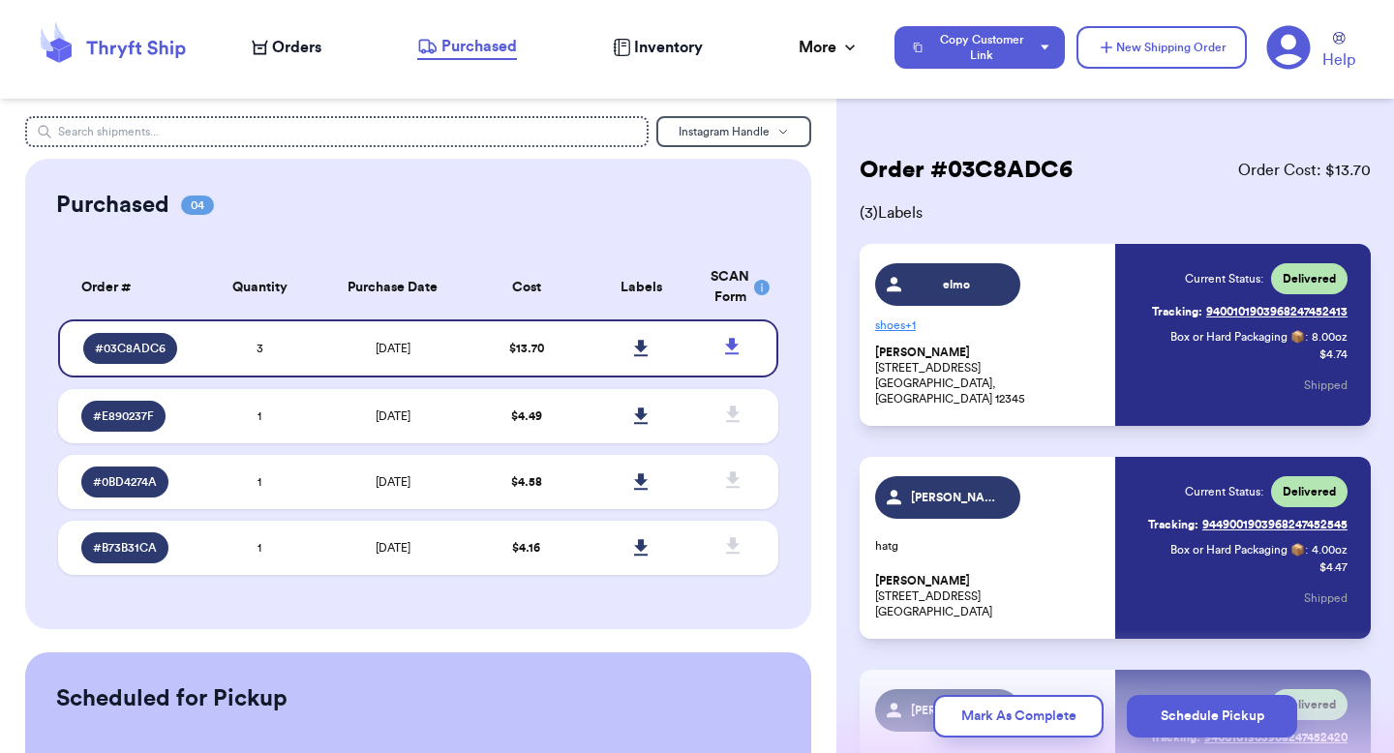
click at [306, 48] on span "Orders" at bounding box center [296, 47] width 49 height 23
select select "paid"
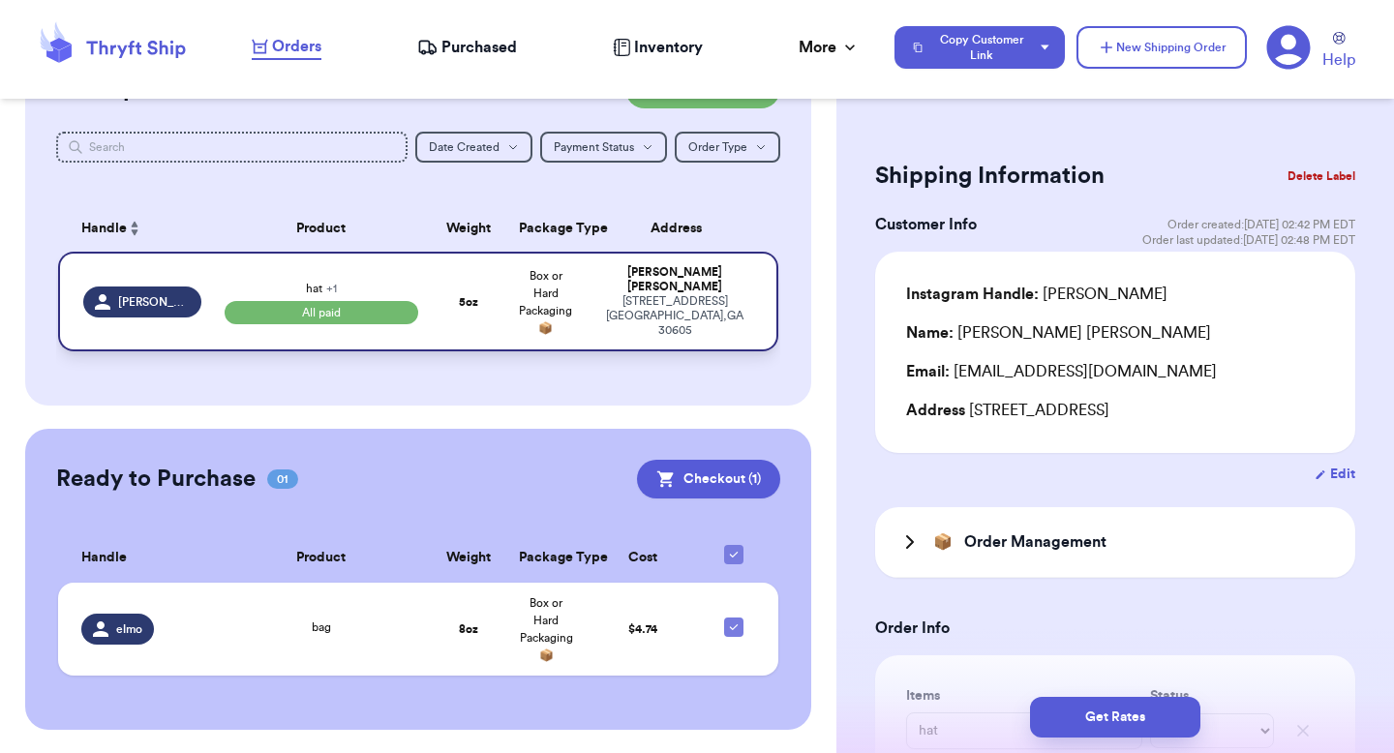
scroll to position [202, 0]
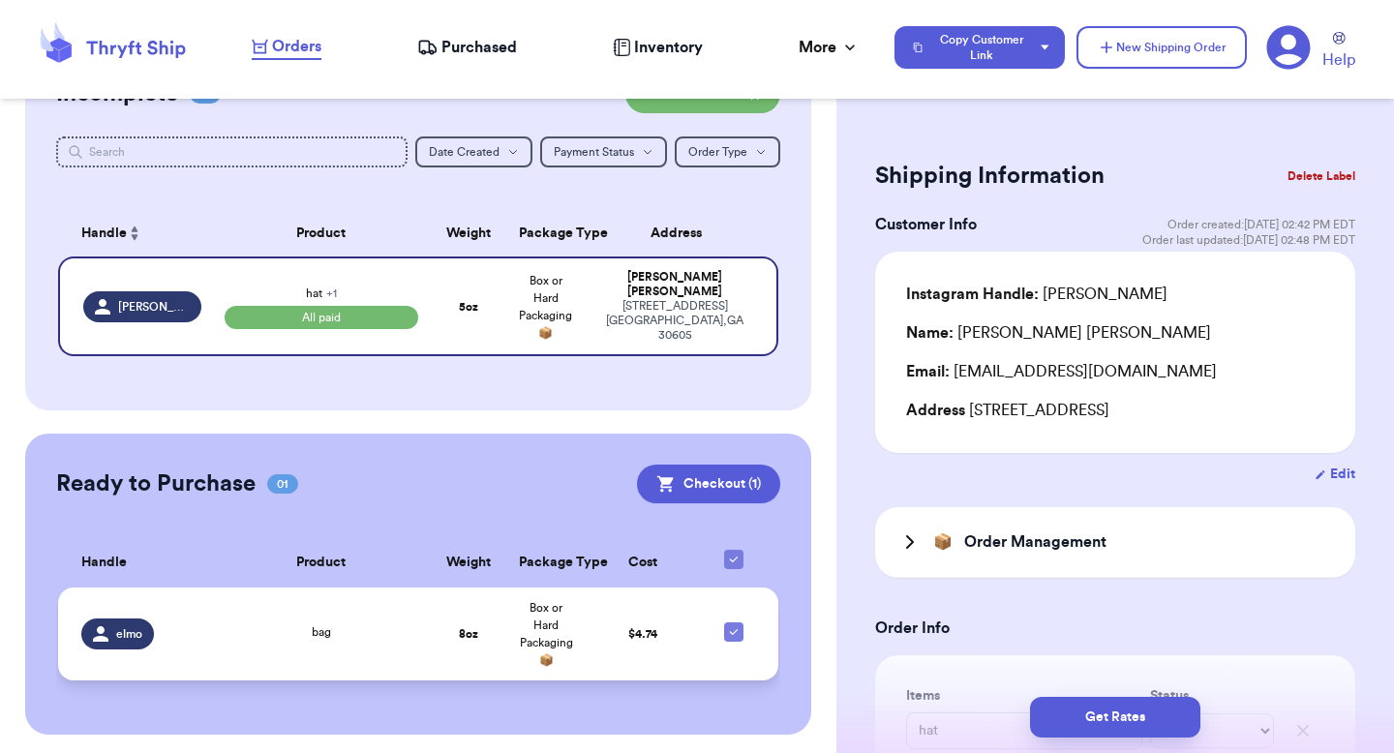
click at [600, 608] on td "$ 4.74" at bounding box center [643, 634] width 116 height 93
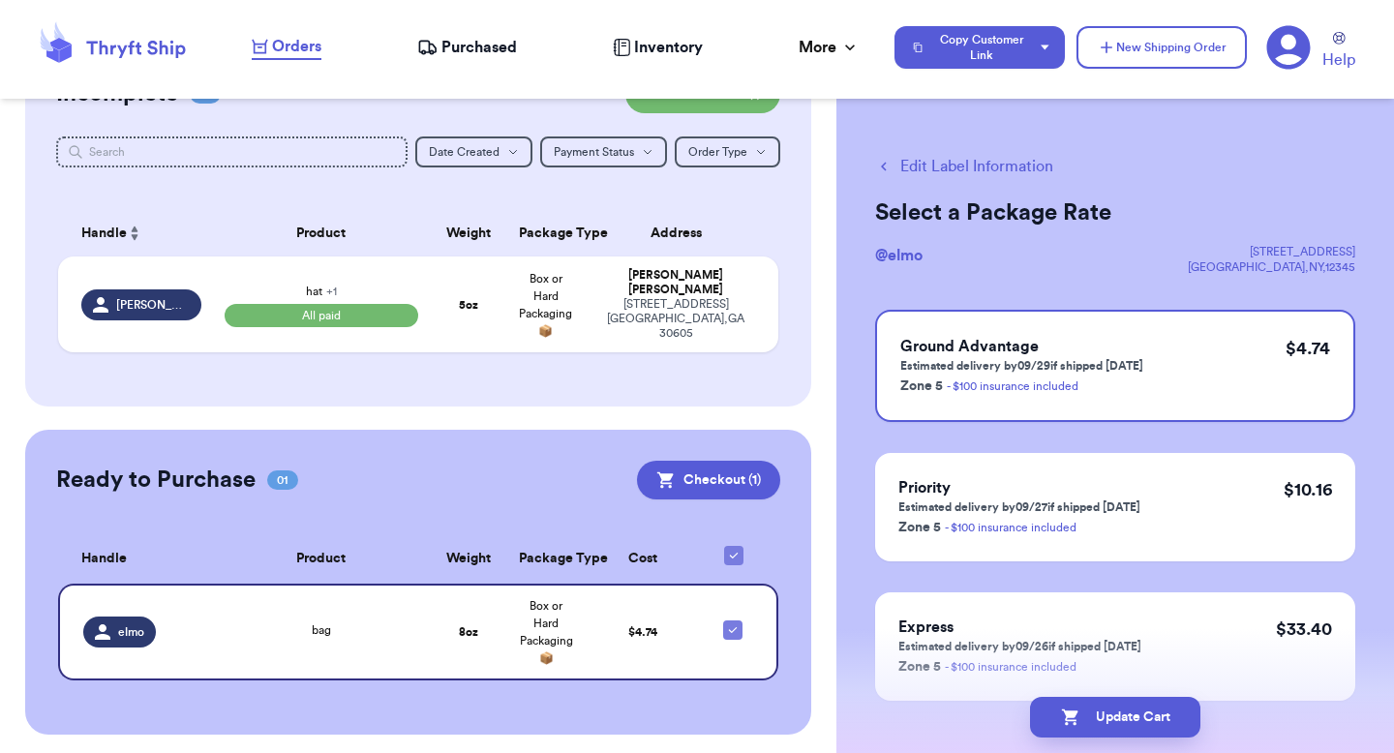
click at [946, 163] on button "Edit Label Information" at bounding box center [964, 166] width 178 height 23
checkbox input "false"
checkbox input "true"
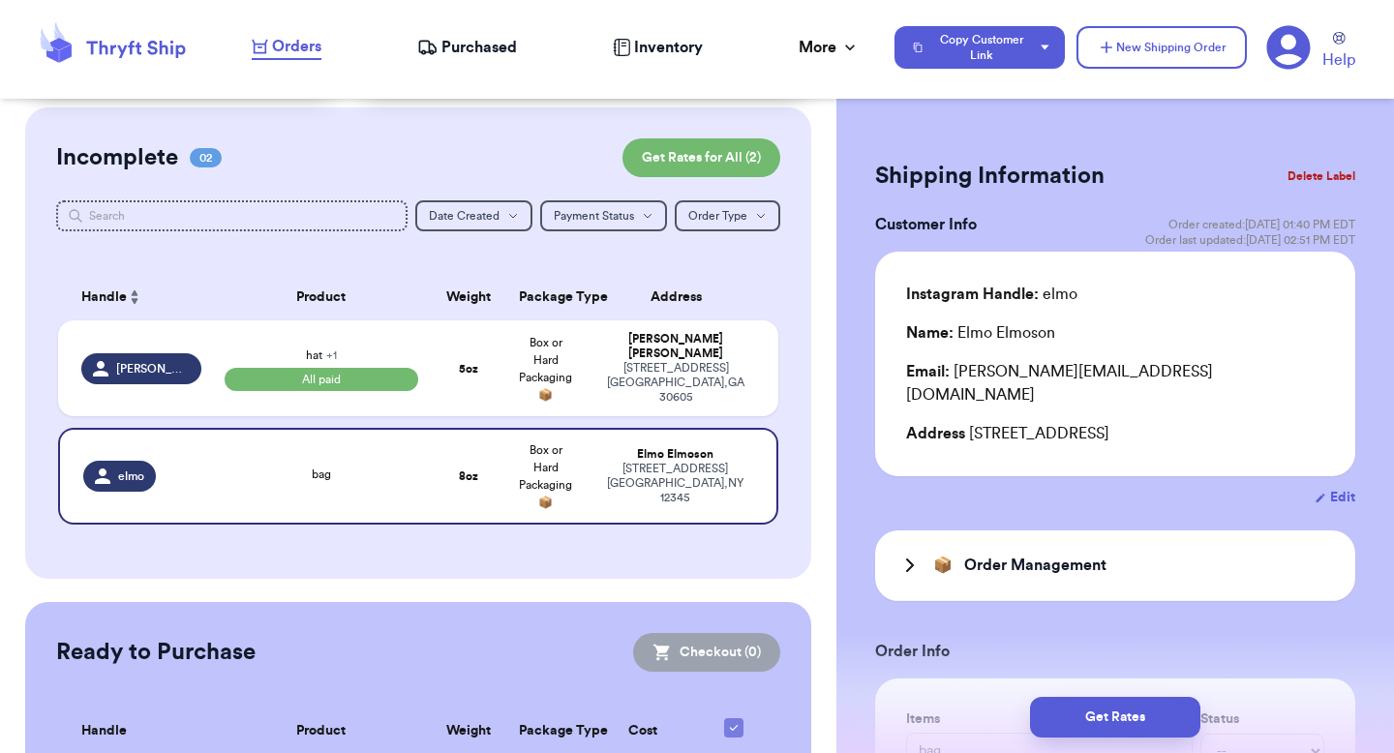
scroll to position [76, 0]
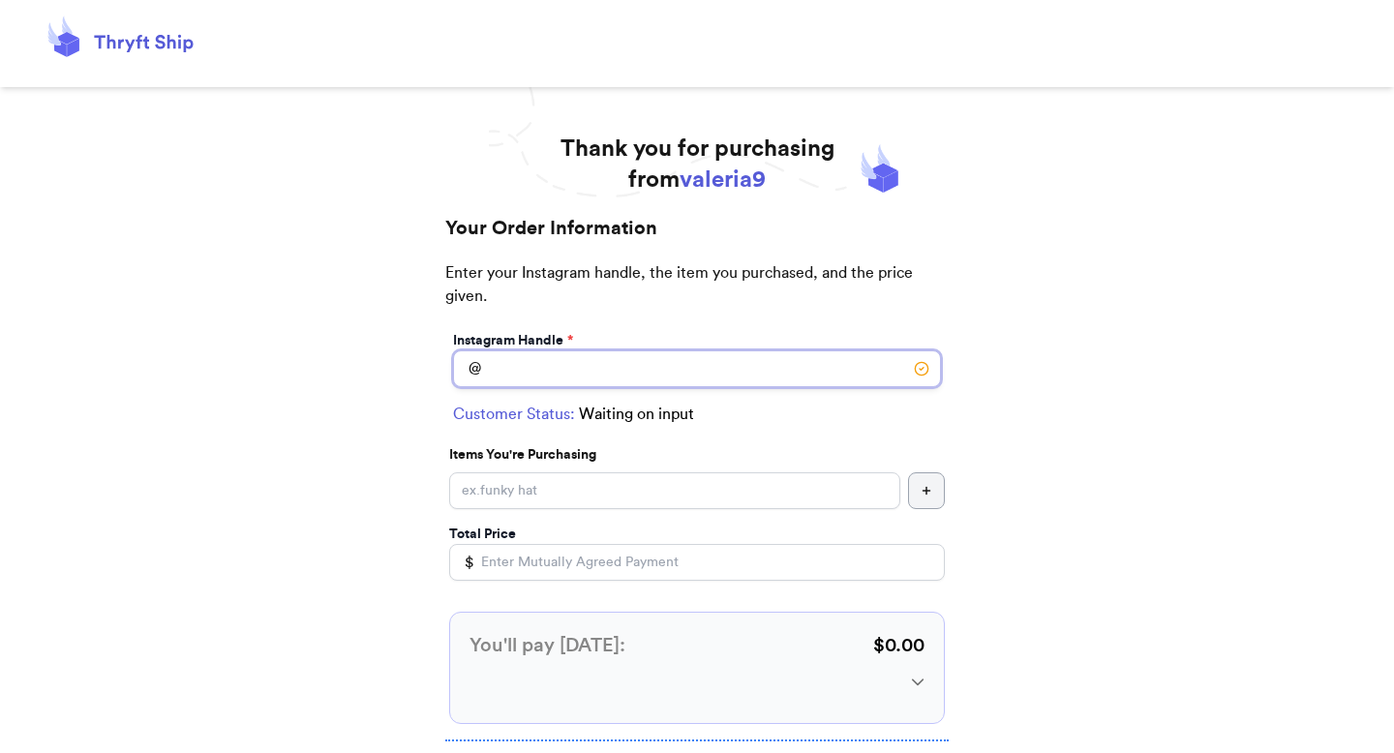
click at [668, 370] on input "Instagram Handle *" at bounding box center [697, 369] width 488 height 37
type input "[PERSON_NAME]"
select select "GA"
type input "[GEOGRAPHIC_DATA]"
type input "30605"
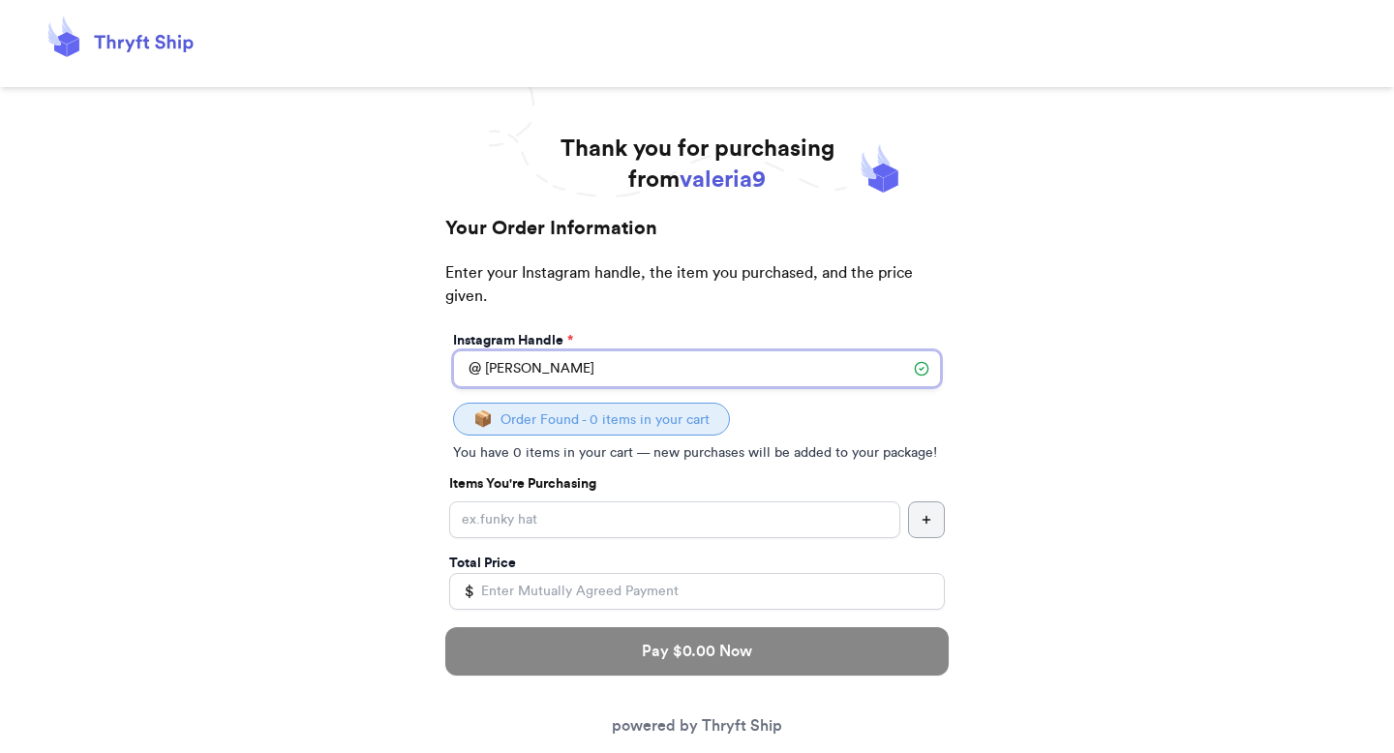
type input "[PERSON_NAME]"
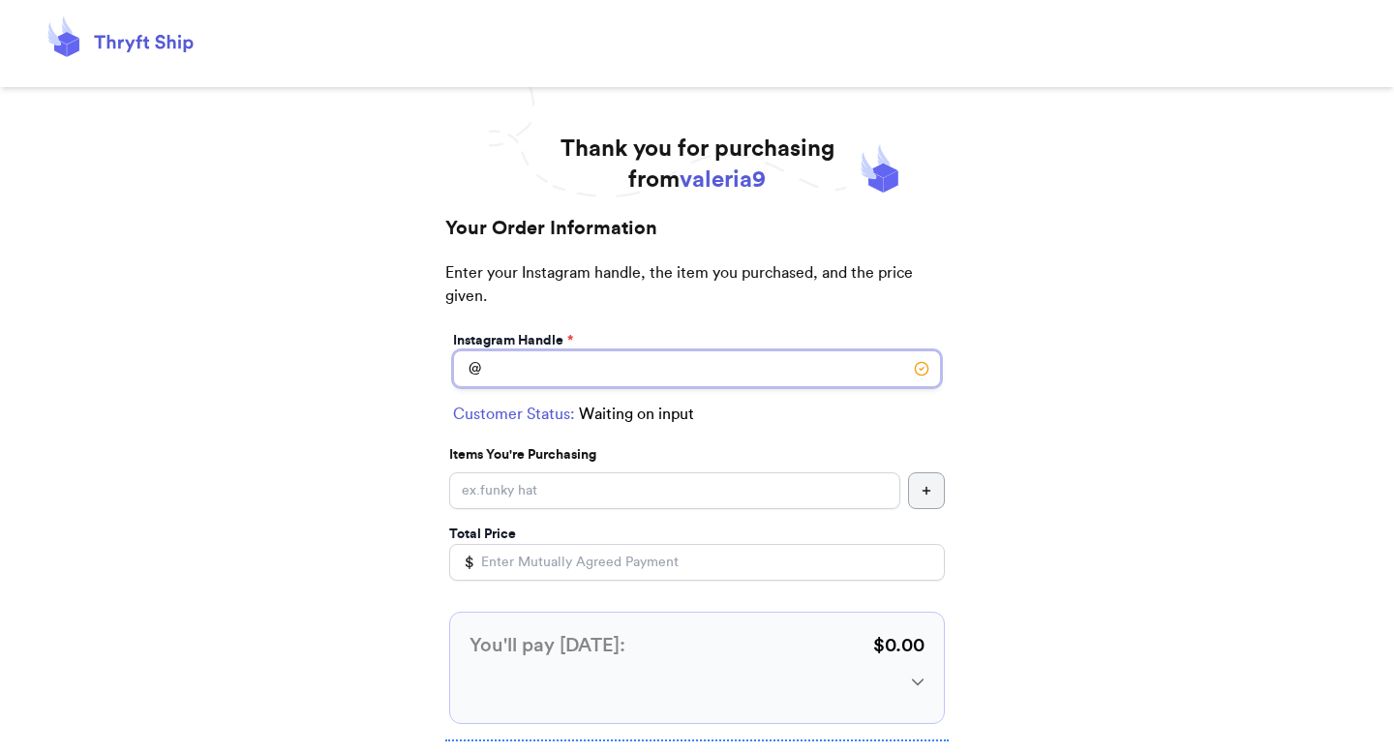
click at [675, 384] on input "Instagram Handle *" at bounding box center [697, 369] width 488 height 37
type input "[PERSON_NAME]"
select select "GA"
type input "[GEOGRAPHIC_DATA]"
type input "30605"
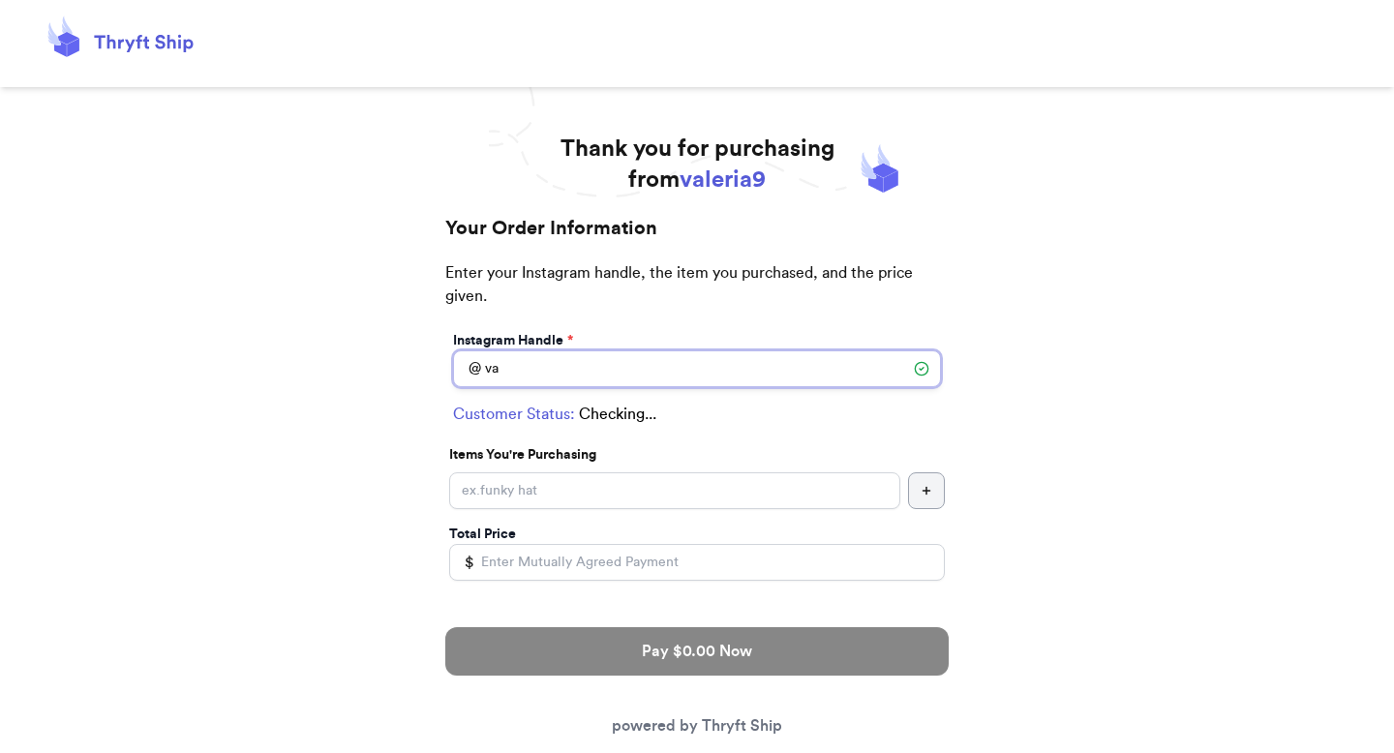
type input "v"
type input "[PERSON_NAME]"
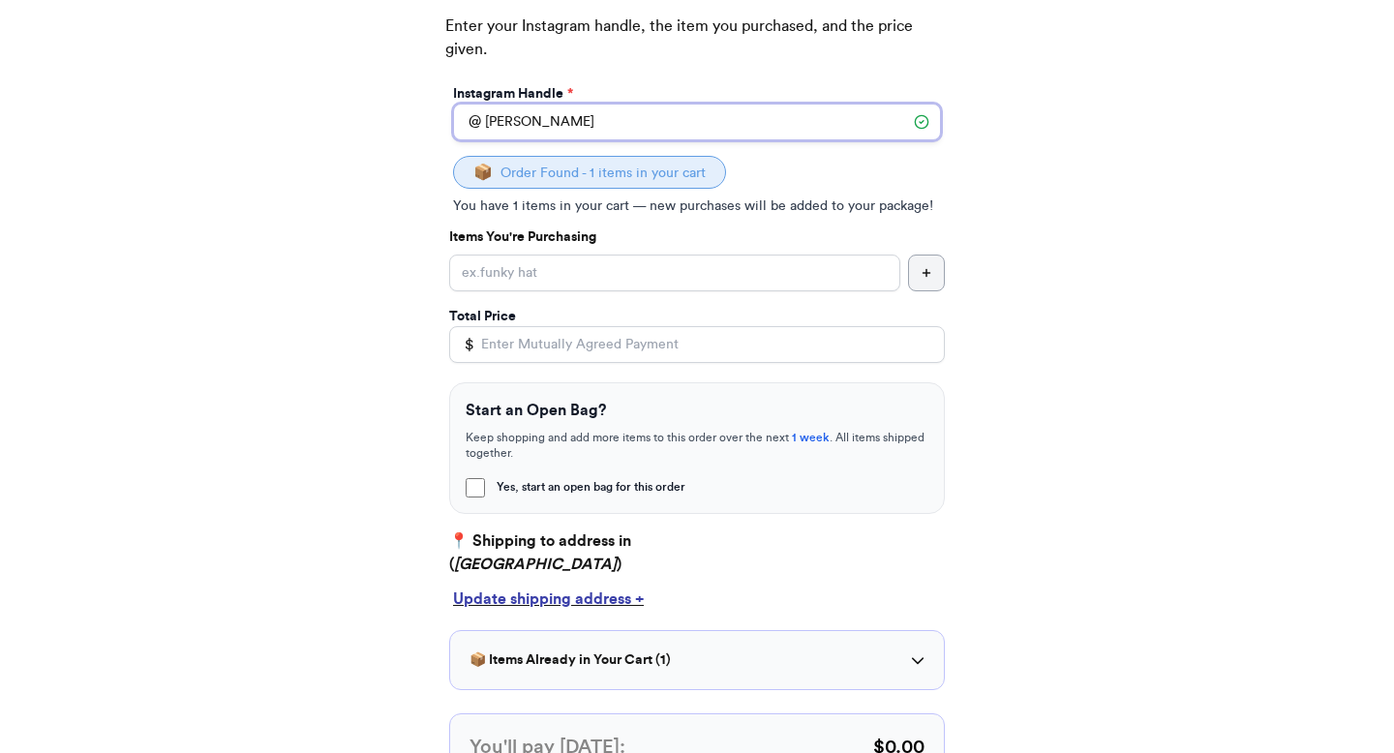
scroll to position [435, 0]
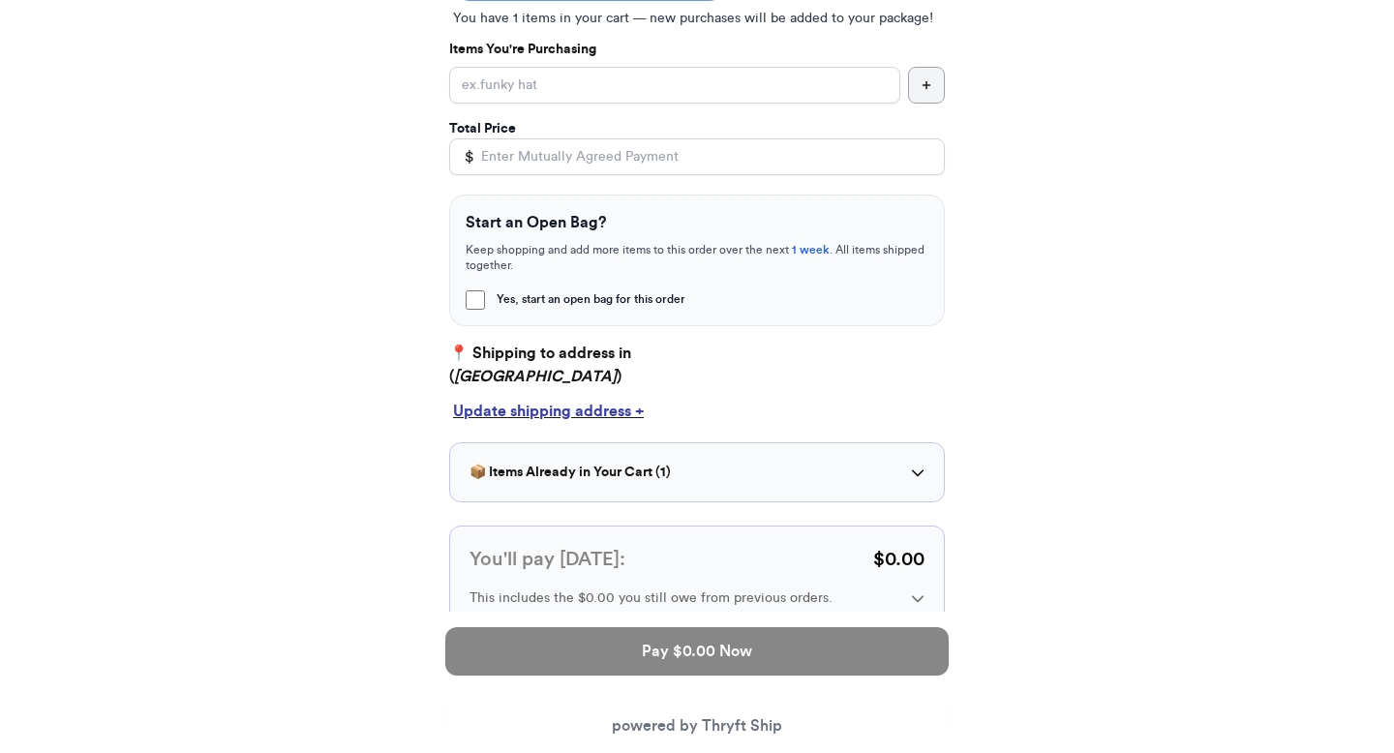
click at [599, 491] on div "📦 Items Already in Your Cart ( 1 ) hat" at bounding box center [697, 473] width 496 height 60
click at [599, 482] on div "📦 Items Already in Your Cart ( 1 ) hat" at bounding box center [697, 473] width 496 height 60
click at [604, 475] on h3 "📦 Items Already in Your Cart ( 1 )" at bounding box center [570, 472] width 201 height 19
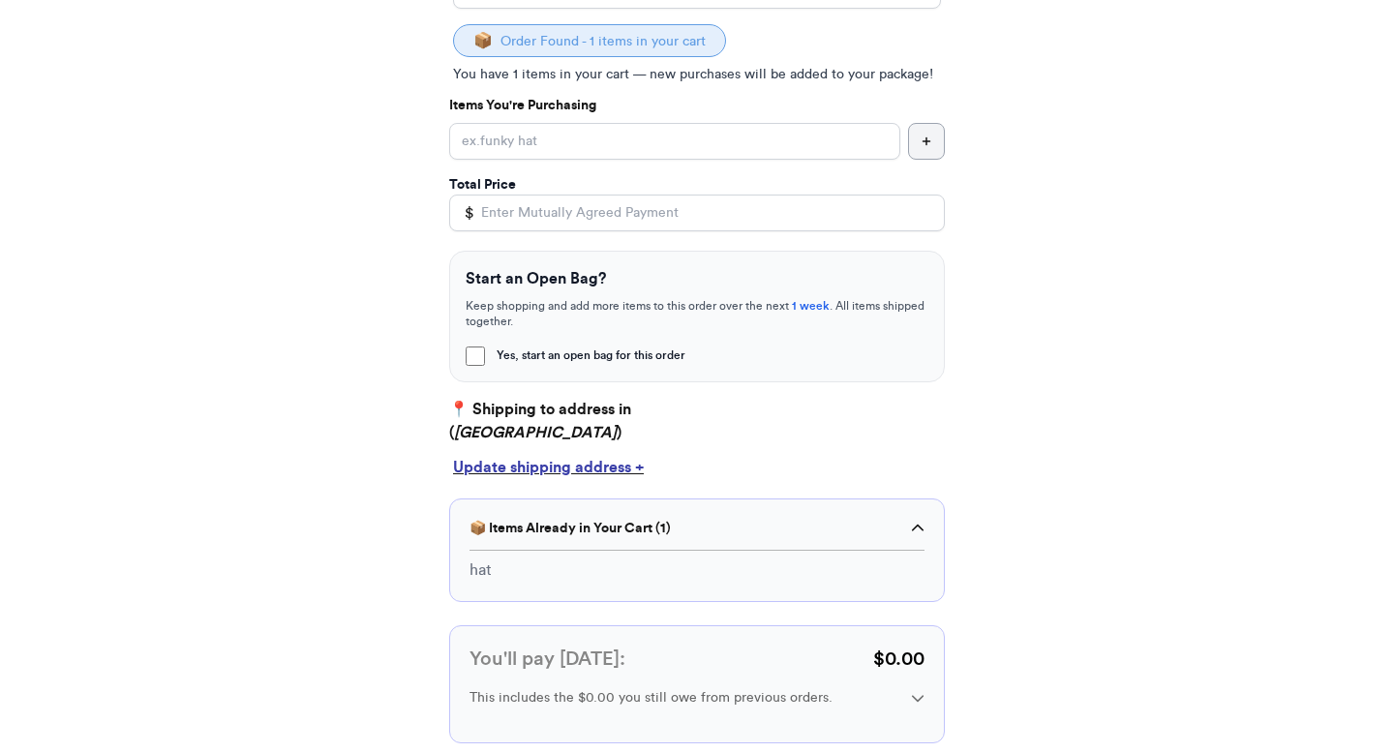
scroll to position [280, 0]
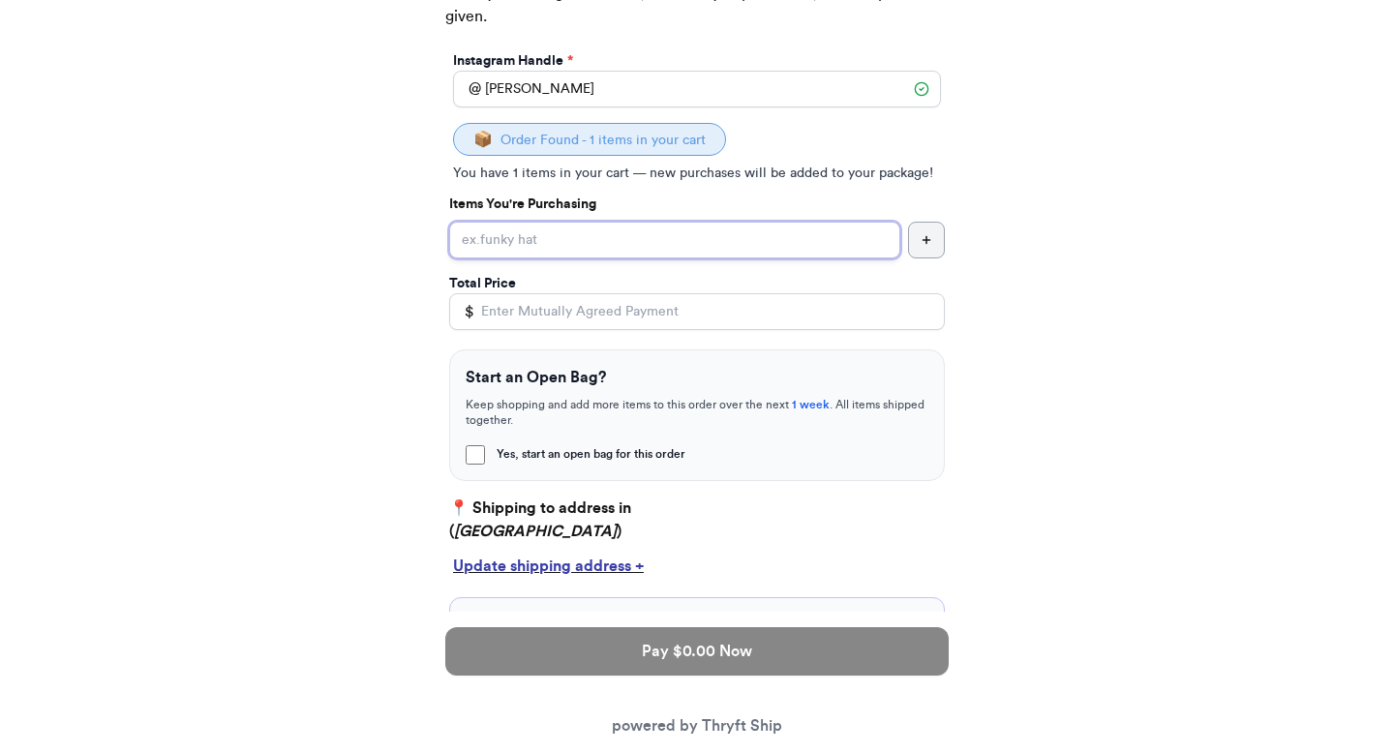
click at [582, 247] on input "Yes, start an open bag for this order" at bounding box center [674, 240] width 451 height 37
type input "shipping"
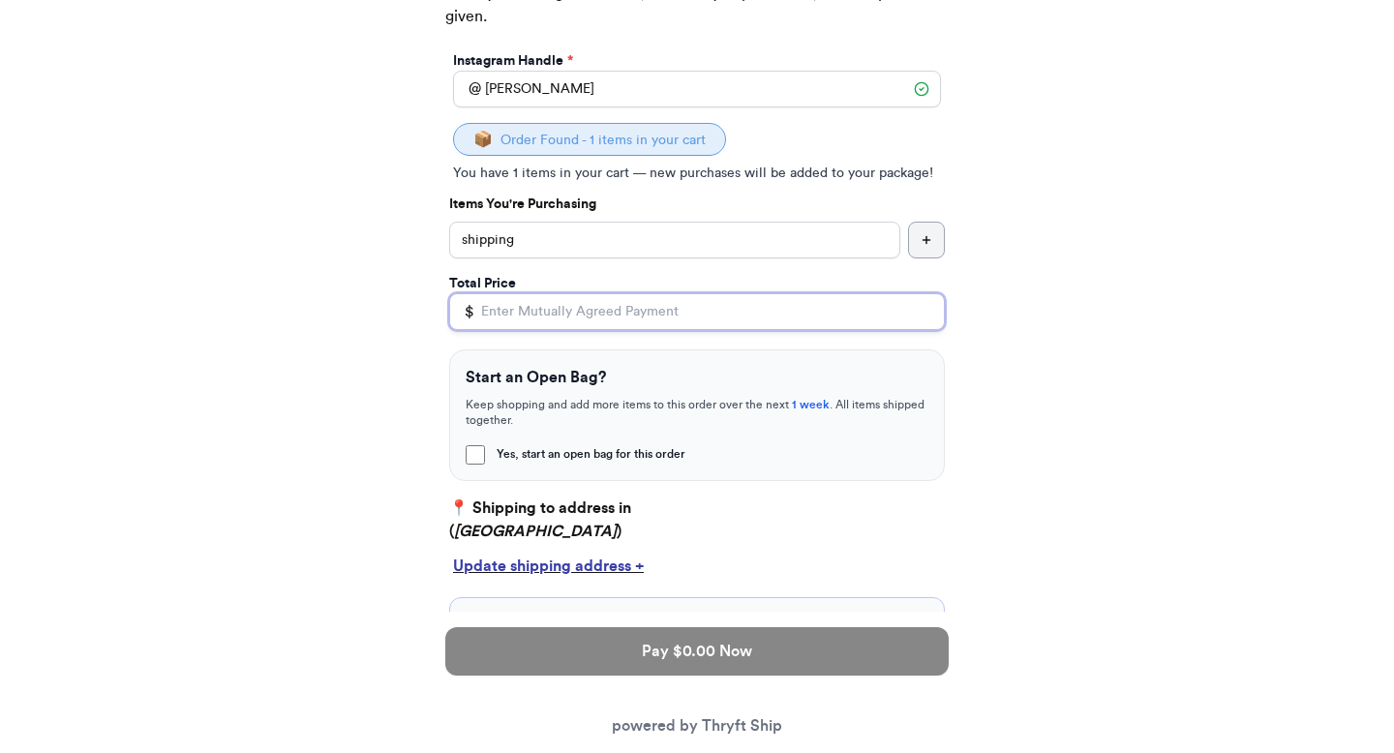
click at [509, 317] on input "Total Price" at bounding box center [697, 311] width 496 height 37
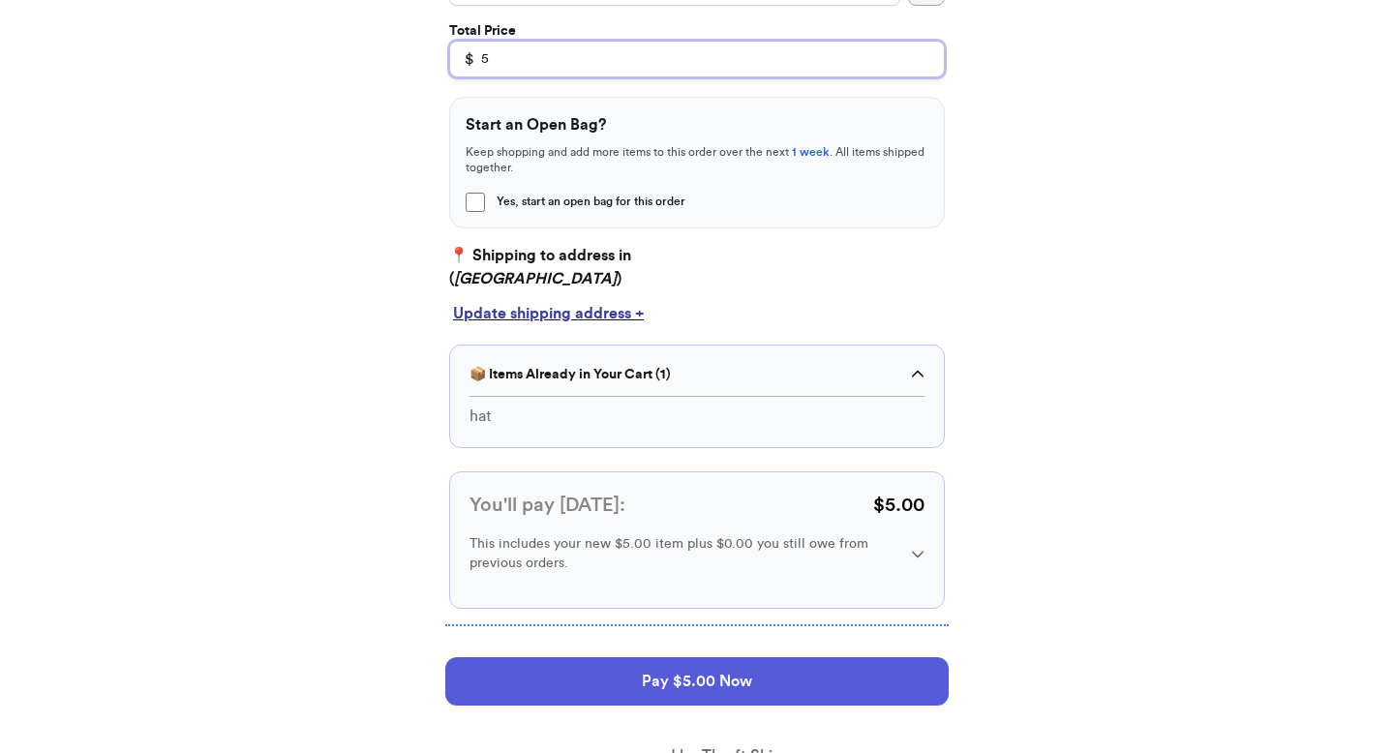
scroll to position [535, 0]
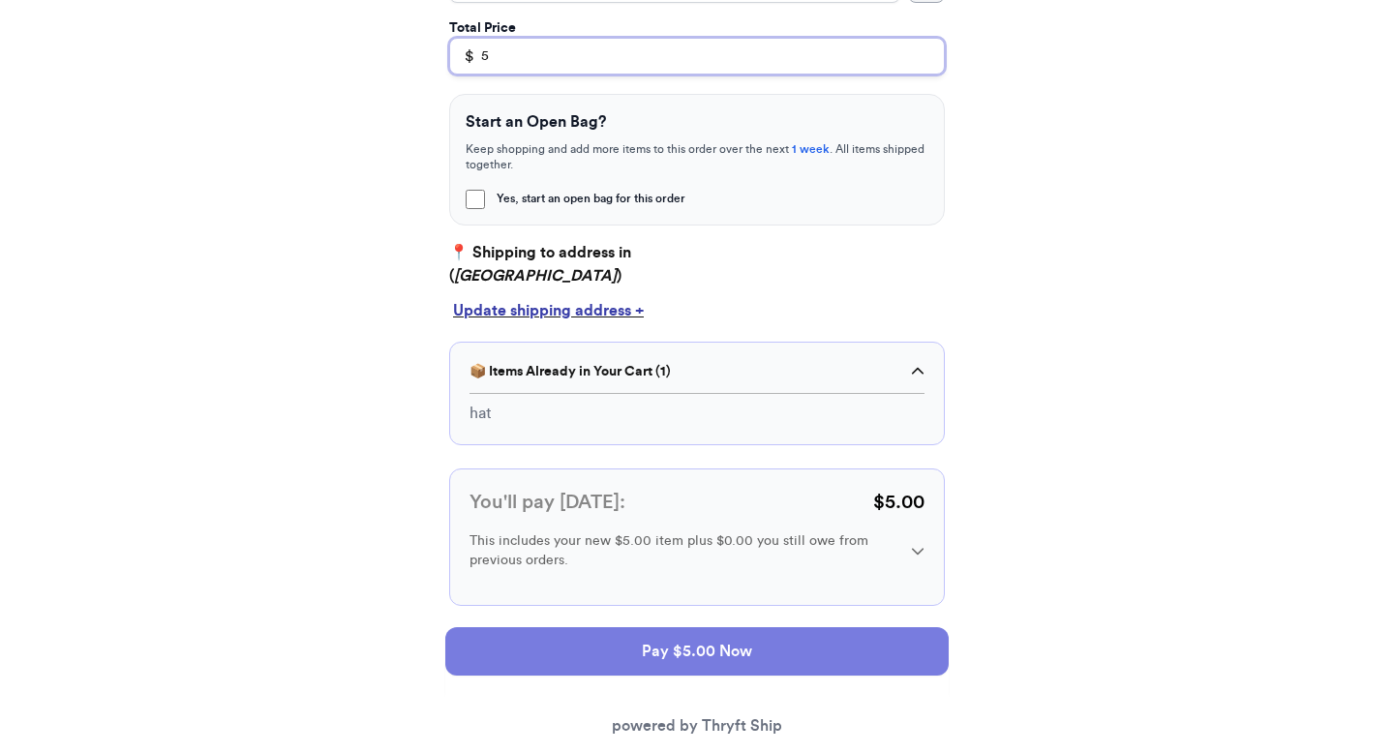
type input "5"
click at [584, 642] on button "Pay $5.00 Now" at bounding box center [697, 651] width 504 height 48
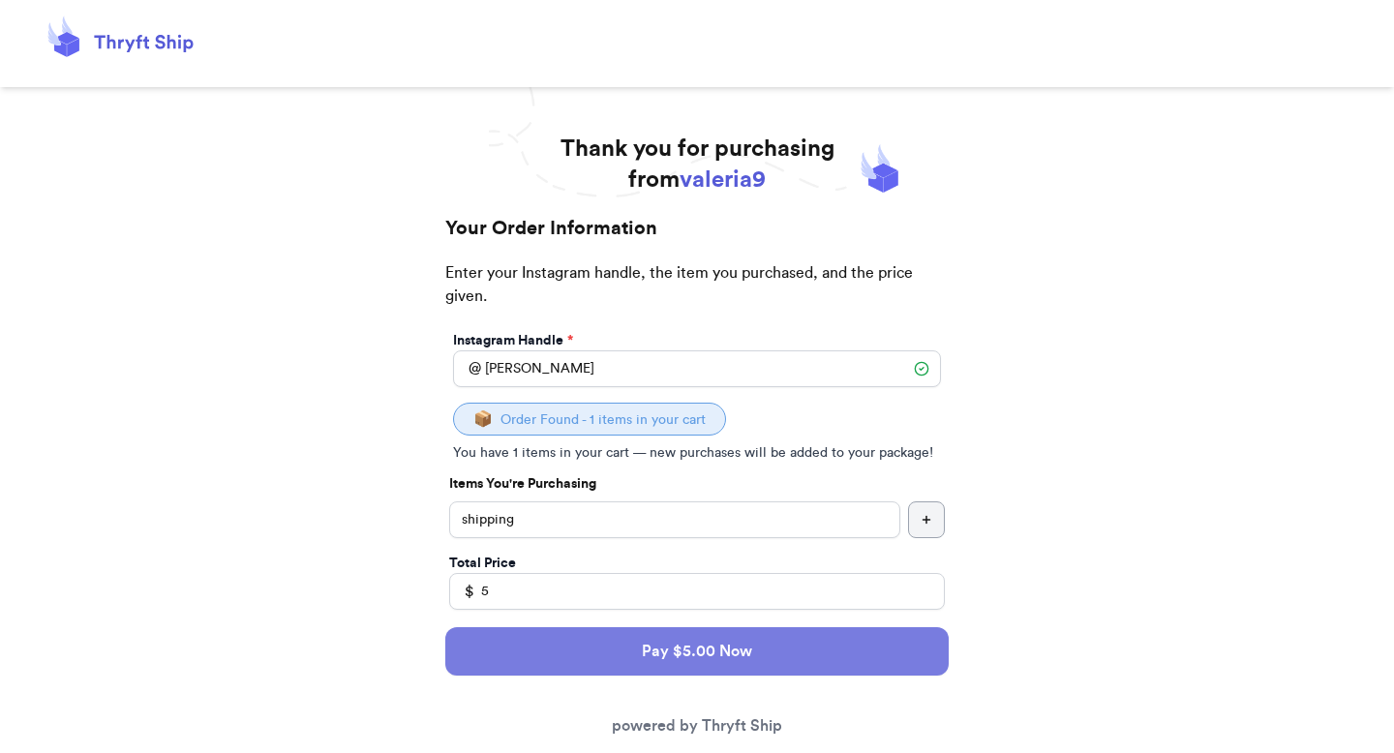
select select "GA"
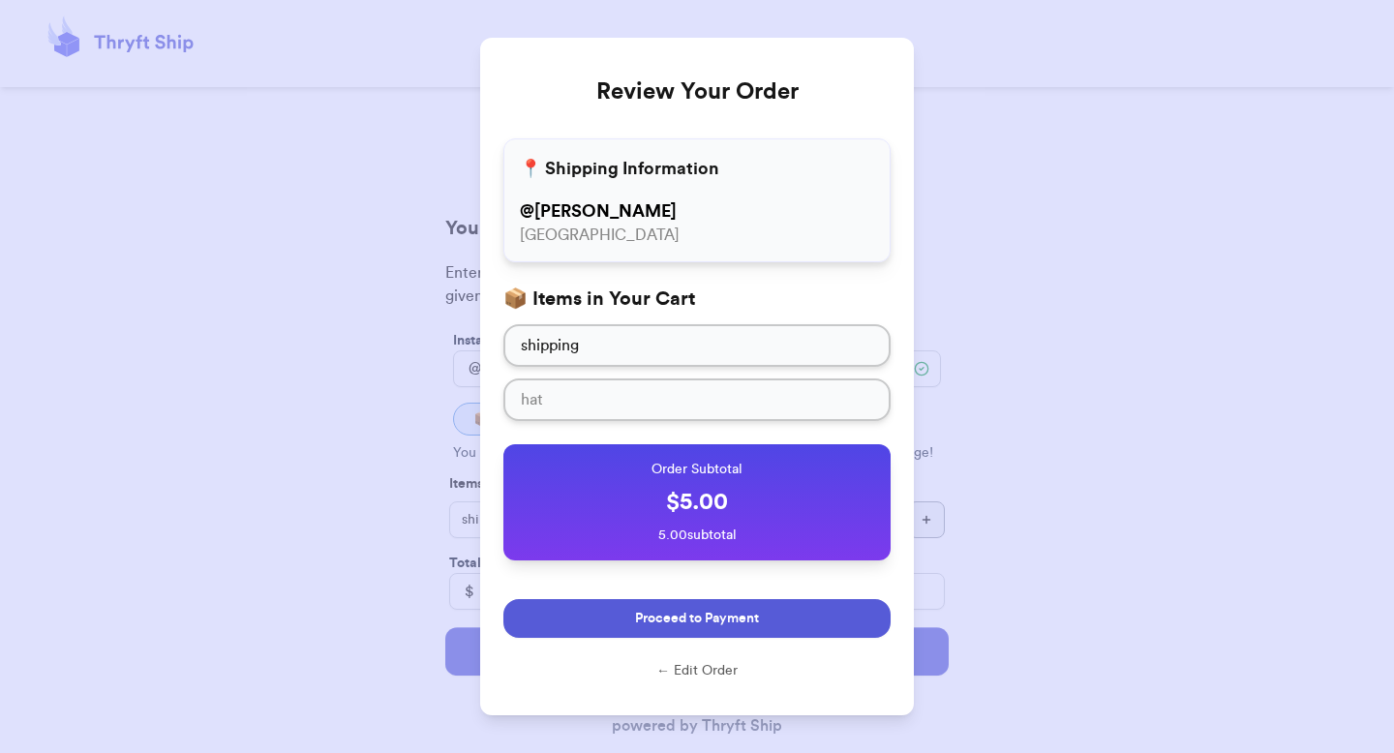
click at [619, 615] on button "Proceed to Payment" at bounding box center [697, 618] width 387 height 39
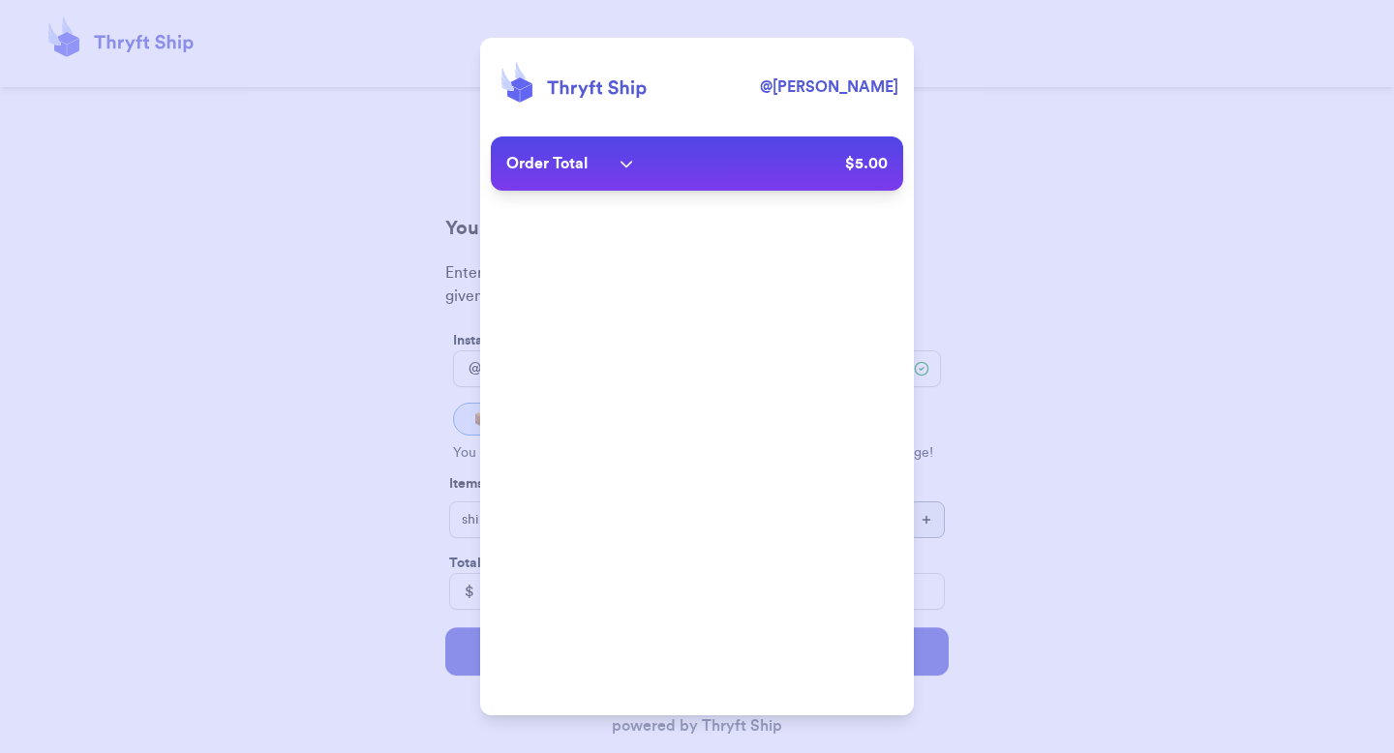
type input "[EMAIL_ADDRESS][DOMAIN_NAME]"
